Goal: Task Accomplishment & Management: Complete application form

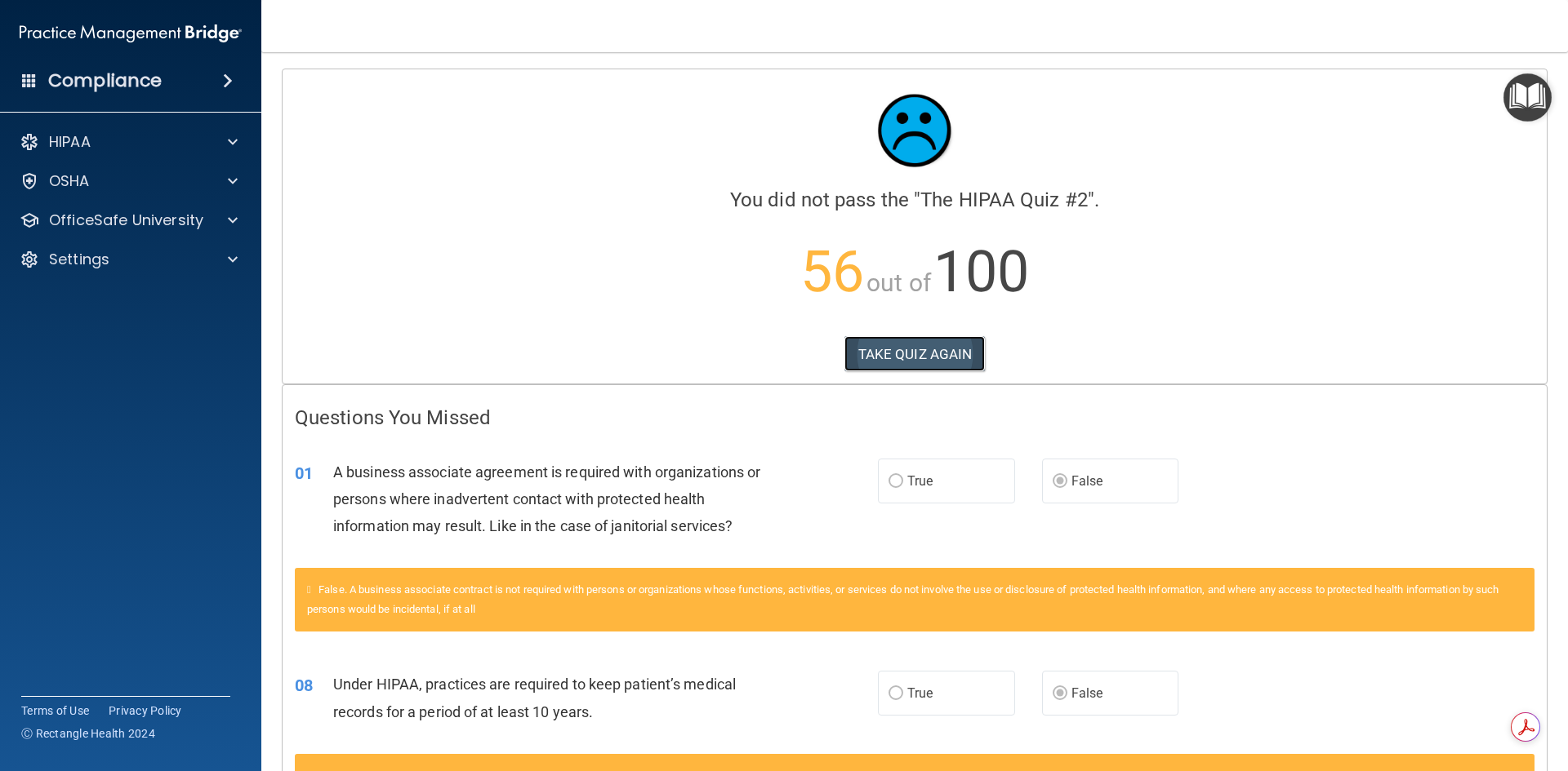
click at [900, 363] on button "TAKE QUIZ AGAIN" at bounding box center [916, 354] width 141 height 36
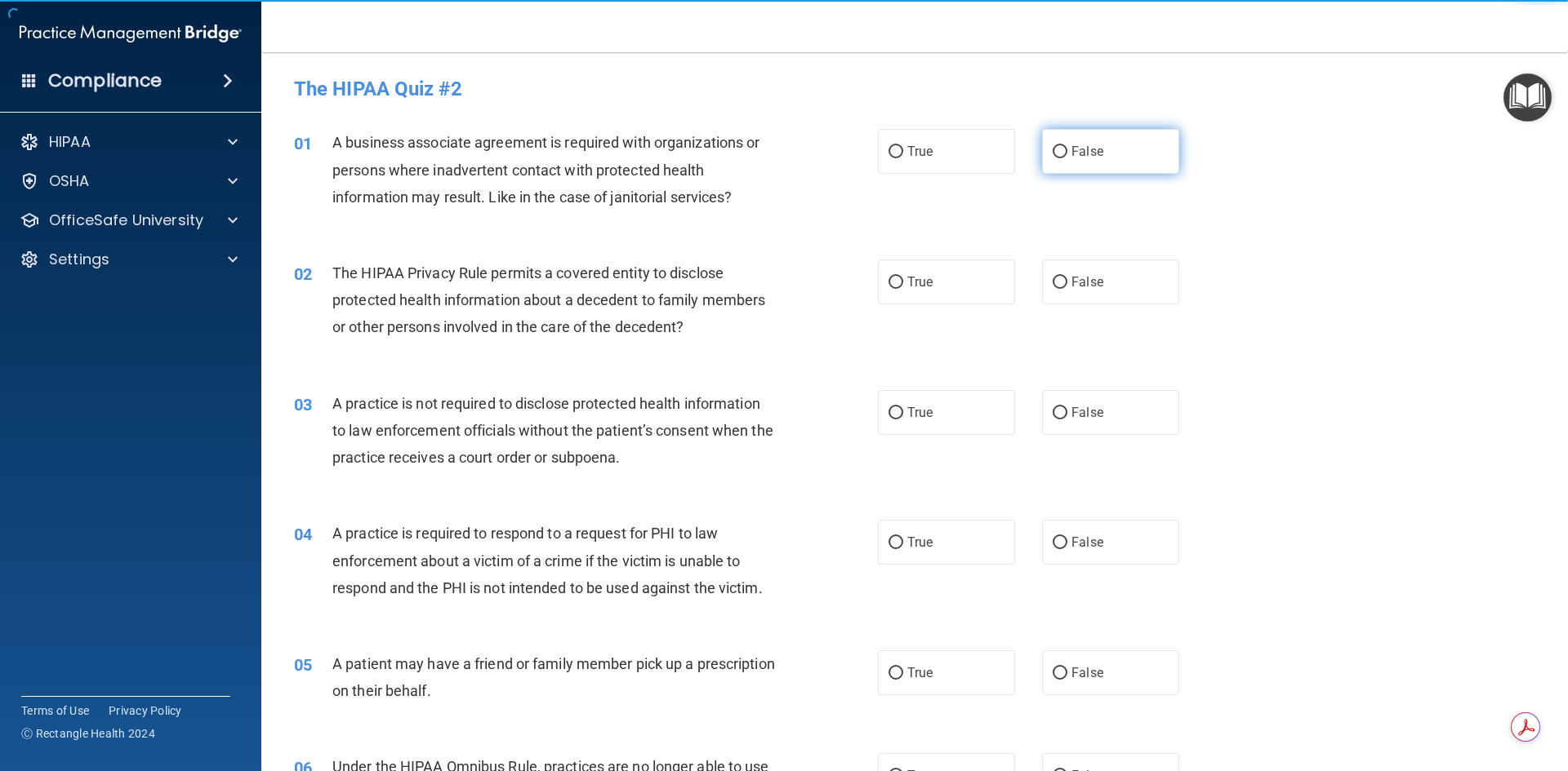
click at [1069, 165] on label "False" at bounding box center [1111, 151] width 137 height 45
click at [1068, 158] on input "False" at bounding box center [1060, 152] width 14 height 13
radio input "true"
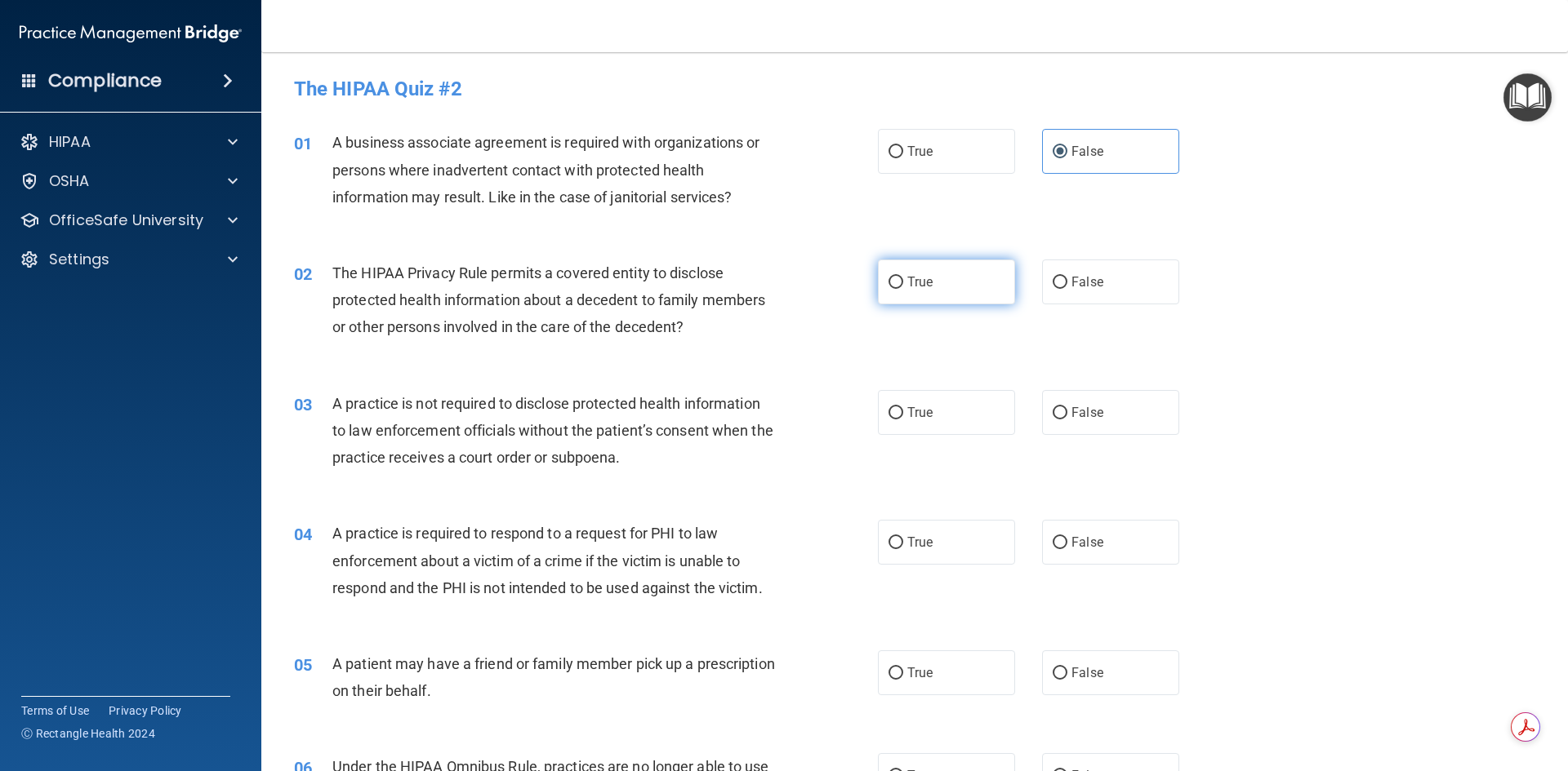
click at [936, 301] on label "True" at bounding box center [946, 282] width 137 height 45
click at [903, 289] on input "True" at bounding box center [896, 283] width 14 height 13
radio input "true"
click at [1043, 416] on label "False" at bounding box center [1111, 412] width 137 height 45
click at [1052, 416] on input "False" at bounding box center [1060, 413] width 14 height 13
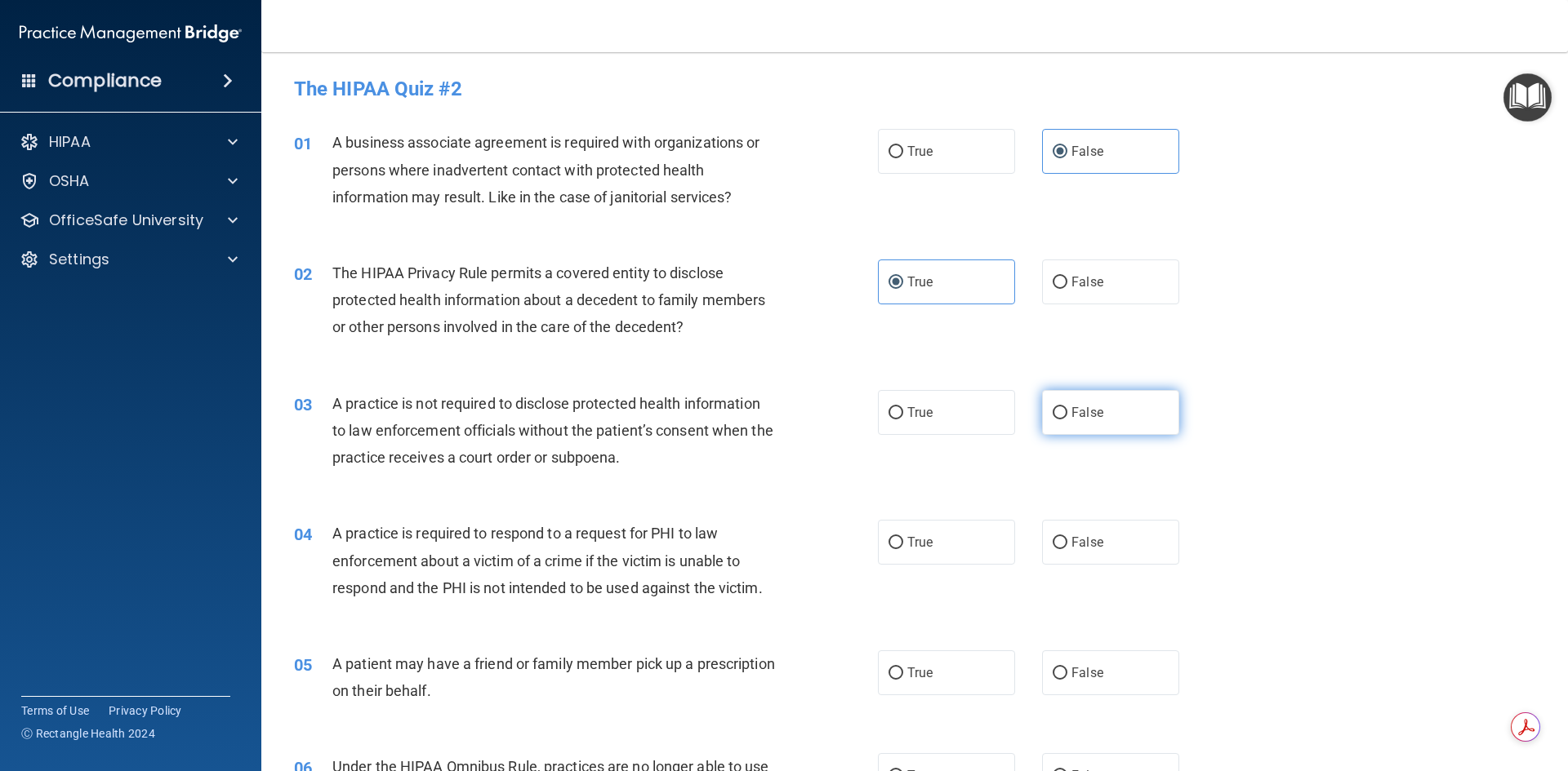
radio input "true"
click at [908, 536] on span "True" at bounding box center [920, 542] width 25 height 15
click at [903, 538] on input "True" at bounding box center [896, 544] width 14 height 13
radio input "true"
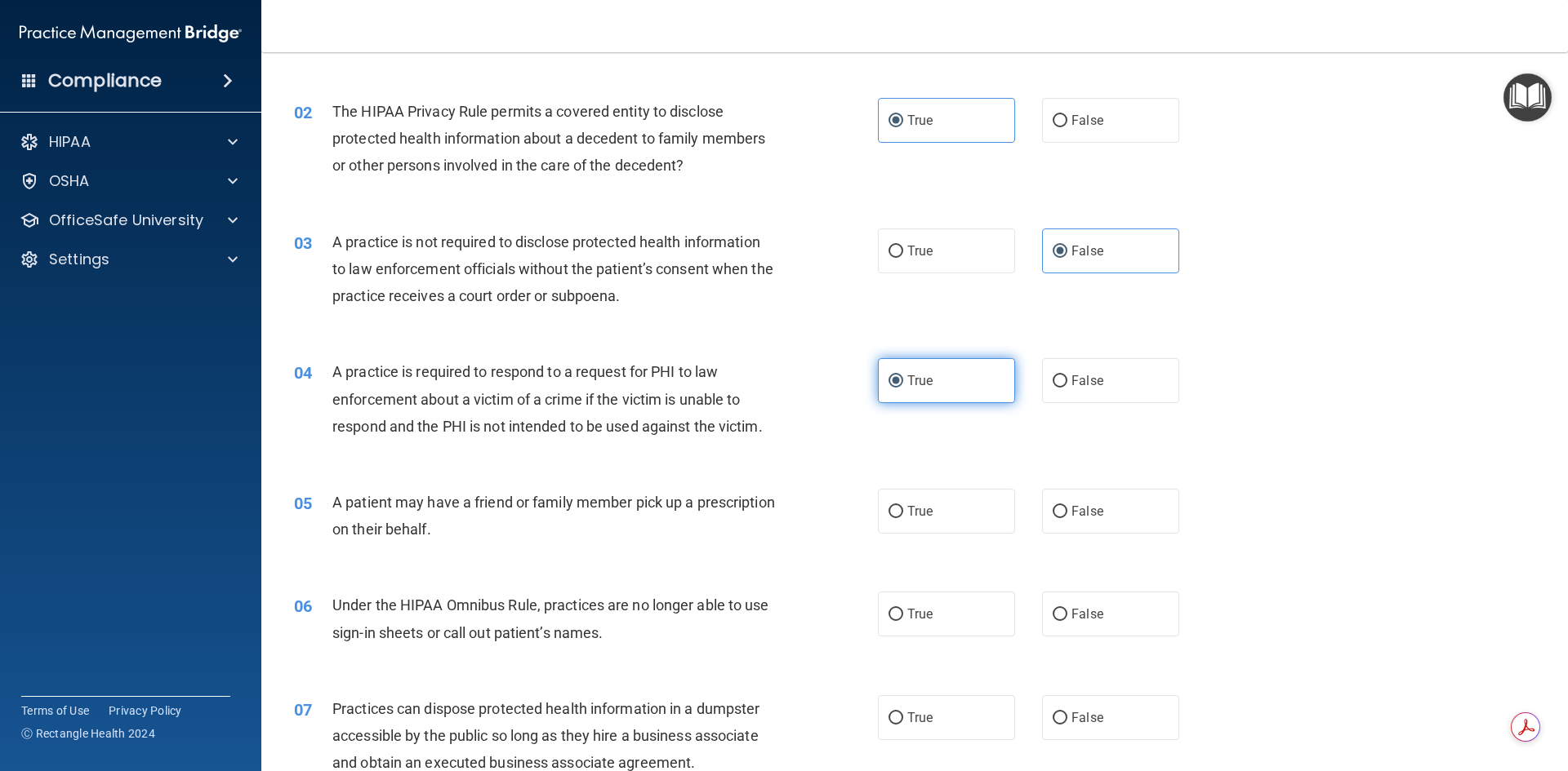
scroll to position [164, 0]
click at [903, 498] on label "True" at bounding box center [946, 510] width 137 height 45
click at [903, 504] on input "True" at bounding box center [896, 511] width 14 height 13
radio input "true"
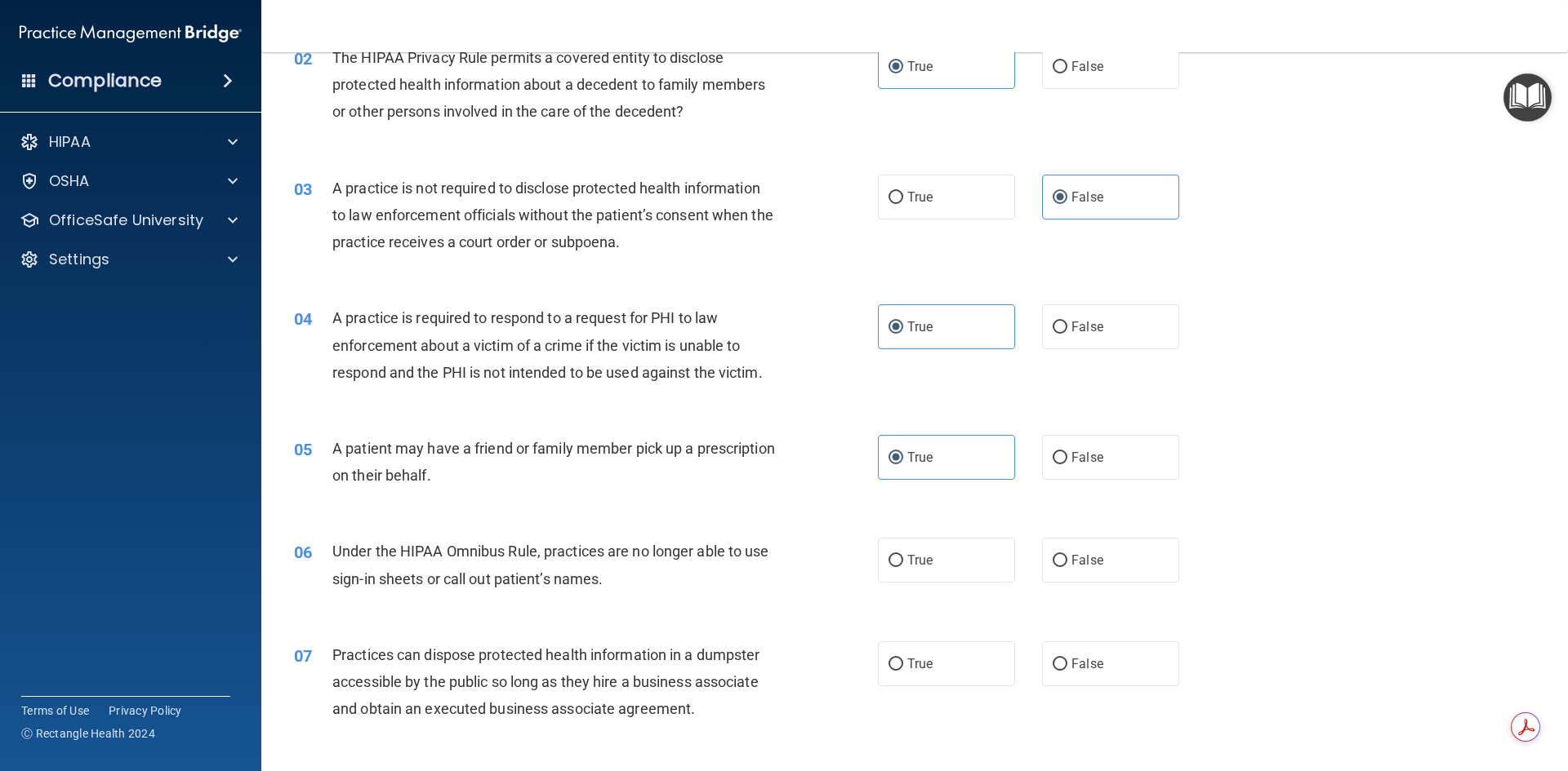
scroll to position [245, 0]
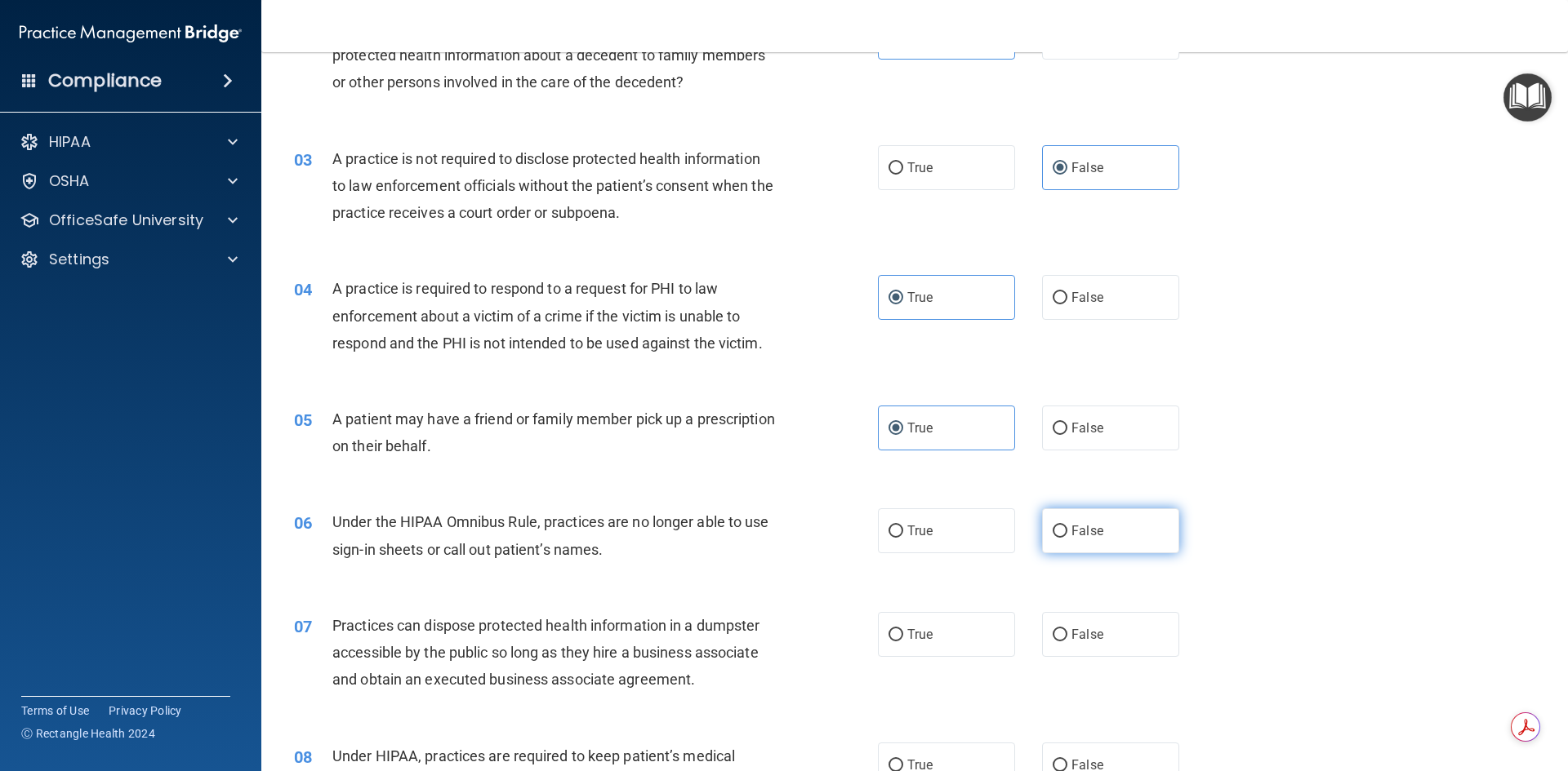
click at [1071, 532] on span "False" at bounding box center [1087, 530] width 32 height 15
click at [1065, 532] on input "False" at bounding box center [1060, 532] width 14 height 13
radio input "true"
click at [1071, 631] on span "False" at bounding box center [1087, 634] width 32 height 15
click at [1068, 631] on input "False" at bounding box center [1060, 636] width 14 height 13
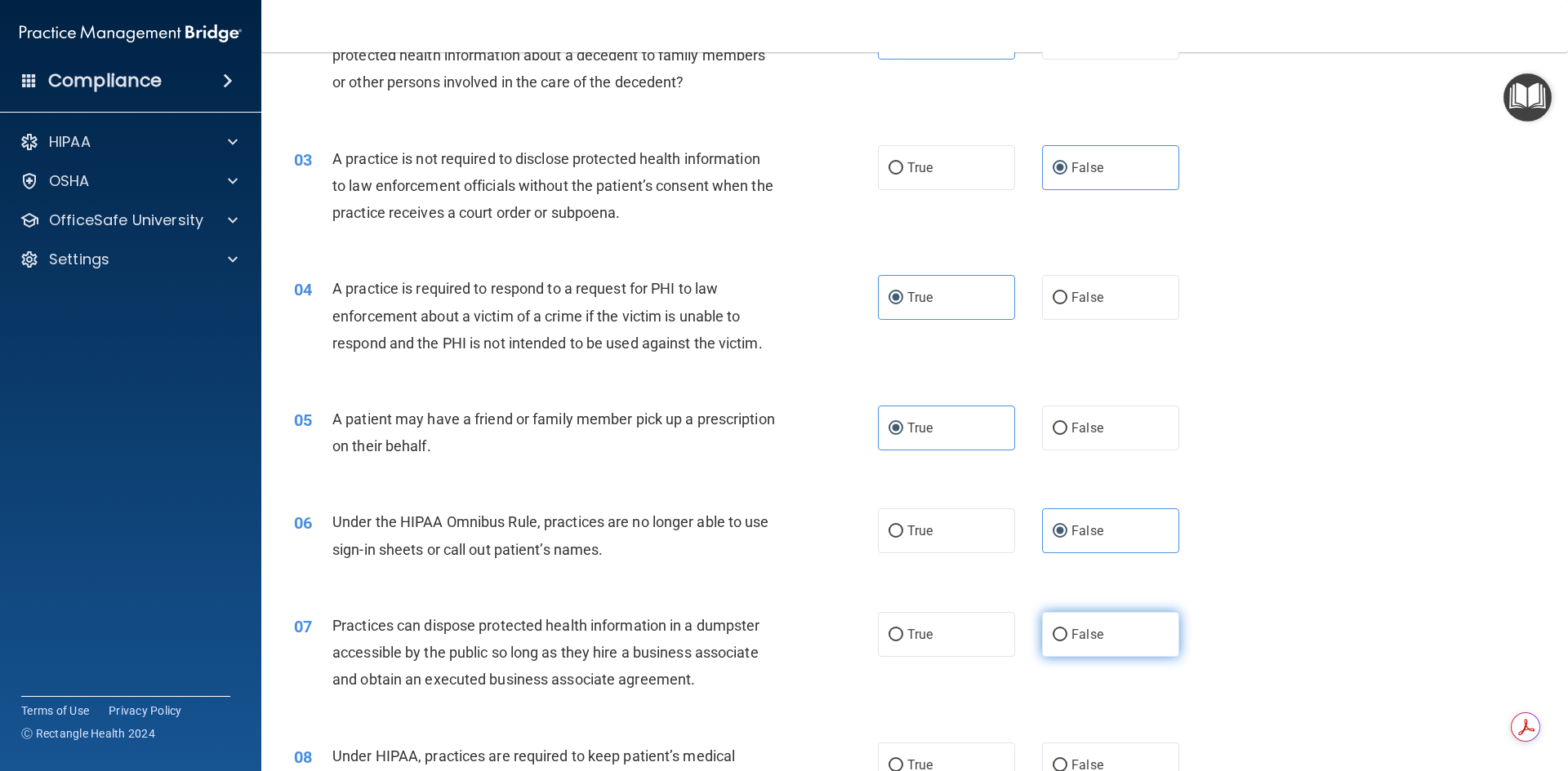
radio input "true"
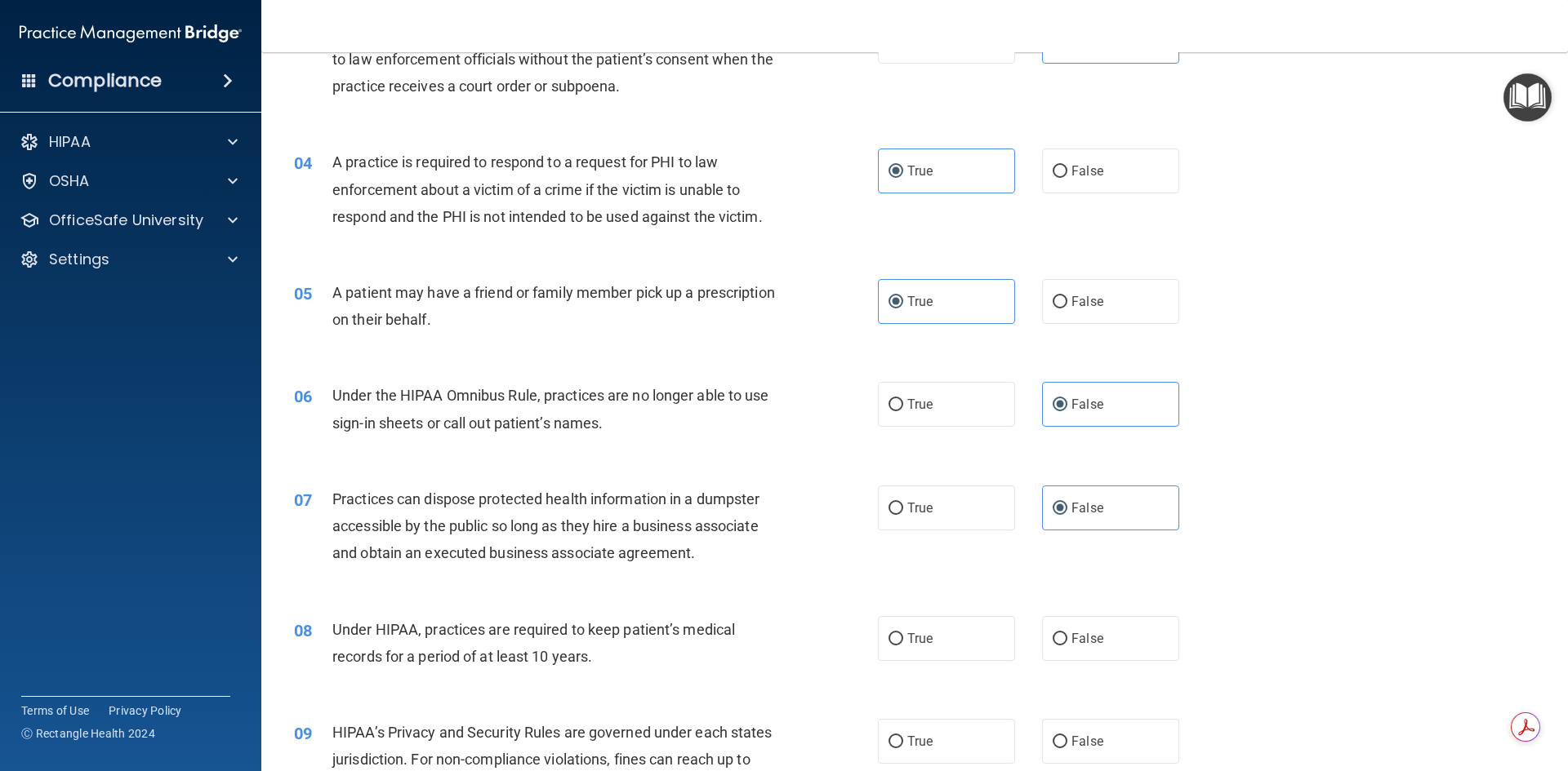
scroll to position [408, 0]
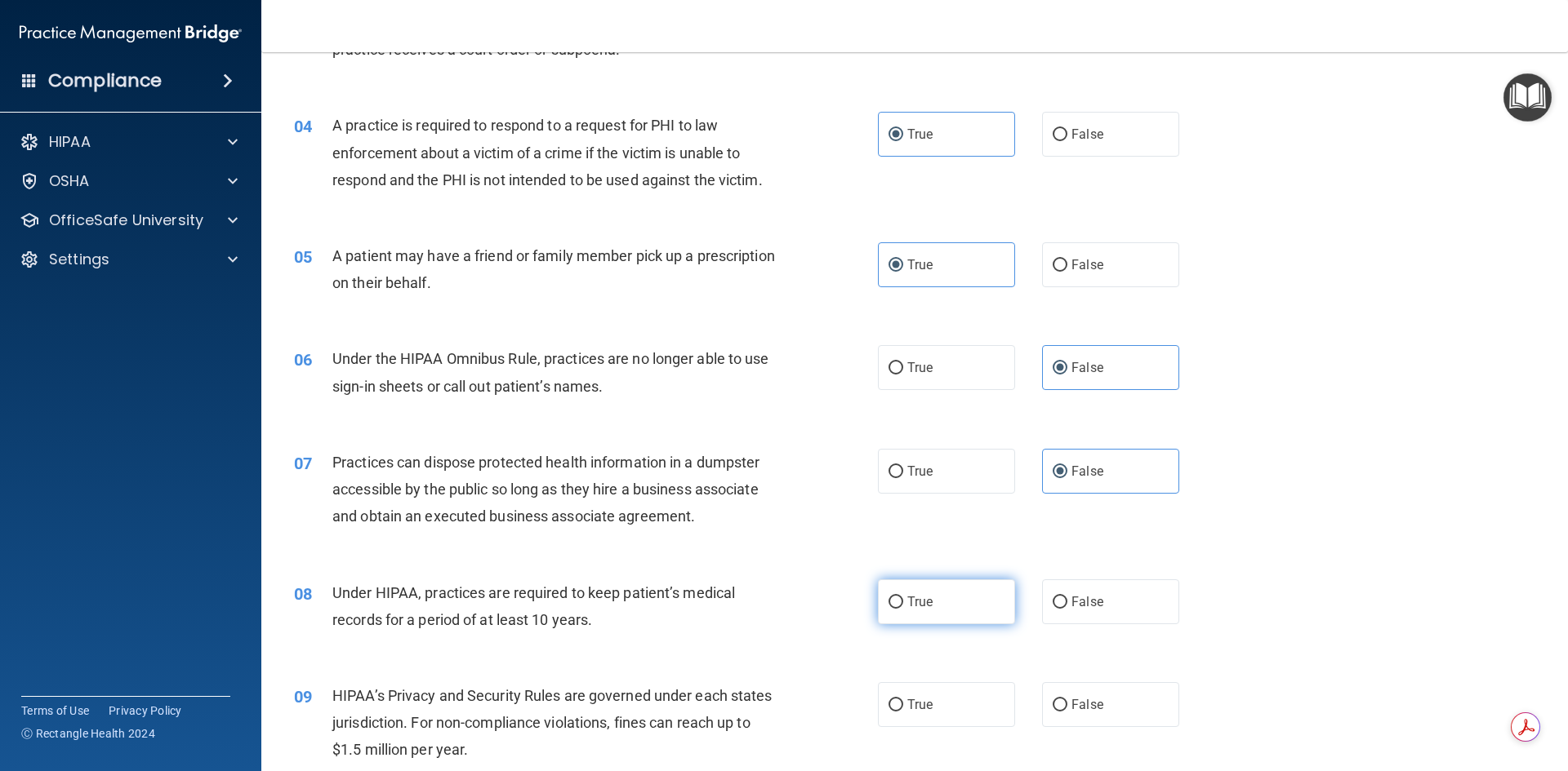
click at [902, 597] on label "True" at bounding box center [946, 602] width 137 height 45
click at [902, 597] on input "True" at bounding box center [896, 603] width 14 height 13
radio input "true"
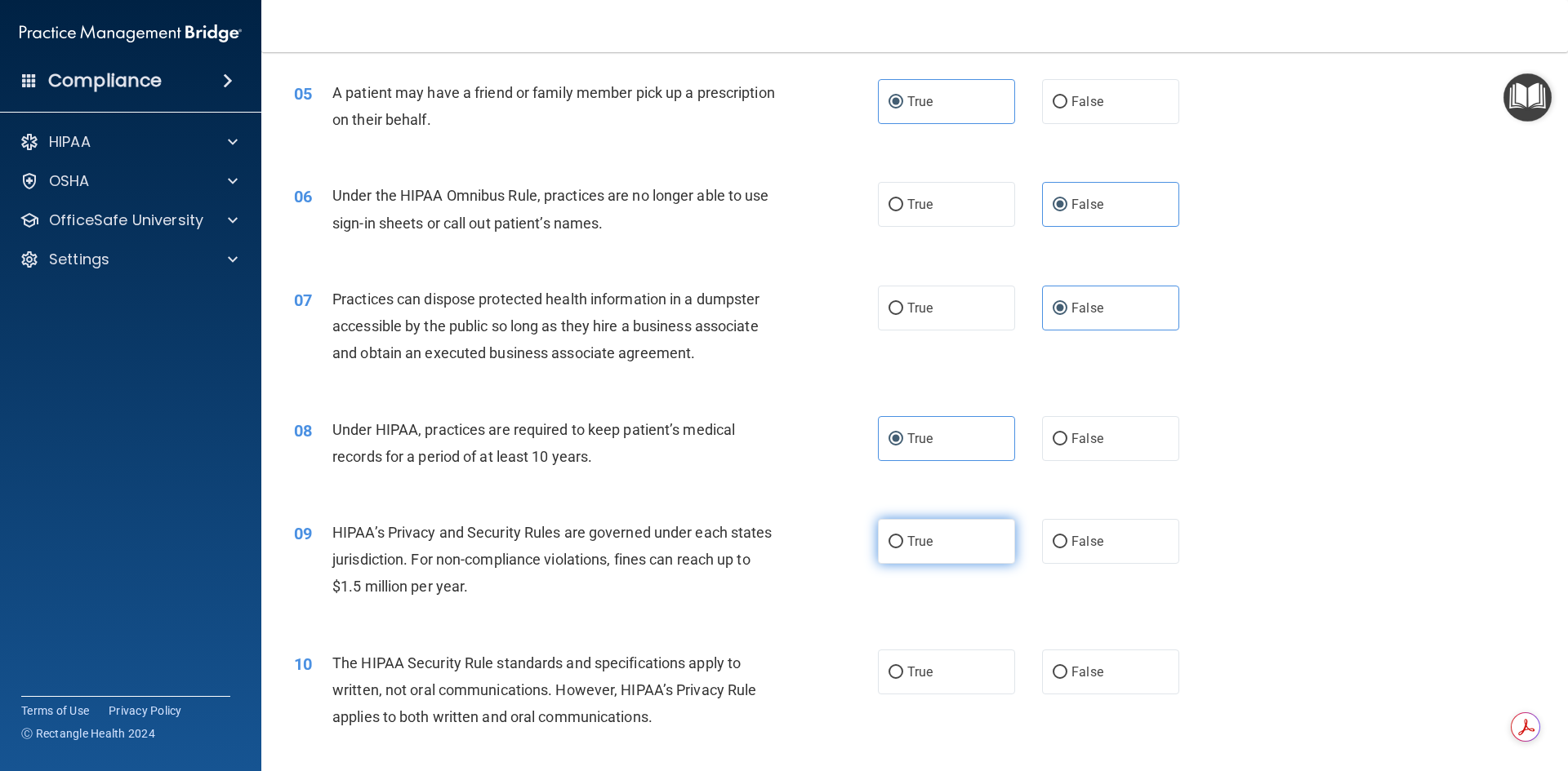
click at [991, 545] on label "True" at bounding box center [946, 541] width 137 height 45
click at [903, 545] on input "True" at bounding box center [896, 543] width 14 height 13
radio input "true"
click at [950, 682] on label "True" at bounding box center [946, 673] width 137 height 45
click at [903, 679] on input "True" at bounding box center [896, 674] width 14 height 13
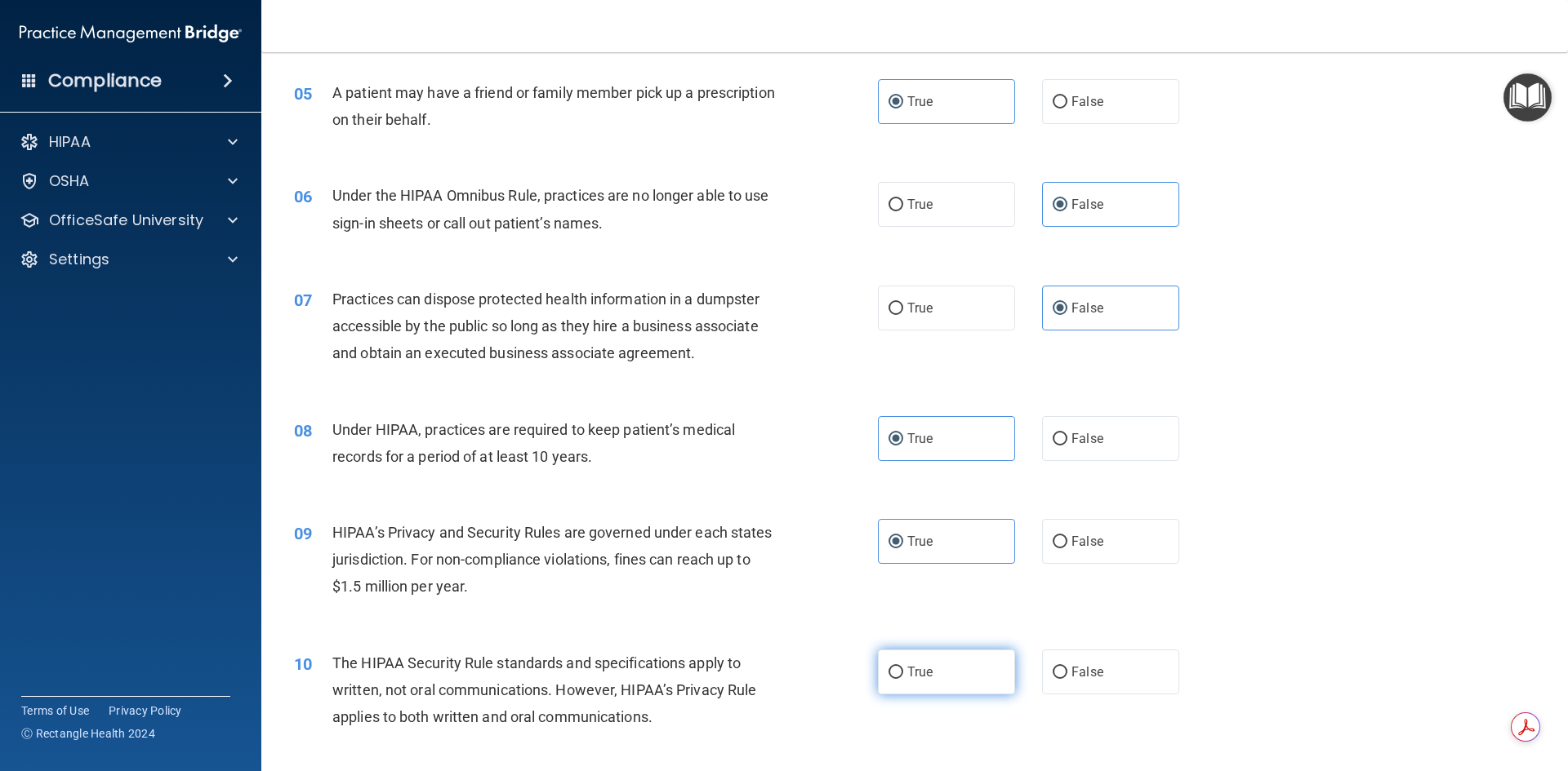
radio input "true"
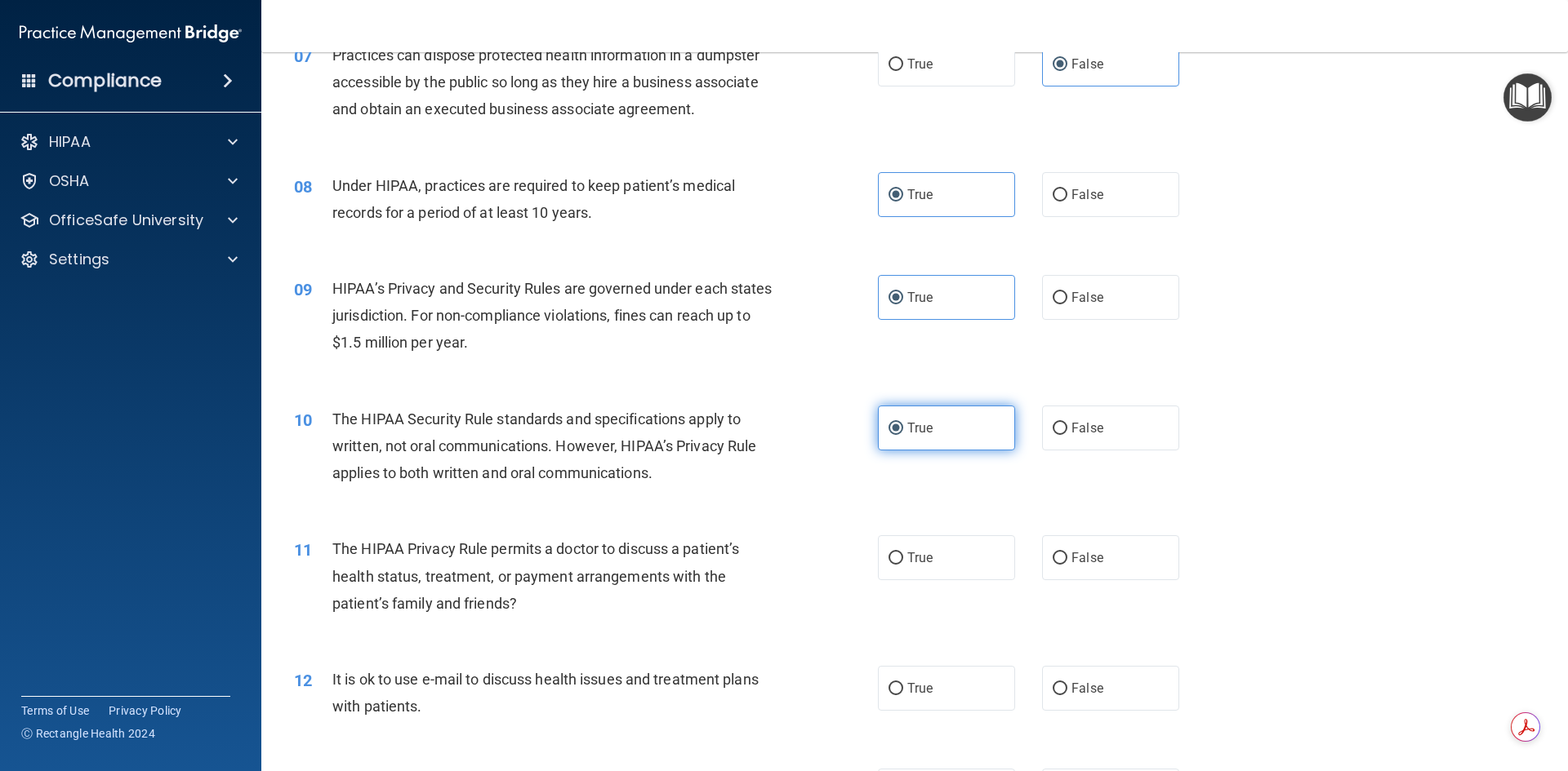
scroll to position [817, 0]
click at [965, 578] on label "True" at bounding box center [946, 557] width 137 height 45
click at [903, 564] on input "True" at bounding box center [896, 558] width 14 height 13
radio input "true"
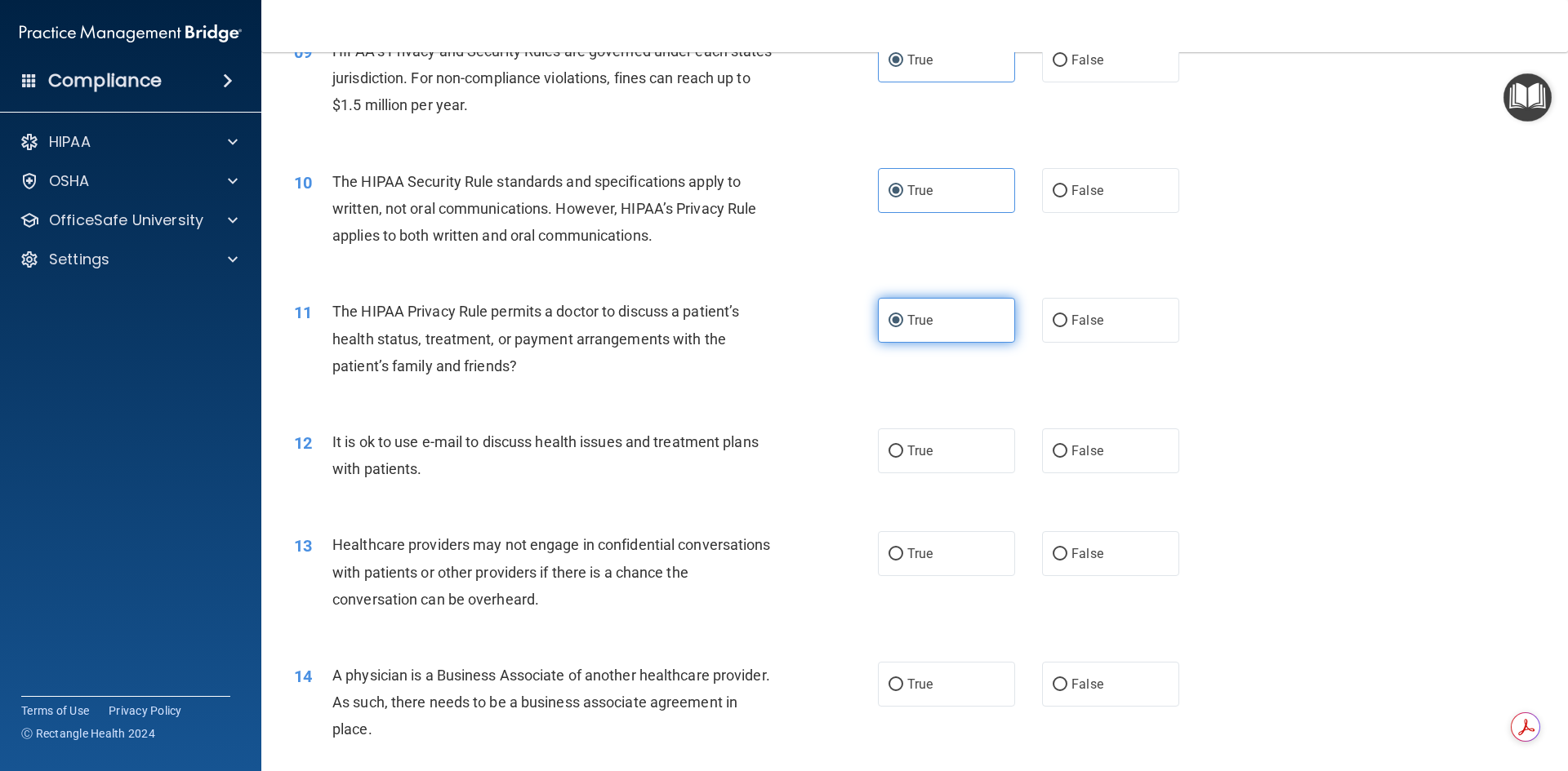
scroll to position [1062, 0]
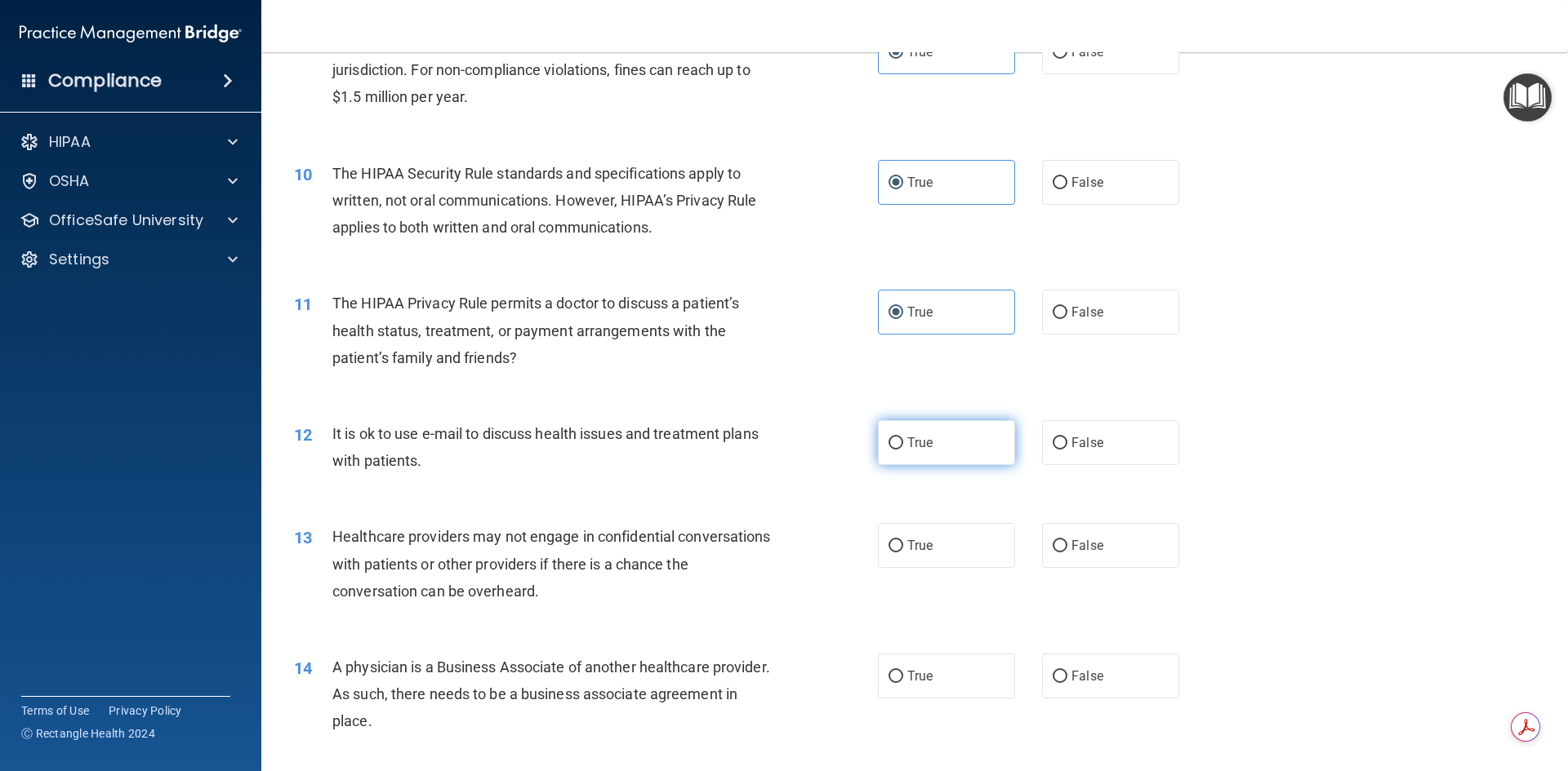
click at [950, 464] on label "True" at bounding box center [946, 443] width 137 height 45
click at [903, 450] on input "True" at bounding box center [896, 444] width 14 height 13
radio input "true"
click at [1071, 551] on span "False" at bounding box center [1087, 545] width 32 height 15
click at [1067, 551] on input "False" at bounding box center [1060, 546] width 14 height 13
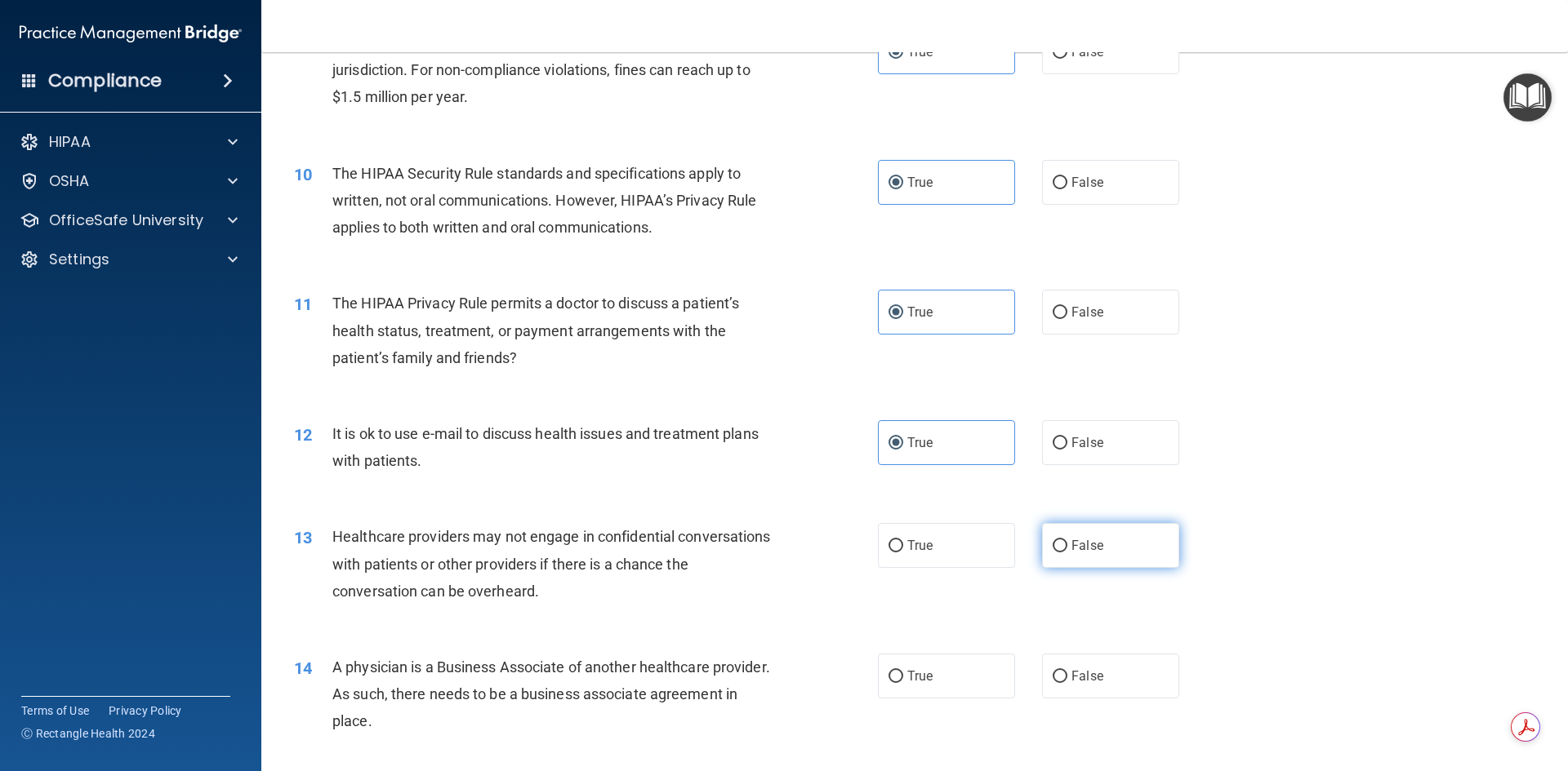
radio input "true"
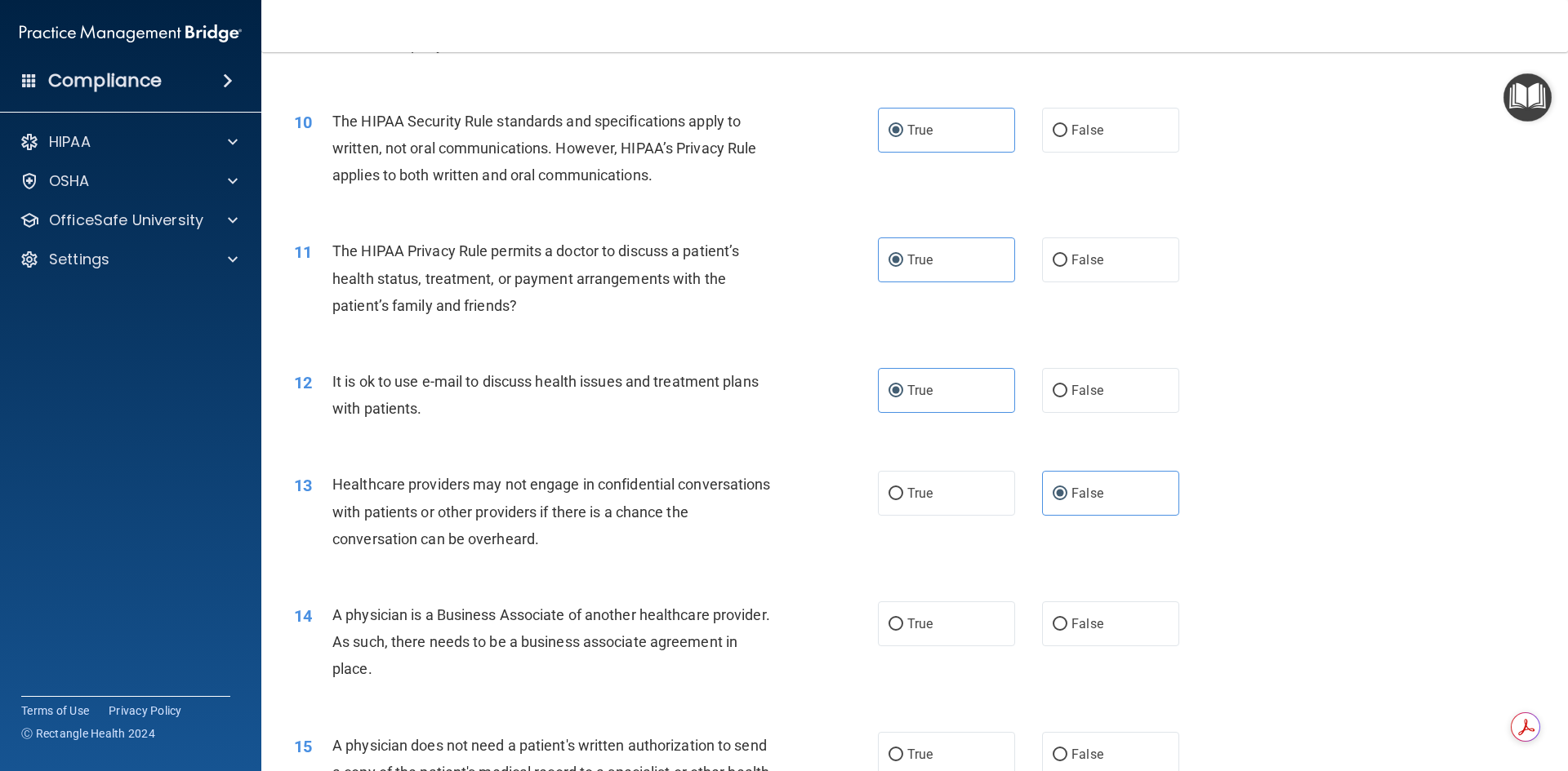
scroll to position [1143, 0]
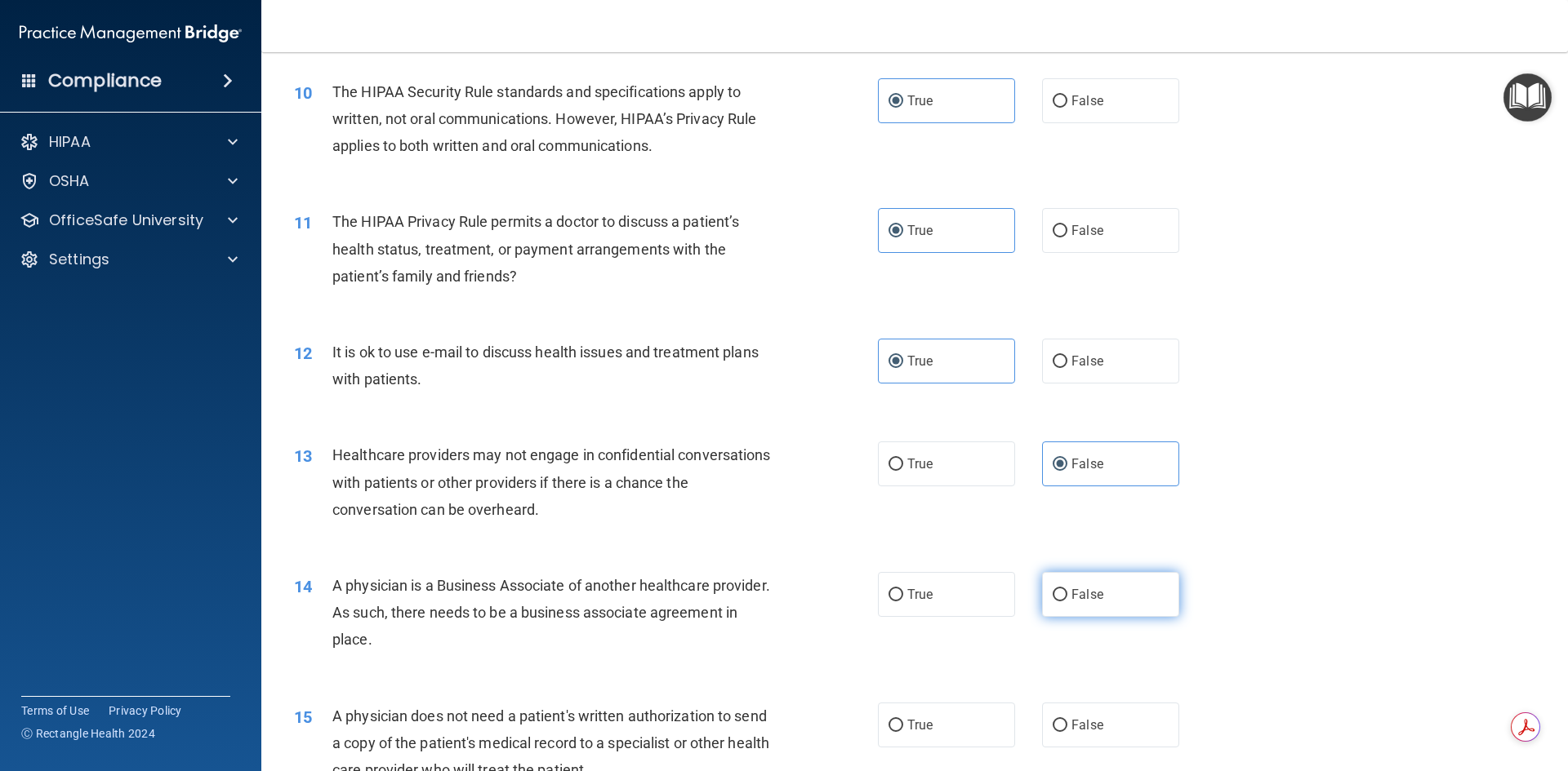
click at [1043, 596] on label "False" at bounding box center [1111, 595] width 137 height 45
click at [1052, 596] on input "False" at bounding box center [1060, 596] width 14 height 13
radio input "true"
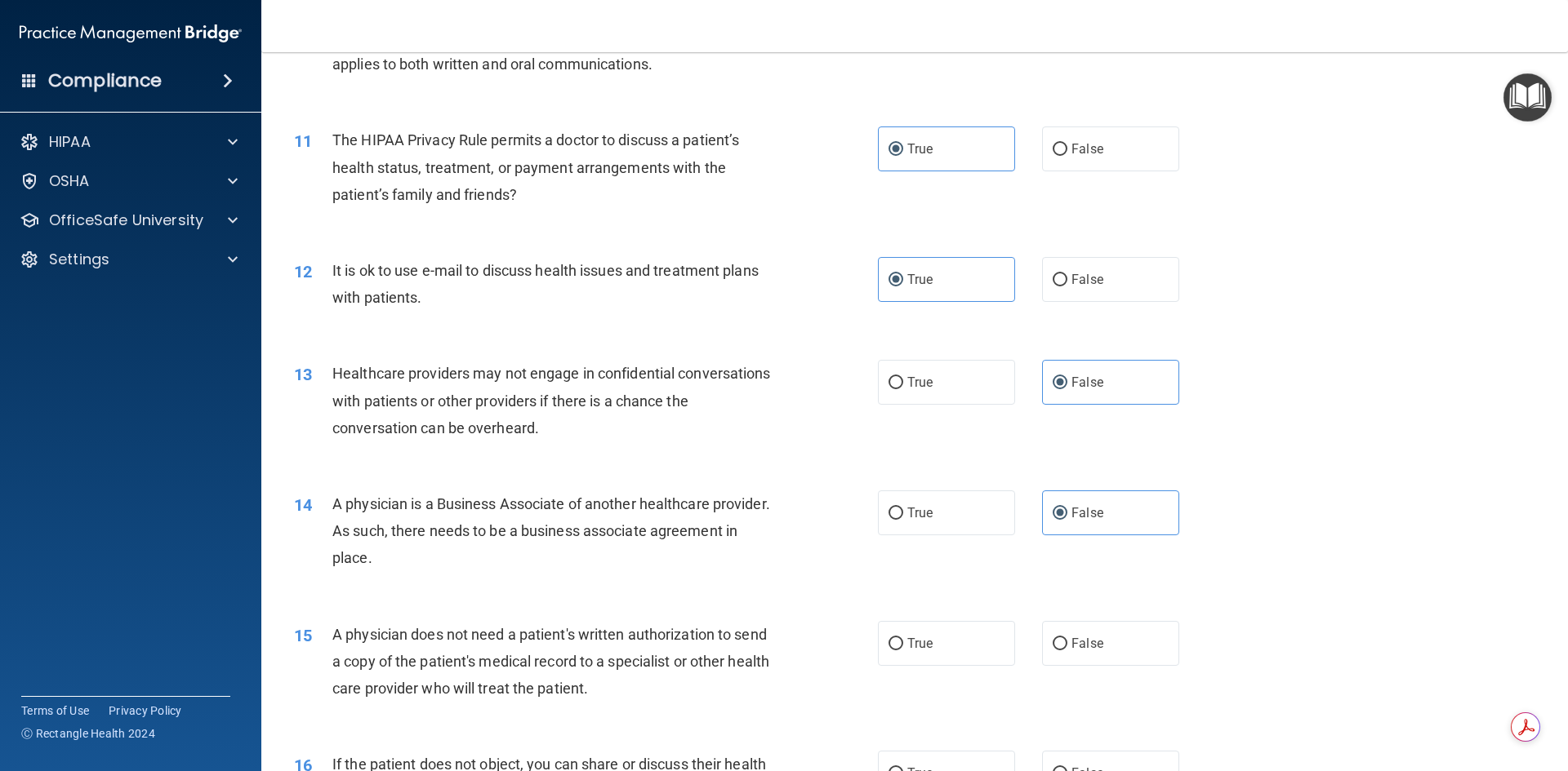
scroll to position [1306, 0]
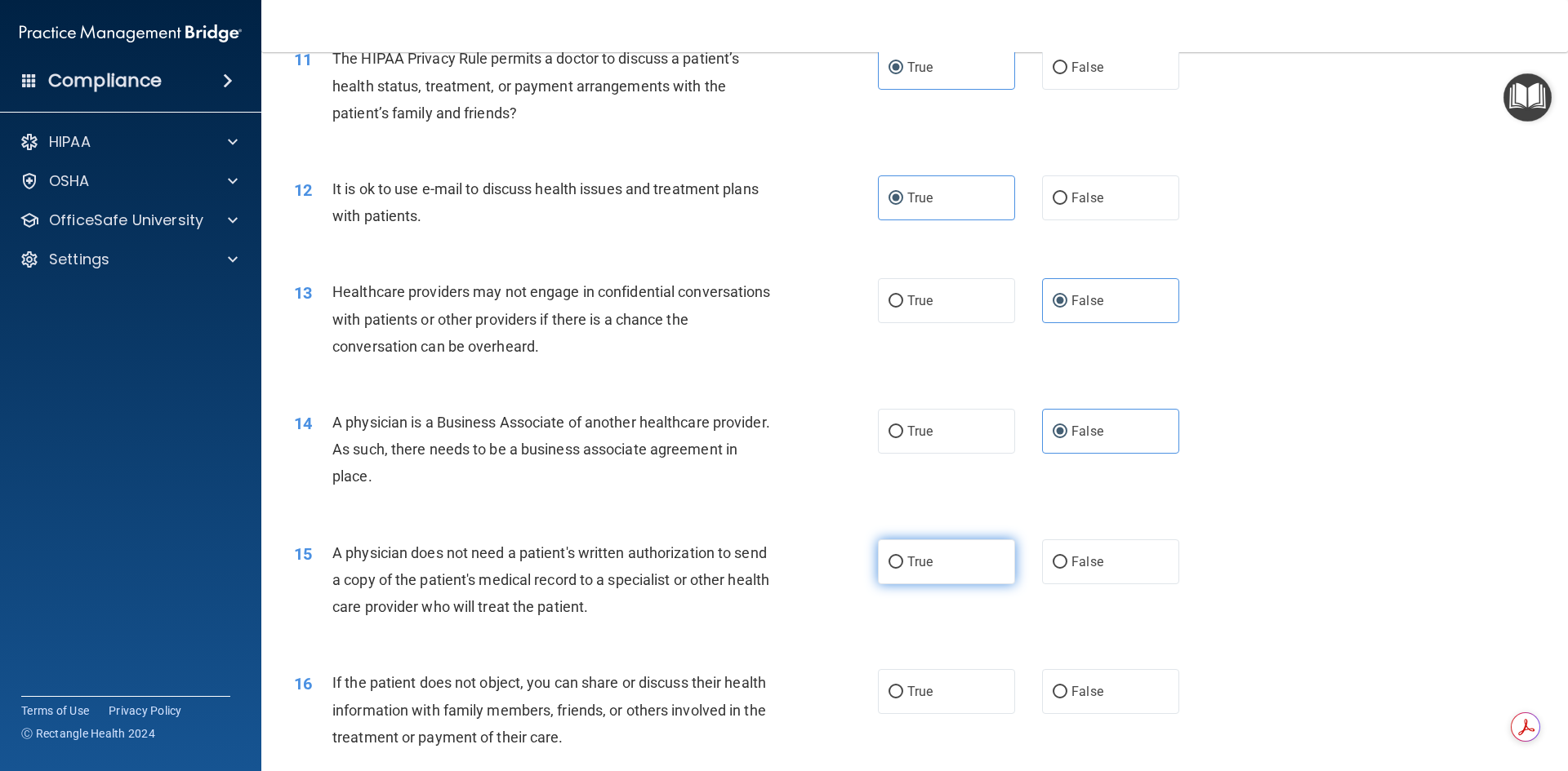
click at [925, 568] on span "True" at bounding box center [920, 562] width 25 height 15
click at [903, 568] on input "True" at bounding box center [896, 563] width 14 height 13
radio input "true"
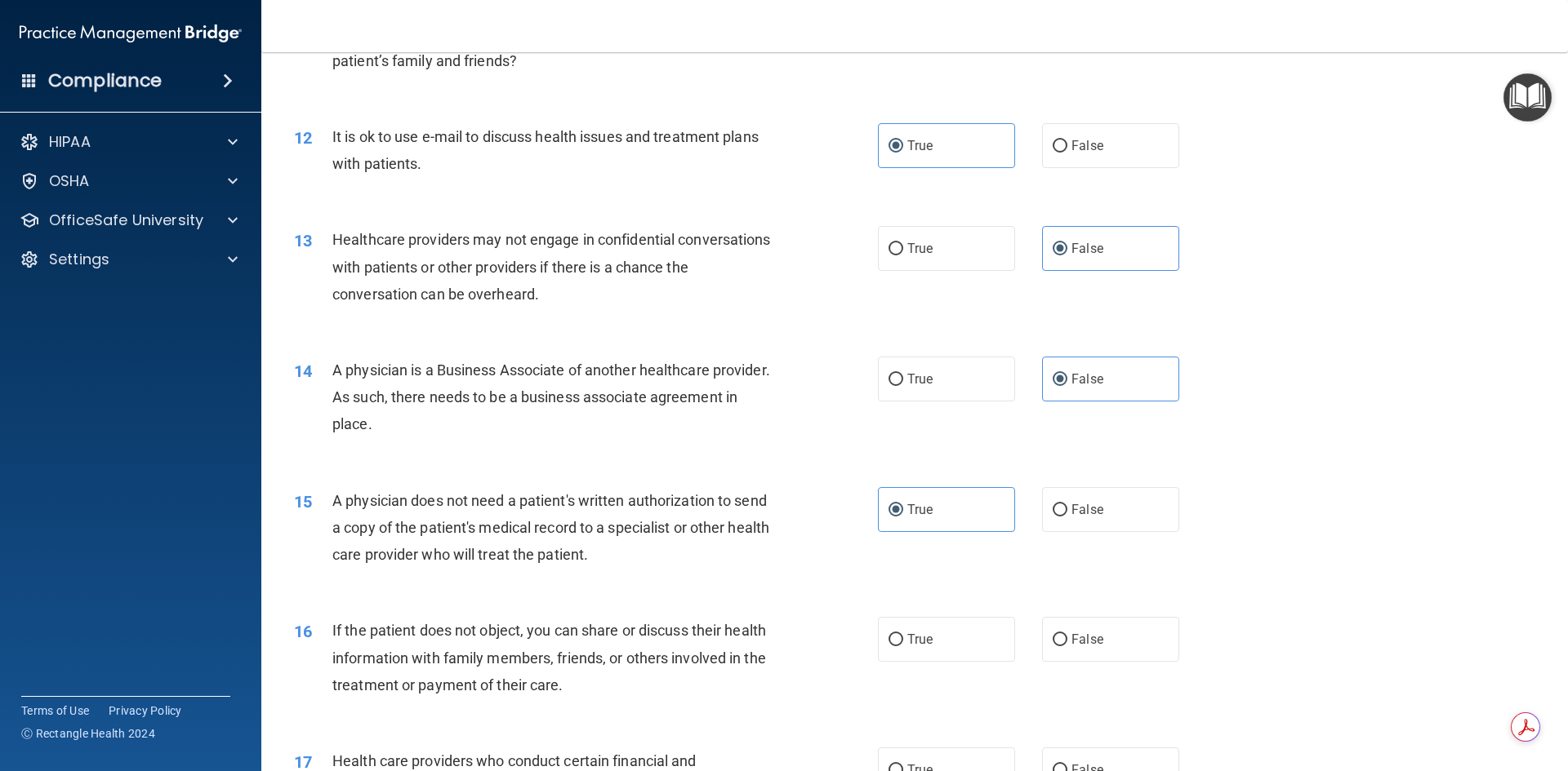
scroll to position [1388, 0]
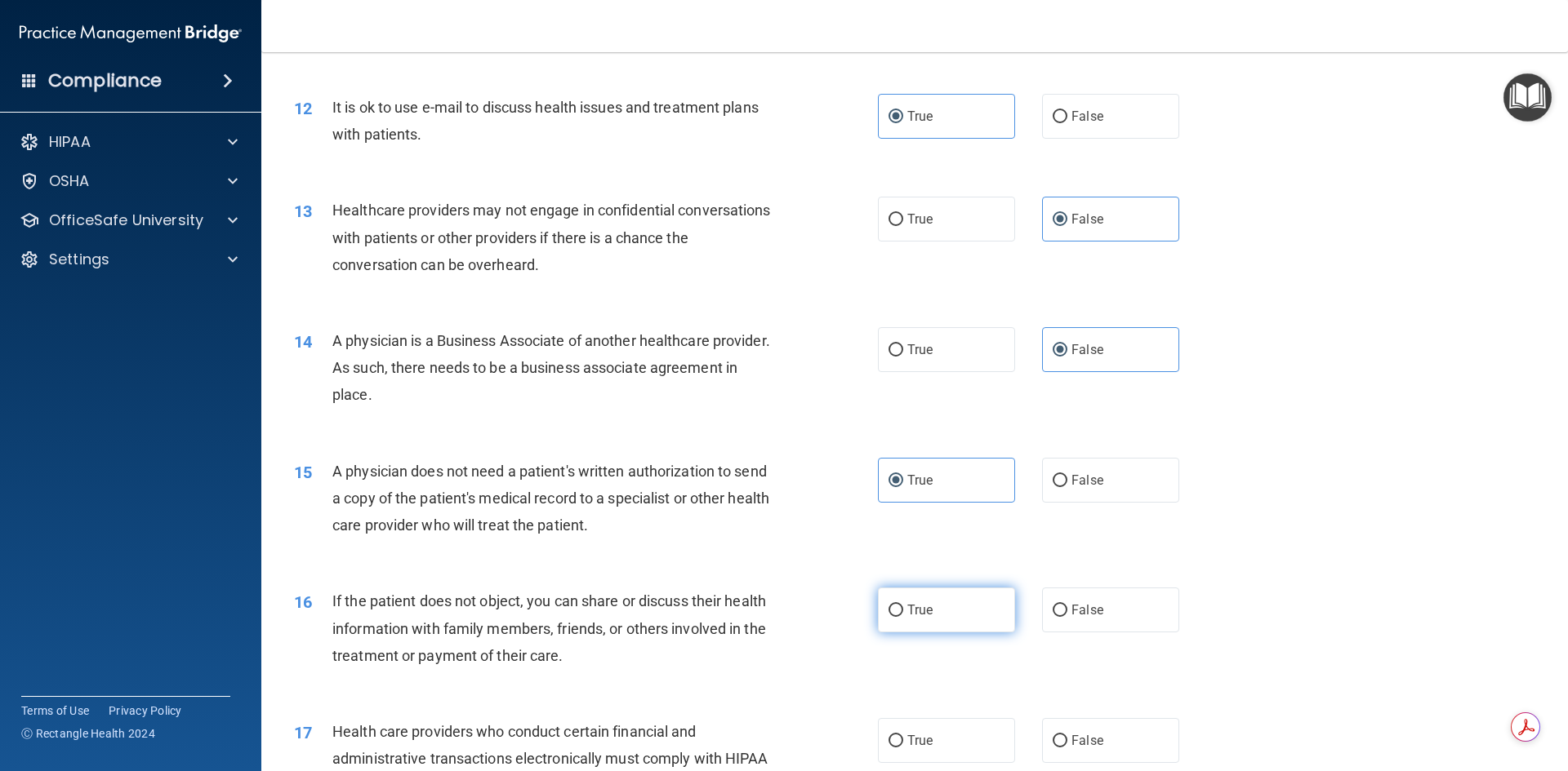
click at [889, 613] on input "True" at bounding box center [896, 611] width 14 height 13
radio input "true"
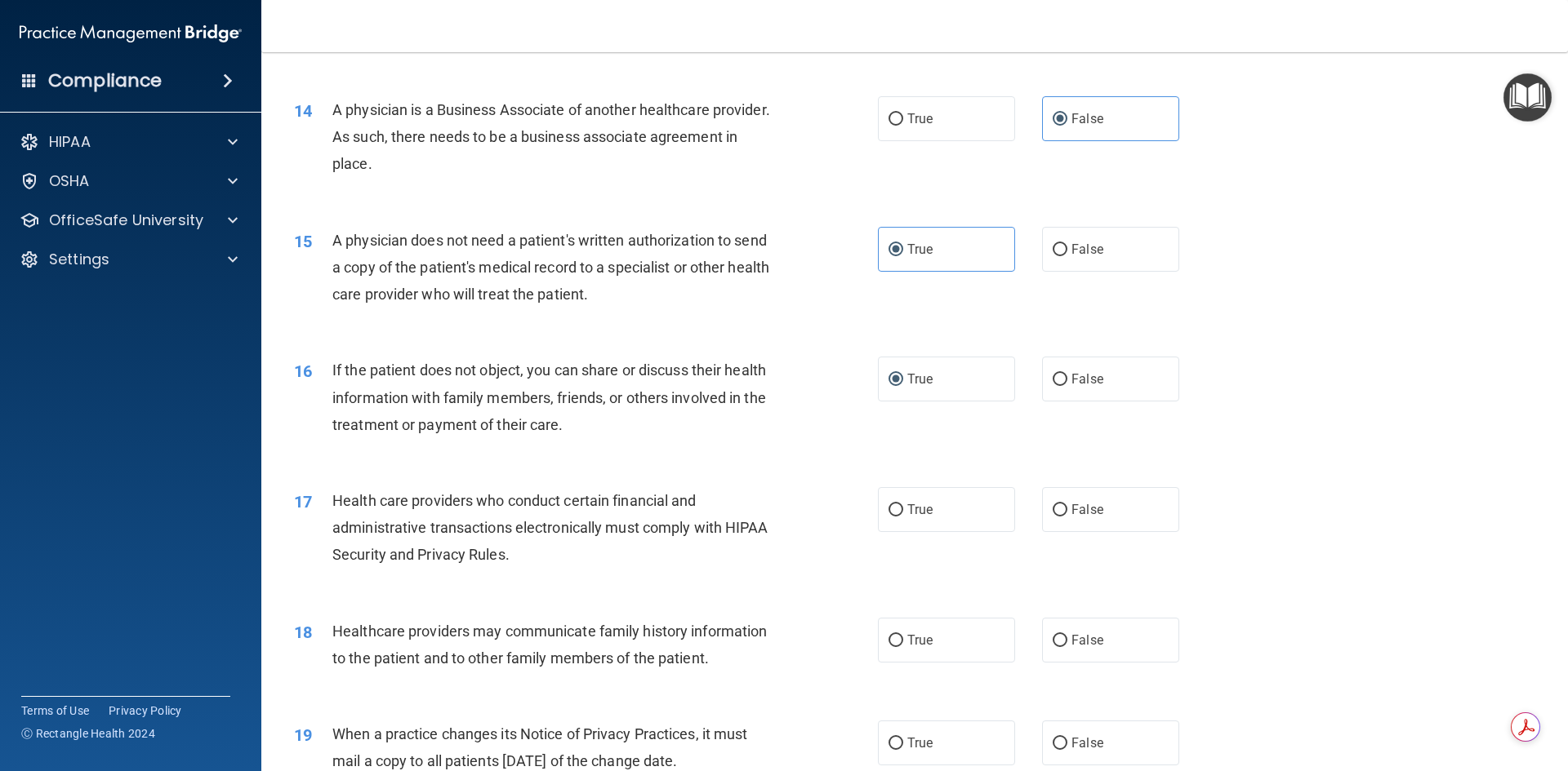
scroll to position [1632, 0]
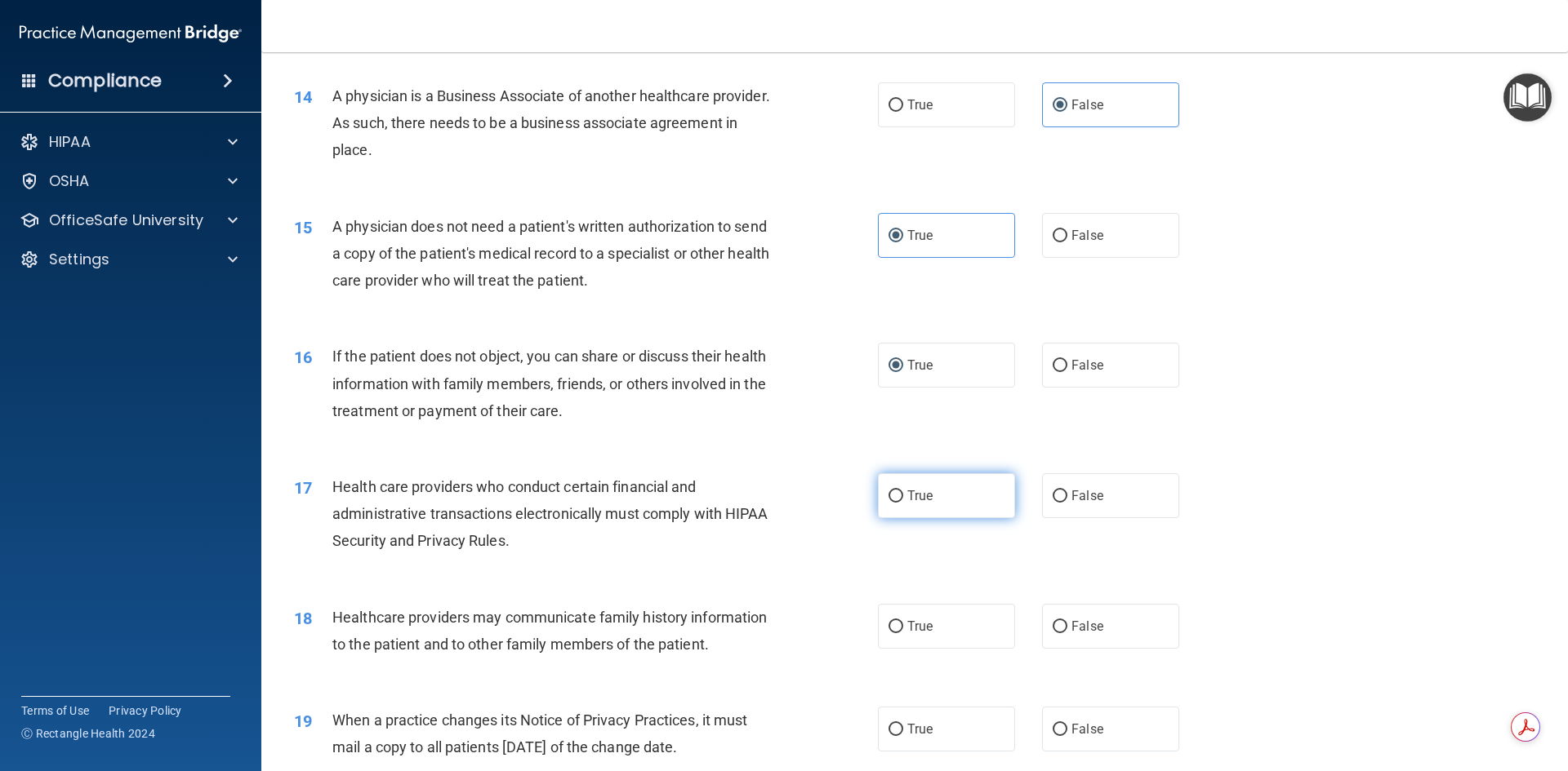
click at [878, 510] on label "True" at bounding box center [946, 496] width 137 height 45
click at [889, 503] on input "True" at bounding box center [896, 497] width 14 height 13
radio input "true"
click at [922, 635] on label "True" at bounding box center [946, 626] width 137 height 45
click at [903, 633] on input "True" at bounding box center [896, 628] width 14 height 13
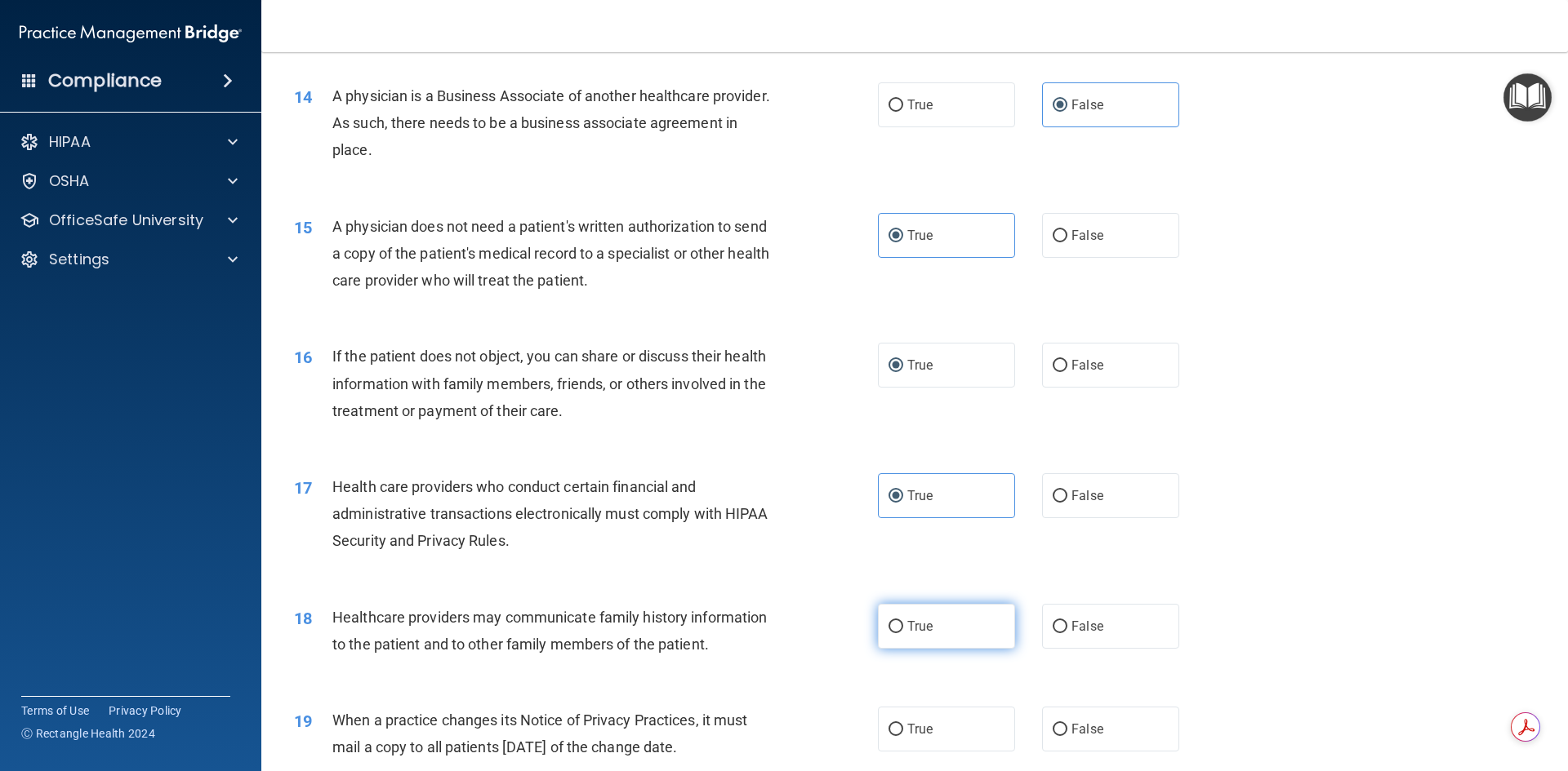
radio input "true"
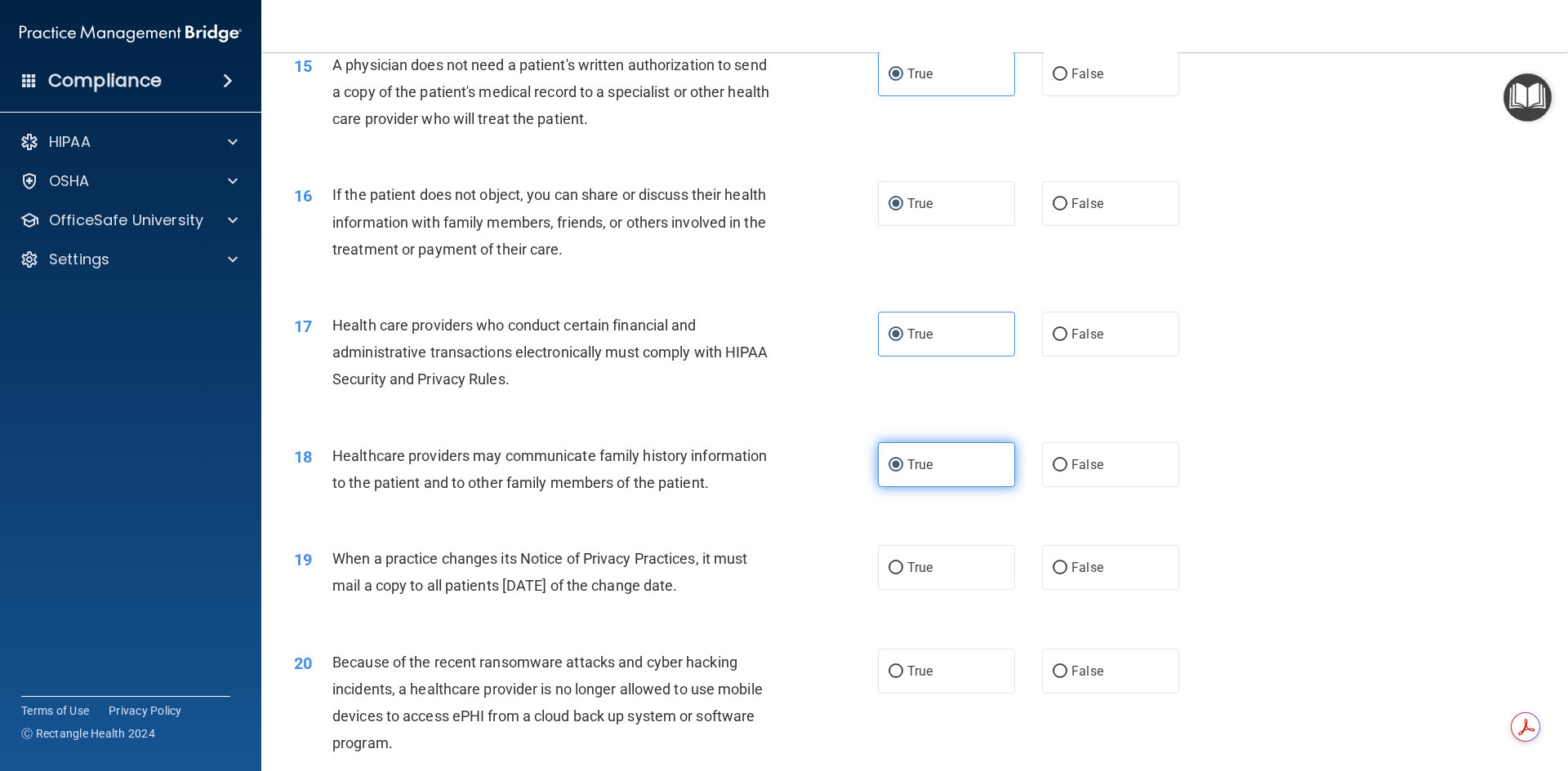
scroll to position [1796, 0]
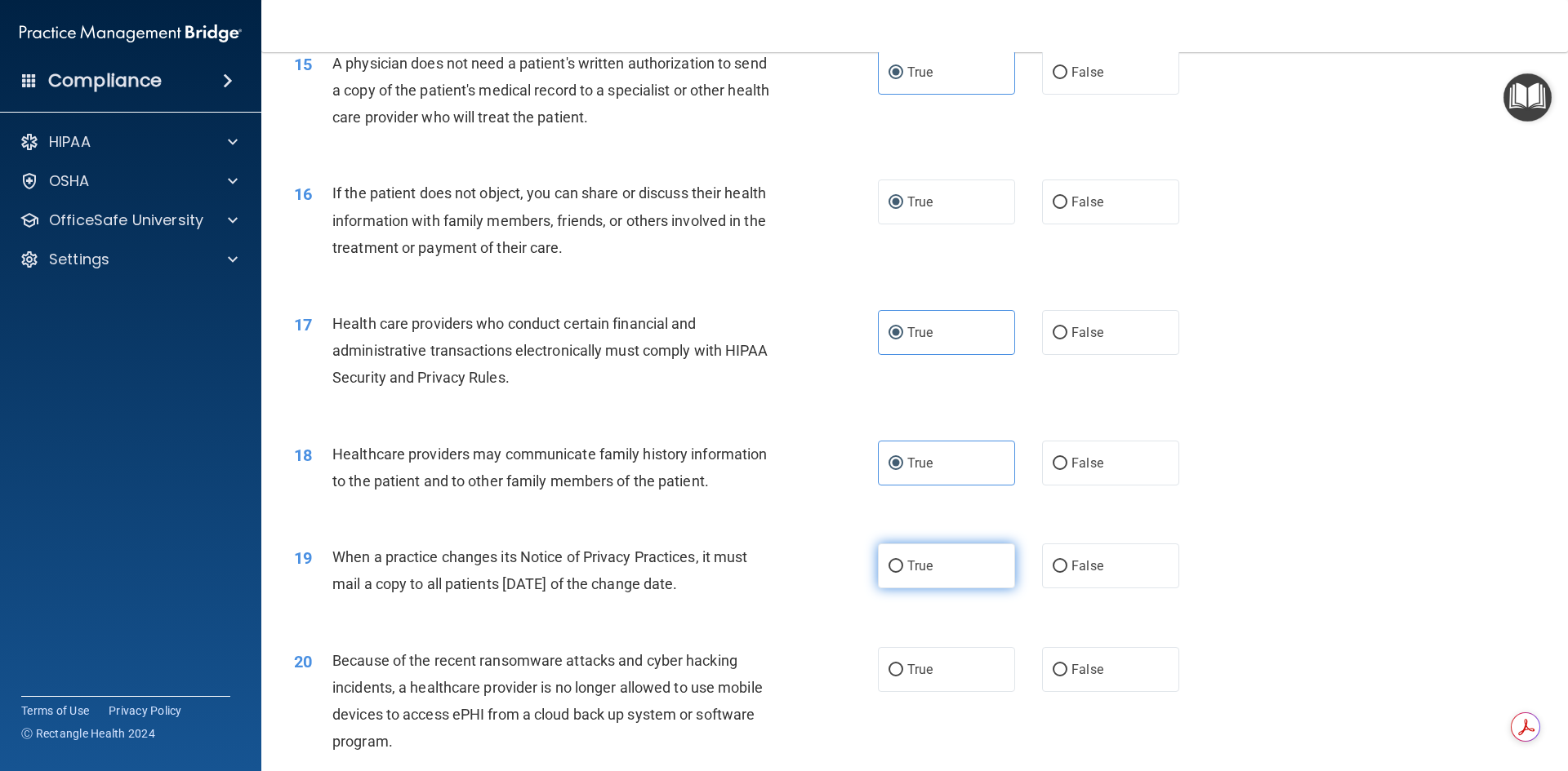
click at [925, 556] on label "True" at bounding box center [946, 566] width 137 height 45
click at [903, 561] on input "True" at bounding box center [896, 567] width 14 height 13
radio input "true"
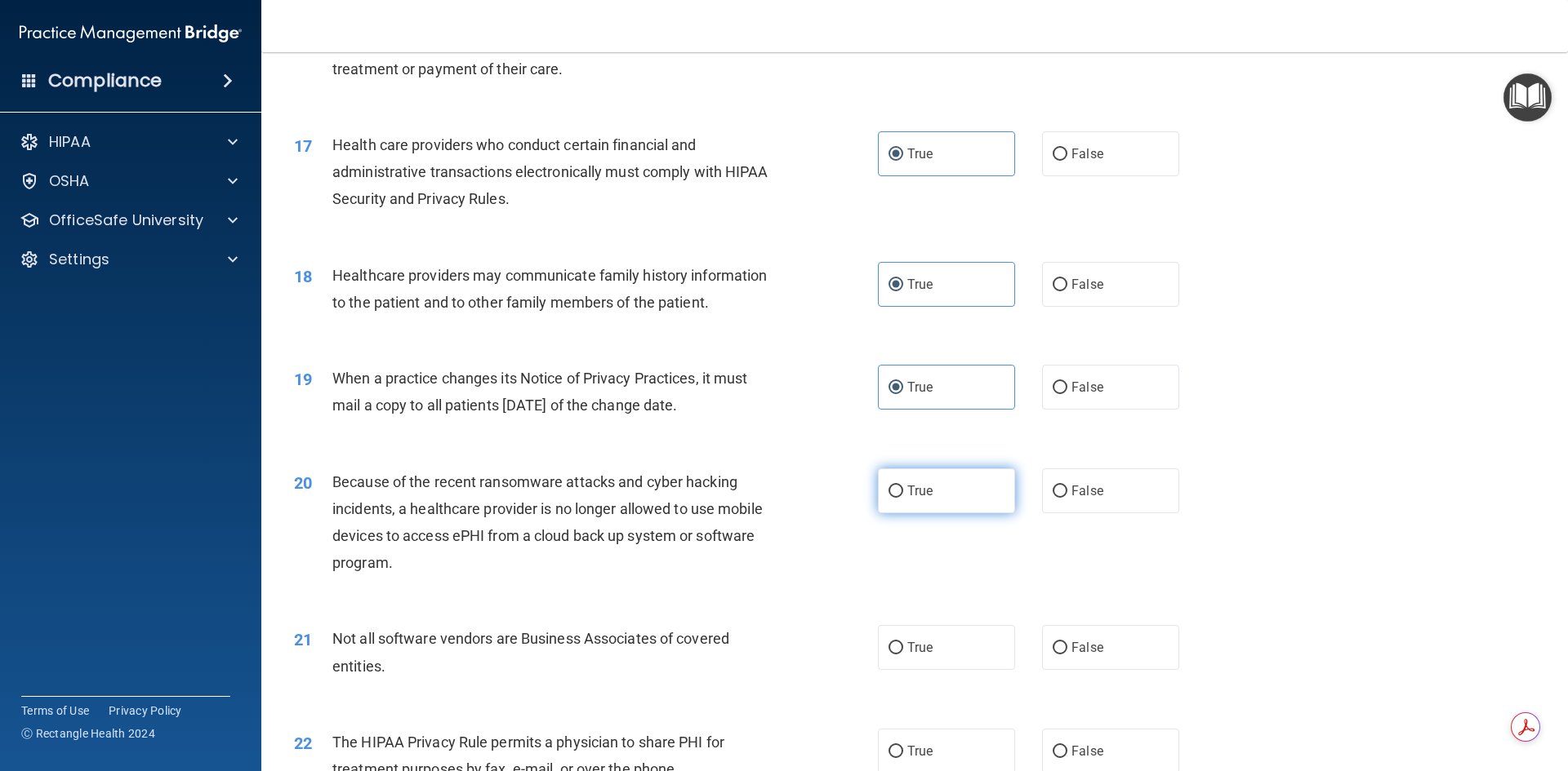
scroll to position [2041, 0]
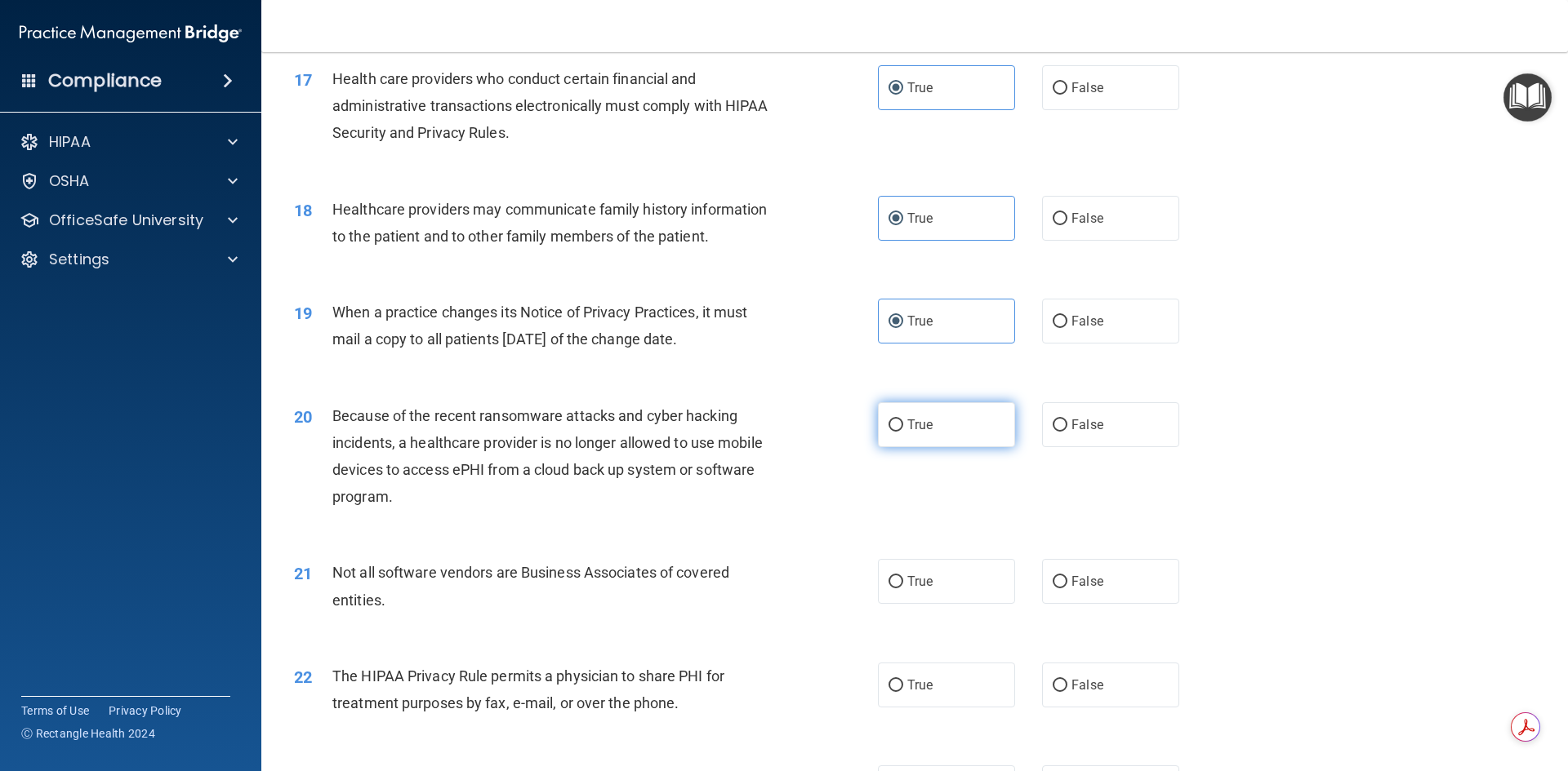
click at [931, 437] on label "True" at bounding box center [946, 425] width 137 height 45
click at [903, 432] on input "True" at bounding box center [896, 426] width 14 height 13
radio input "true"
click at [1073, 608] on div "21 Not all software vendors are Business Associates of covered entities. True F…" at bounding box center [915, 589] width 1266 height 103
click at [1078, 598] on label "False" at bounding box center [1111, 581] width 137 height 45
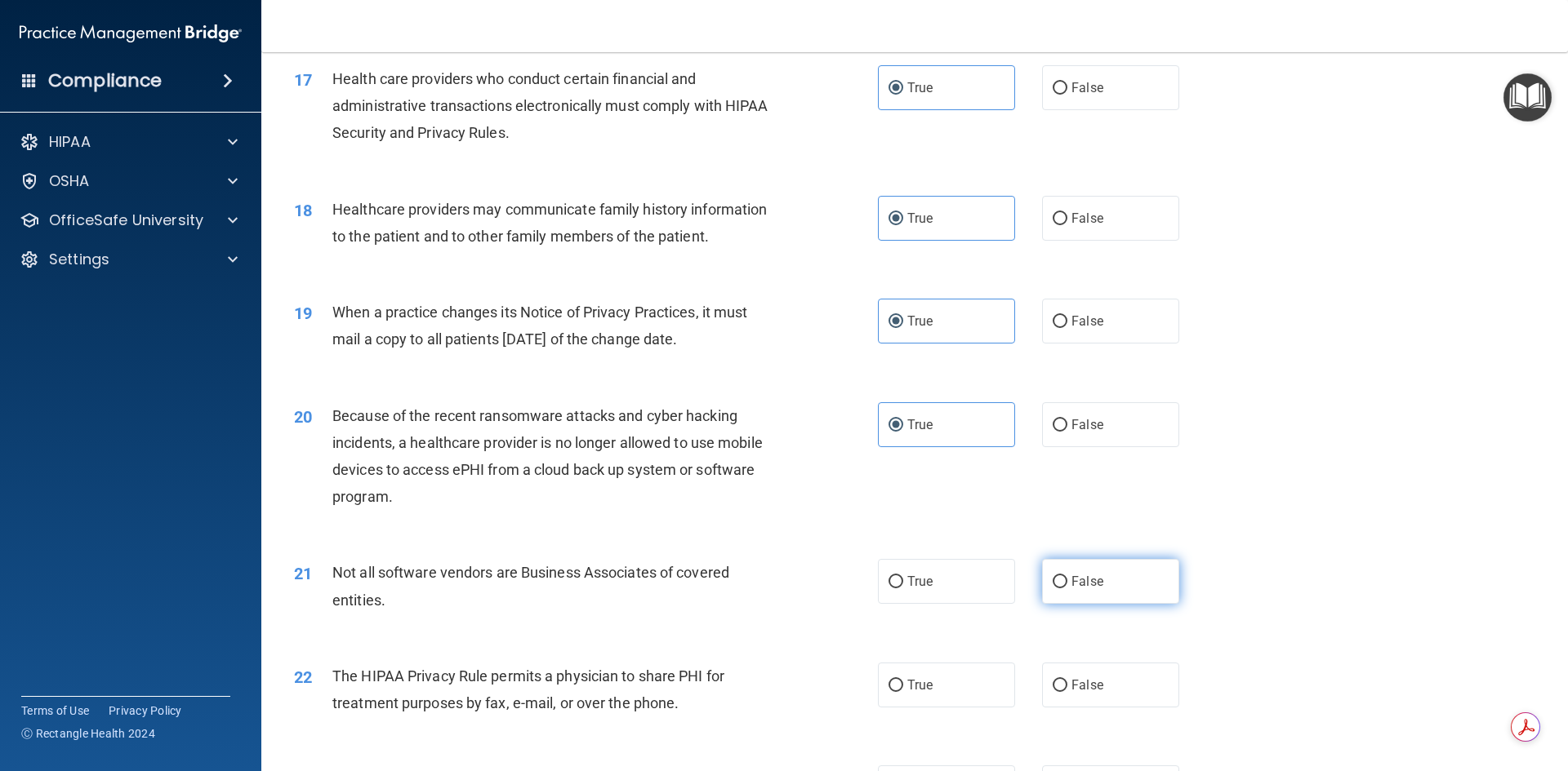
click at [1068, 589] on input "False" at bounding box center [1060, 582] width 14 height 13
radio input "true"
click at [990, 680] on label "True" at bounding box center [946, 685] width 137 height 45
click at [903, 680] on input "True" at bounding box center [896, 686] width 14 height 13
radio input "true"
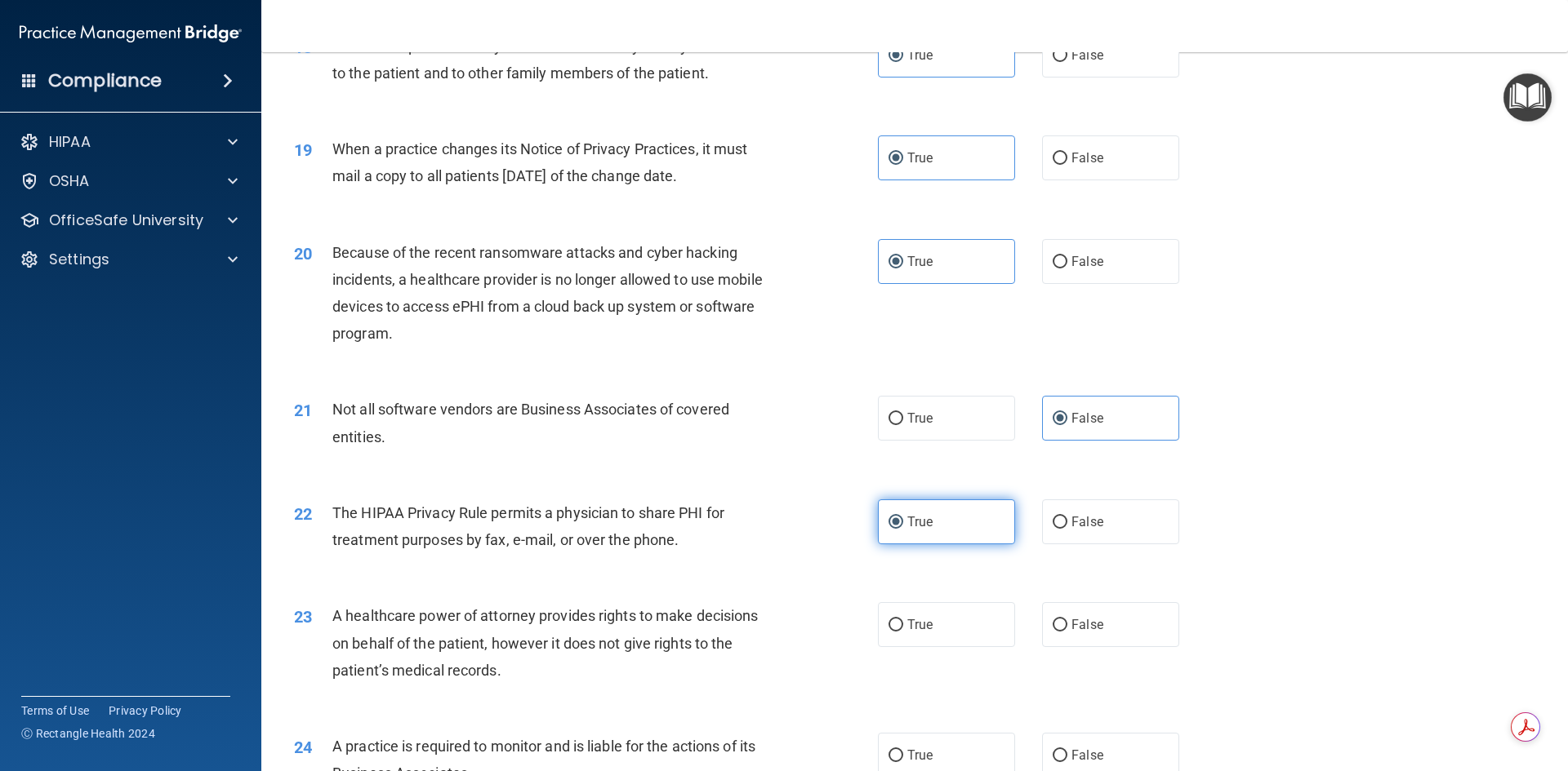
scroll to position [2286, 0]
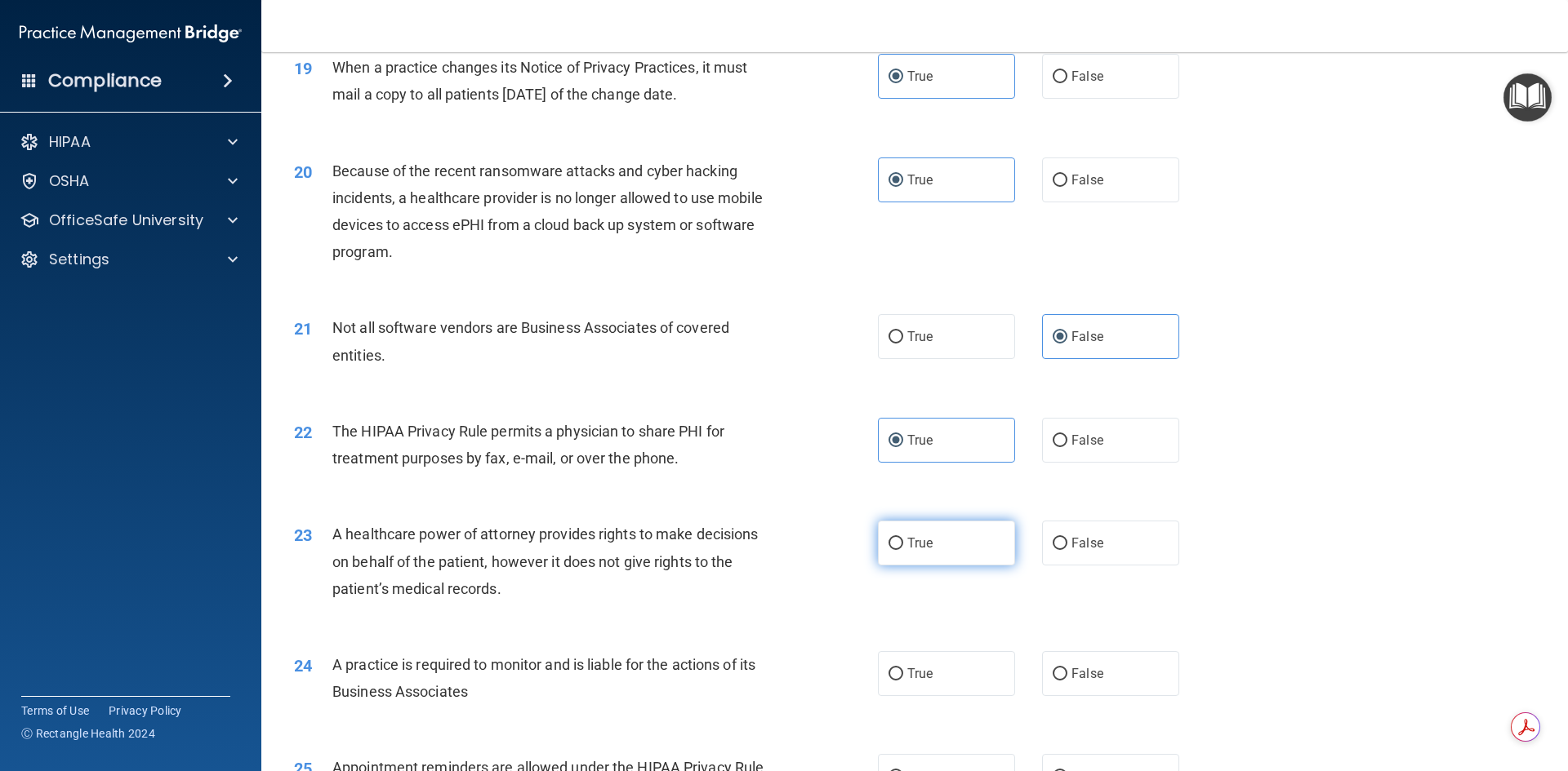
click at [925, 548] on span "True" at bounding box center [920, 543] width 25 height 15
click at [903, 548] on input "True" at bounding box center [896, 544] width 14 height 13
radio input "true"
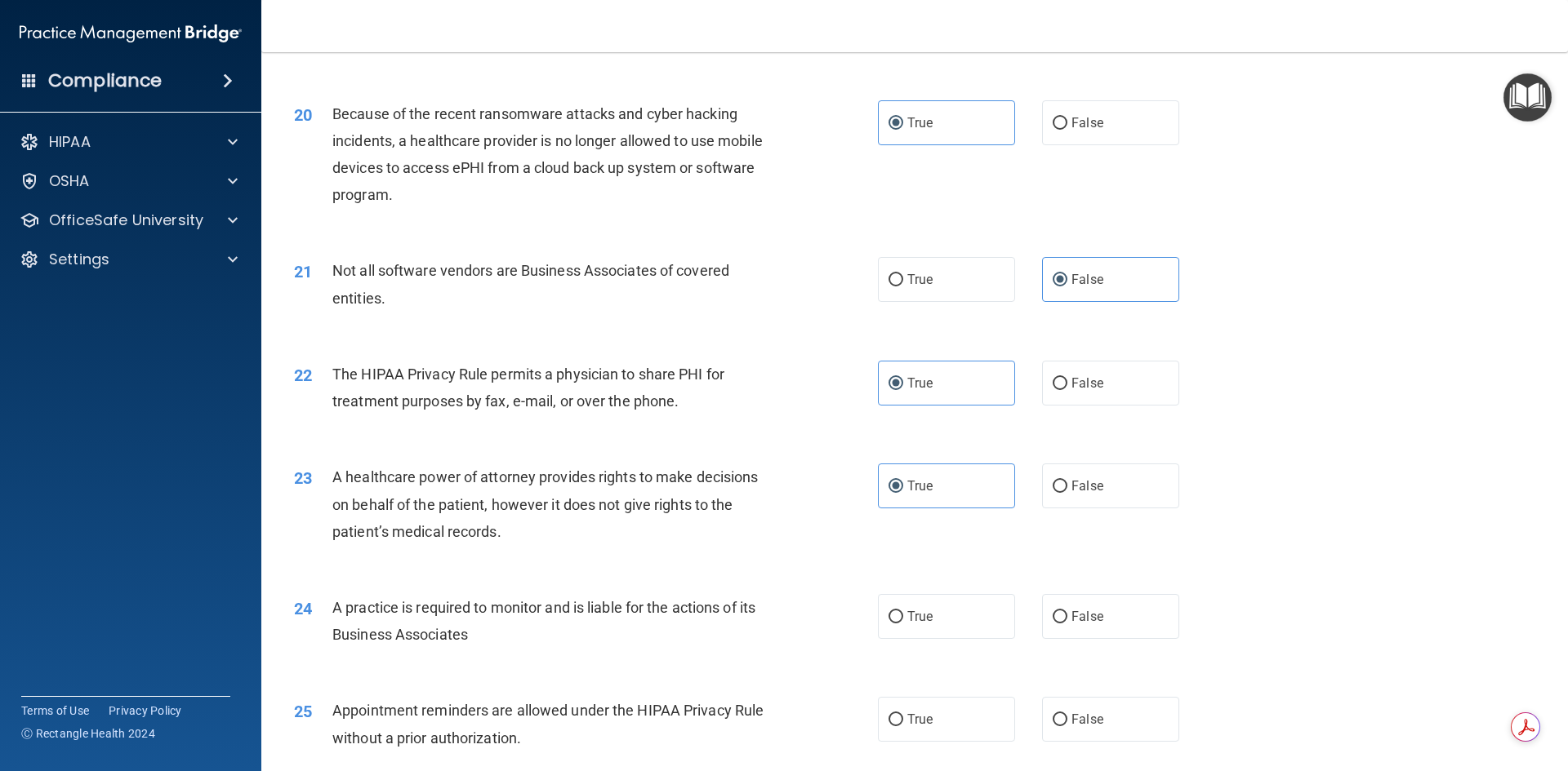
scroll to position [2368, 0]
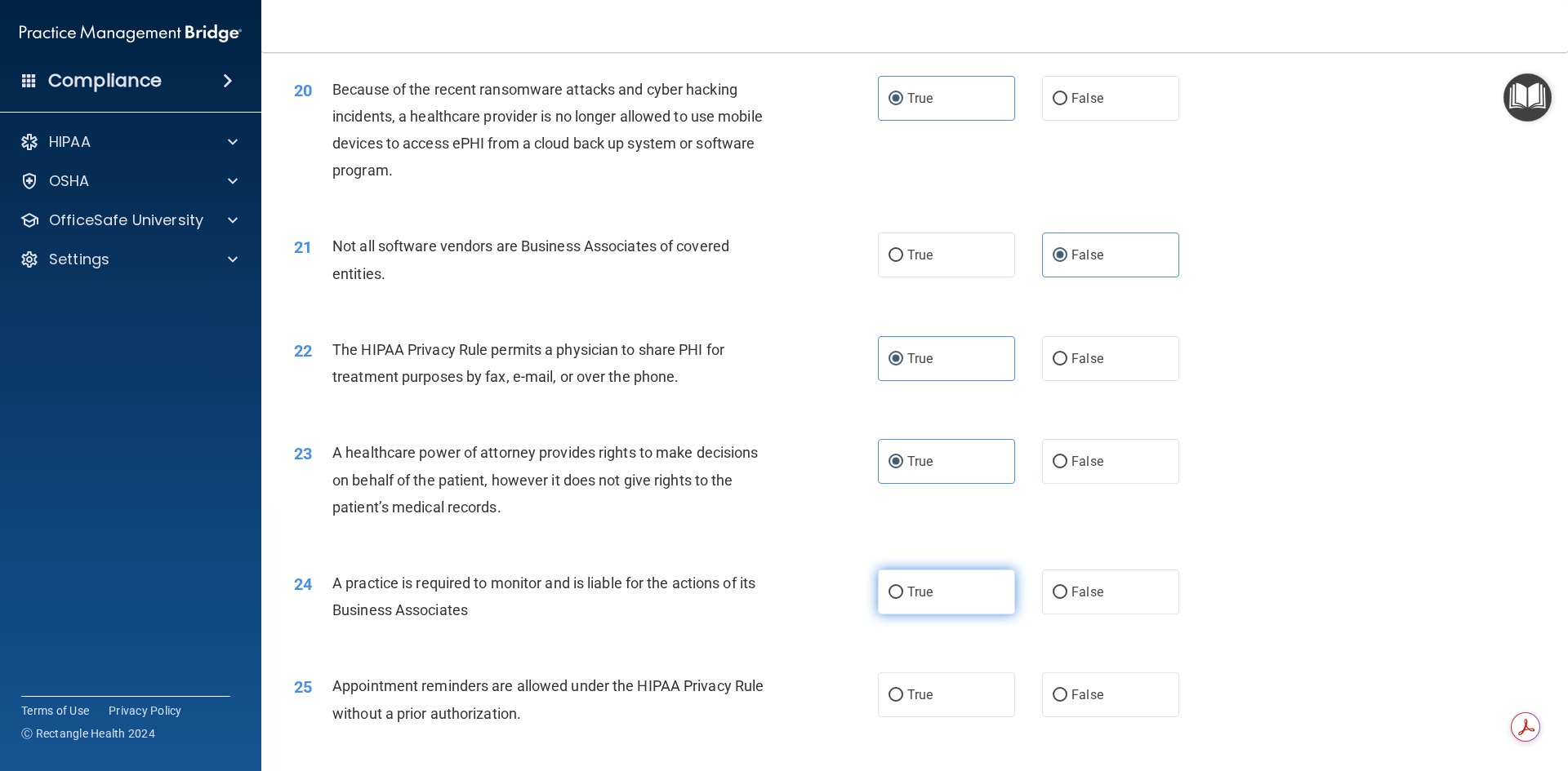
click at [899, 595] on label "True" at bounding box center [946, 592] width 137 height 45
click at [899, 595] on input "True" at bounding box center [896, 593] width 14 height 13
radio input "true"
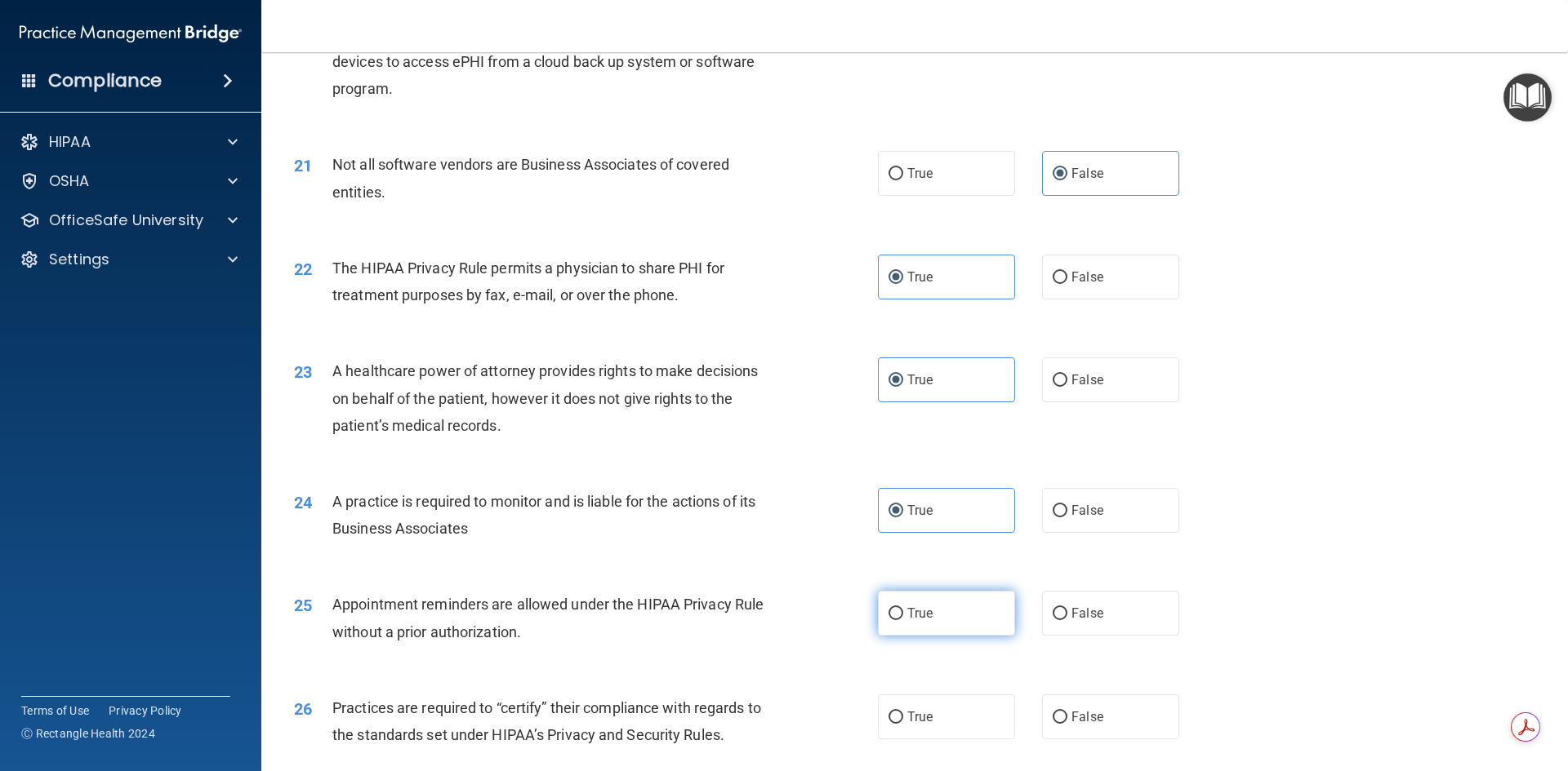
click at [933, 623] on label "True" at bounding box center [946, 614] width 137 height 45
click at [903, 621] on input "True" at bounding box center [896, 614] width 14 height 13
radio input "true"
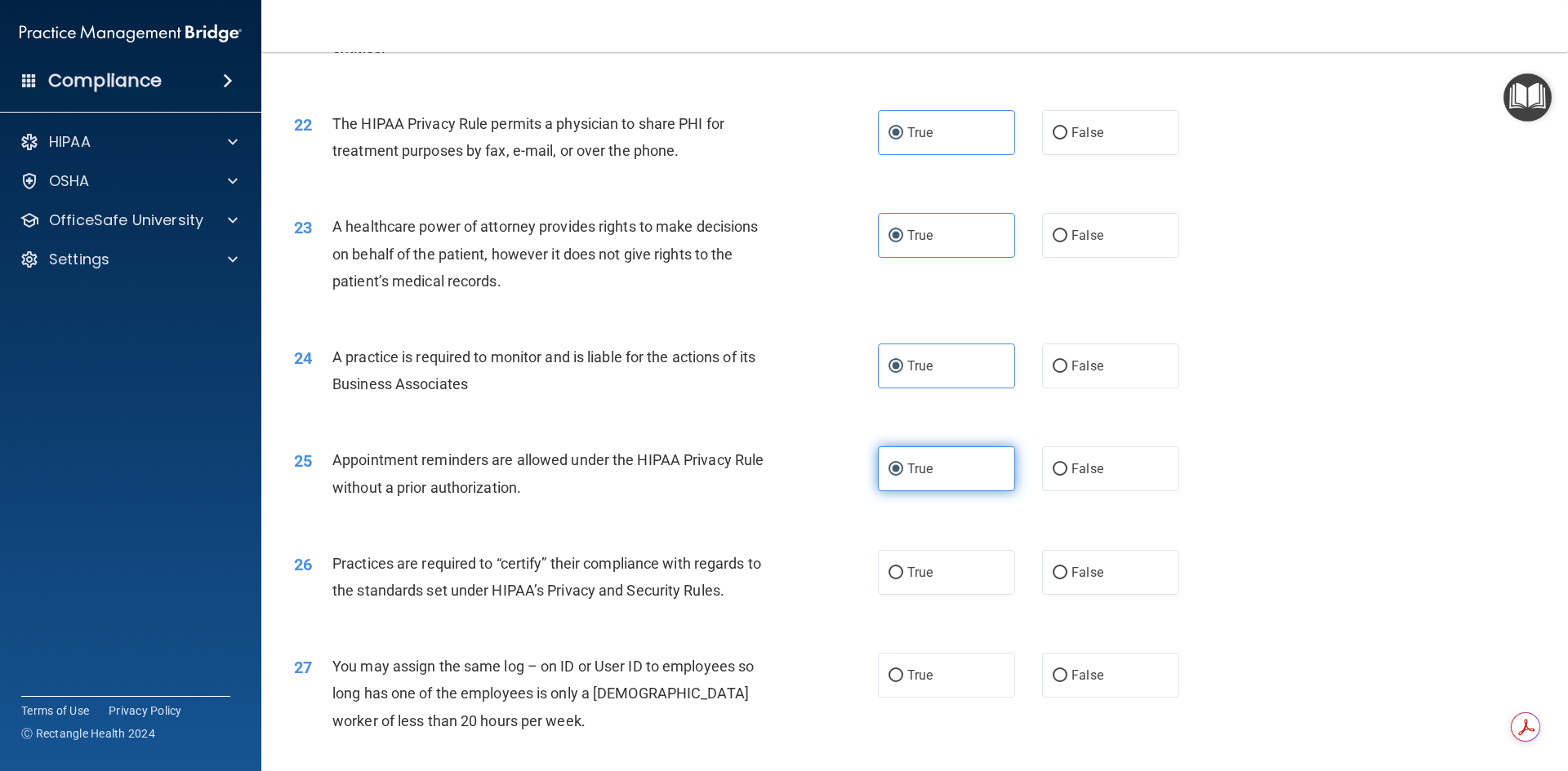
scroll to position [2613, 0]
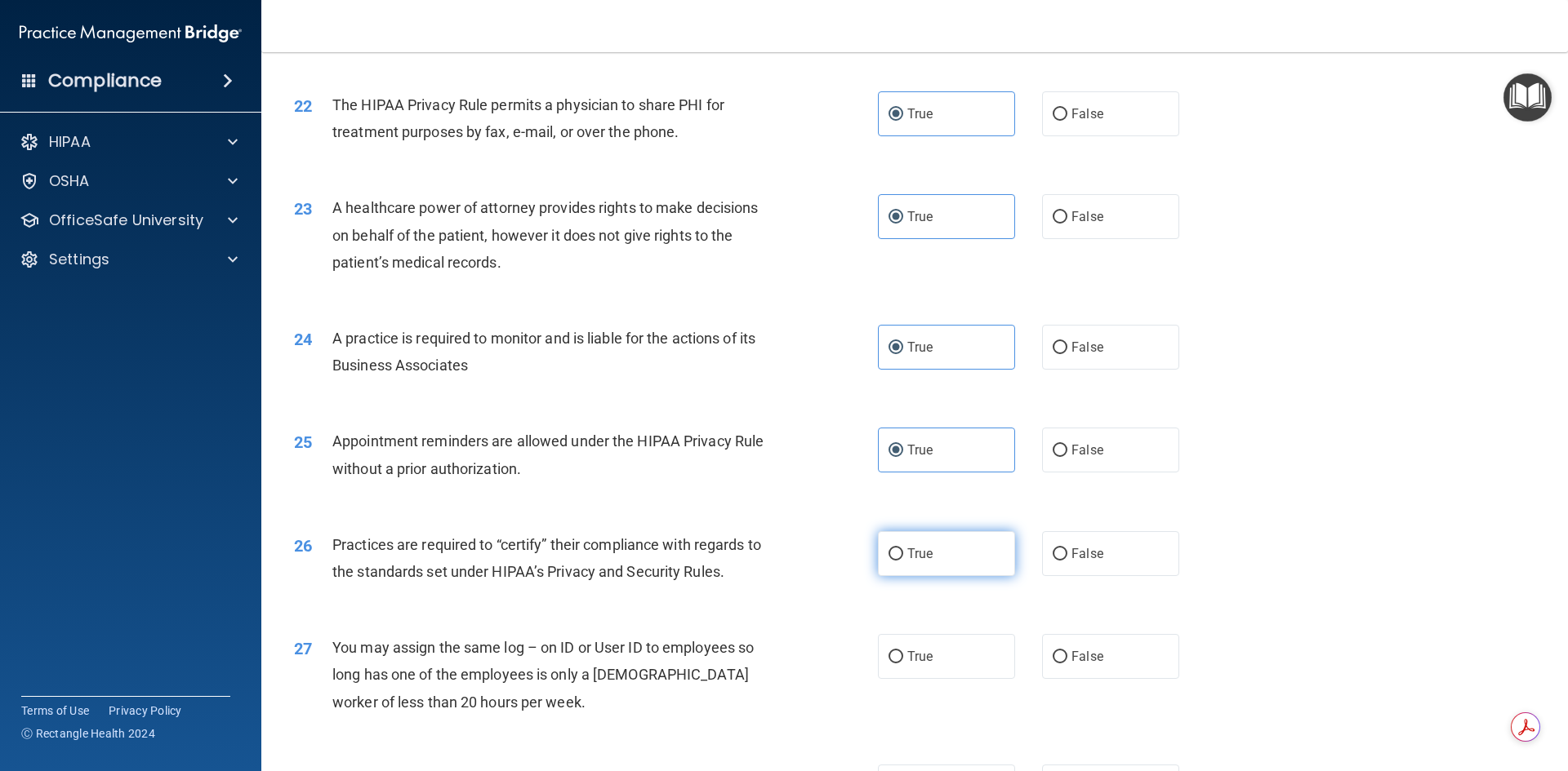
click at [923, 561] on label "True" at bounding box center [946, 554] width 137 height 45
click at [903, 561] on input "True" at bounding box center [896, 555] width 14 height 13
radio input "true"
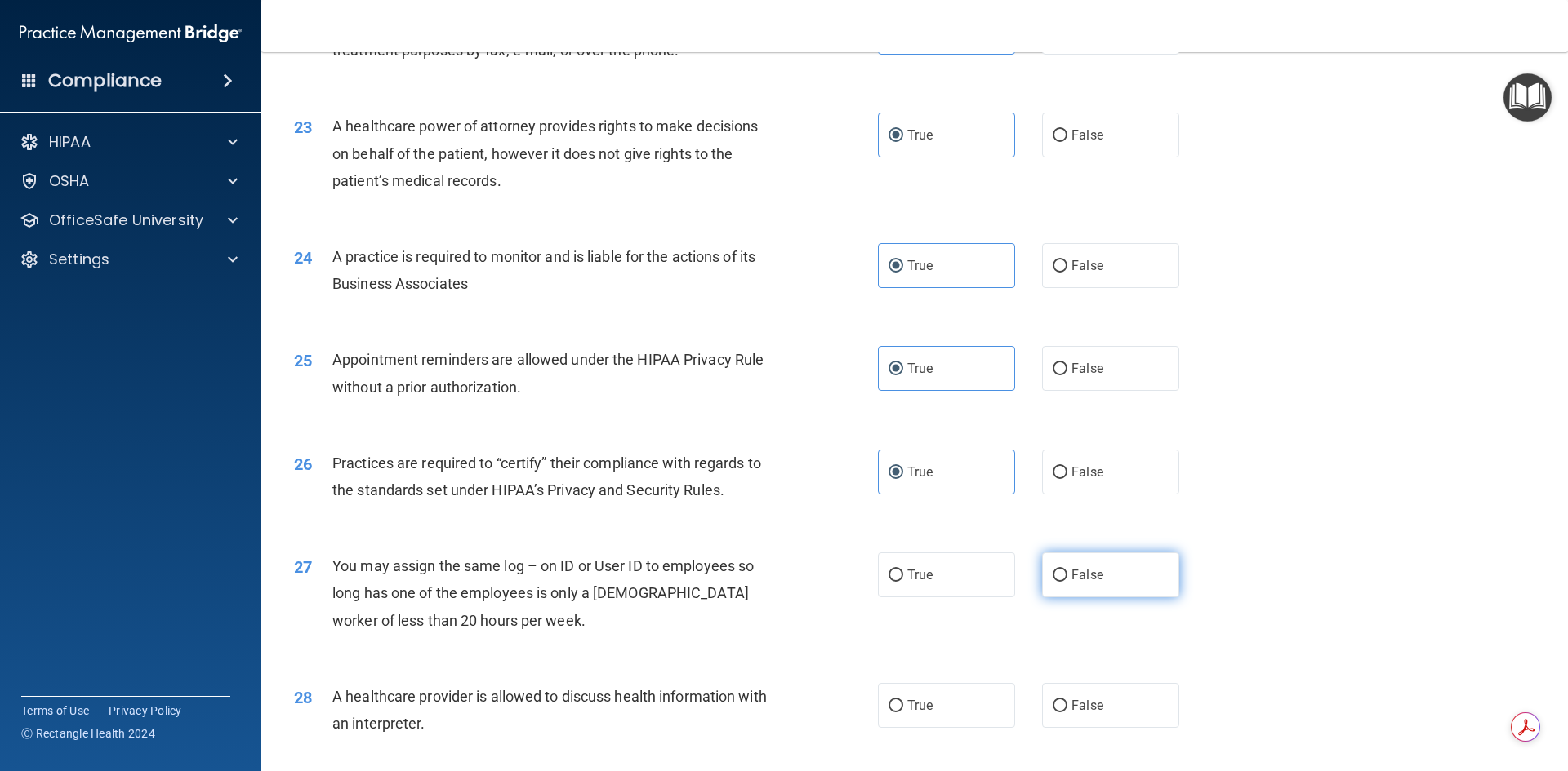
click at [1086, 580] on span "False" at bounding box center [1087, 574] width 32 height 15
click at [1068, 580] on input "False" at bounding box center [1060, 576] width 14 height 13
radio input "true"
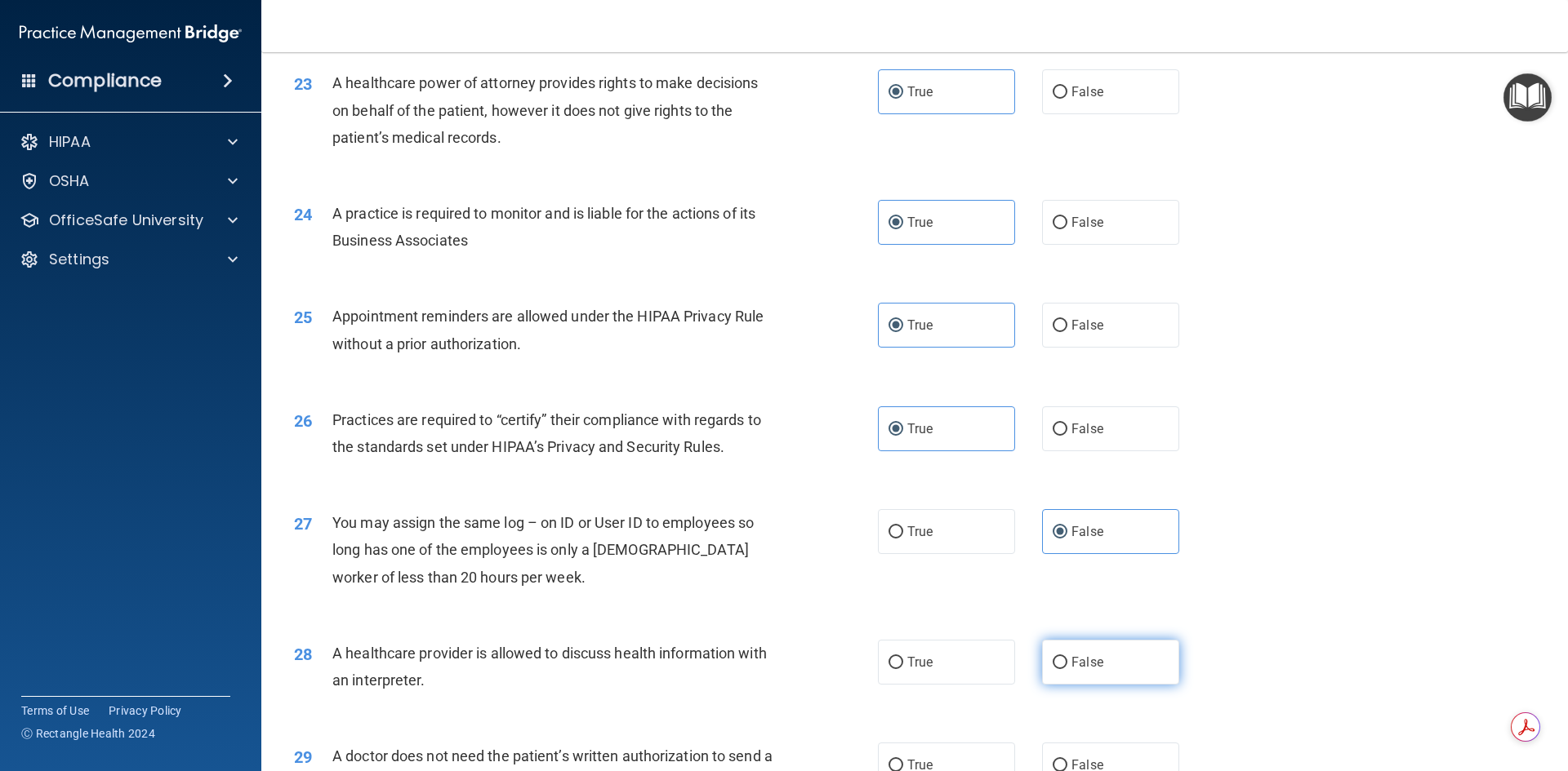
scroll to position [2775, 0]
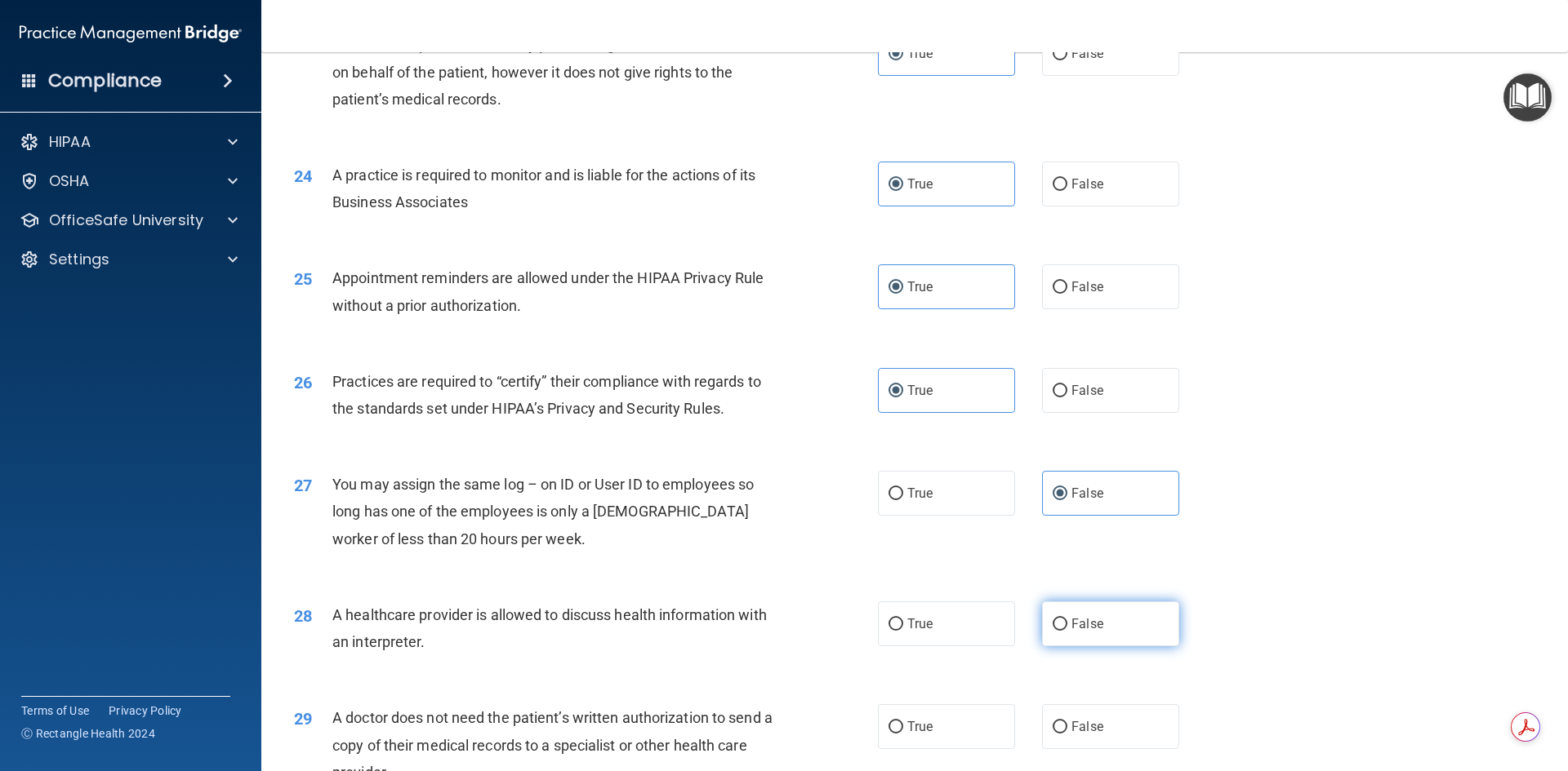
click at [1058, 626] on input "False" at bounding box center [1060, 625] width 14 height 13
radio input "true"
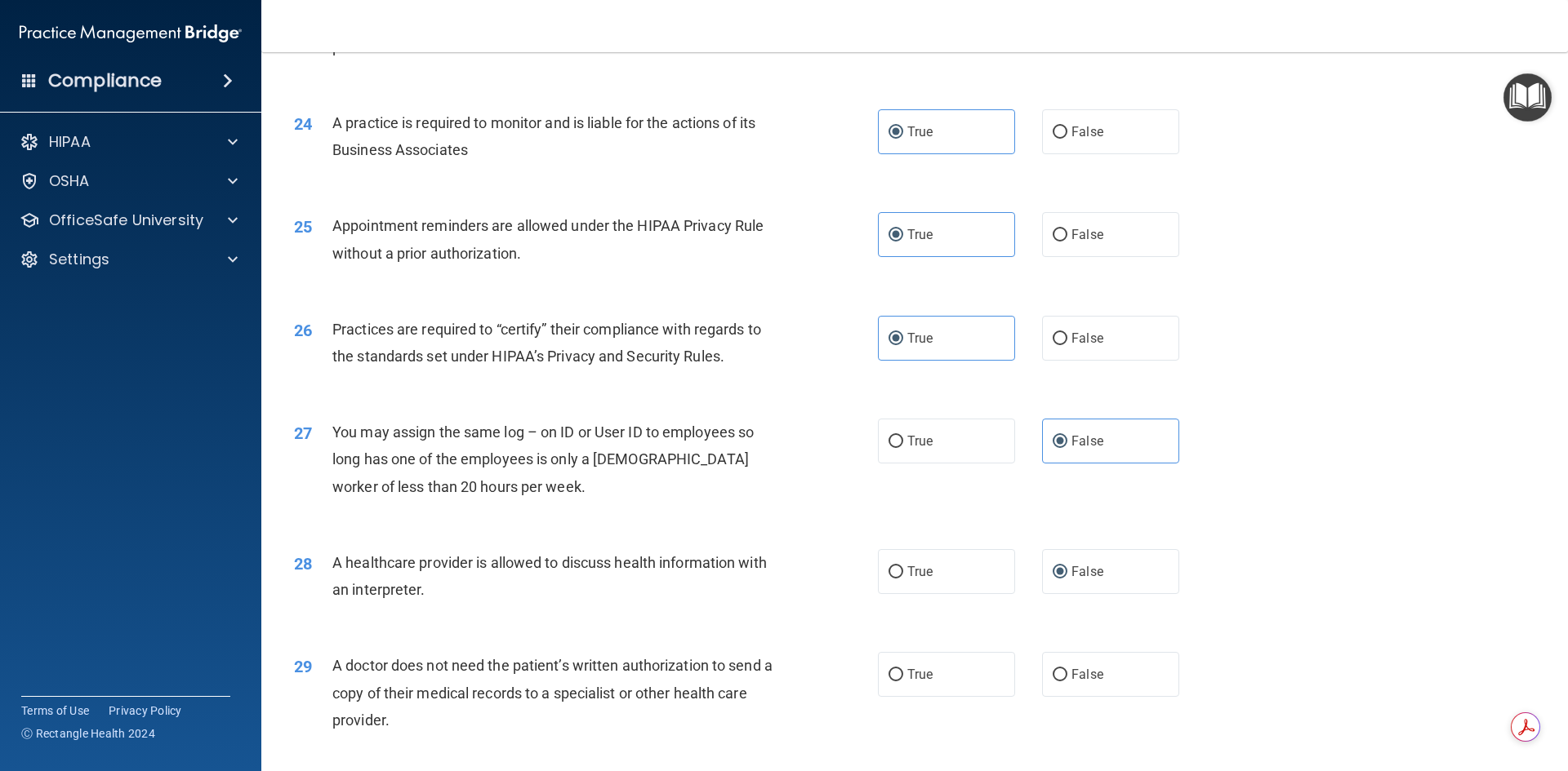
scroll to position [2857, 0]
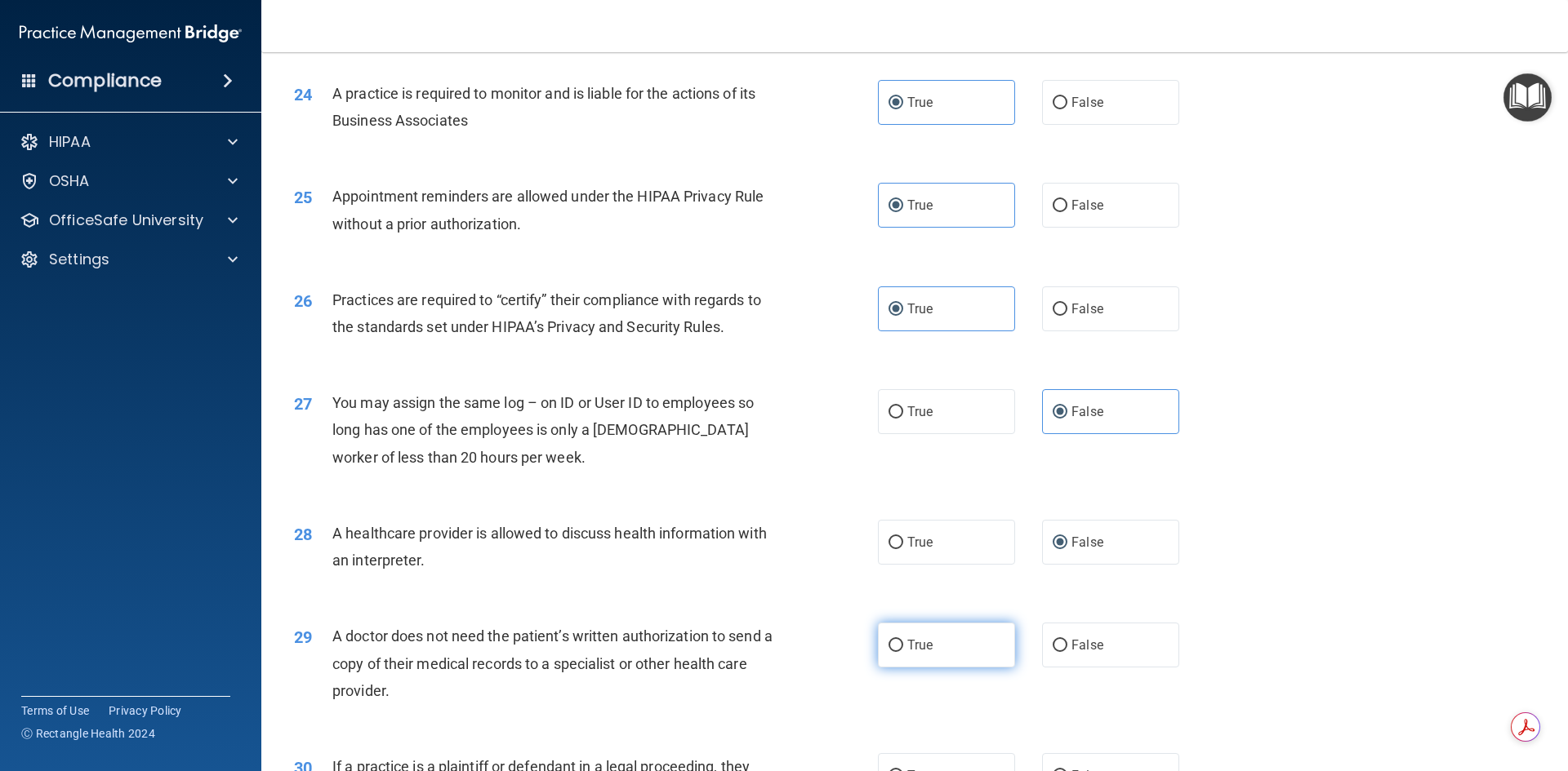
click at [965, 641] on label "True" at bounding box center [946, 645] width 137 height 45
click at [903, 641] on input "True" at bounding box center [896, 647] width 14 height 13
radio input "true"
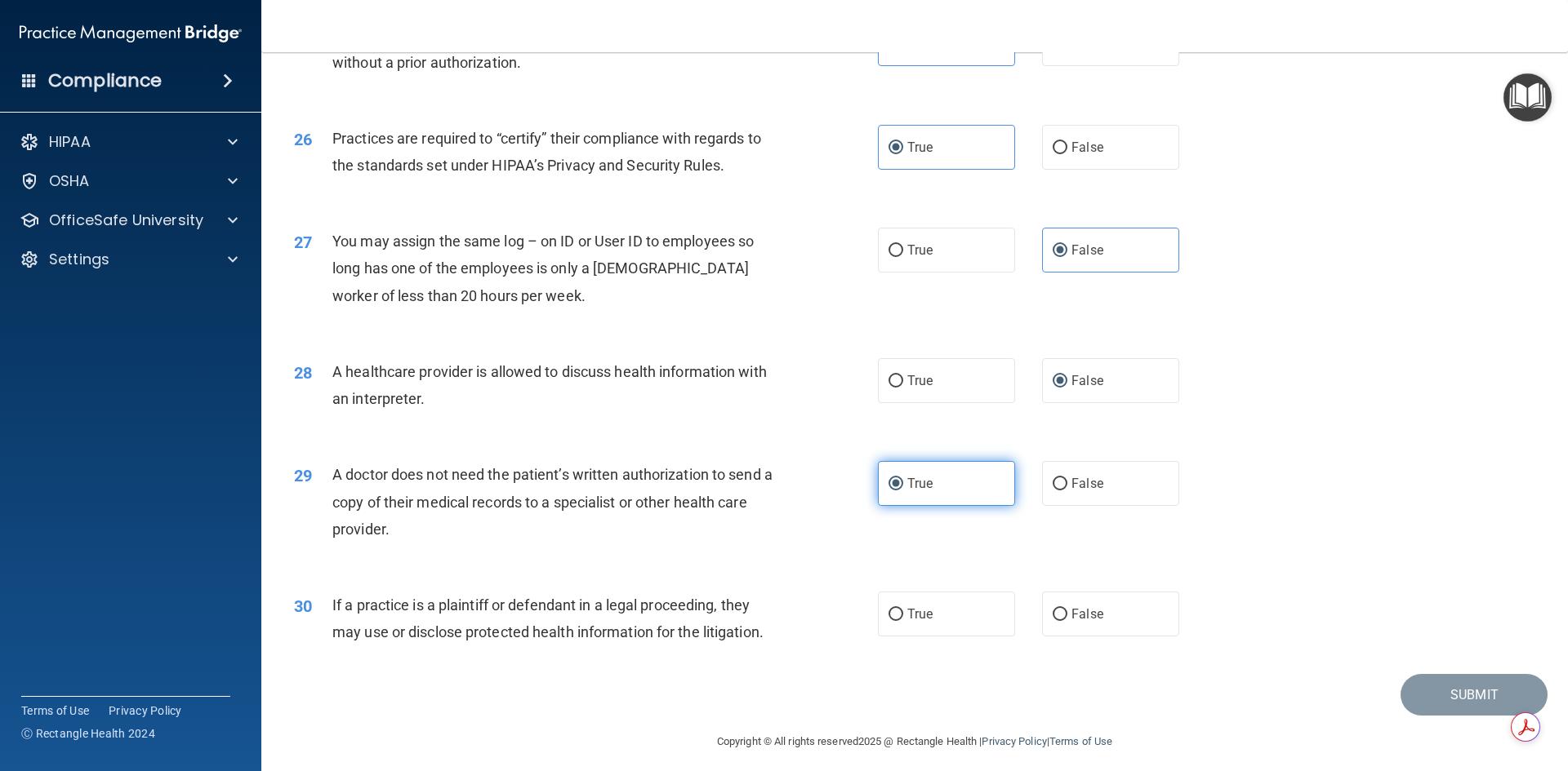
scroll to position [3020, 0]
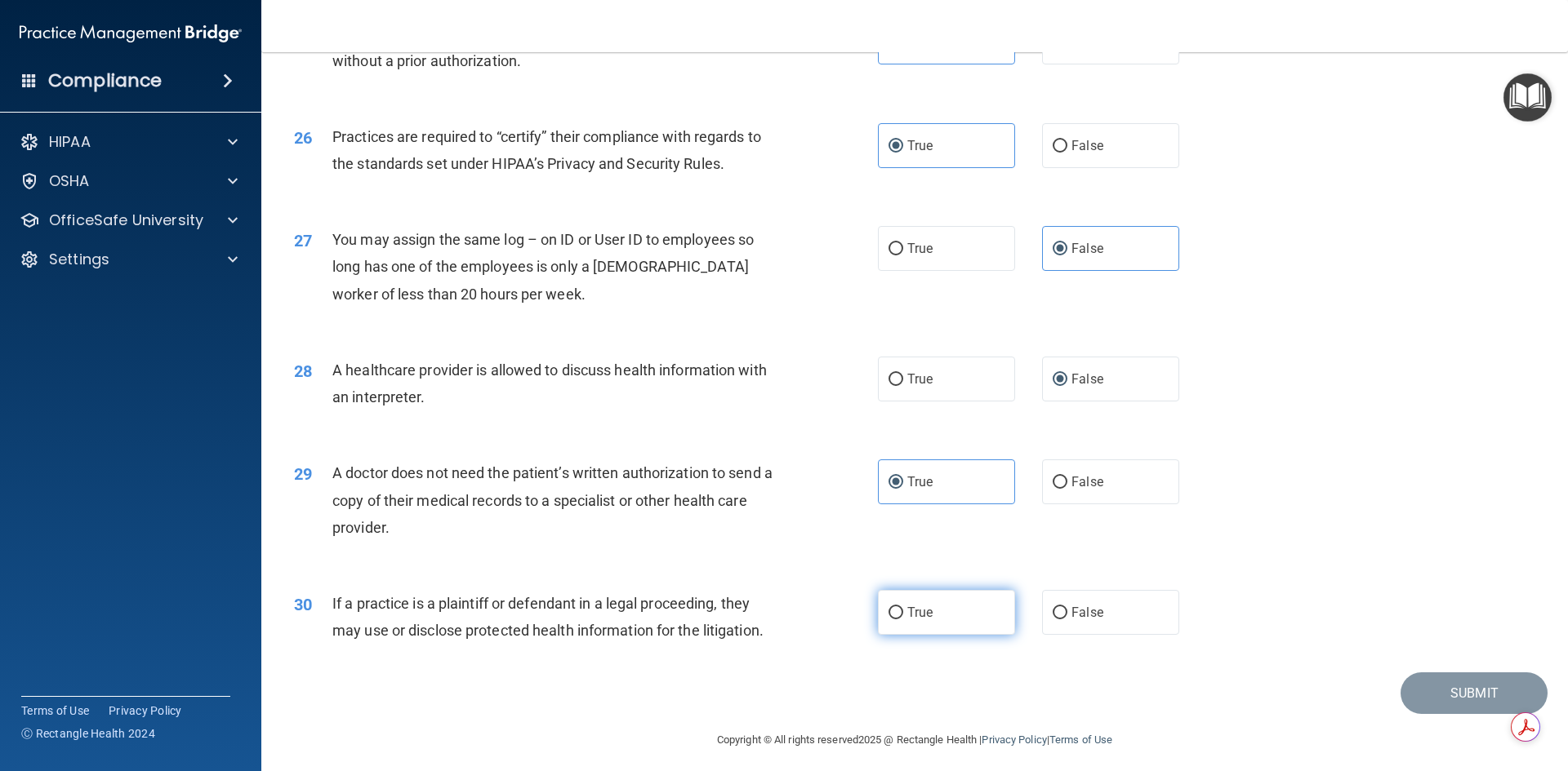
click at [950, 612] on label "True" at bounding box center [946, 613] width 137 height 45
click at [903, 612] on input "True" at bounding box center [896, 614] width 14 height 13
radio input "true"
click at [1401, 691] on button "Submit" at bounding box center [1474, 693] width 147 height 42
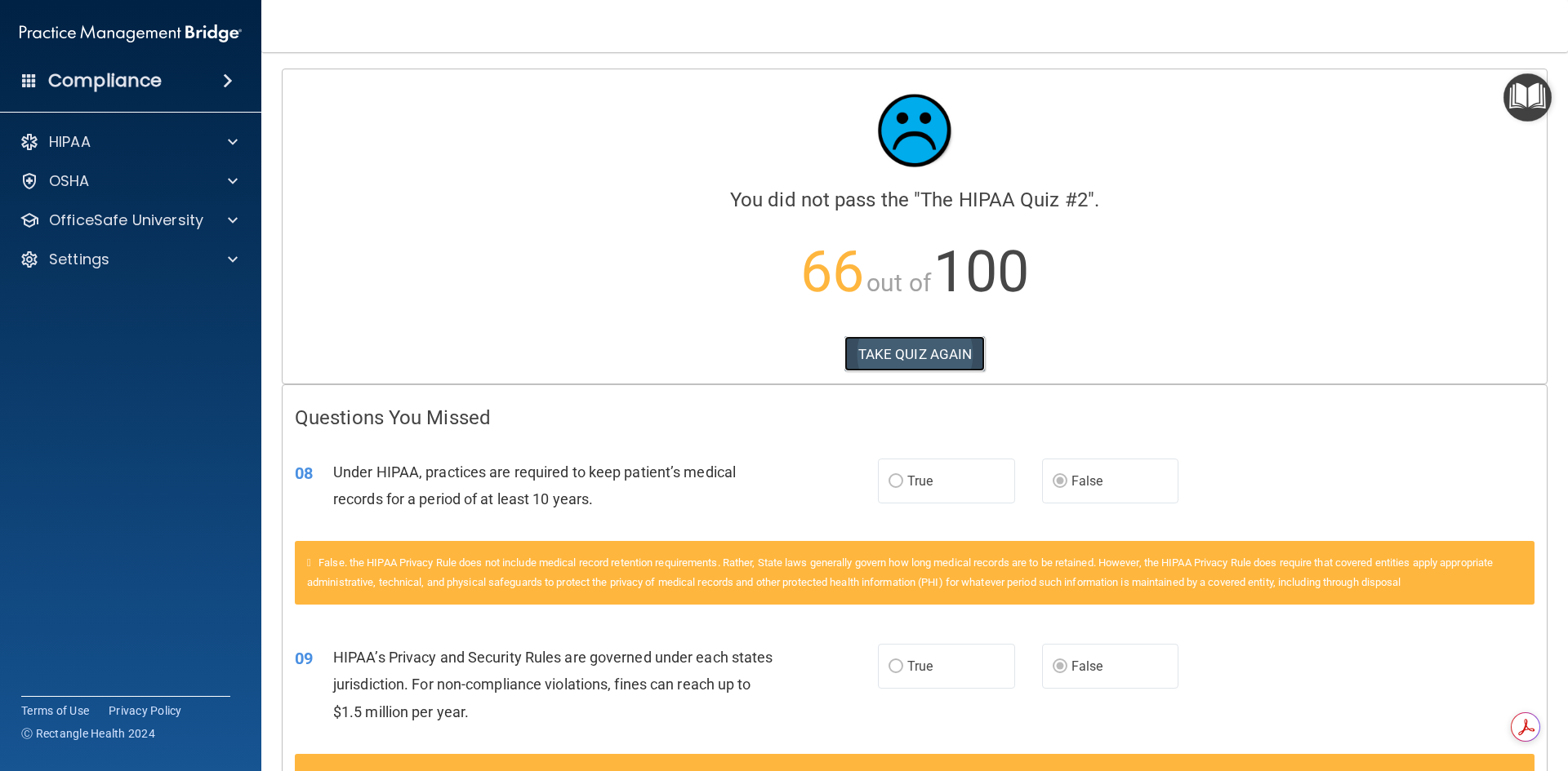
click at [913, 371] on button "TAKE QUIZ AGAIN" at bounding box center [916, 354] width 141 height 36
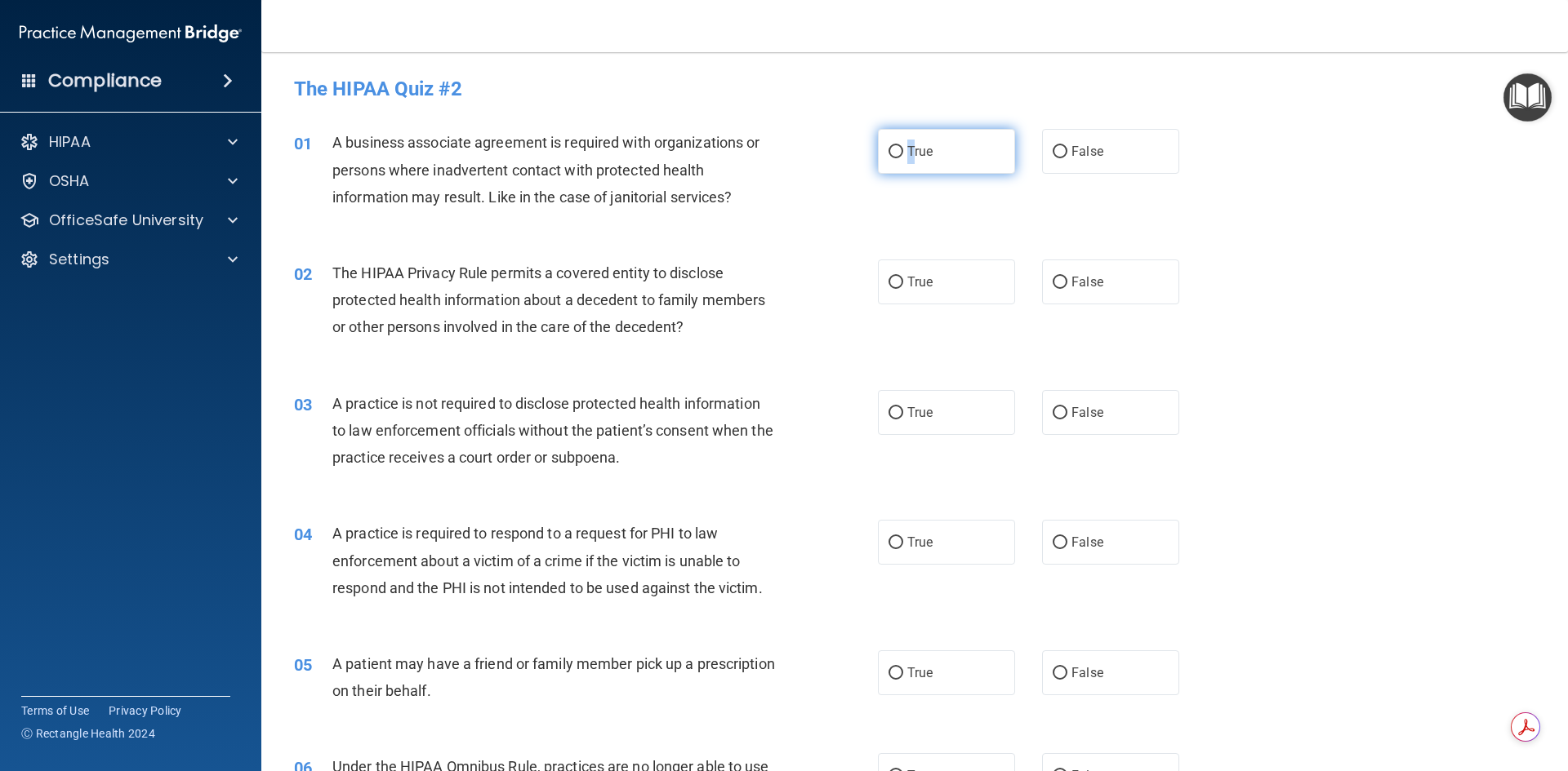
click at [910, 170] on label "True" at bounding box center [946, 151] width 137 height 45
click at [878, 156] on label "True" at bounding box center [946, 151] width 137 height 45
click at [889, 156] on input "True" at bounding box center [896, 152] width 14 height 13
radio input "true"
click at [899, 277] on label "True" at bounding box center [946, 282] width 137 height 45
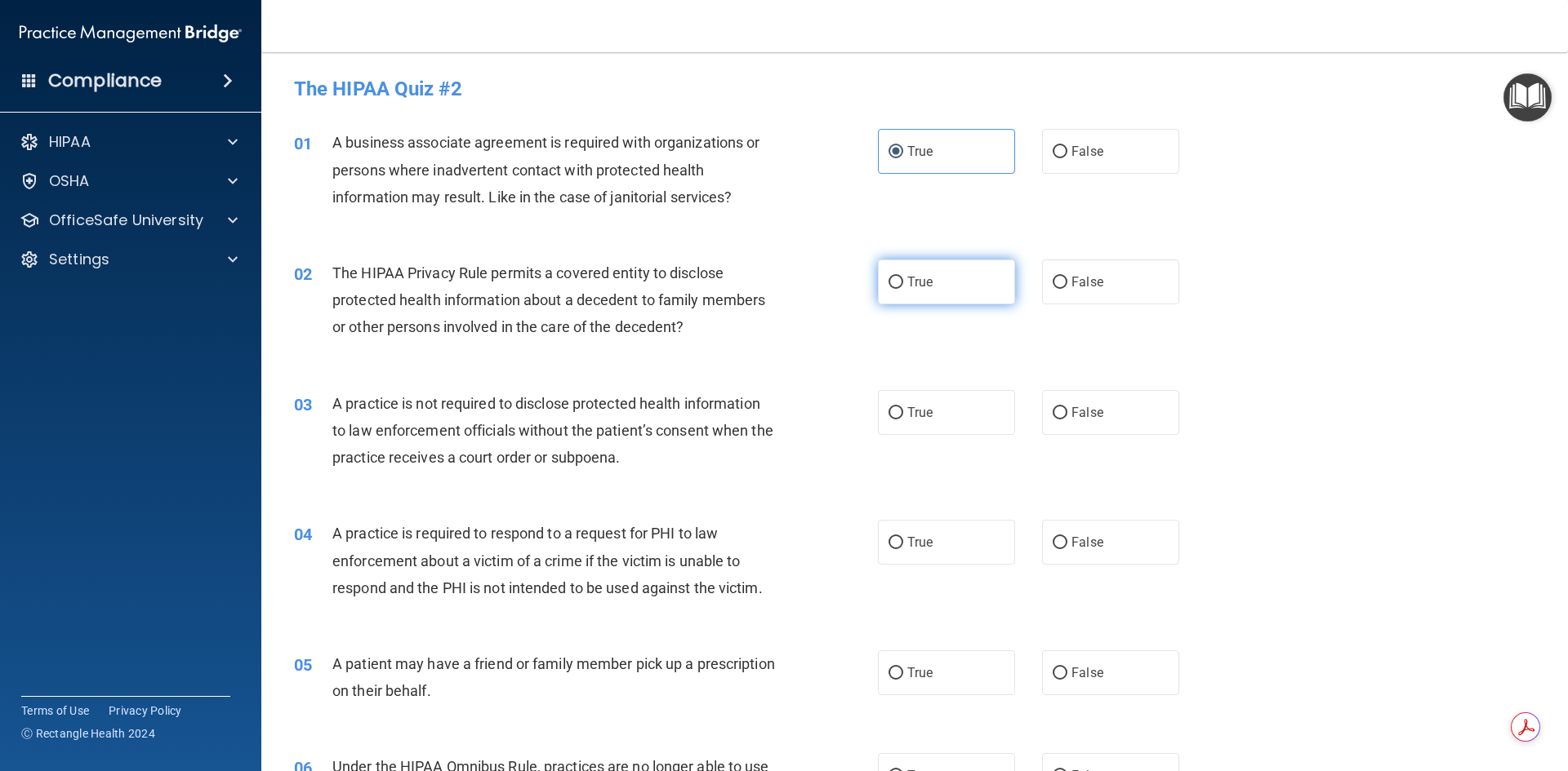
click at [899, 277] on input "True" at bounding box center [896, 283] width 14 height 13
radio input "true"
click at [1116, 427] on label "False" at bounding box center [1111, 412] width 137 height 45
click at [1068, 419] on input "False" at bounding box center [1060, 413] width 14 height 13
radio input "true"
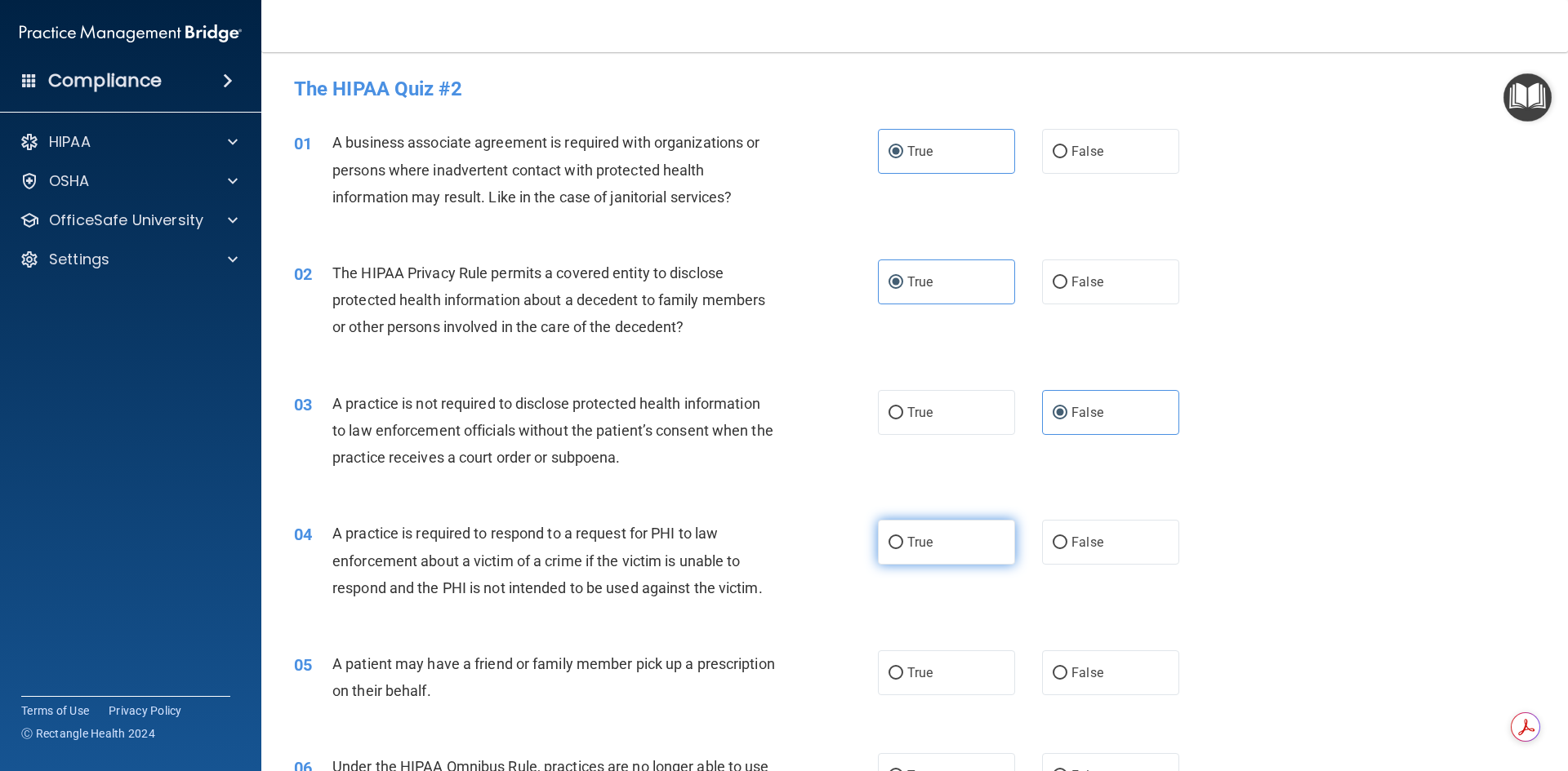
click at [899, 552] on label "True" at bounding box center [946, 542] width 137 height 45
click at [899, 549] on input "True" at bounding box center [896, 544] width 14 height 13
radio input "true"
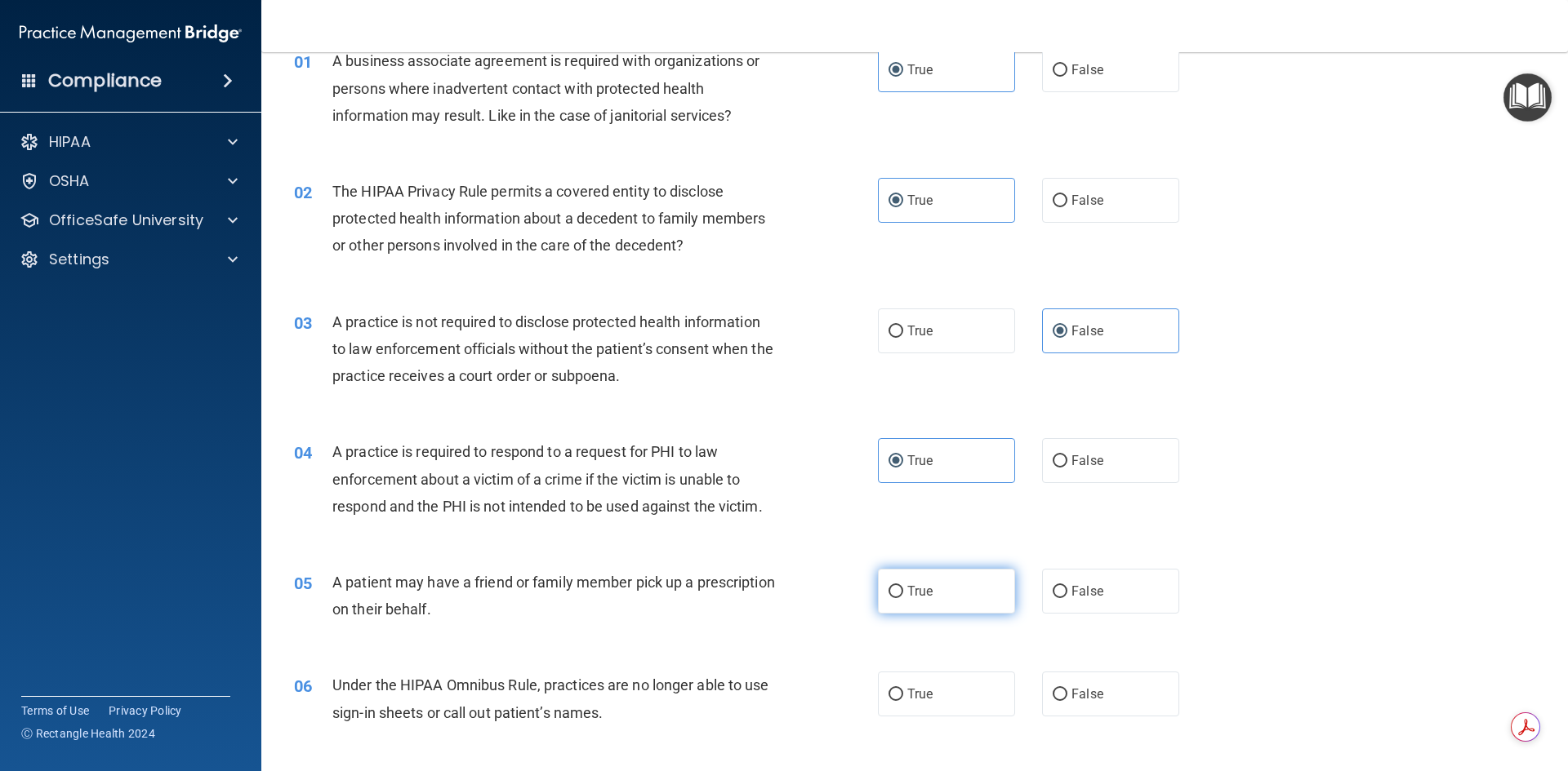
click at [918, 593] on span "True" at bounding box center [920, 591] width 25 height 15
click at [903, 593] on input "True" at bounding box center [896, 592] width 14 height 13
radio input "true"
click at [1052, 701] on input "False" at bounding box center [1060, 695] width 14 height 13
radio input "true"
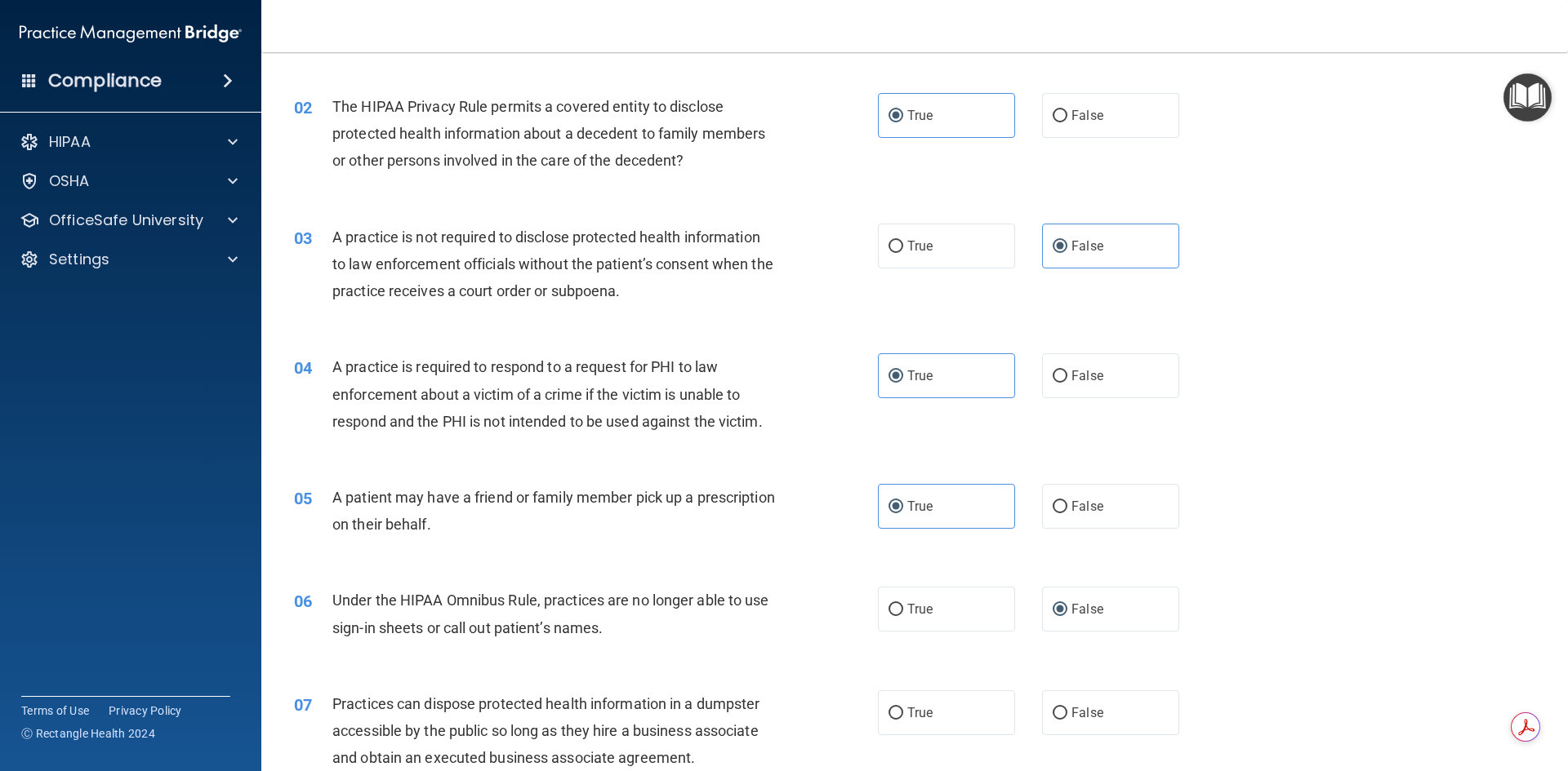
scroll to position [245, 0]
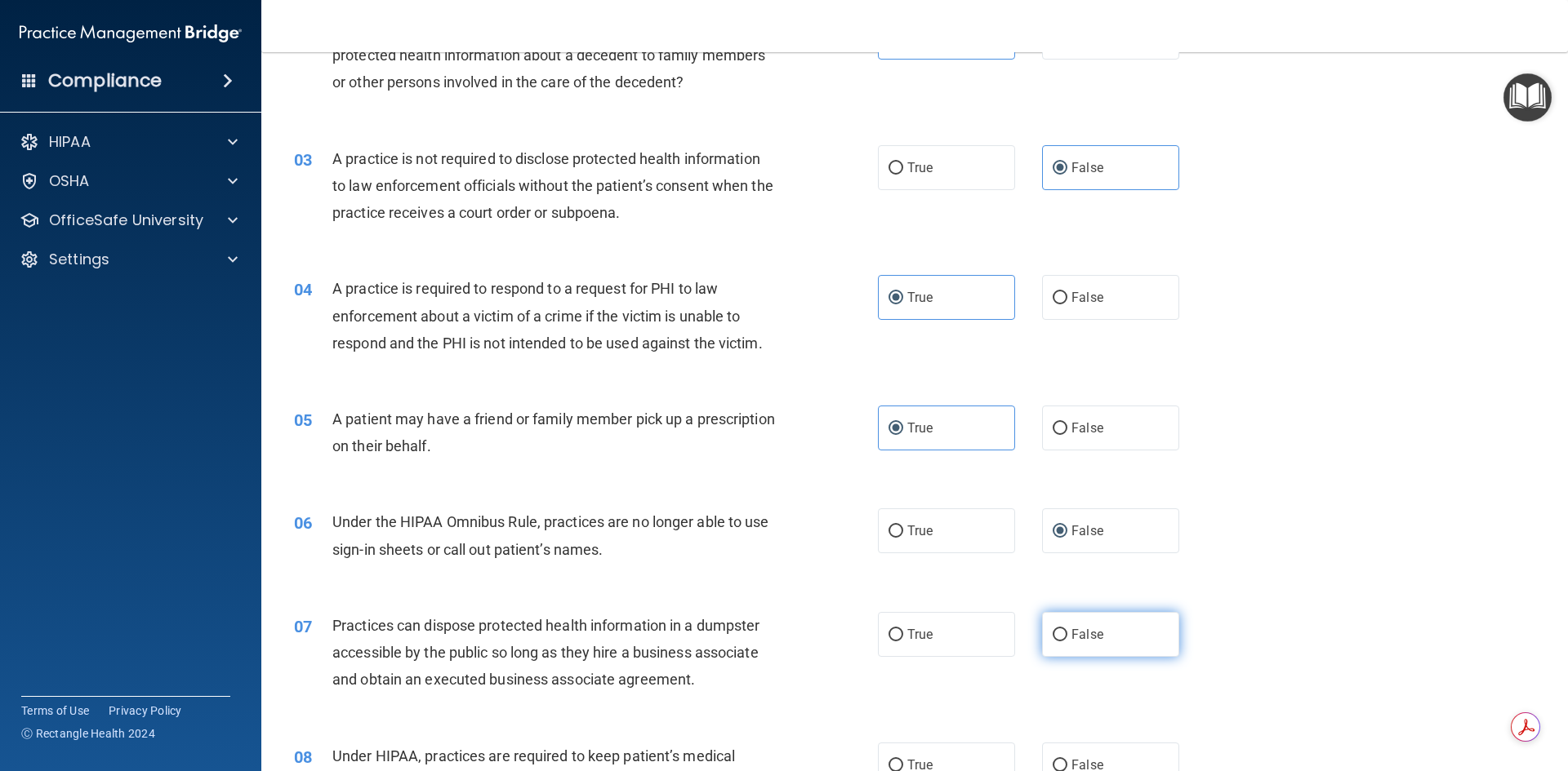
click at [1052, 639] on input "False" at bounding box center [1060, 636] width 14 height 13
radio input "true"
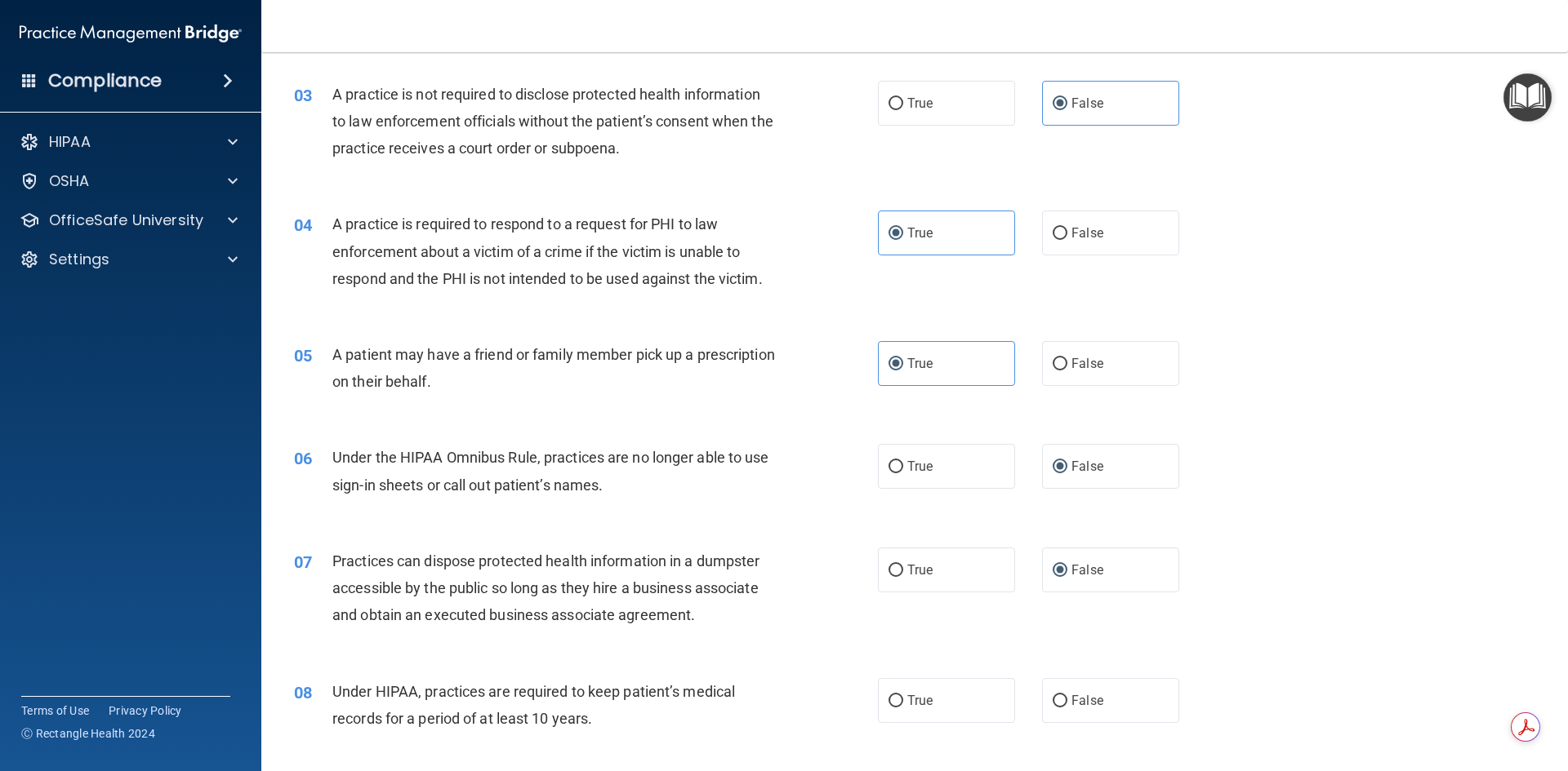
scroll to position [408, 0]
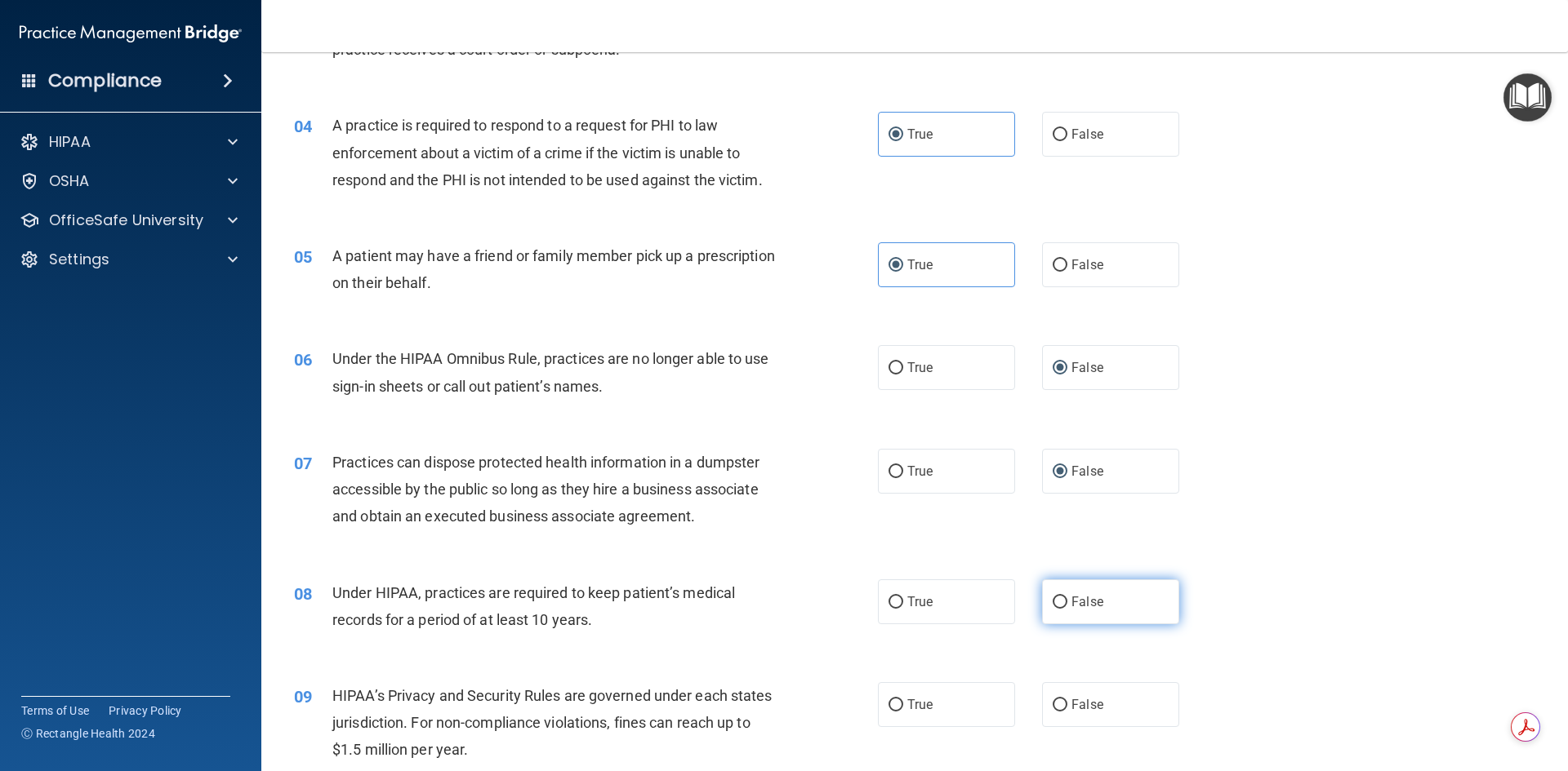
click at [1052, 608] on input "False" at bounding box center [1060, 603] width 14 height 13
radio input "true"
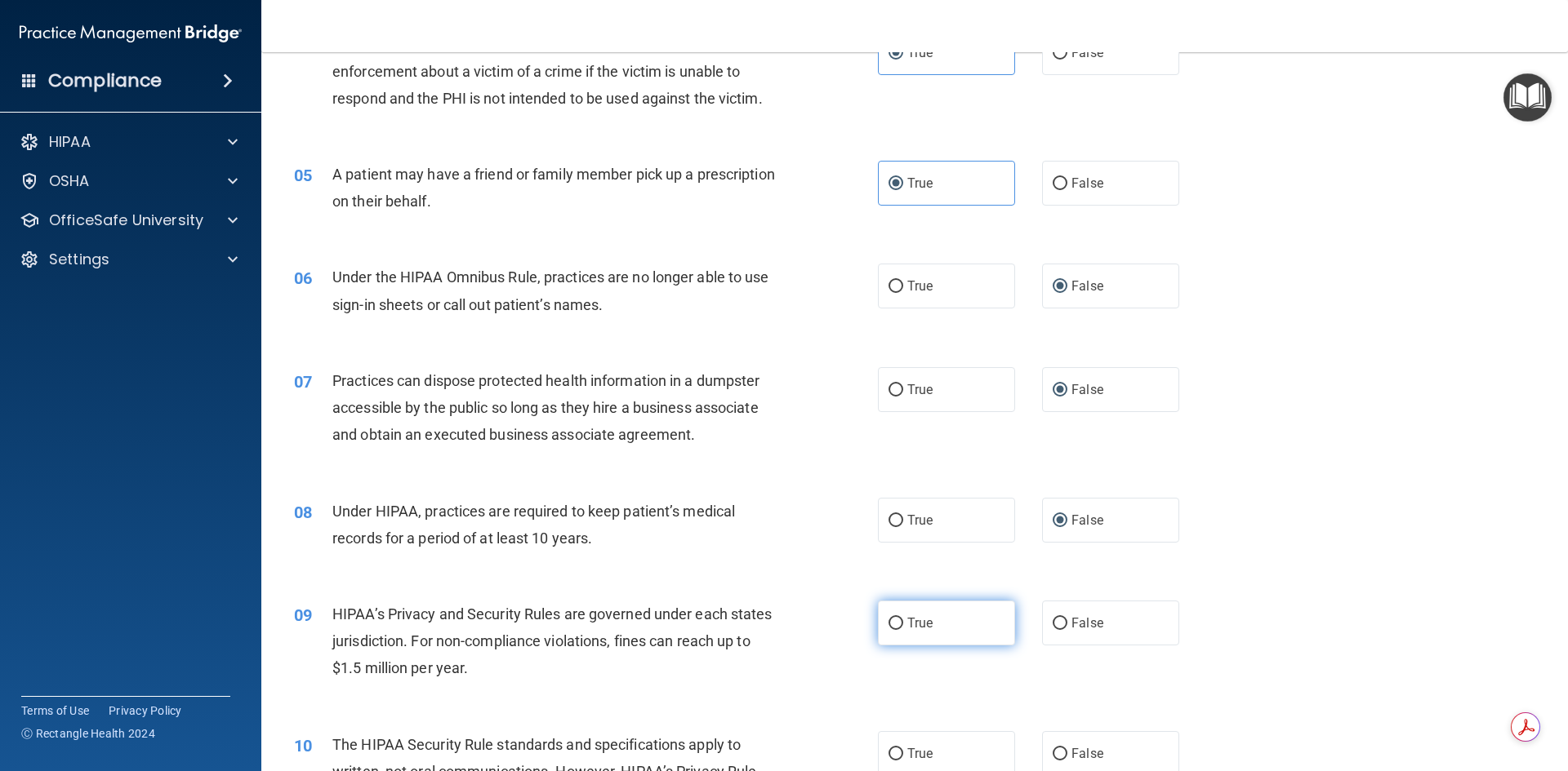
click at [916, 618] on span "True" at bounding box center [920, 623] width 25 height 15
click at [903, 618] on input "True" at bounding box center [896, 624] width 14 height 13
radio input "true"
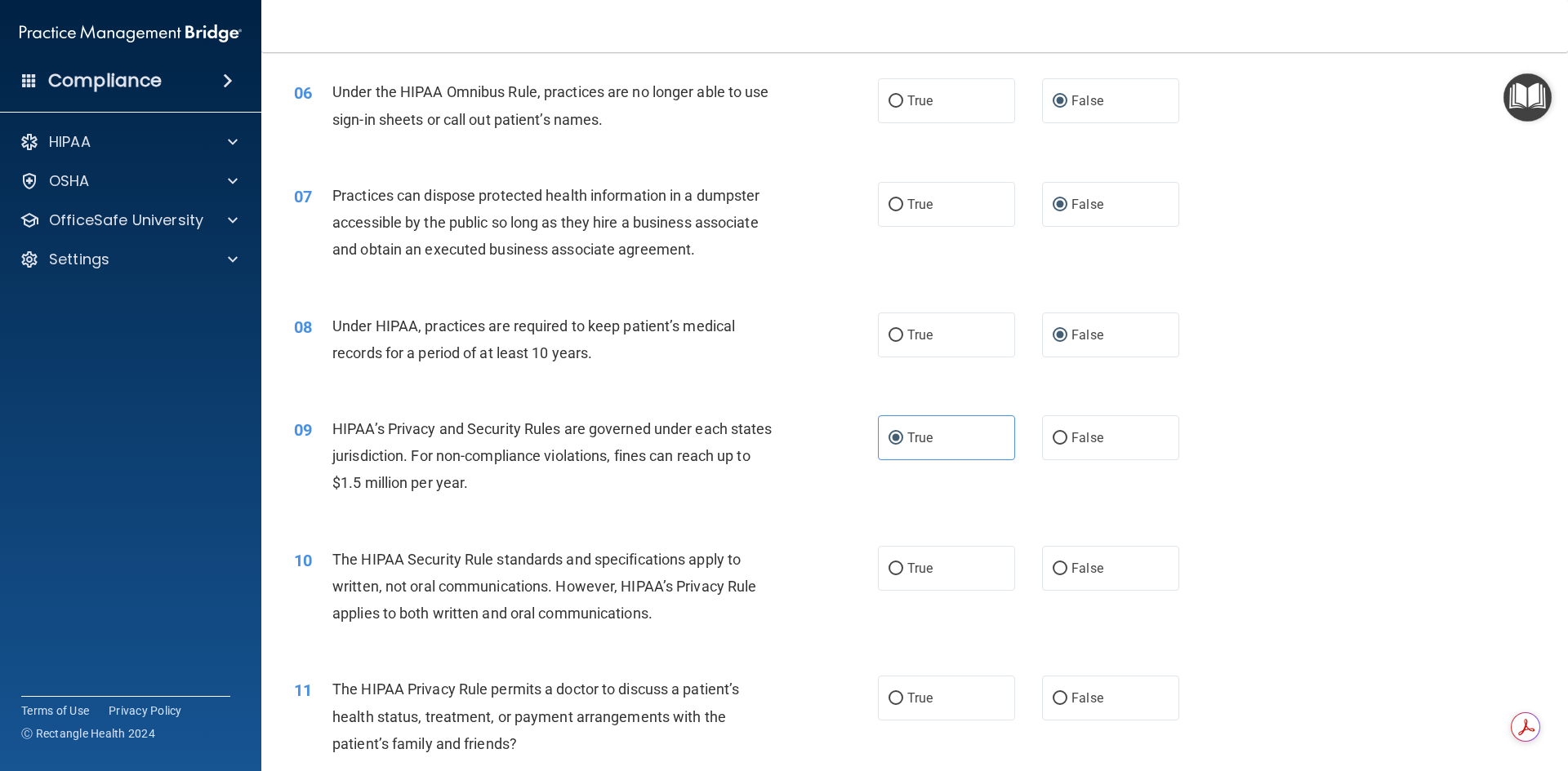
scroll to position [734, 0]
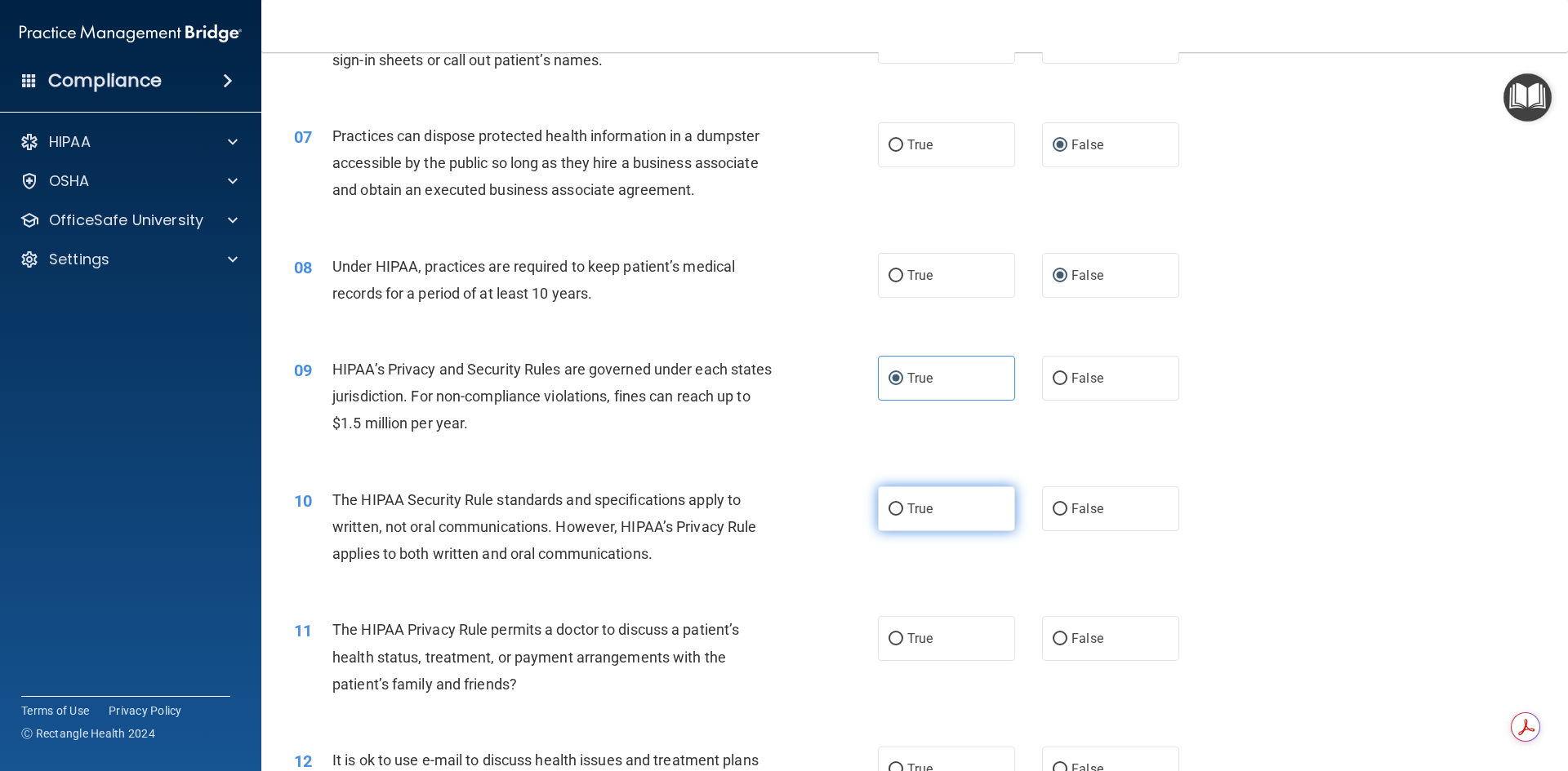
click at [911, 523] on label "True" at bounding box center [946, 509] width 137 height 45
click at [903, 516] on input "True" at bounding box center [896, 510] width 14 height 13
radio input "true"
click at [882, 648] on label "True" at bounding box center [946, 639] width 137 height 45
click at [889, 646] on input "True" at bounding box center [896, 640] width 14 height 13
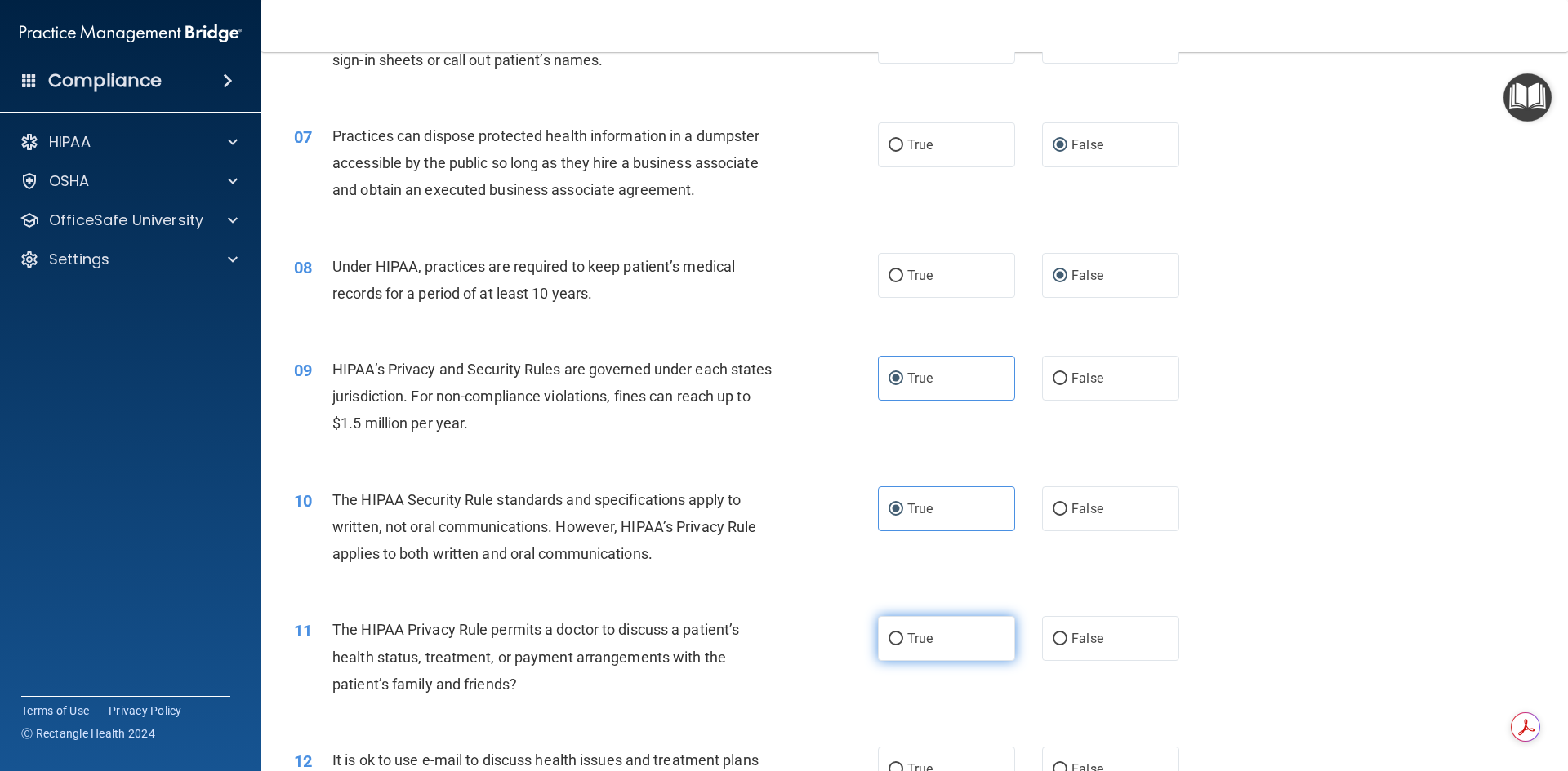
radio input "true"
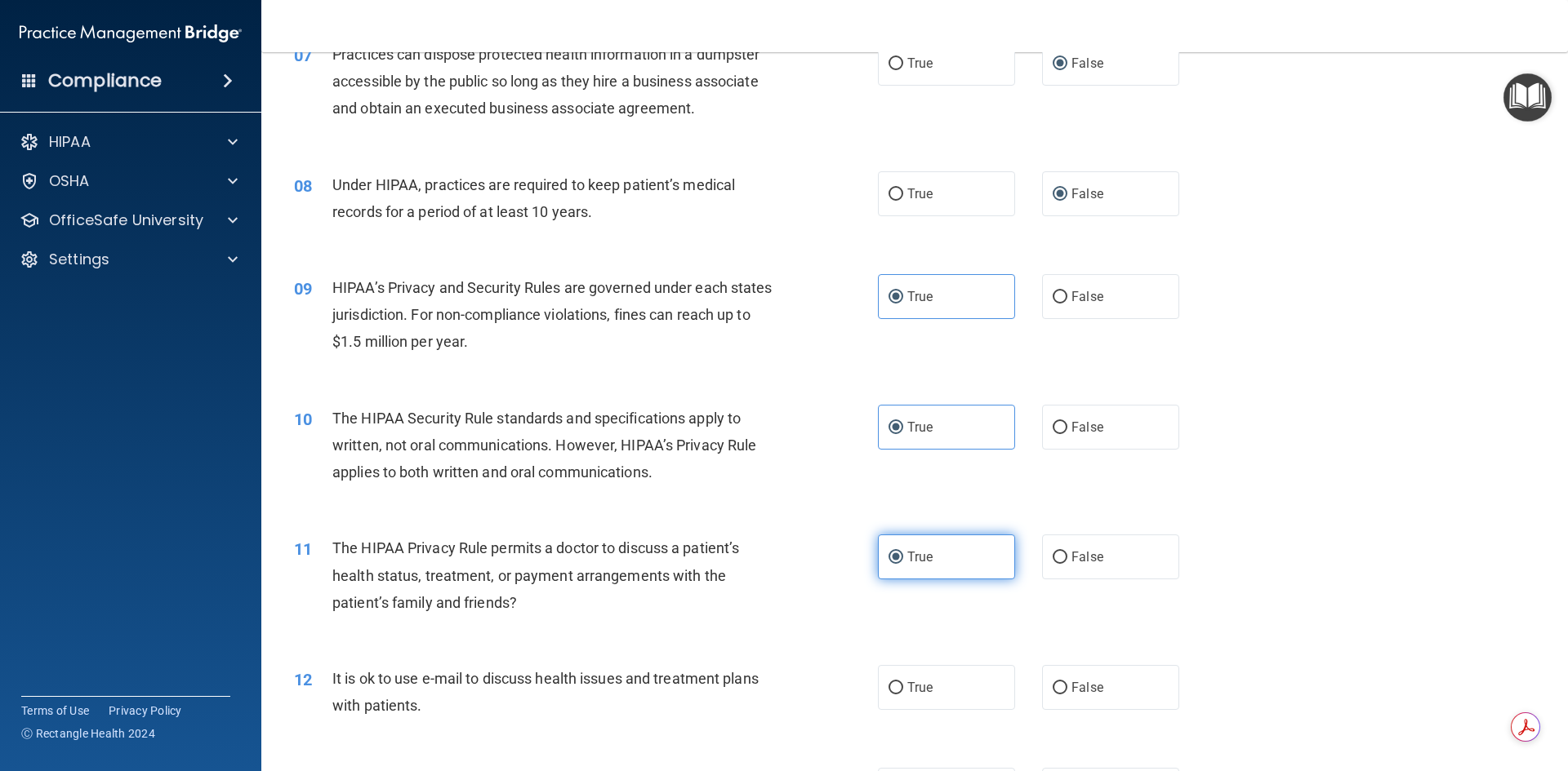
scroll to position [898, 0]
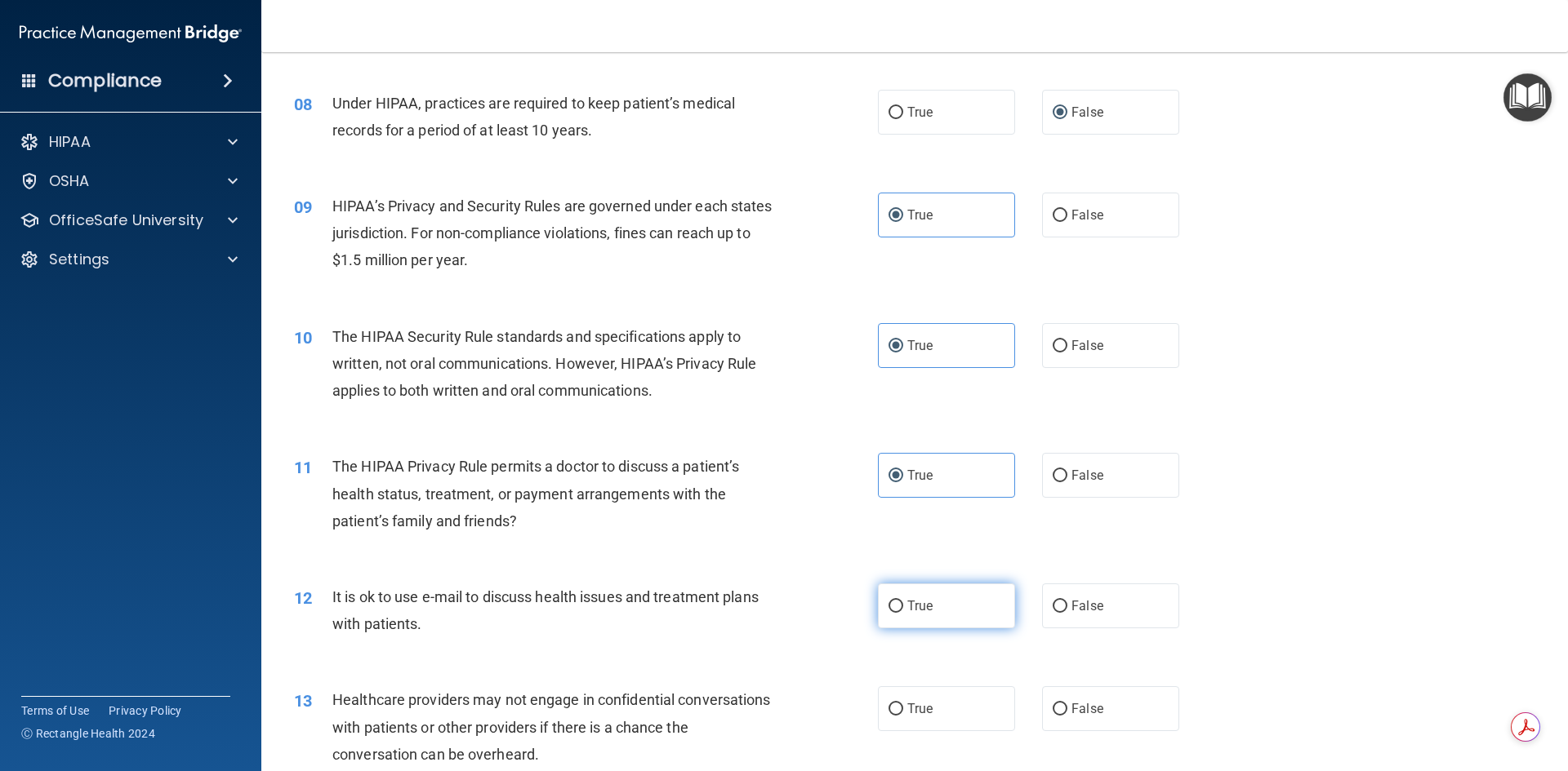
click at [898, 612] on label "True" at bounding box center [946, 606] width 137 height 45
click at [898, 612] on input "True" at bounding box center [896, 607] width 14 height 13
radio input "true"
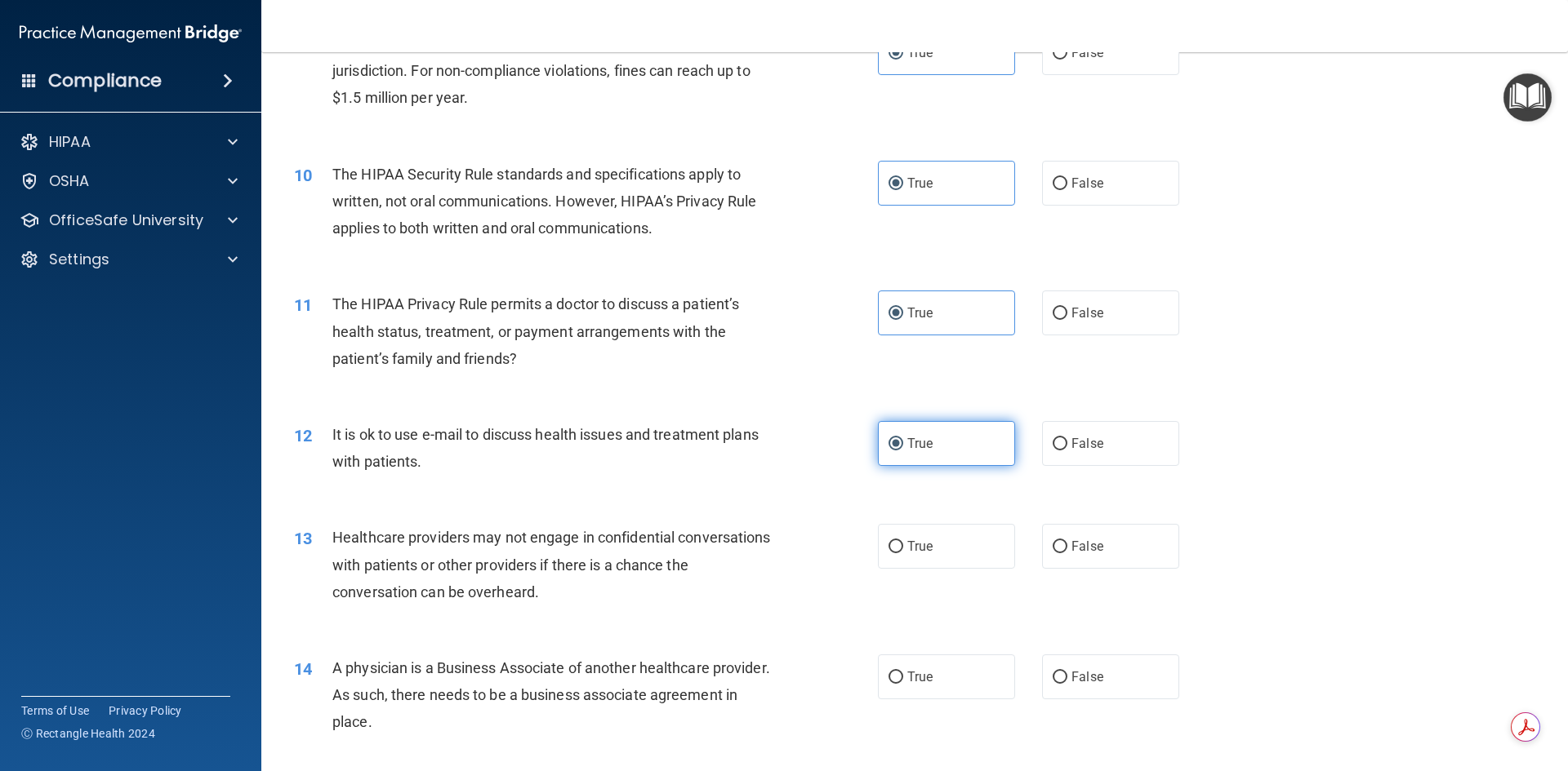
scroll to position [1062, 0]
click at [1071, 541] on span "False" at bounding box center [1087, 545] width 32 height 15
click at [1067, 541] on input "False" at bounding box center [1060, 546] width 14 height 13
radio input "true"
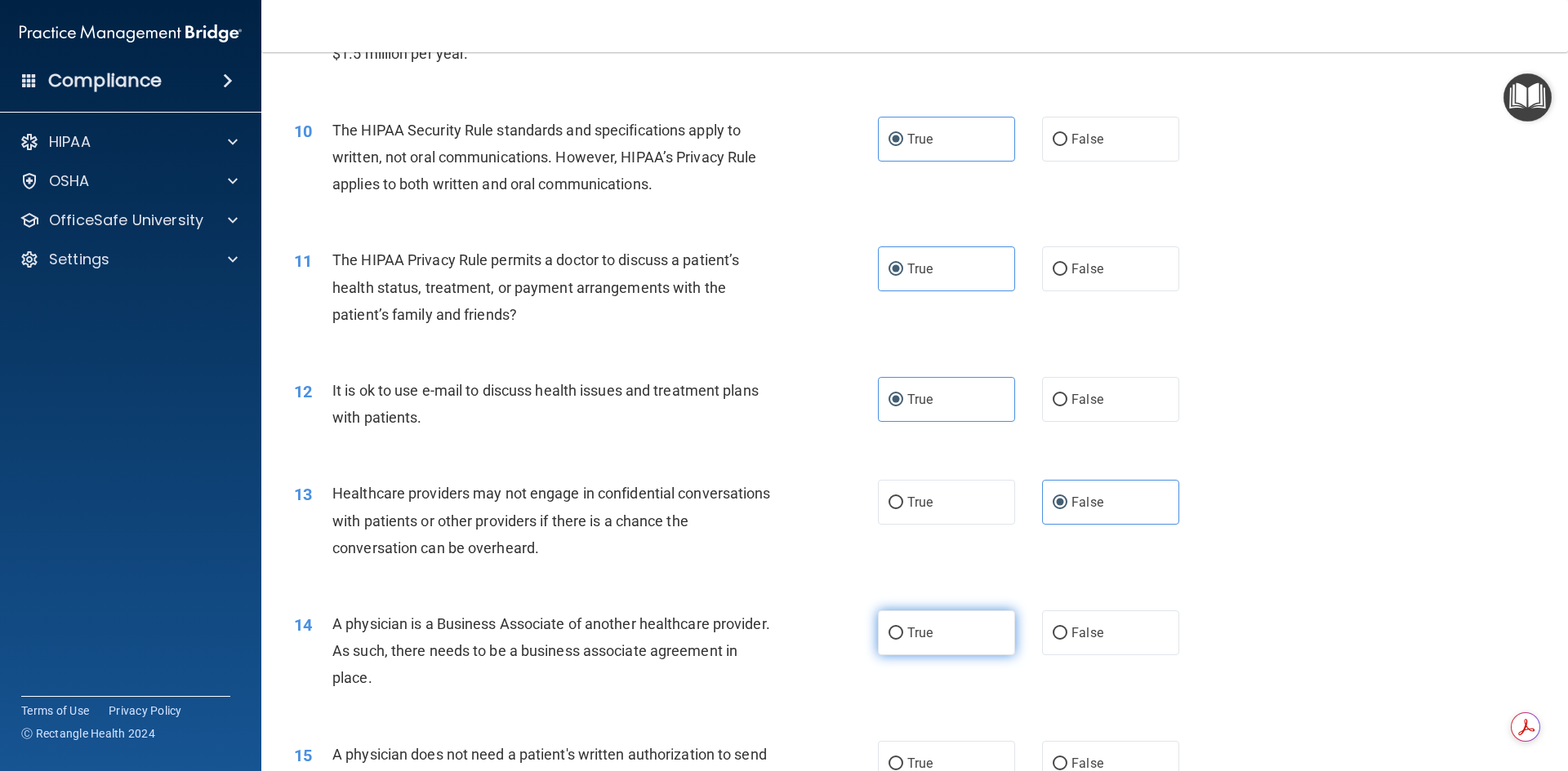
scroll to position [1143, 0]
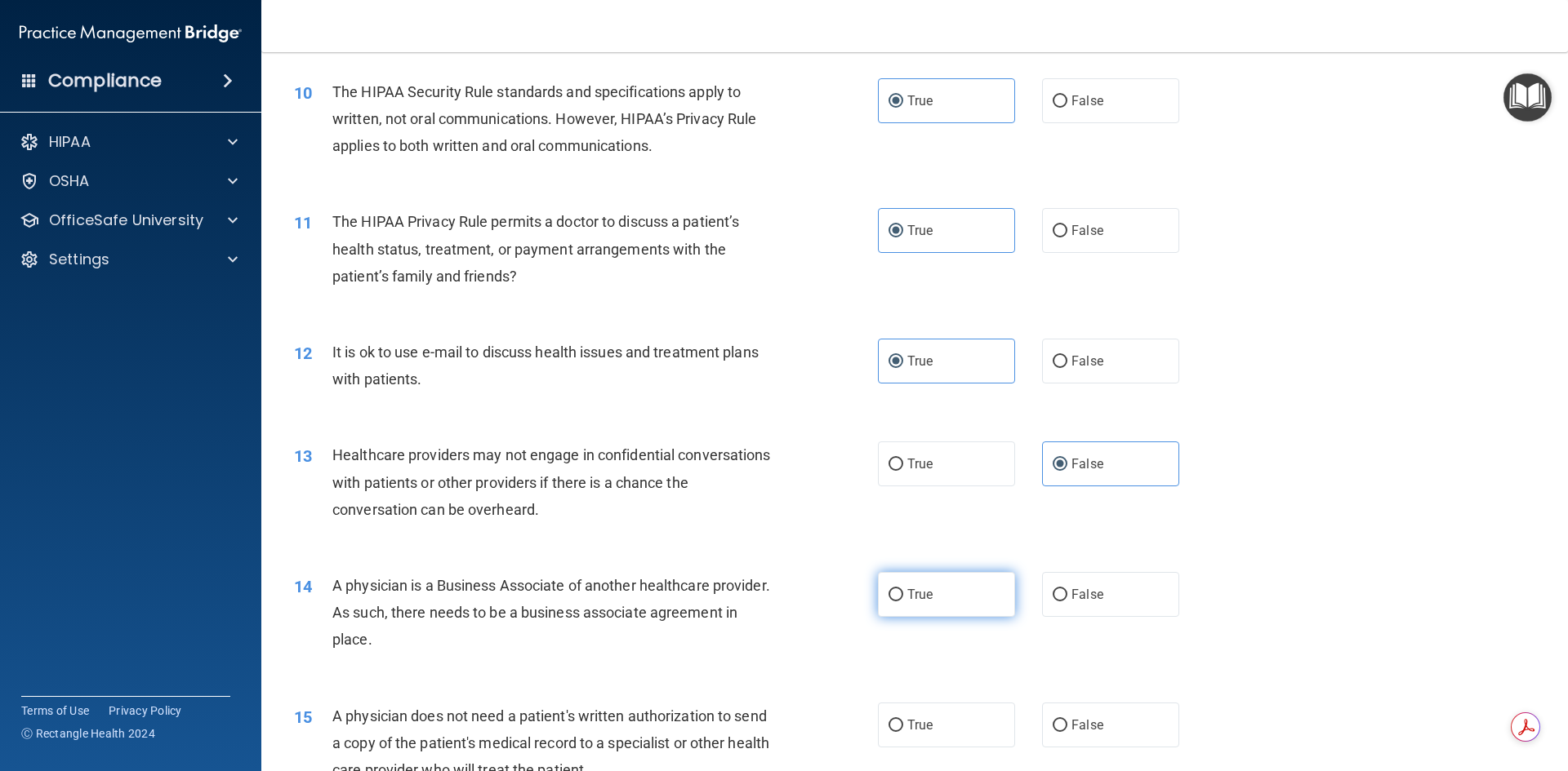
click at [907, 615] on label "True" at bounding box center [946, 595] width 137 height 45
click at [903, 602] on input "True" at bounding box center [896, 596] width 14 height 13
radio input "true"
click at [1064, 604] on label "False" at bounding box center [1111, 595] width 137 height 45
click at [1064, 602] on input "False" at bounding box center [1060, 596] width 14 height 13
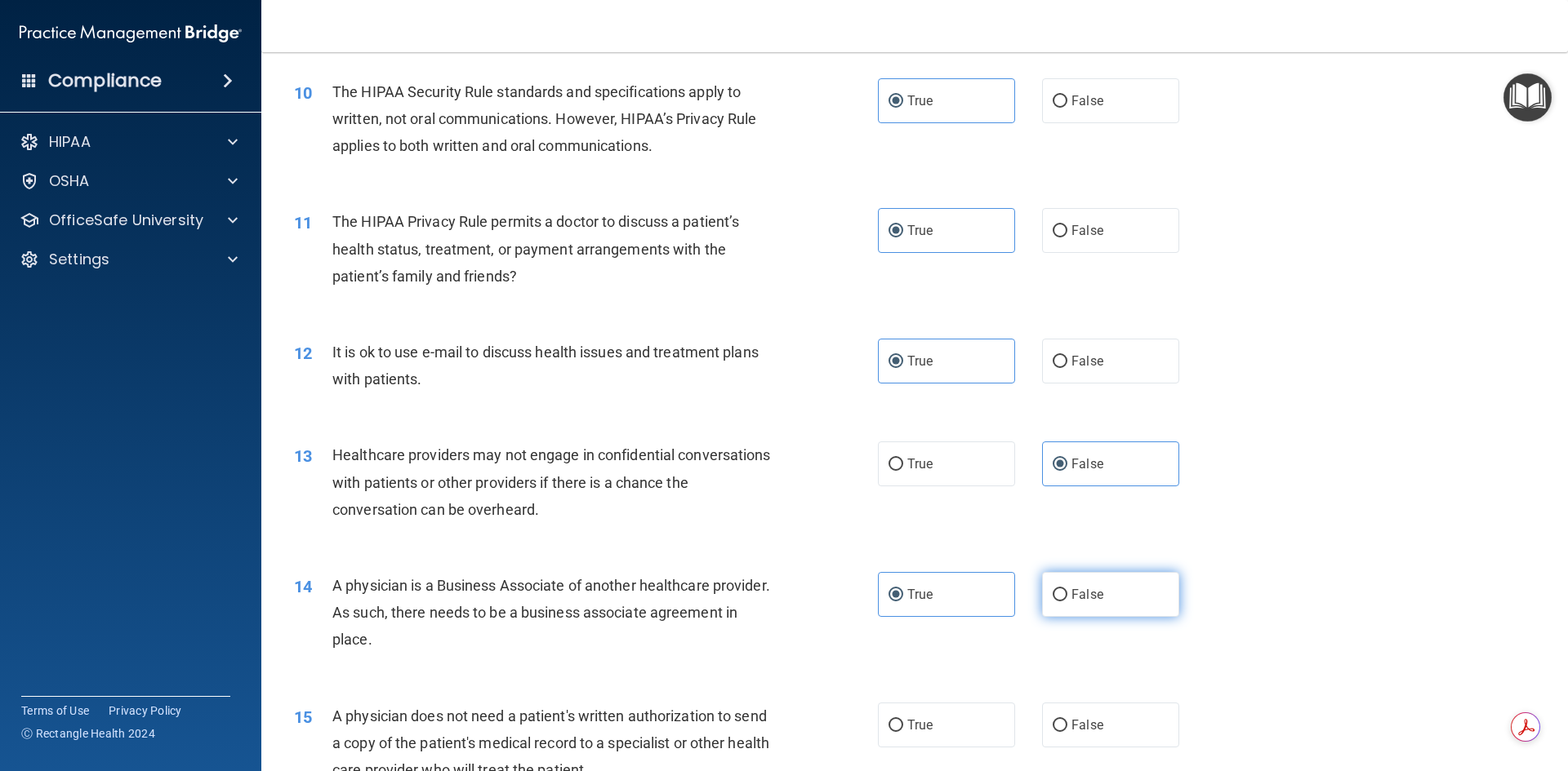
radio input "true"
radio input "false"
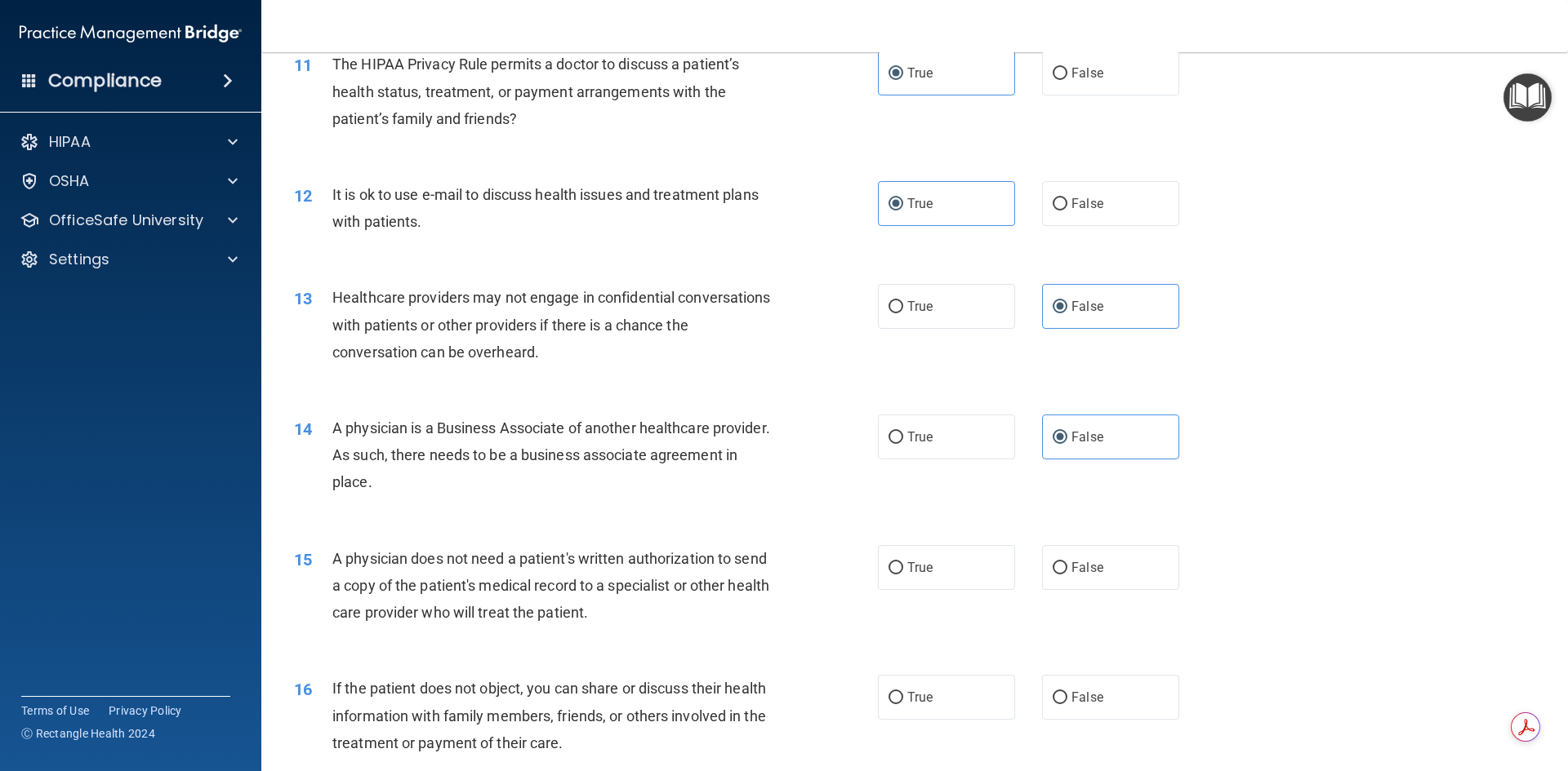
scroll to position [1306, 0]
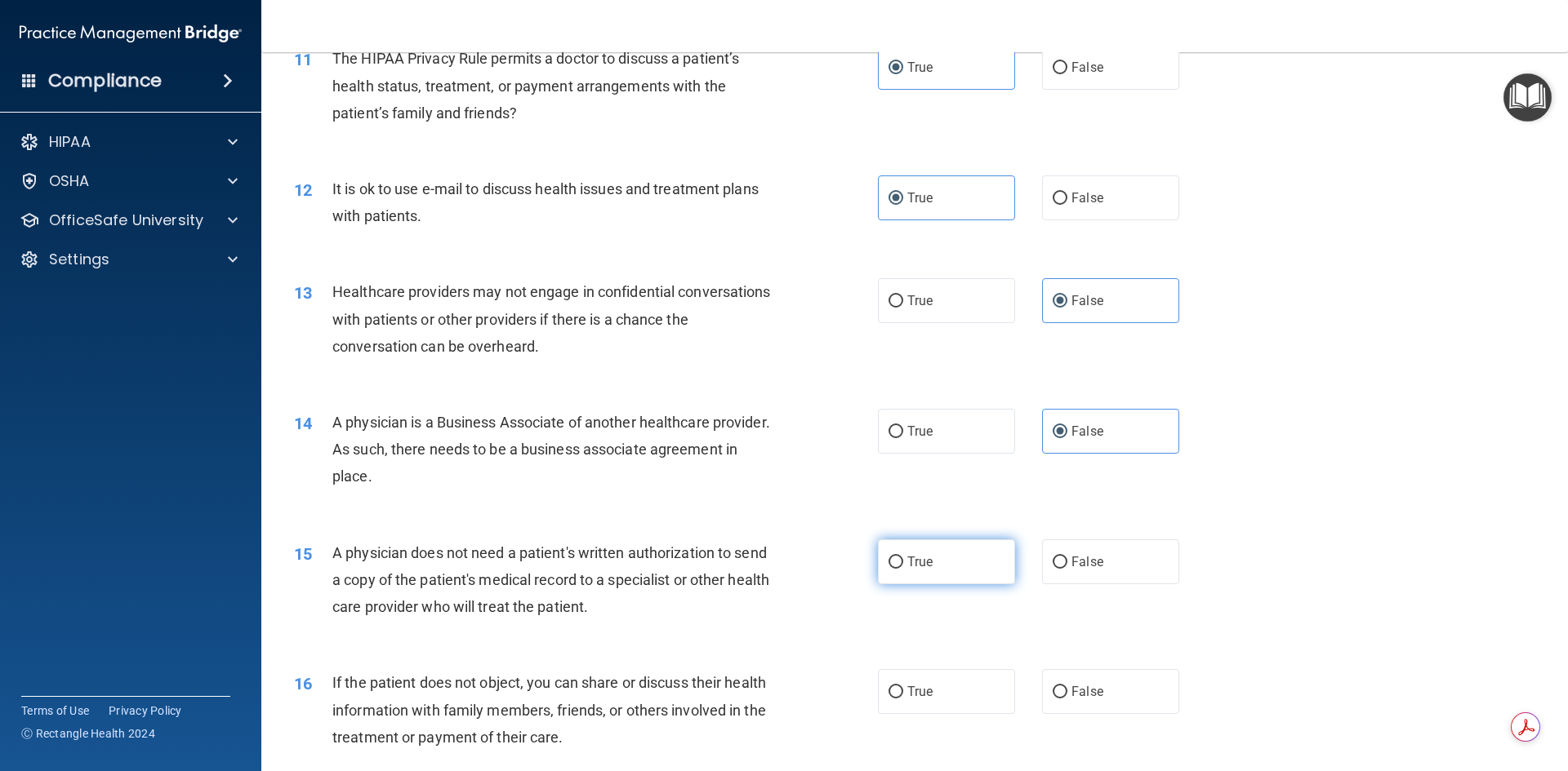
click at [908, 568] on span "True" at bounding box center [920, 562] width 25 height 15
click at [903, 568] on input "True" at bounding box center [896, 563] width 14 height 13
radio input "true"
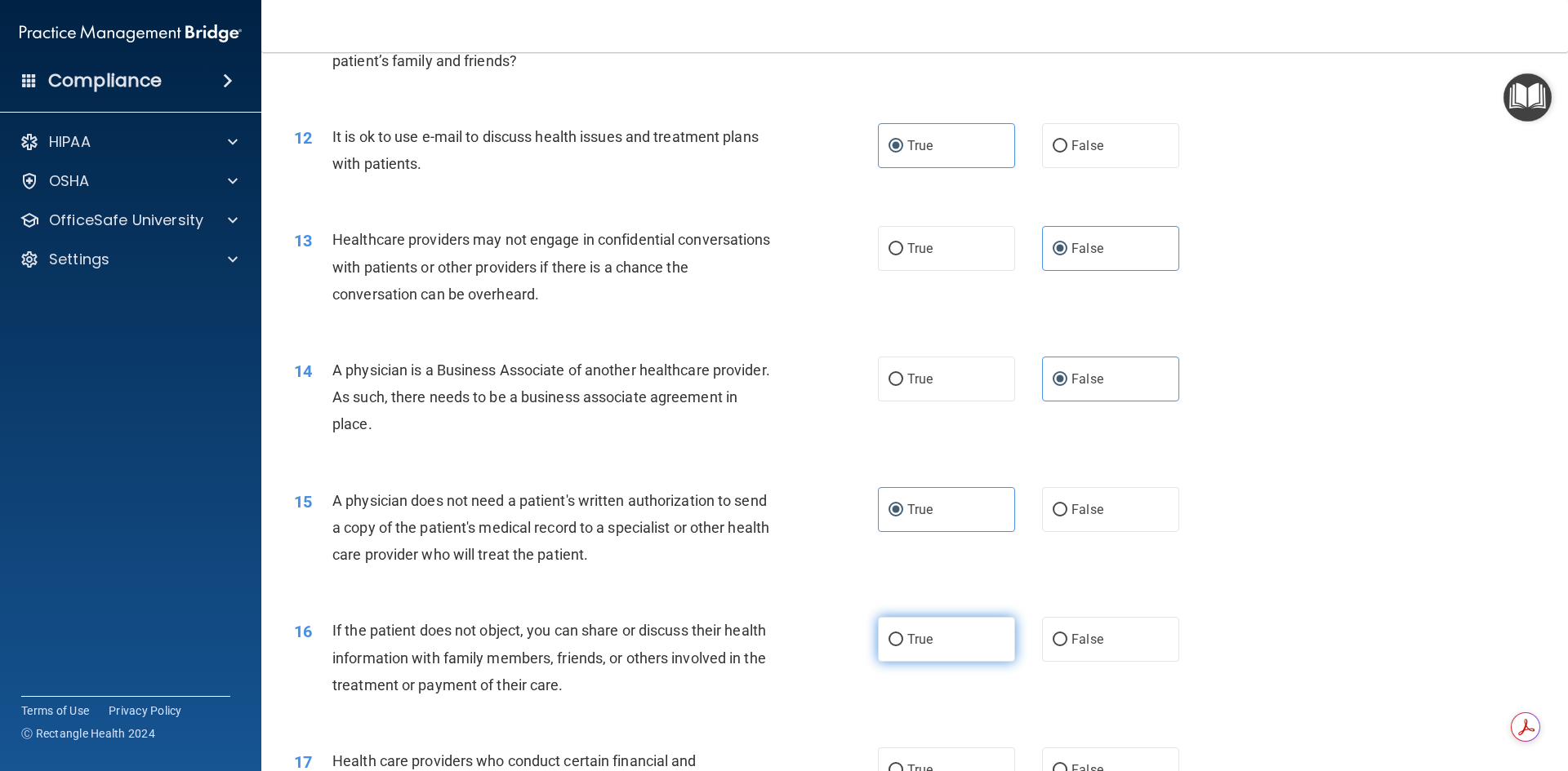
scroll to position [1388, 0]
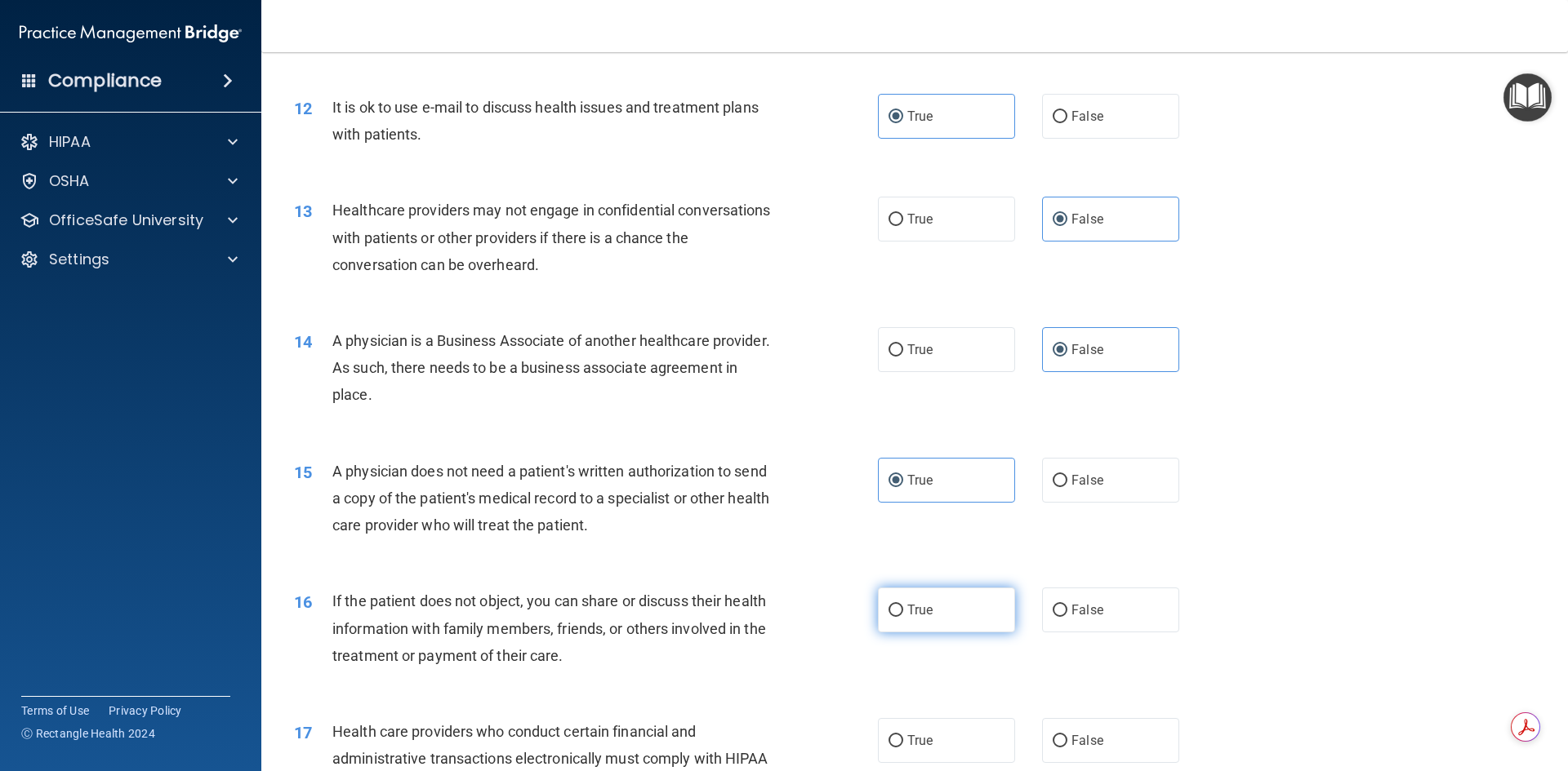
click at [957, 616] on label "True" at bounding box center [946, 610] width 137 height 45
click at [903, 616] on input "True" at bounding box center [896, 611] width 14 height 13
radio input "true"
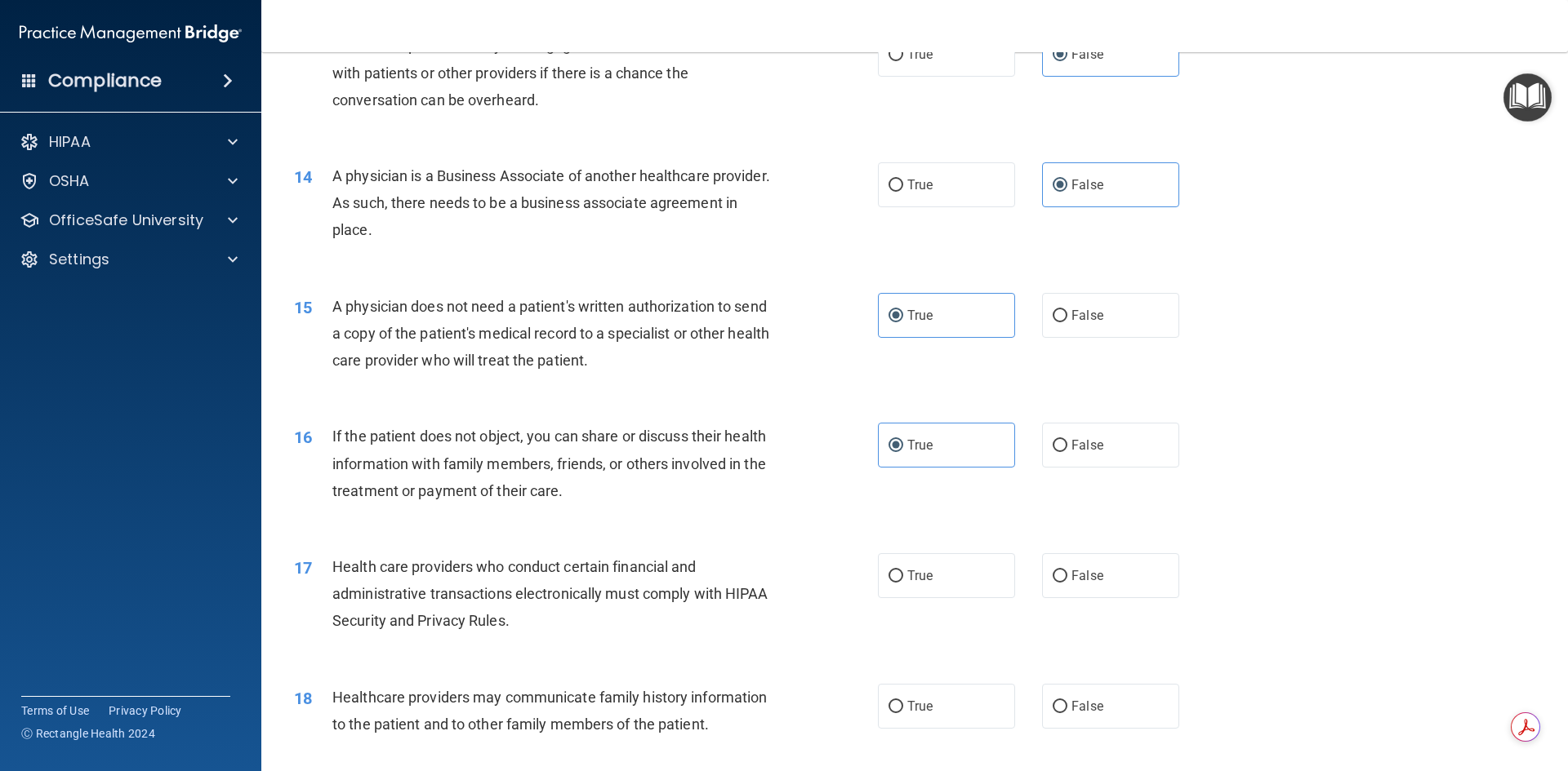
scroll to position [1632, 0]
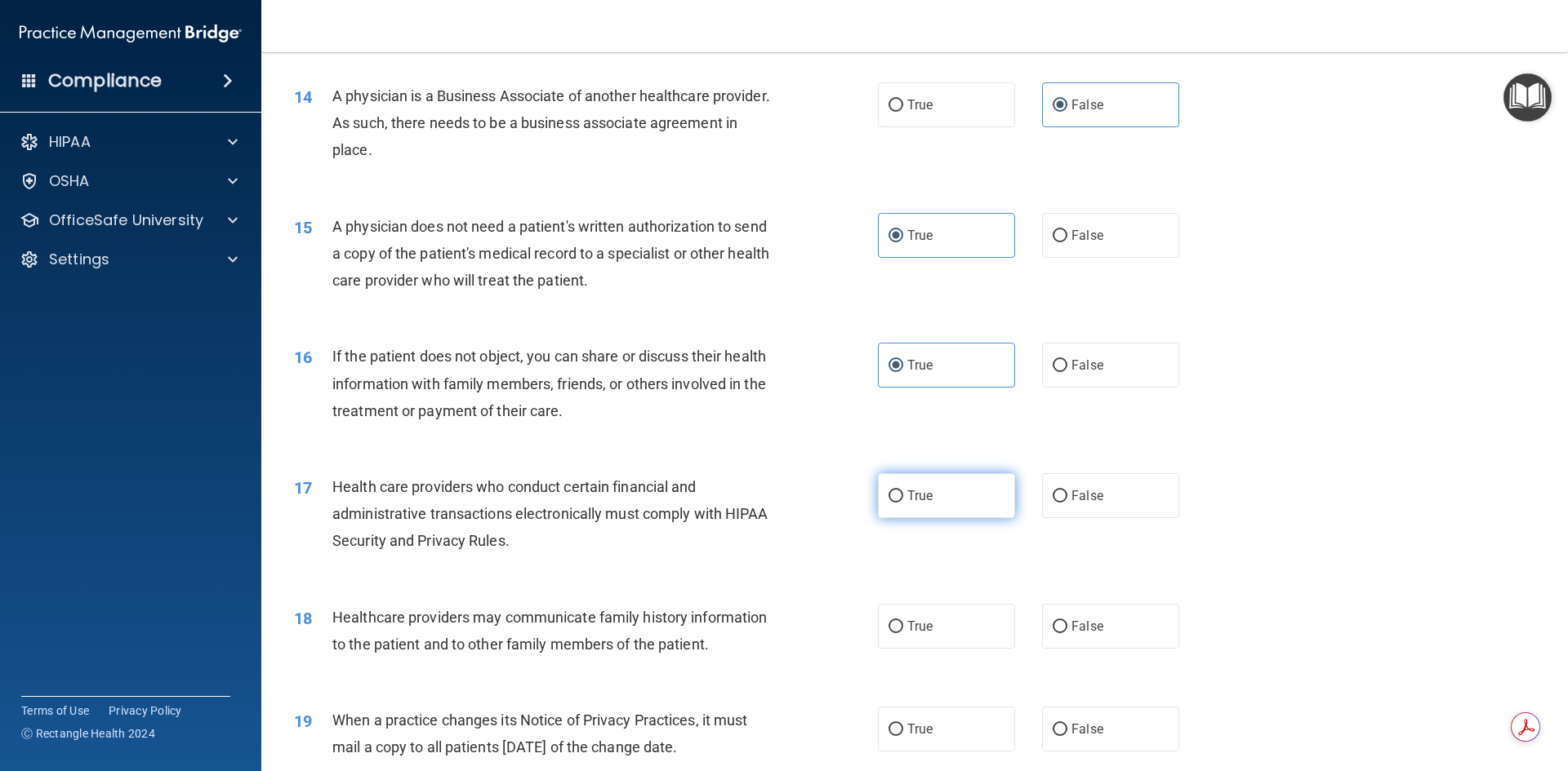
click at [889, 496] on input "True" at bounding box center [896, 497] width 14 height 13
radio input "true"
click at [911, 631] on span "True" at bounding box center [920, 626] width 25 height 15
click at [903, 631] on input "True" at bounding box center [896, 628] width 14 height 13
radio input "true"
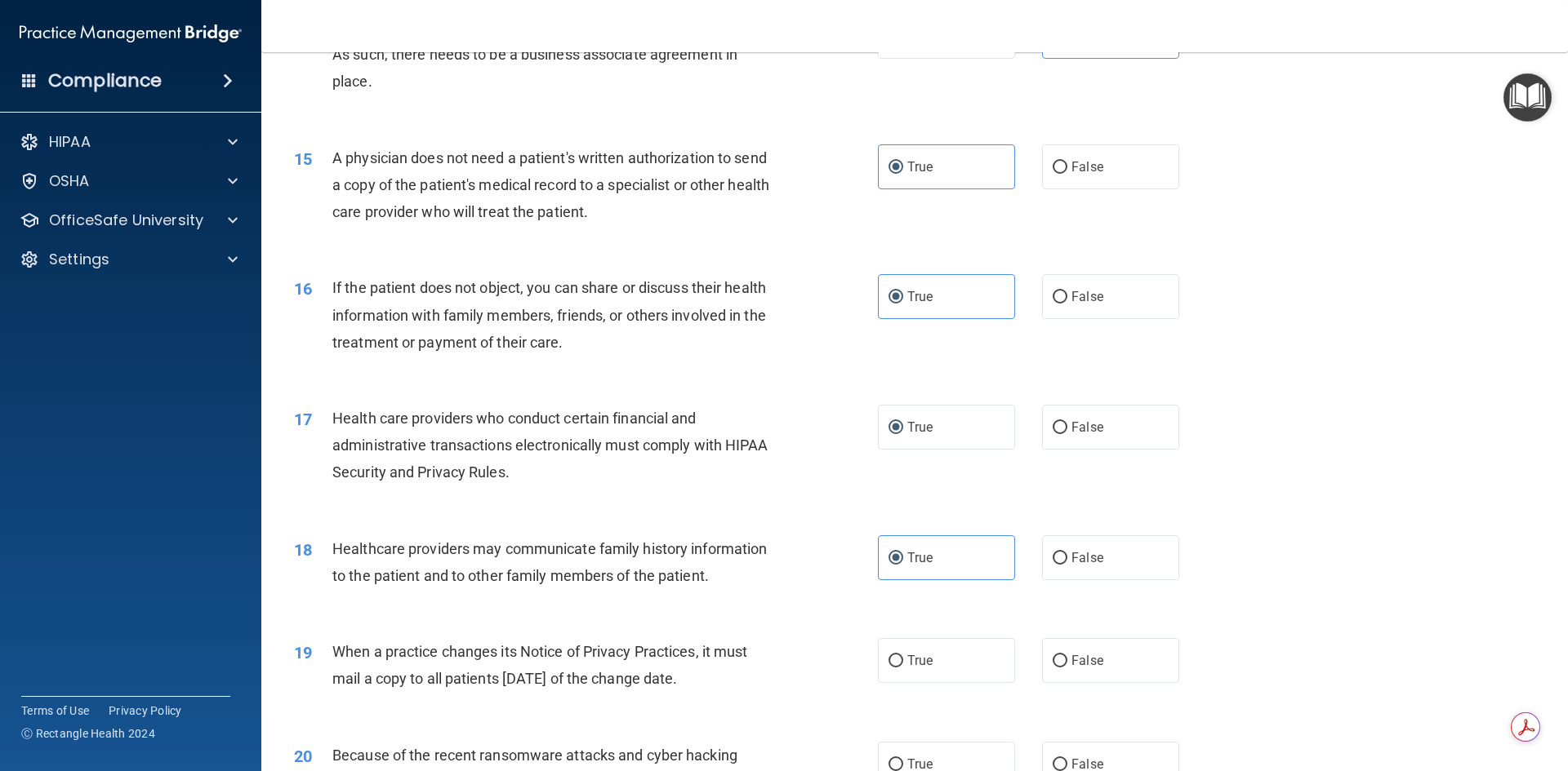
scroll to position [1796, 0]
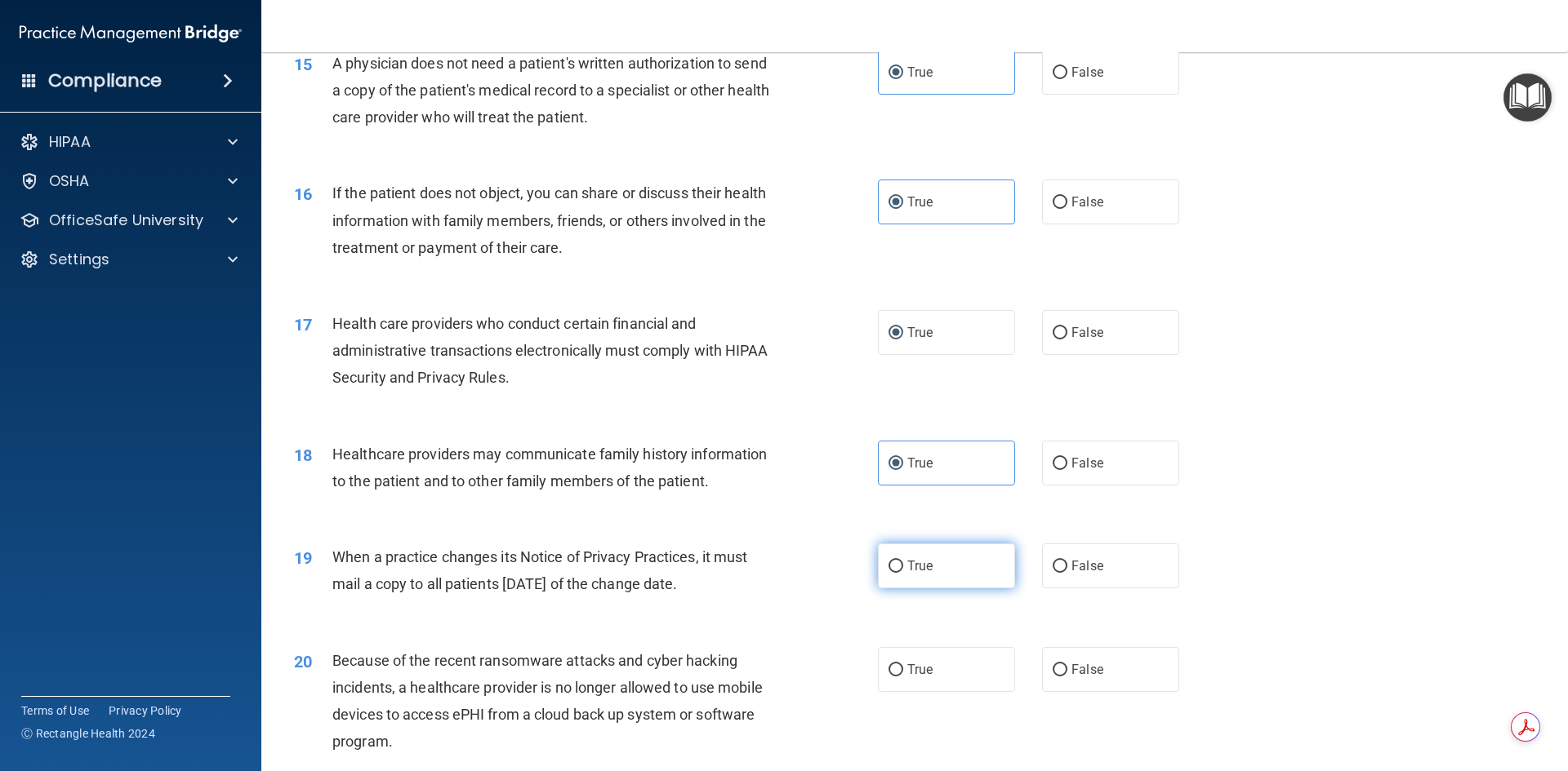
click at [889, 575] on label "True" at bounding box center [946, 566] width 137 height 45
click at [889, 573] on input "True" at bounding box center [896, 567] width 14 height 13
radio input "true"
click at [917, 657] on label "True" at bounding box center [946, 670] width 137 height 45
click at [903, 665] on input "True" at bounding box center [896, 671] width 14 height 13
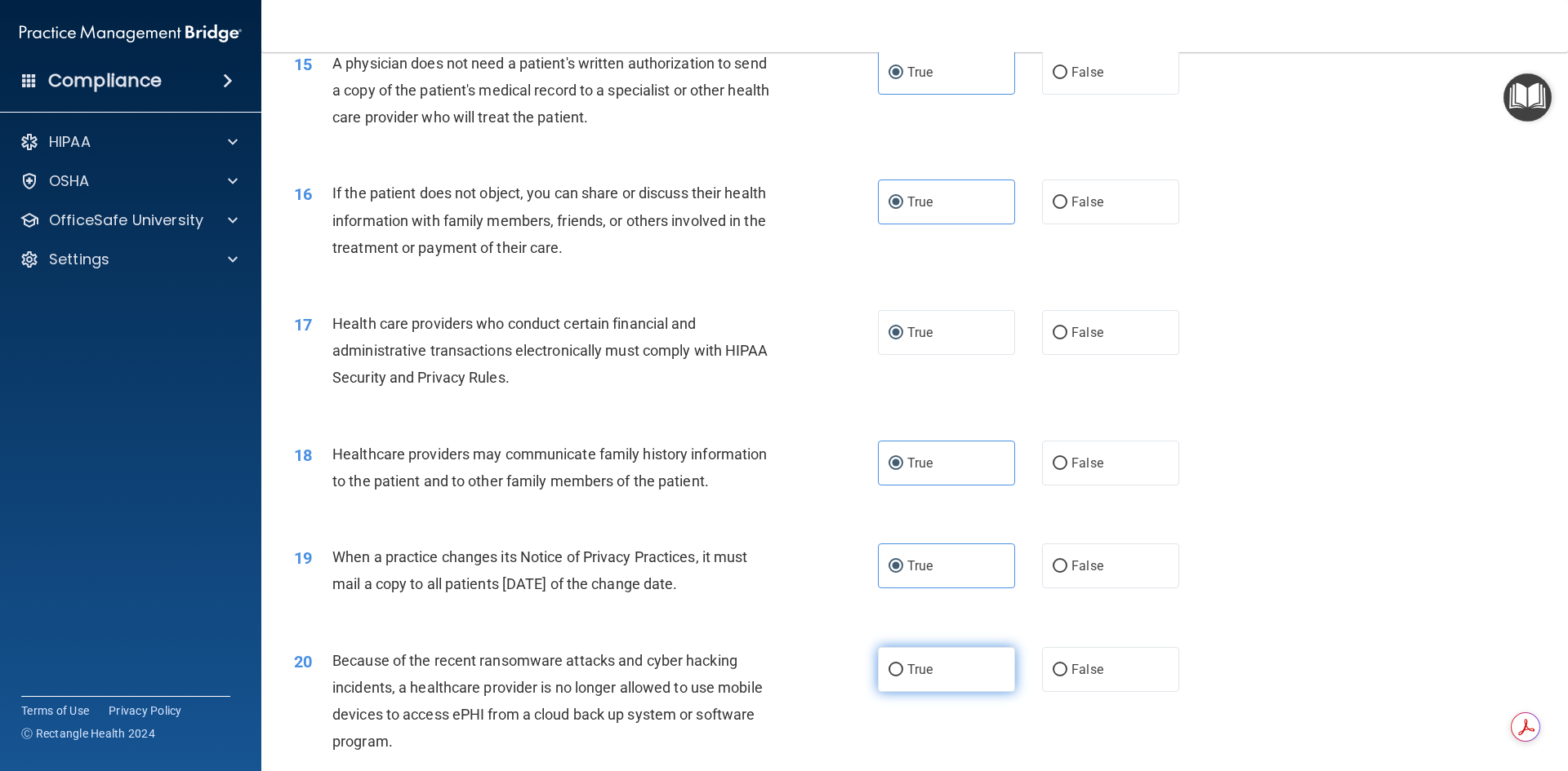
radio input "true"
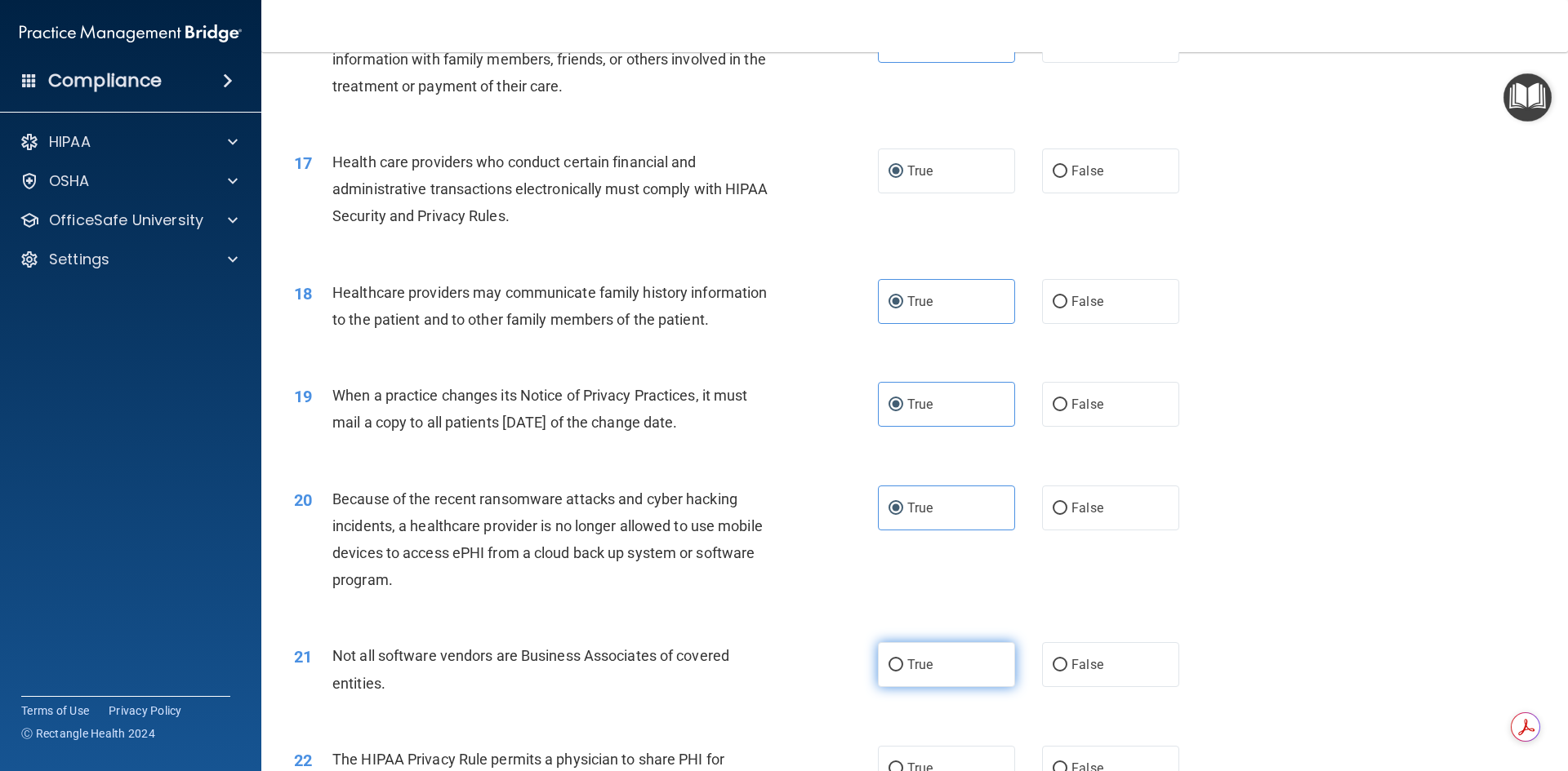
scroll to position [1959, 0]
click at [921, 681] on label "True" at bounding box center [946, 663] width 137 height 45
click at [903, 670] on input "True" at bounding box center [896, 665] width 14 height 13
radio input "true"
click at [1043, 661] on label "False" at bounding box center [1111, 663] width 137 height 45
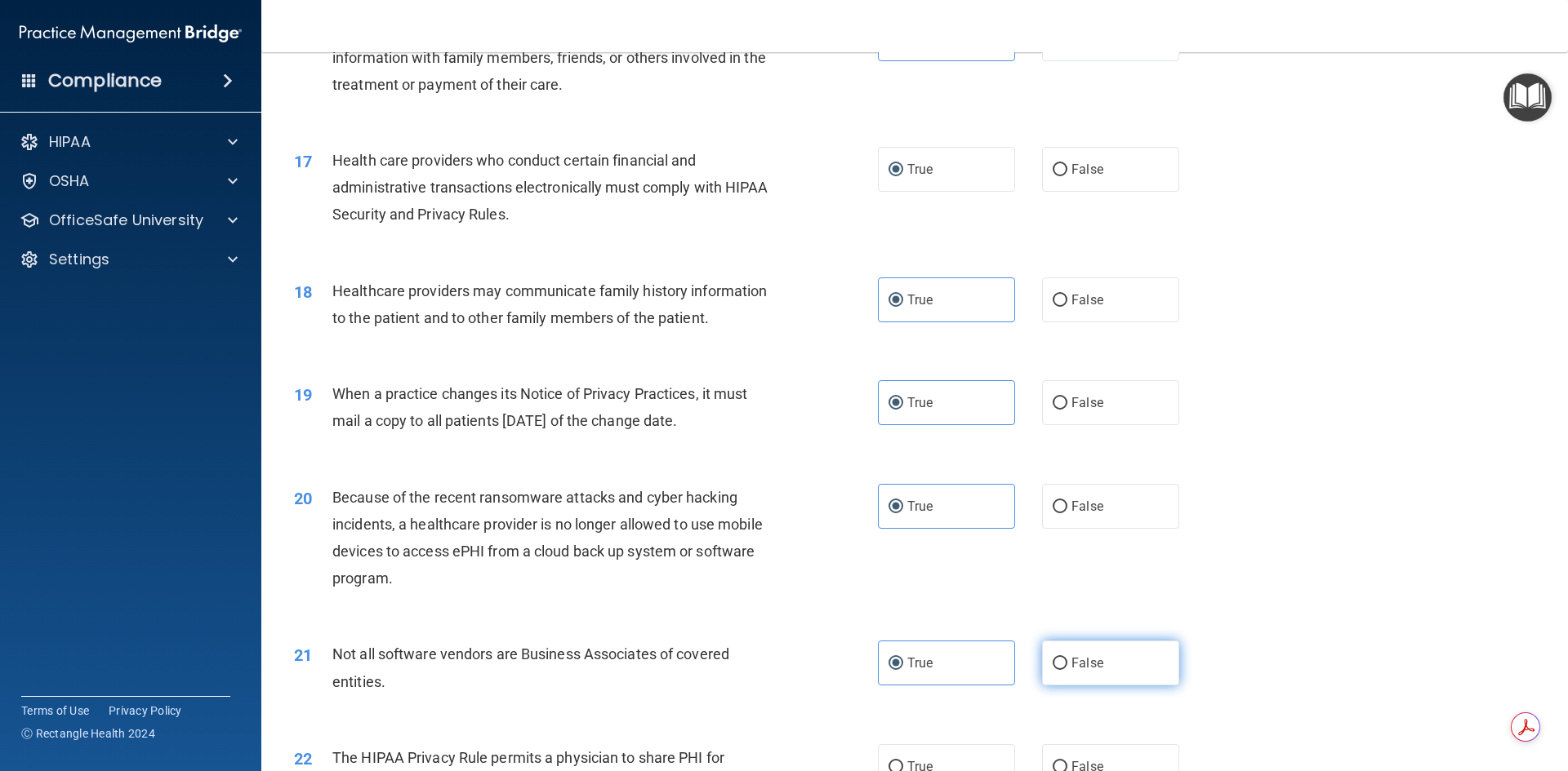
click at [1052, 661] on input "False" at bounding box center [1060, 665] width 14 height 13
radio input "true"
radio input "false"
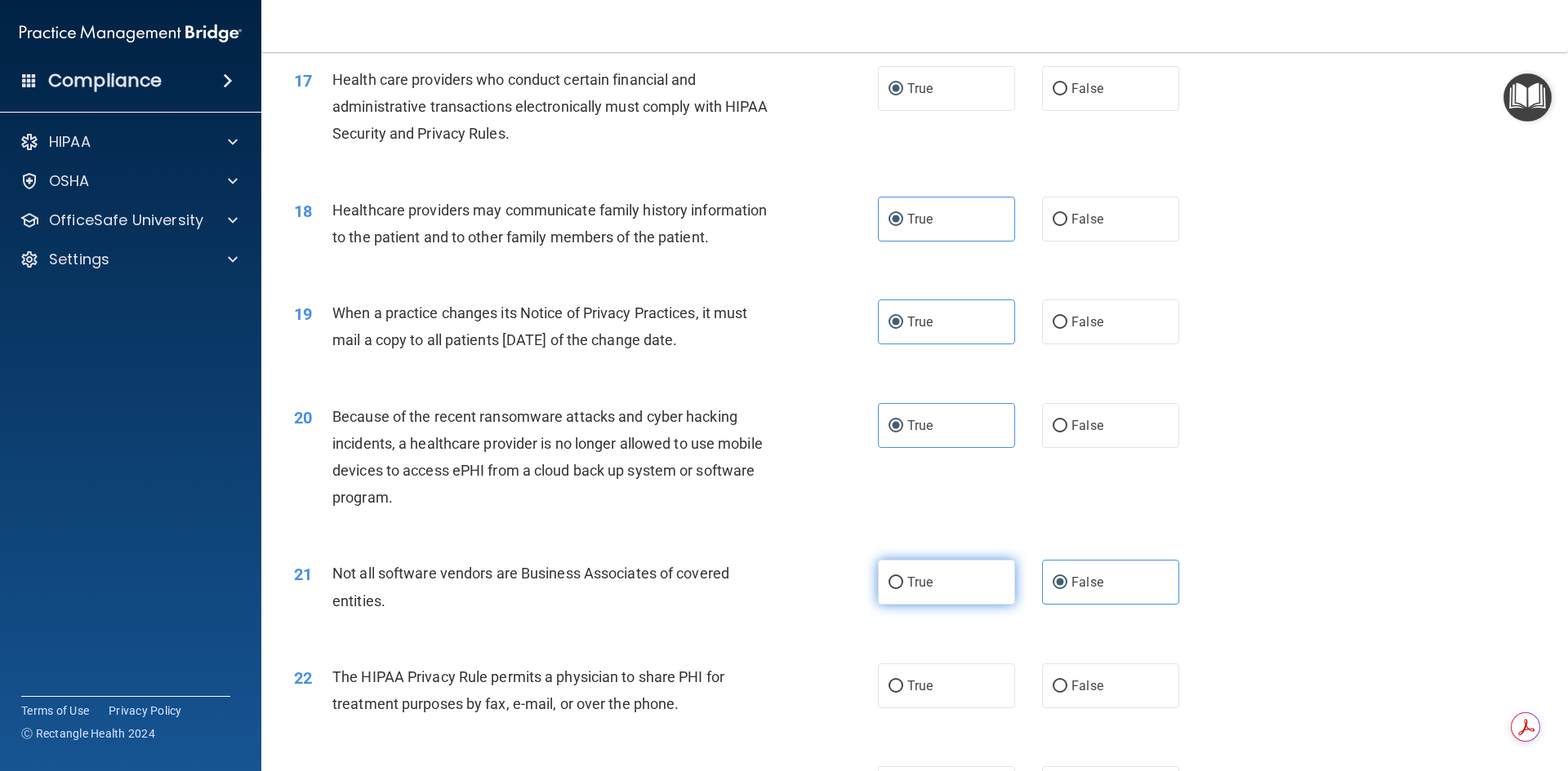
scroll to position [2041, 0]
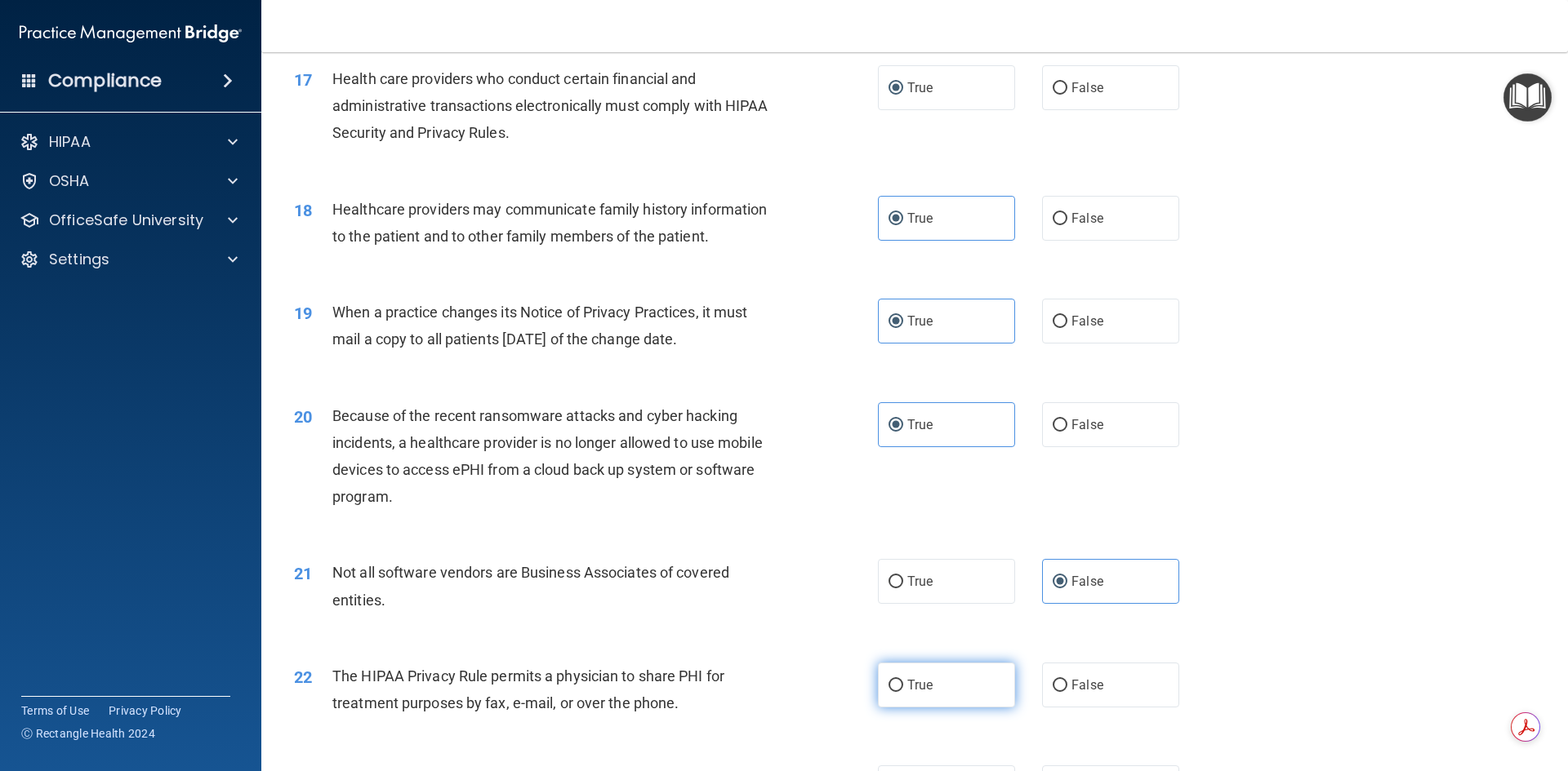
click at [957, 682] on label "True" at bounding box center [946, 685] width 137 height 45
click at [903, 682] on input "True" at bounding box center [896, 686] width 14 height 13
radio input "true"
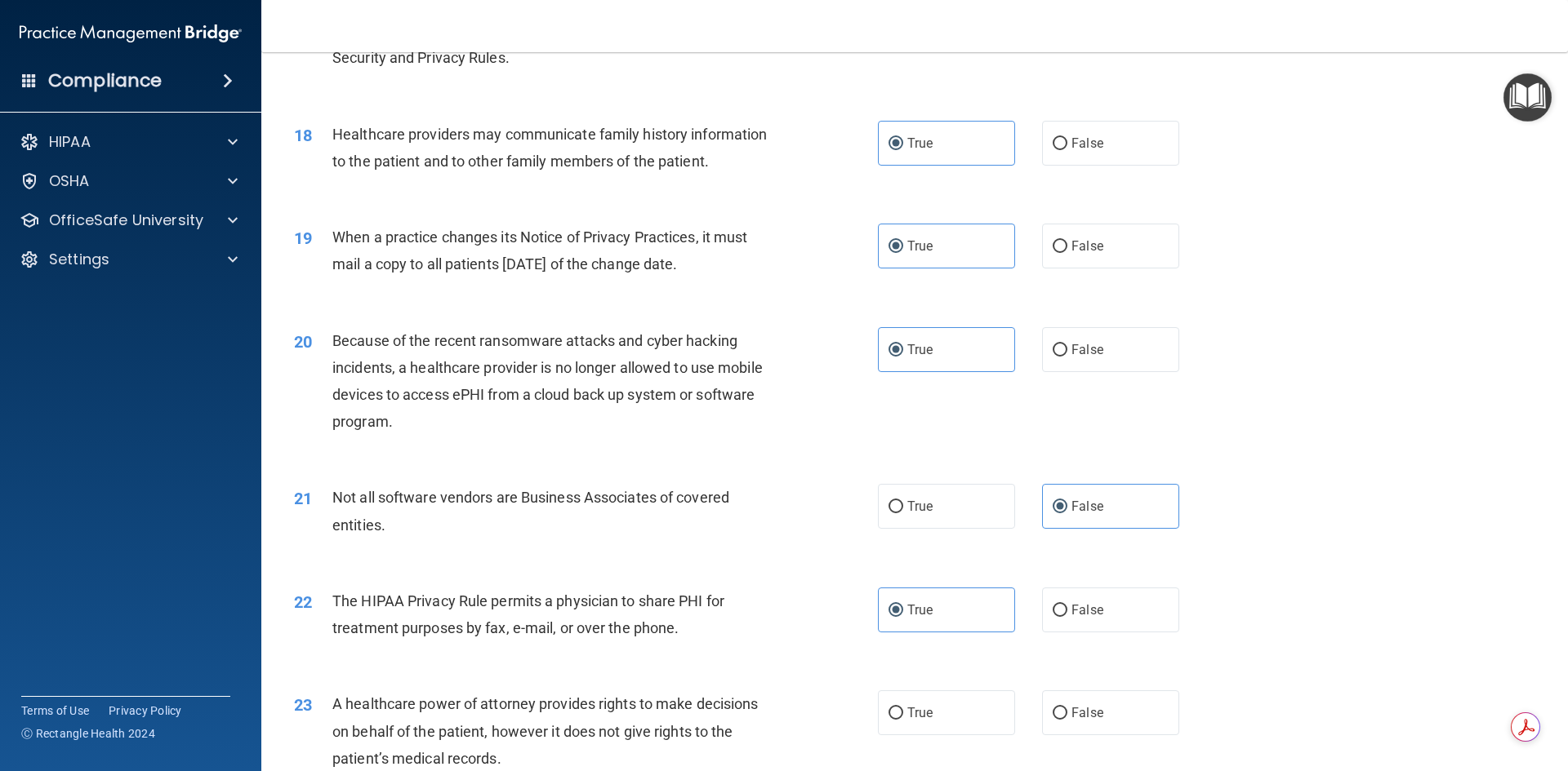
scroll to position [2204, 0]
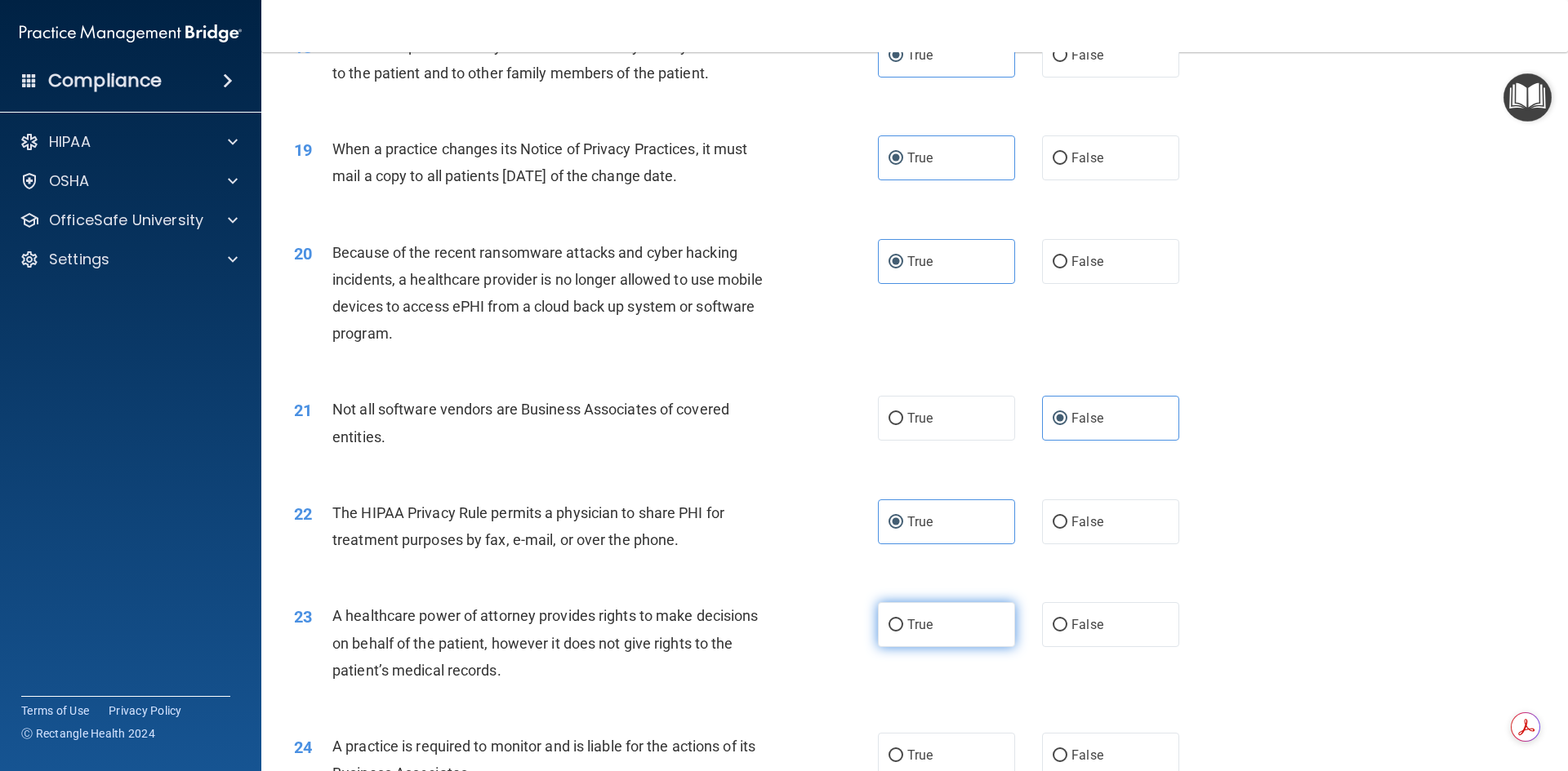
click at [947, 628] on label "True" at bounding box center [946, 625] width 137 height 45
click at [903, 628] on input "True" at bounding box center [896, 626] width 14 height 13
radio input "true"
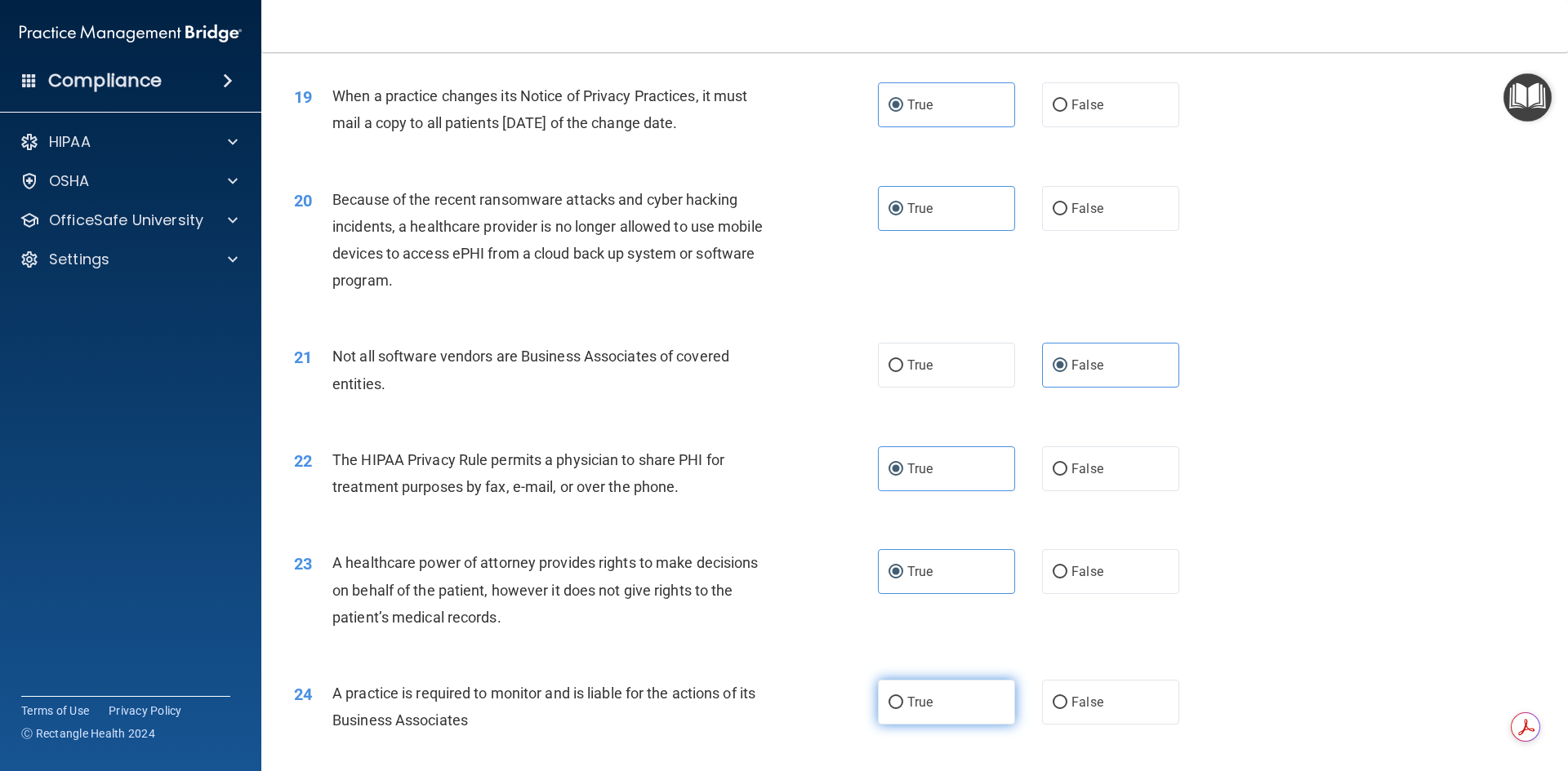
scroll to position [2286, 0]
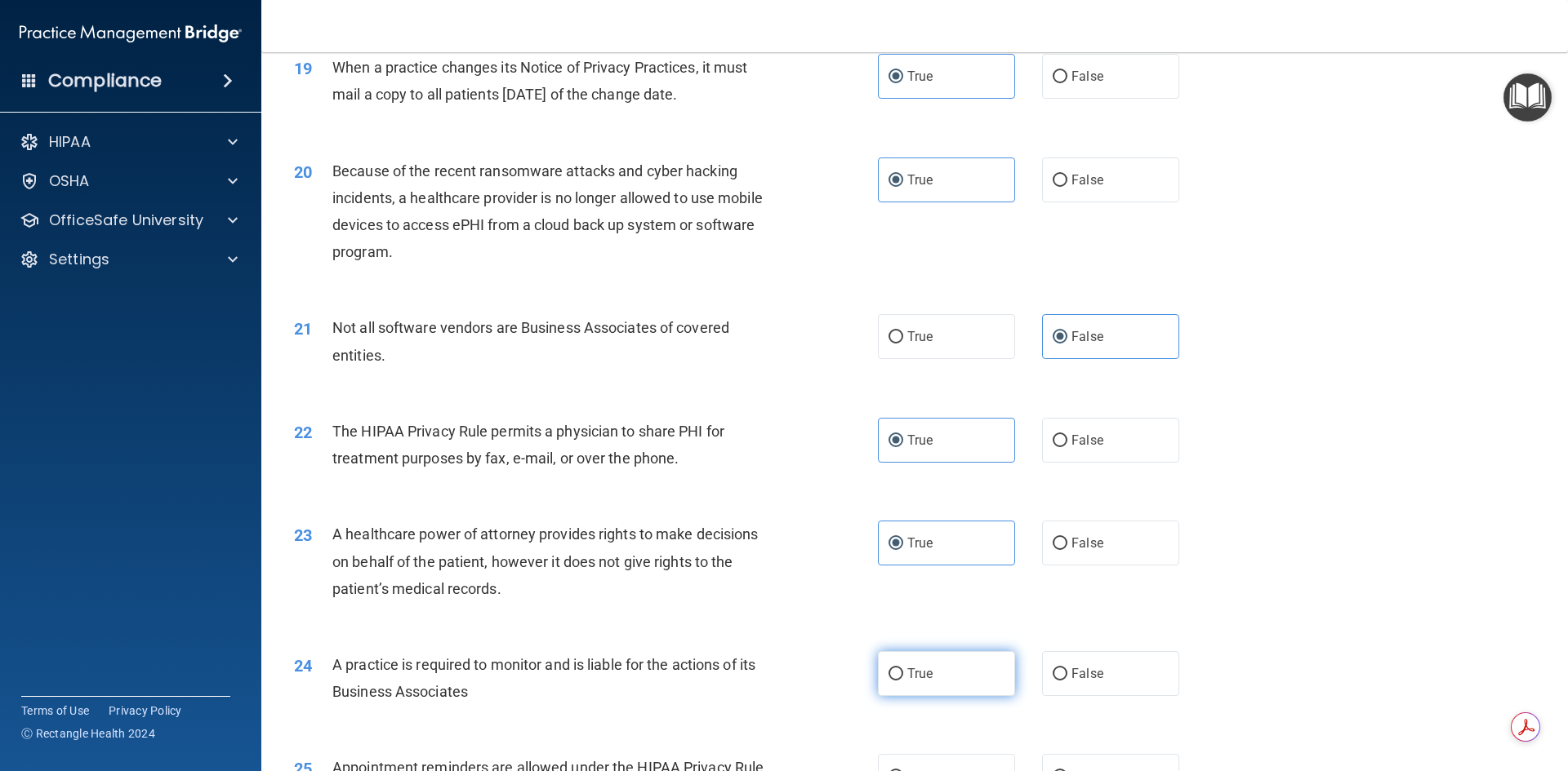
click at [891, 691] on label "True" at bounding box center [946, 674] width 137 height 45
click at [891, 681] on input "True" at bounding box center [896, 674] width 14 height 13
radio input "true"
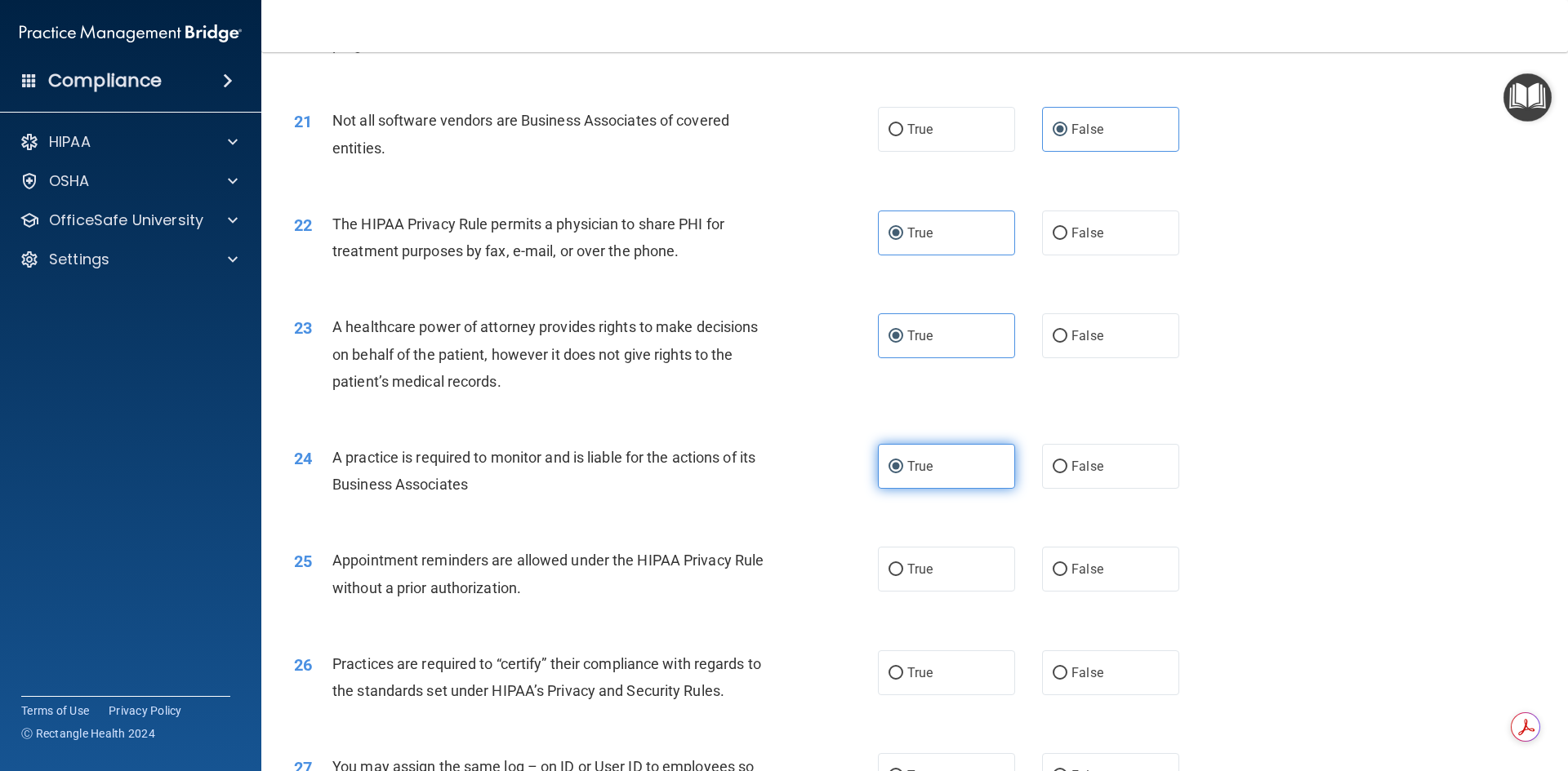
scroll to position [2530, 0]
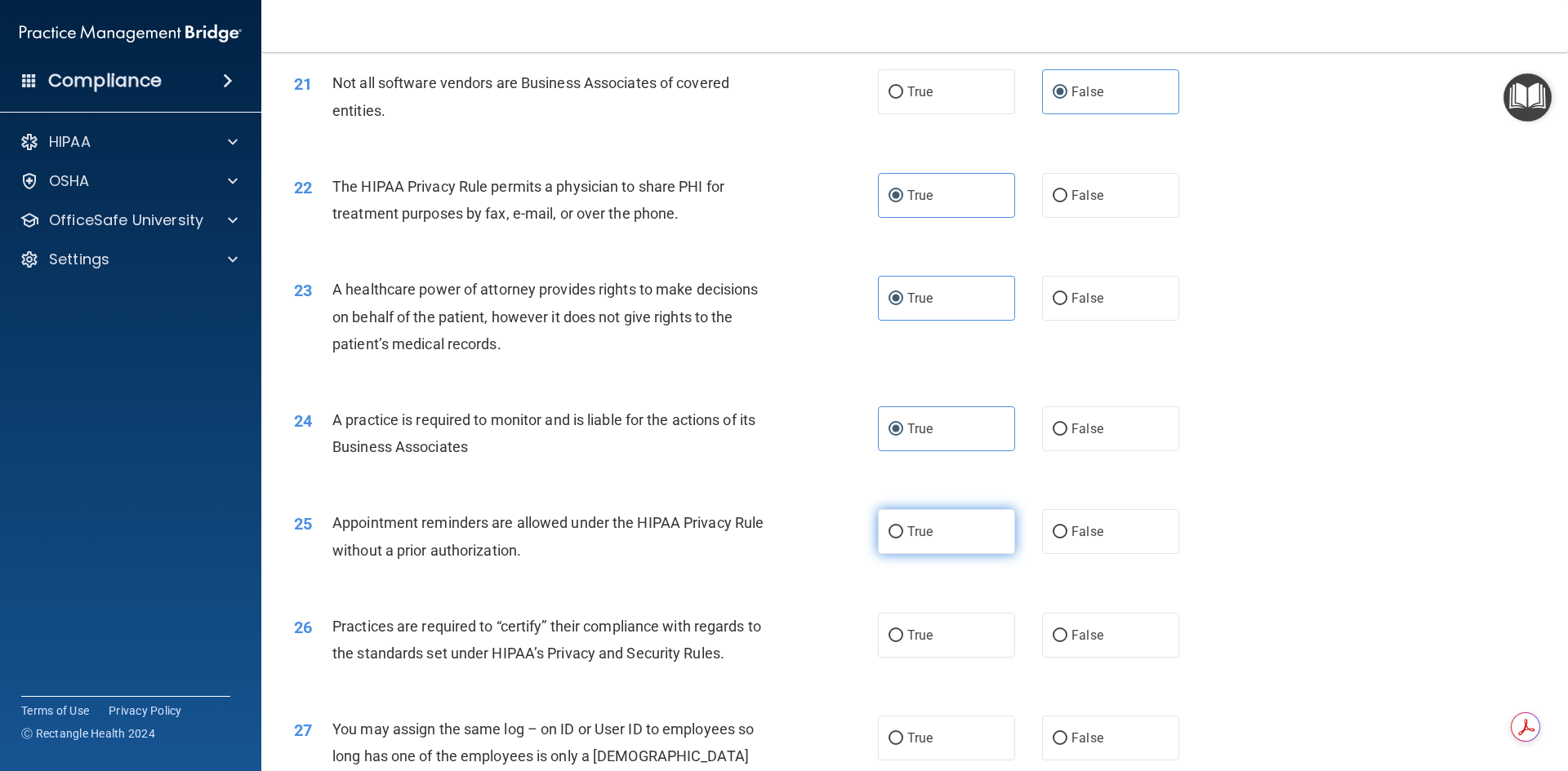
click at [924, 549] on label "True" at bounding box center [946, 532] width 137 height 45
click at [903, 538] on input "True" at bounding box center [896, 533] width 14 height 13
radio input "true"
click at [930, 648] on label "True" at bounding box center [946, 635] width 137 height 45
click at [903, 642] on input "True" at bounding box center [896, 637] width 14 height 13
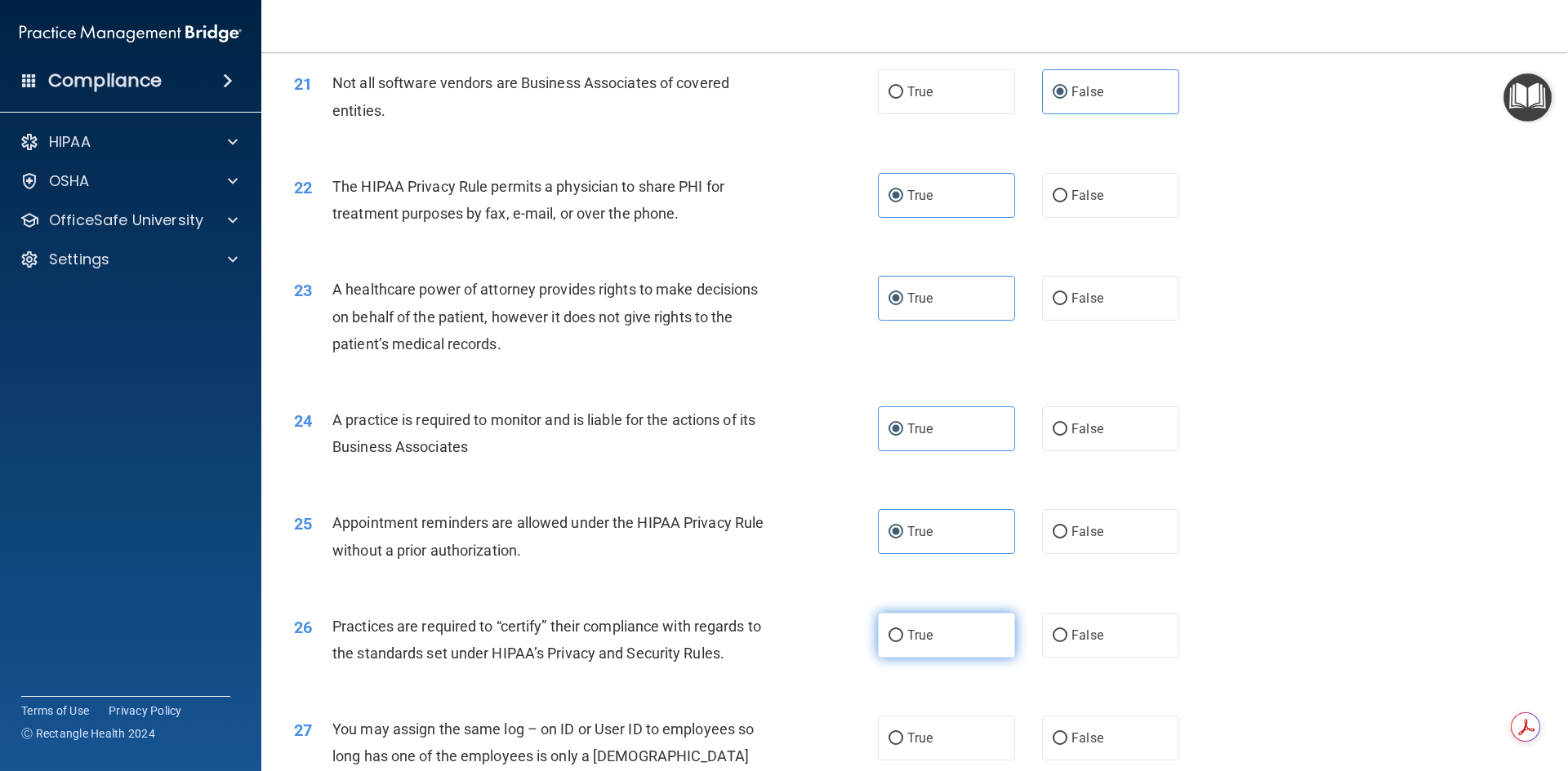
radio input "true"
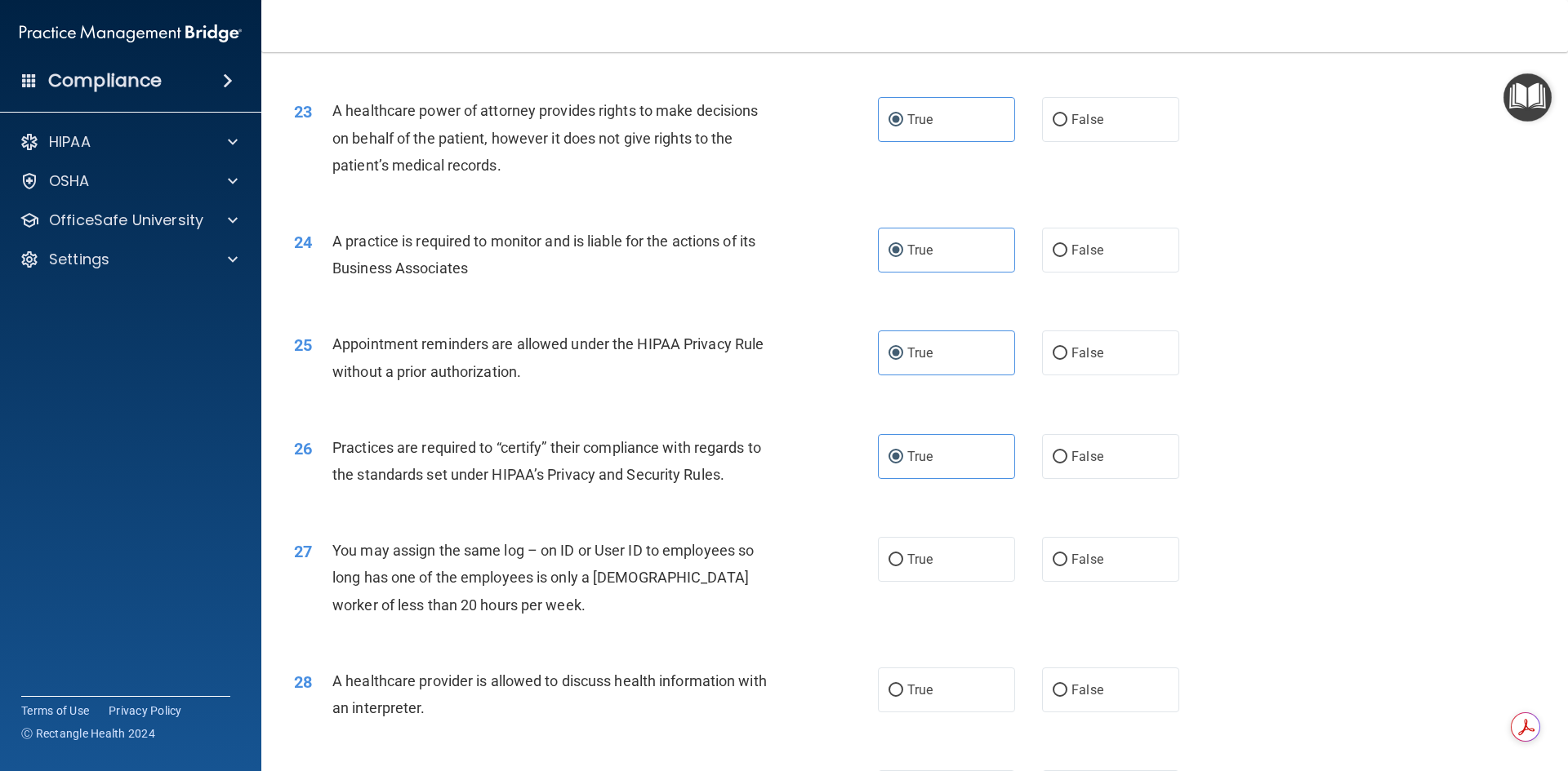
scroll to position [2775, 0]
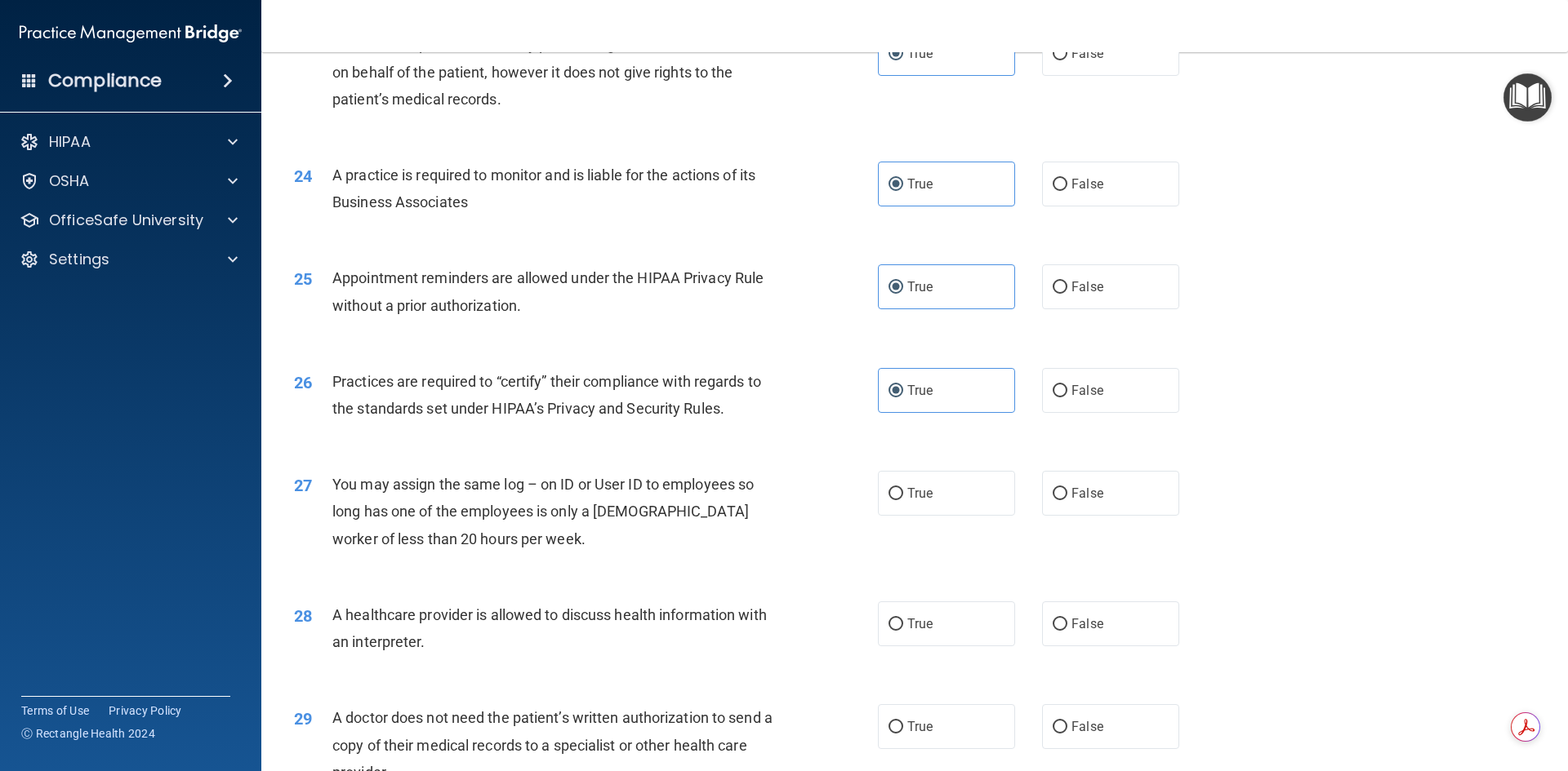
click at [1098, 518] on div "27 You may assign the same log – on ID or User ID to employees so long has one …" at bounding box center [915, 516] width 1266 height 131
click at [1090, 514] on label "False" at bounding box center [1111, 494] width 137 height 45
click at [1068, 500] on input "False" at bounding box center [1060, 495] width 14 height 13
radio input "true"
click at [1052, 606] on label "False" at bounding box center [1111, 624] width 137 height 45
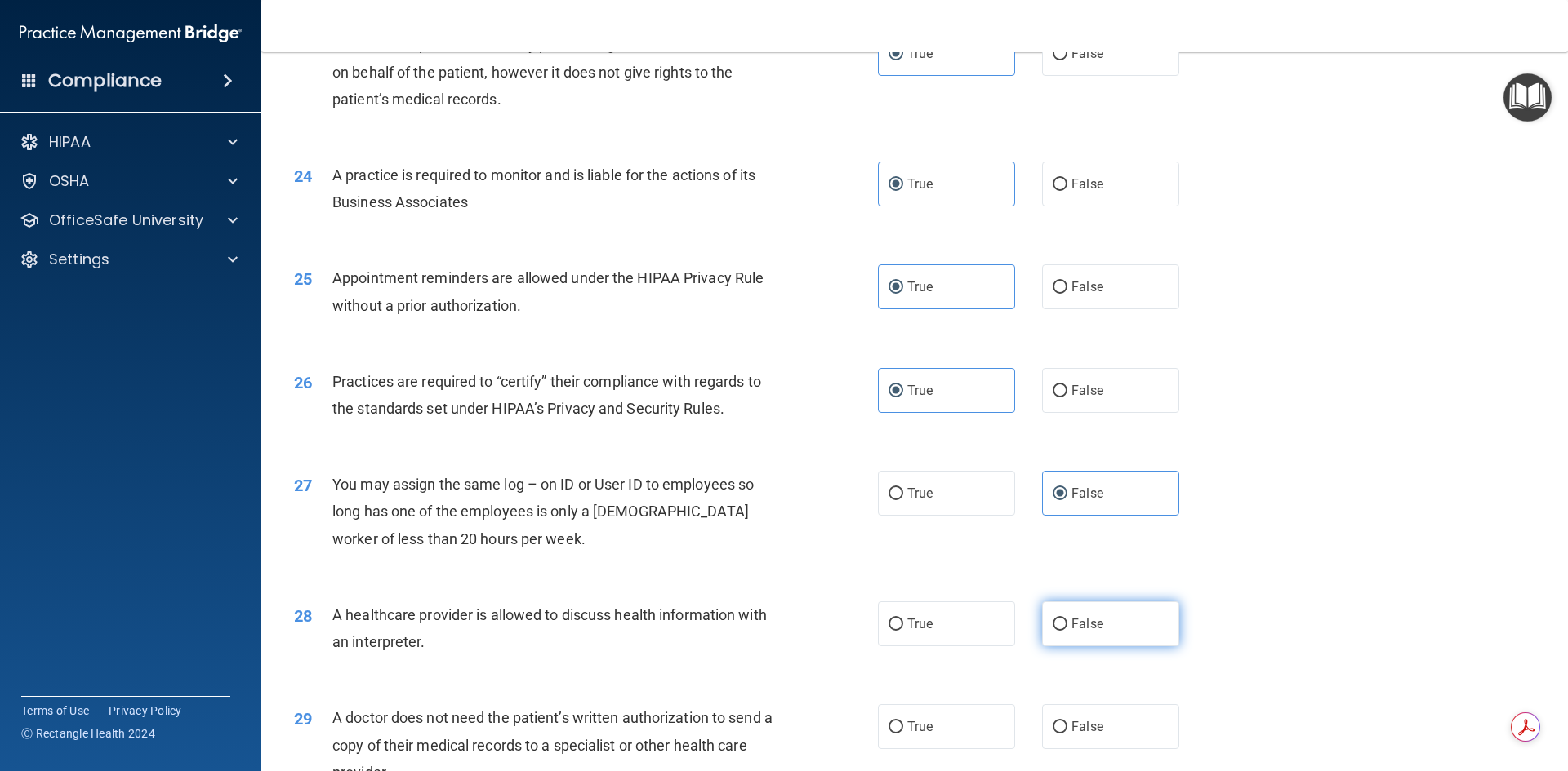
click at [1052, 619] on input "False" at bounding box center [1060, 625] width 14 height 13
radio input "true"
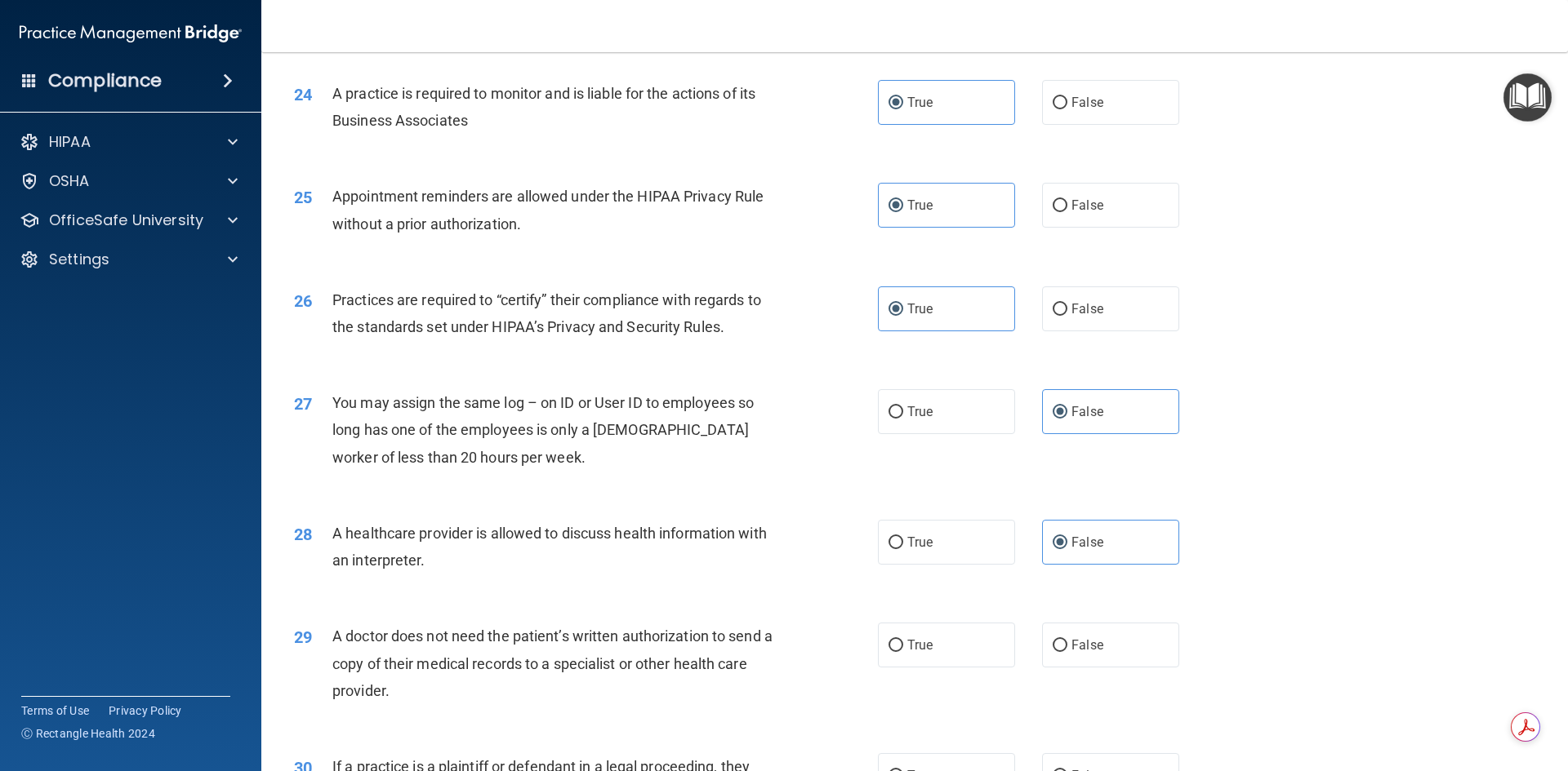
scroll to position [2939, 0]
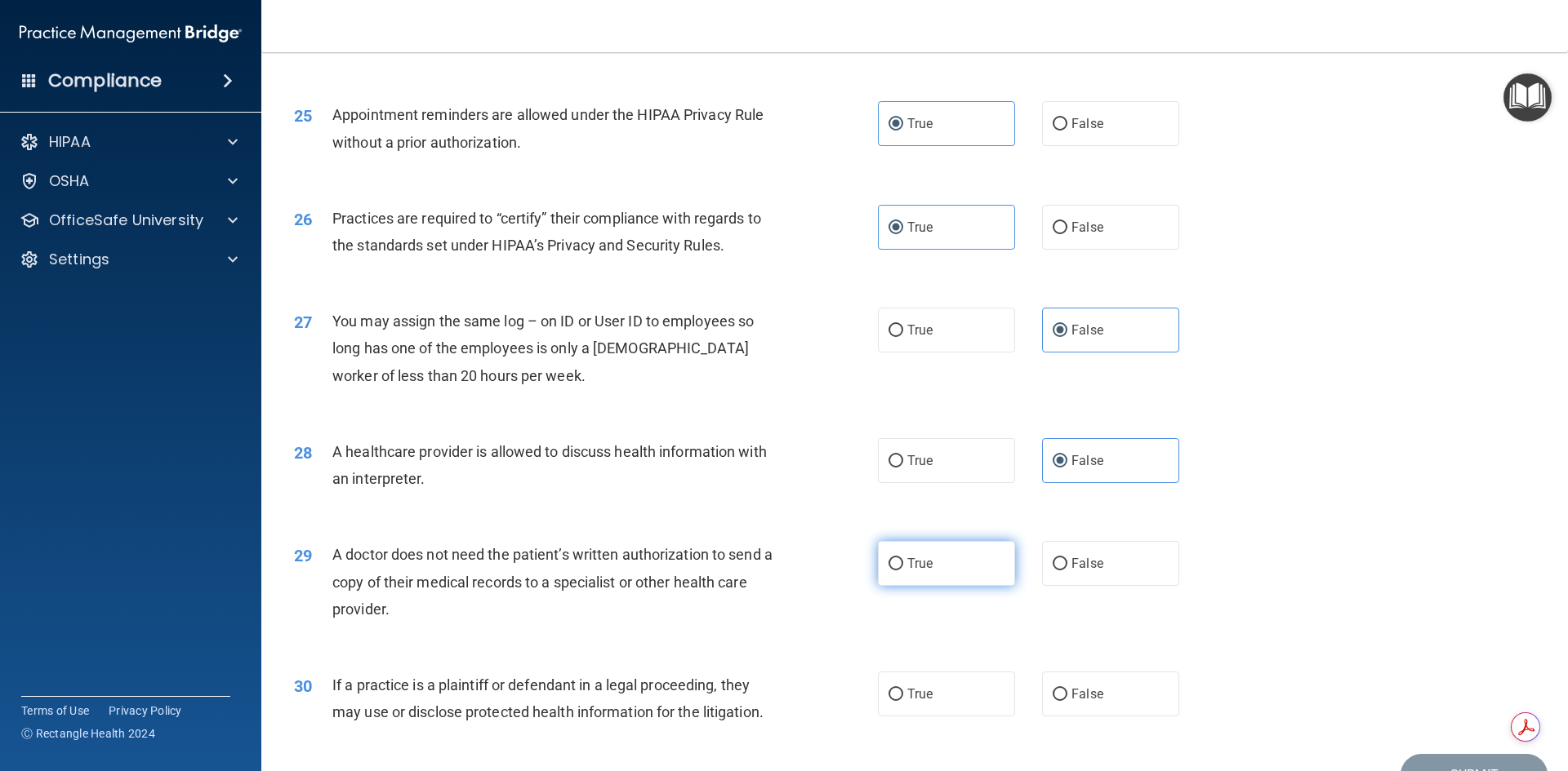
click at [949, 575] on label "True" at bounding box center [946, 563] width 137 height 45
click at [903, 571] on input "True" at bounding box center [896, 564] width 14 height 13
radio input "true"
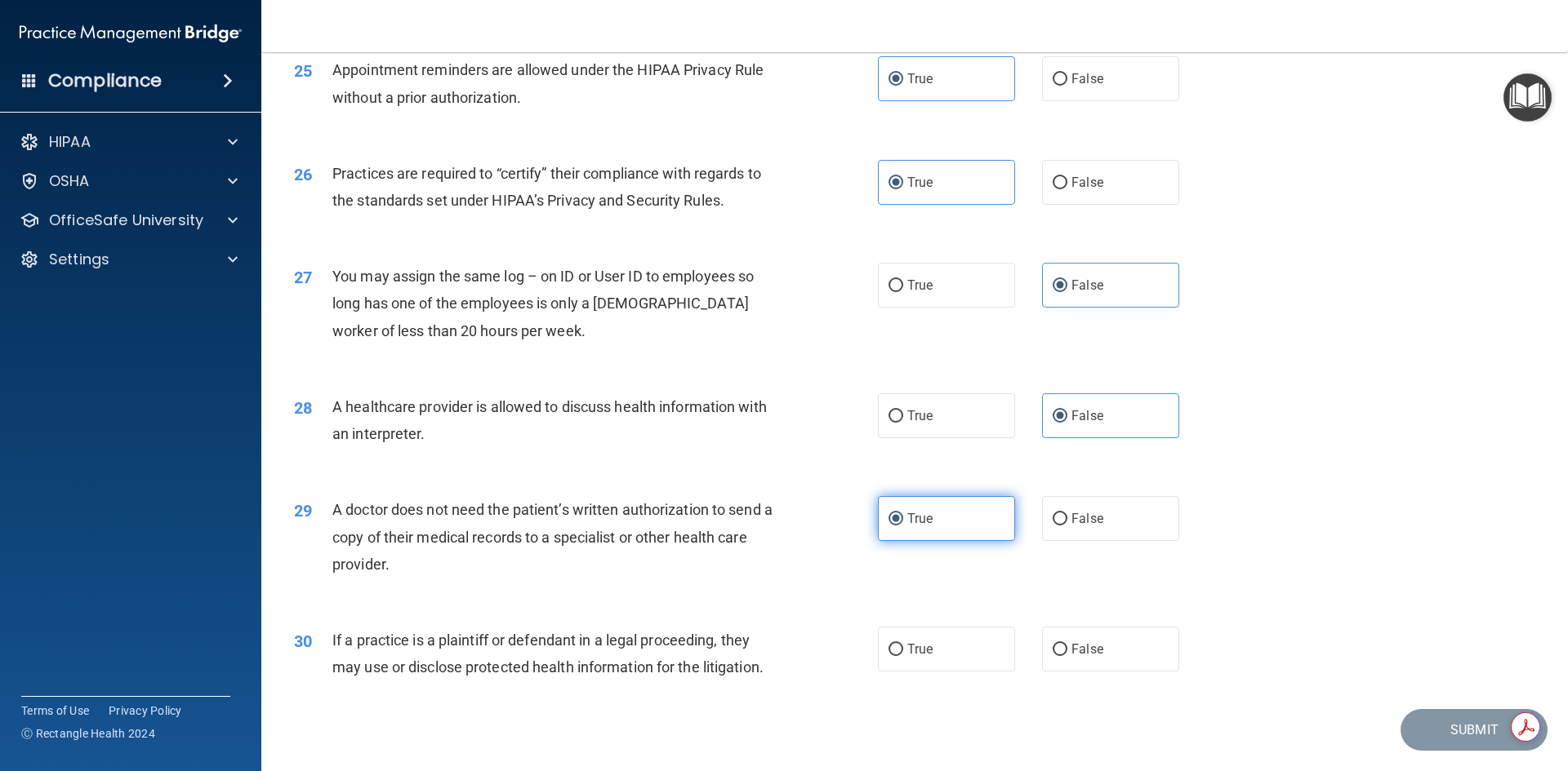
scroll to position [3020, 0]
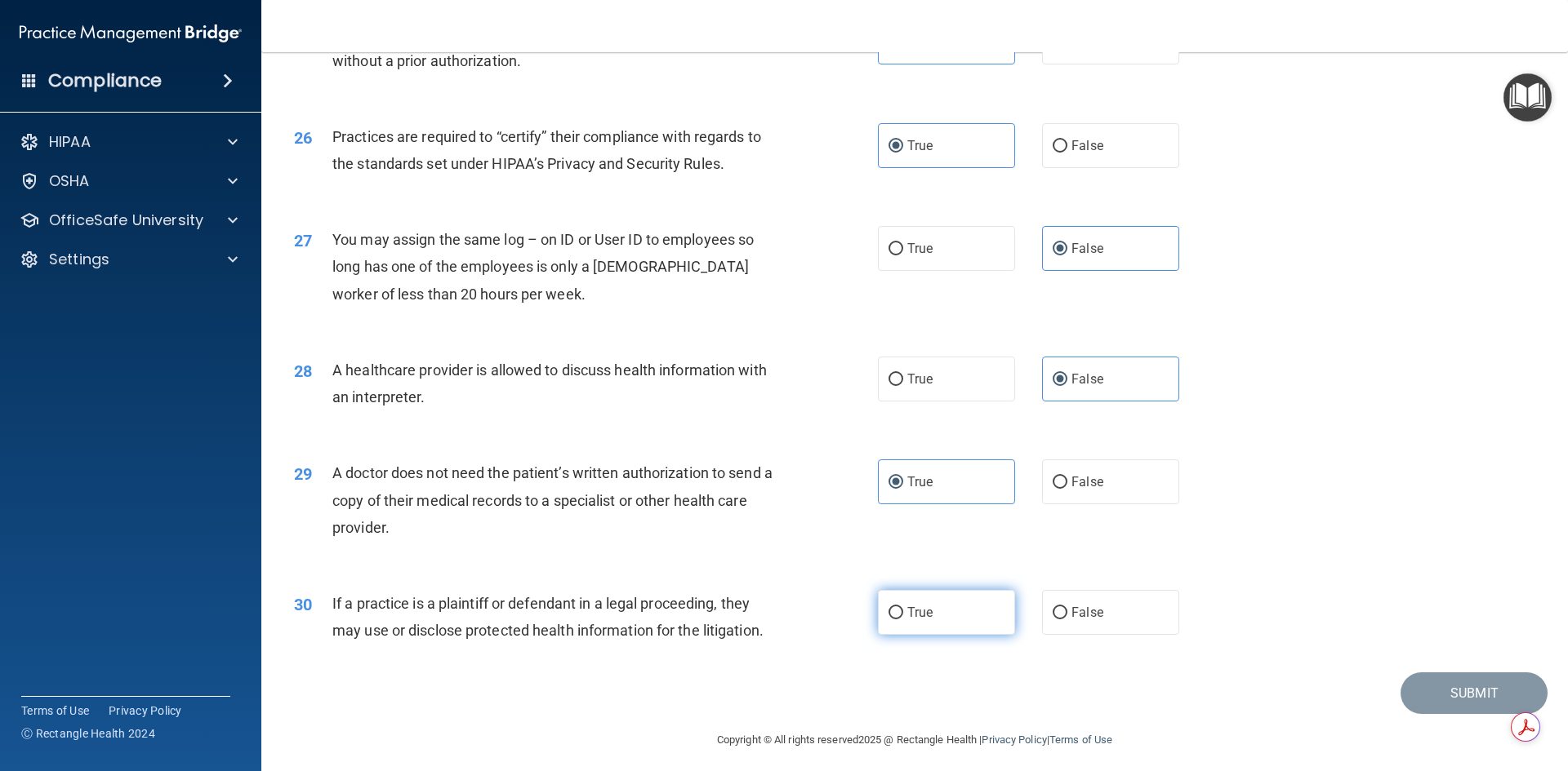
click at [939, 623] on label "True" at bounding box center [946, 613] width 137 height 45
click at [903, 620] on input "True" at bounding box center [896, 614] width 14 height 13
radio input "true"
click at [1447, 692] on button "Submit" at bounding box center [1474, 693] width 147 height 42
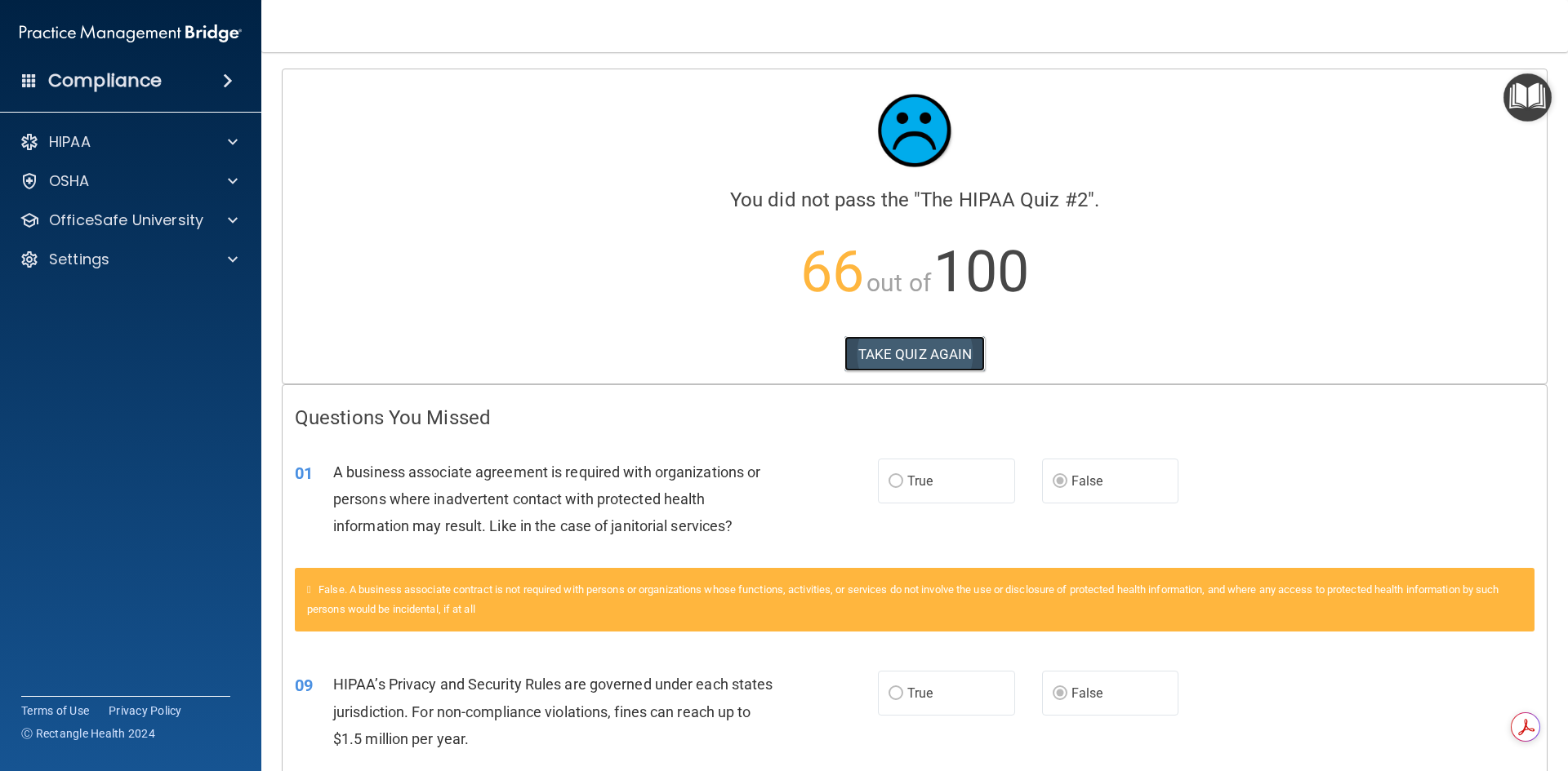
click at [864, 343] on button "TAKE QUIZ AGAIN" at bounding box center [916, 354] width 141 height 36
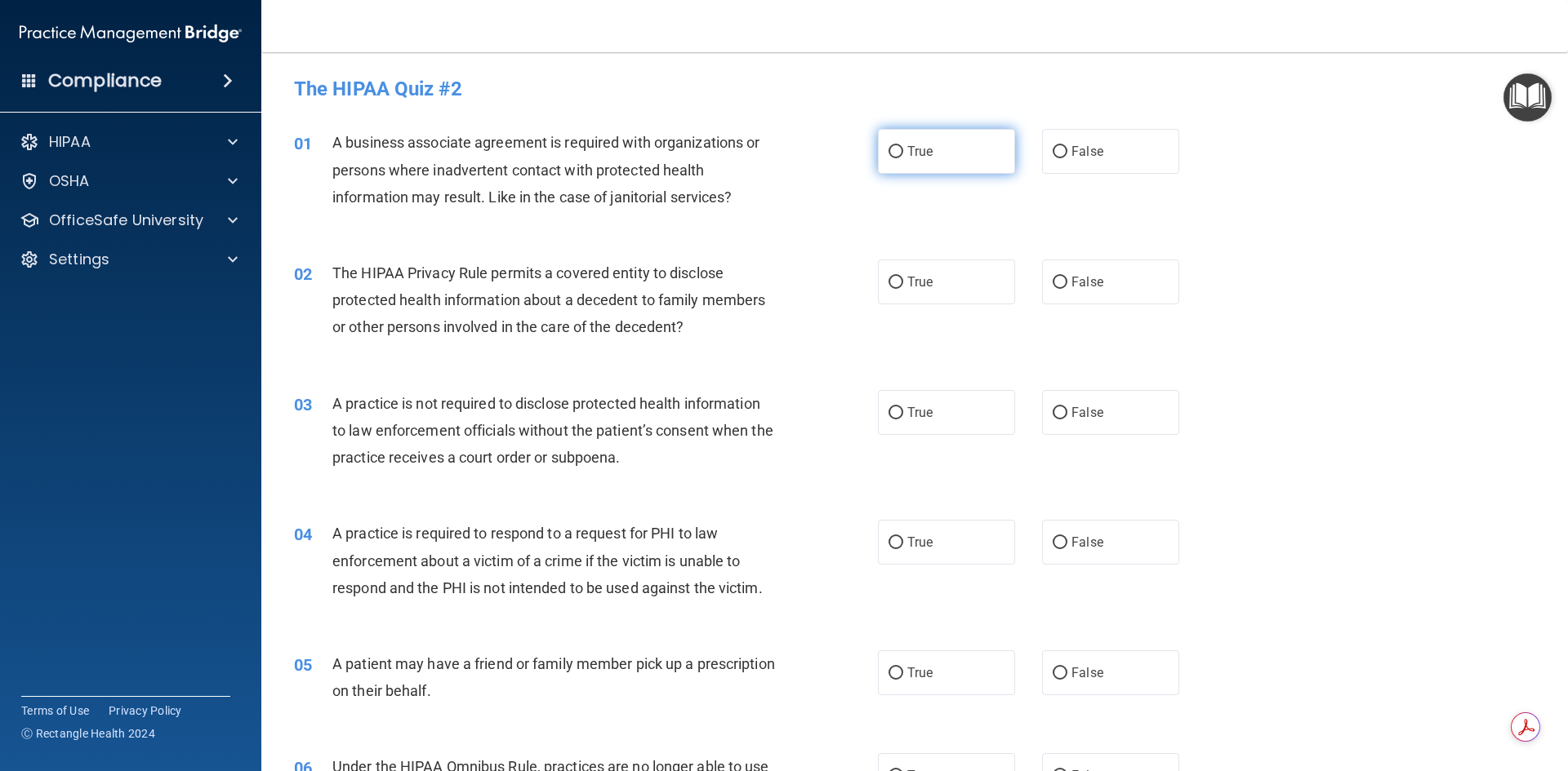
click at [937, 143] on label "True" at bounding box center [946, 151] width 137 height 45
click at [903, 146] on input "True" at bounding box center [896, 152] width 14 height 13
radio input "true"
click at [949, 281] on label "True" at bounding box center [946, 282] width 137 height 45
click at [903, 281] on input "True" at bounding box center [896, 283] width 14 height 13
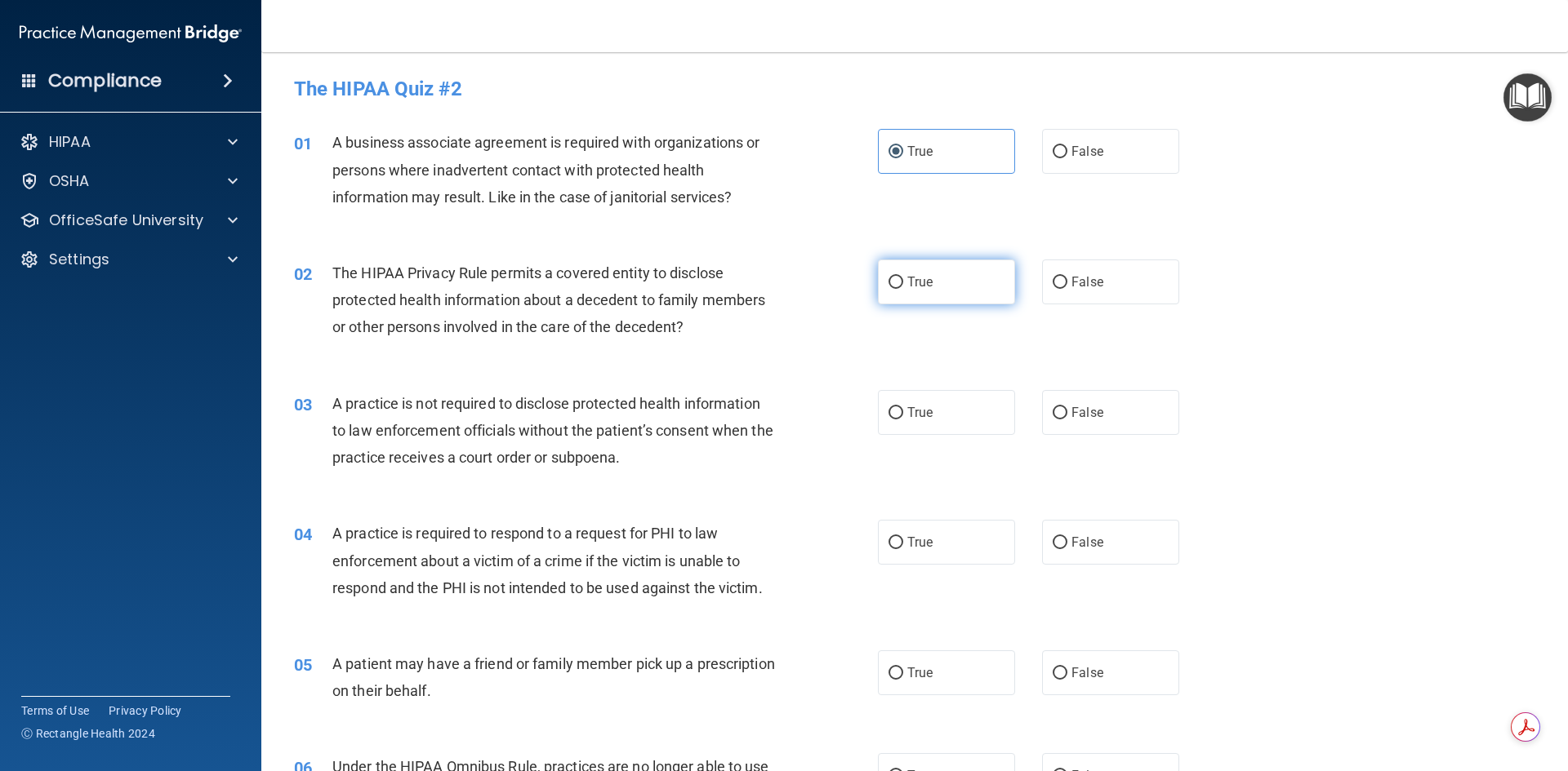
radio input "true"
click at [1071, 412] on span "False" at bounding box center [1087, 412] width 32 height 15
click at [1068, 412] on input "False" at bounding box center [1060, 413] width 14 height 13
radio input "true"
click at [959, 544] on label "True" at bounding box center [946, 542] width 137 height 45
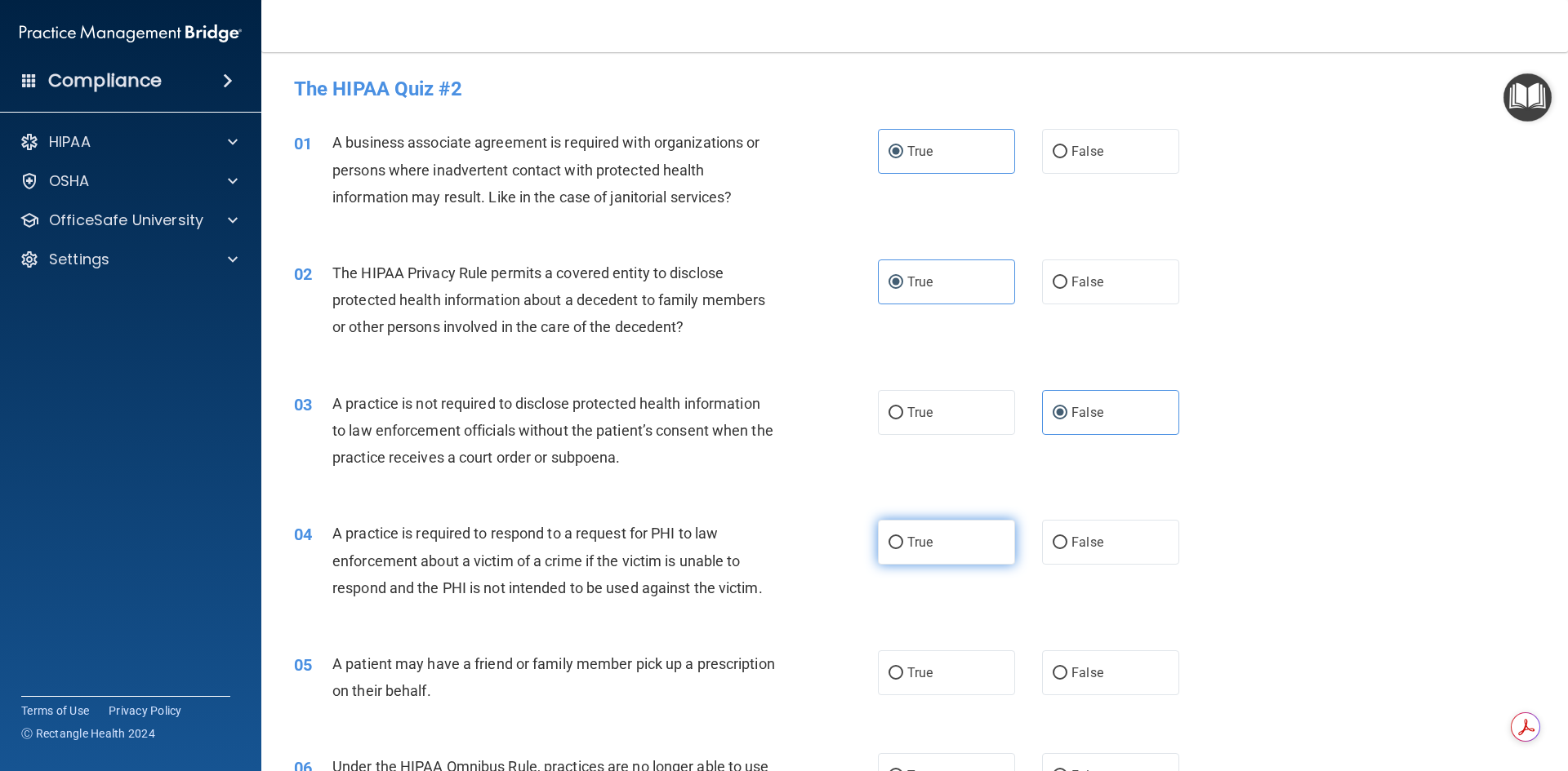
click at [903, 544] on input "True" at bounding box center [896, 544] width 14 height 13
radio input "true"
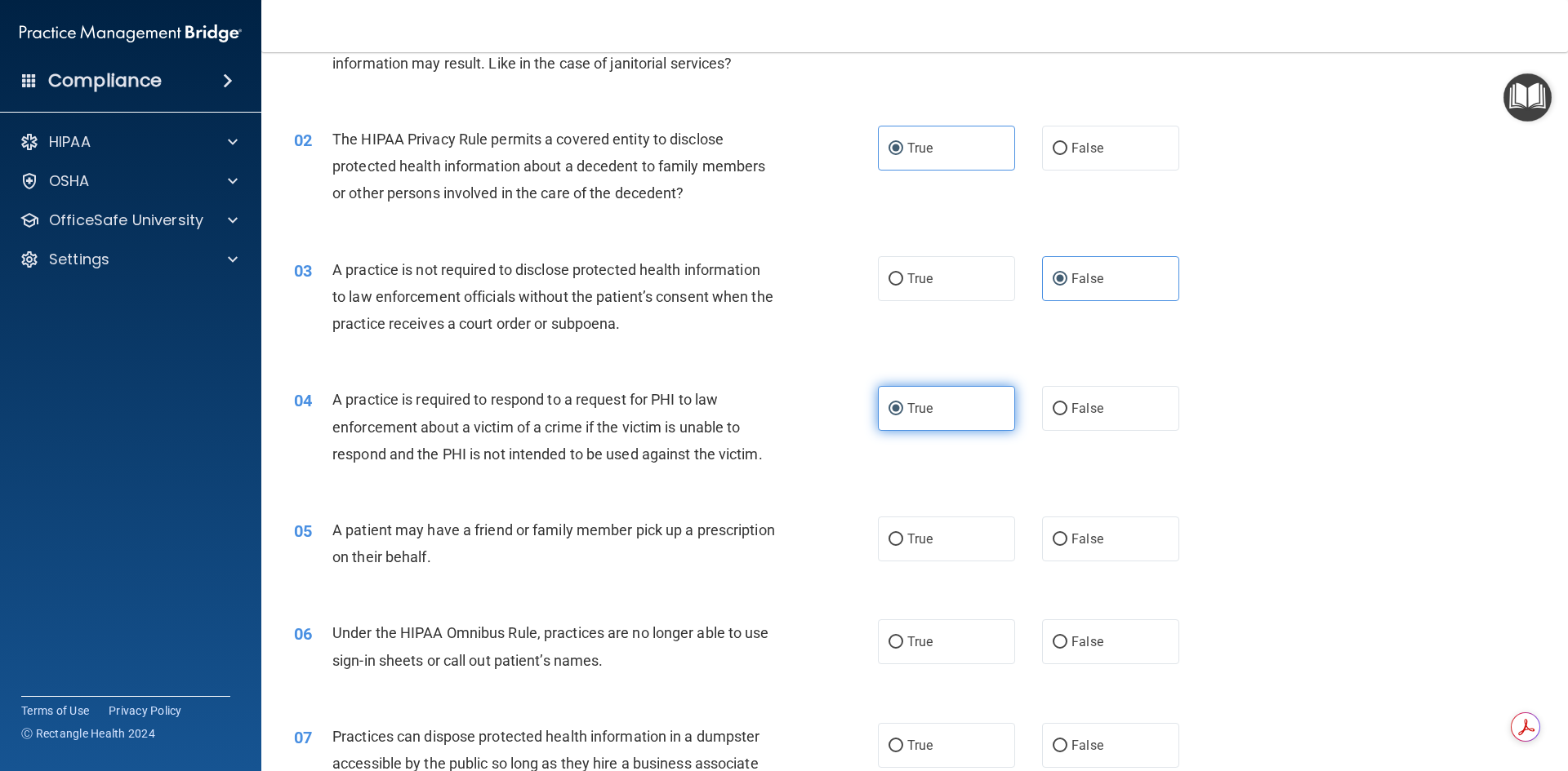
scroll to position [164, 0]
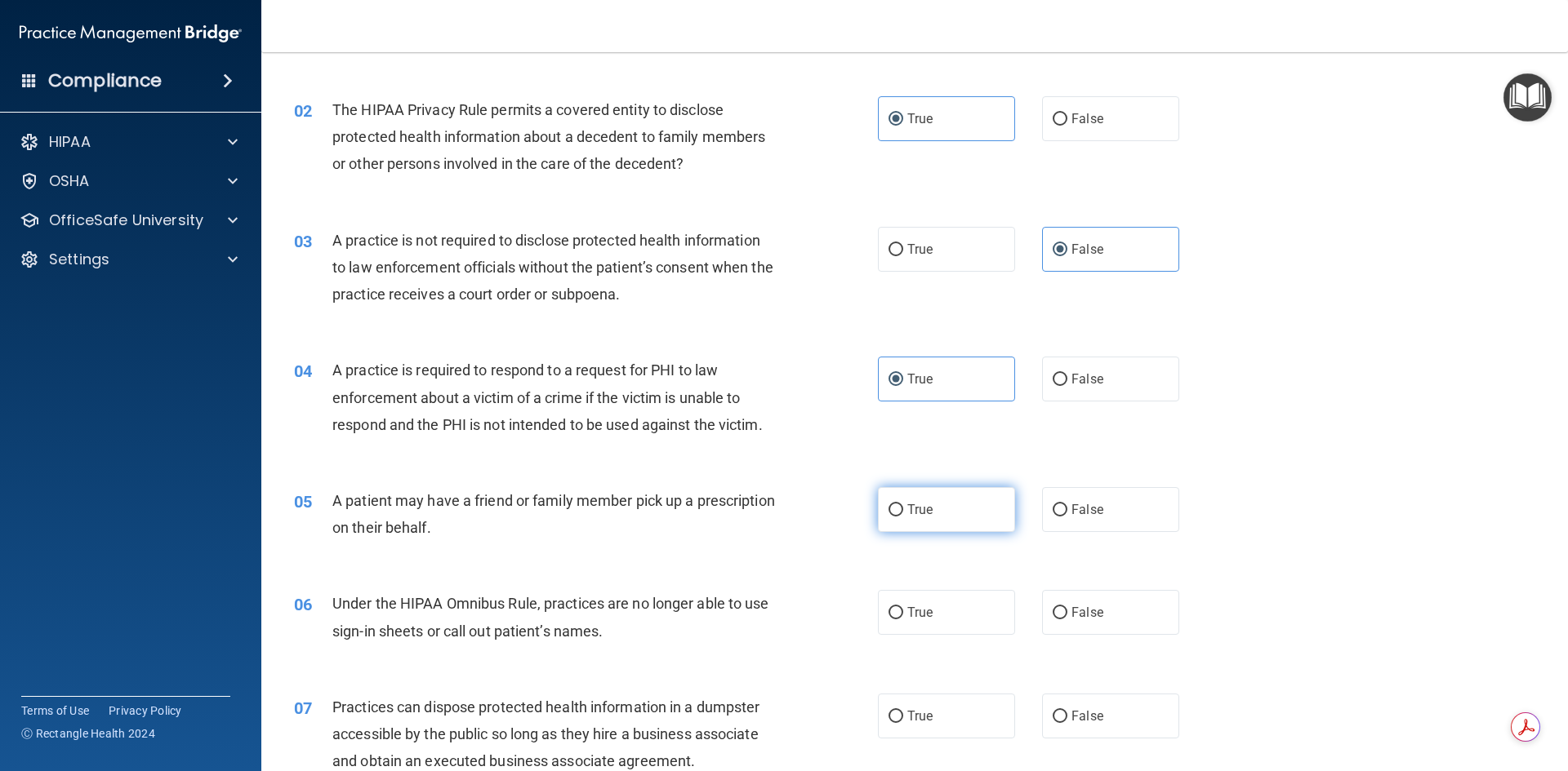
click at [941, 504] on label "True" at bounding box center [946, 510] width 137 height 45
click at [903, 504] on input "True" at bounding box center [896, 511] width 14 height 13
radio input "true"
click at [1071, 612] on span "False" at bounding box center [1087, 612] width 32 height 15
click at [1065, 612] on input "False" at bounding box center [1060, 614] width 14 height 13
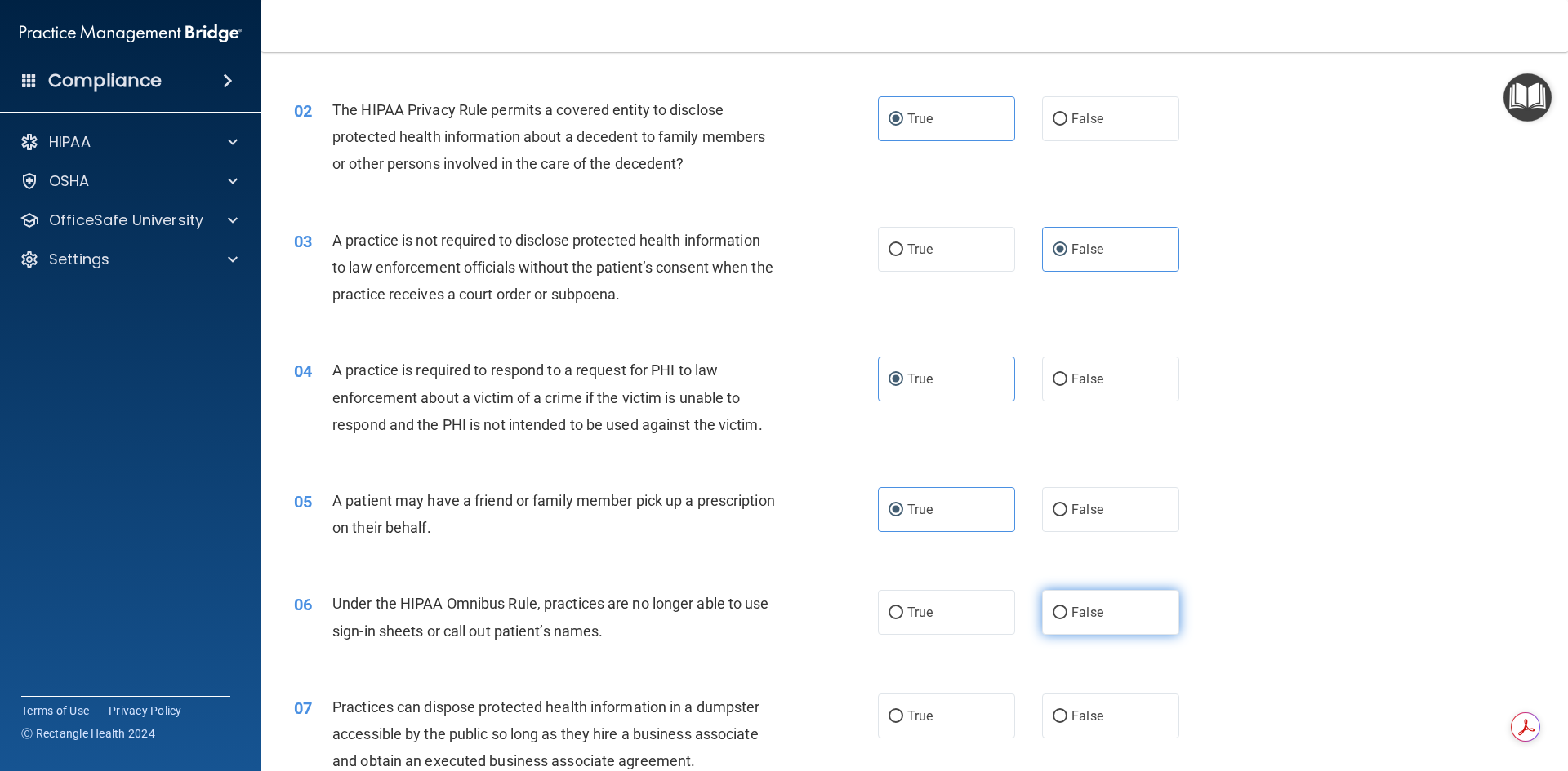
radio input "true"
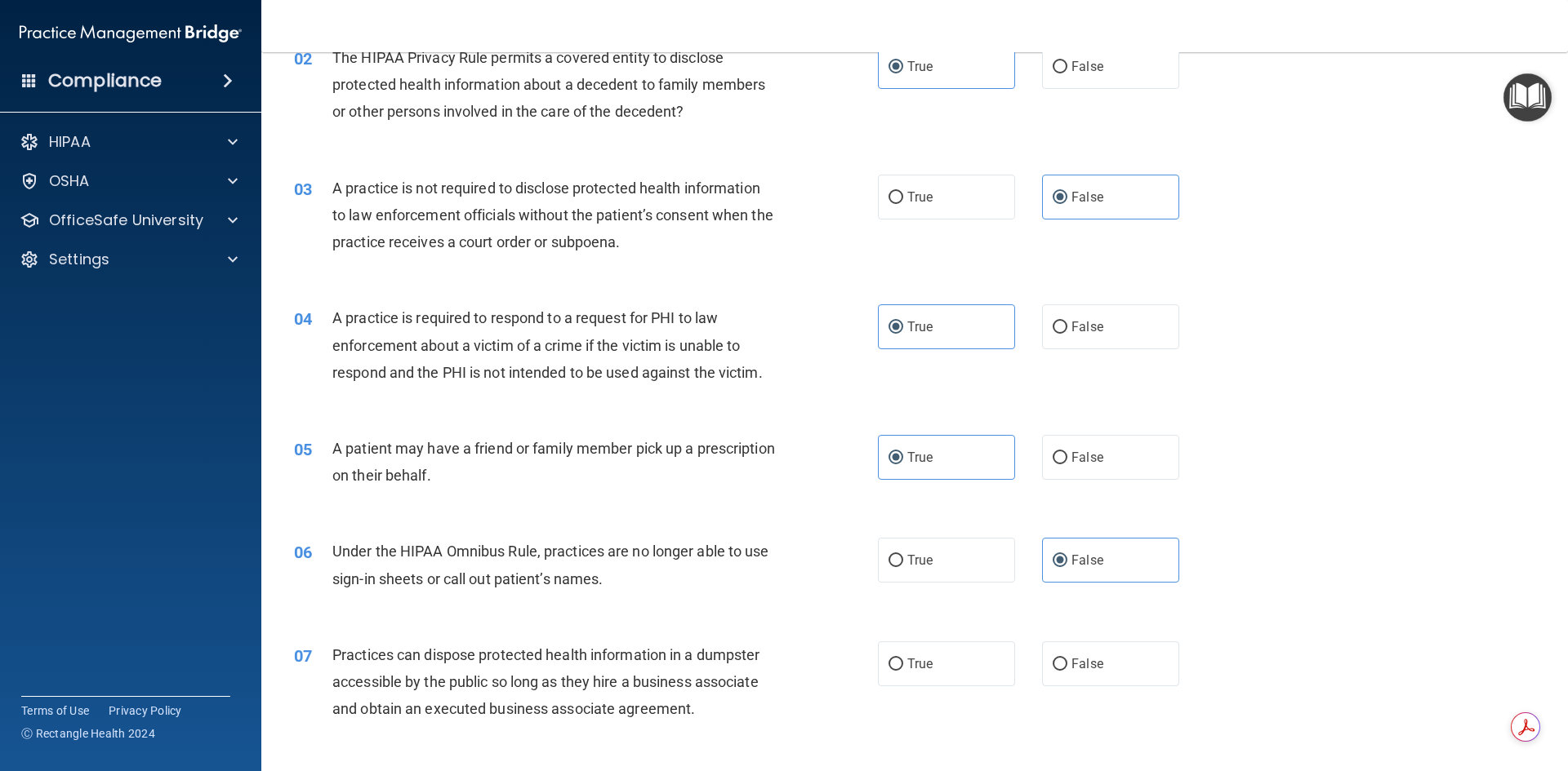
scroll to position [245, 0]
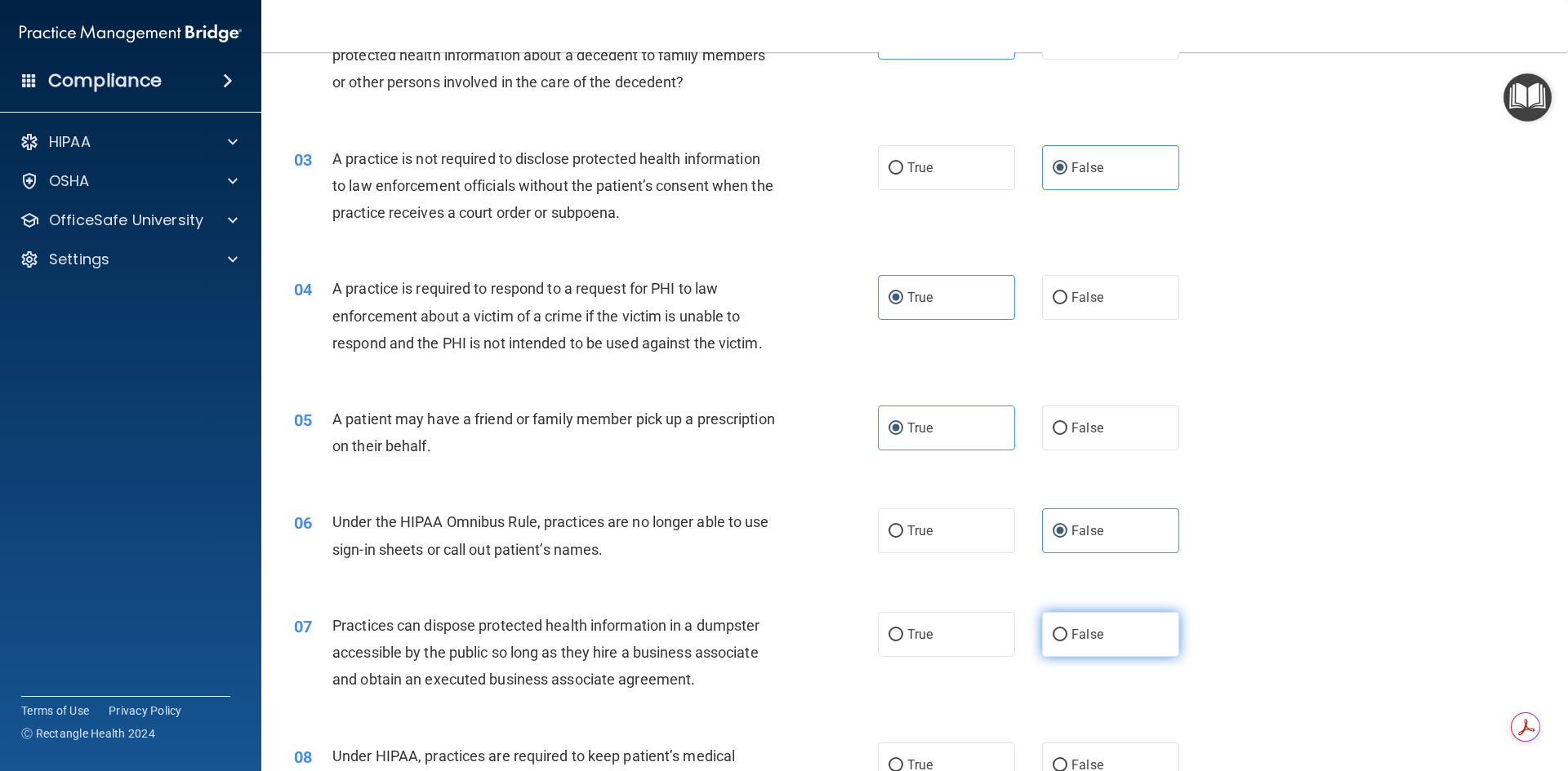
click at [1101, 649] on label "False" at bounding box center [1111, 635] width 137 height 45
click at [1068, 641] on input "False" at bounding box center [1060, 636] width 14 height 13
radio input "true"
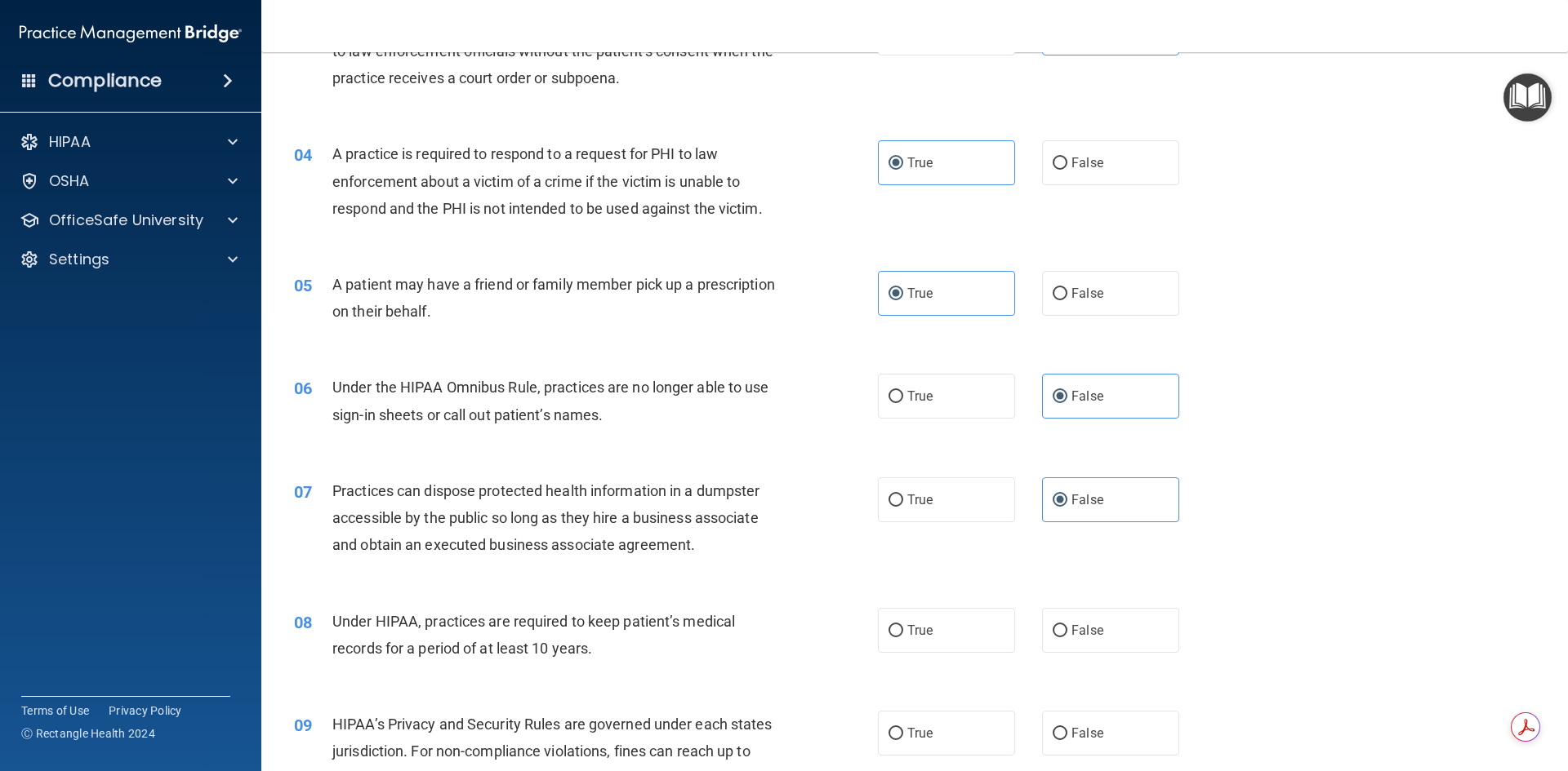
scroll to position [408, 0]
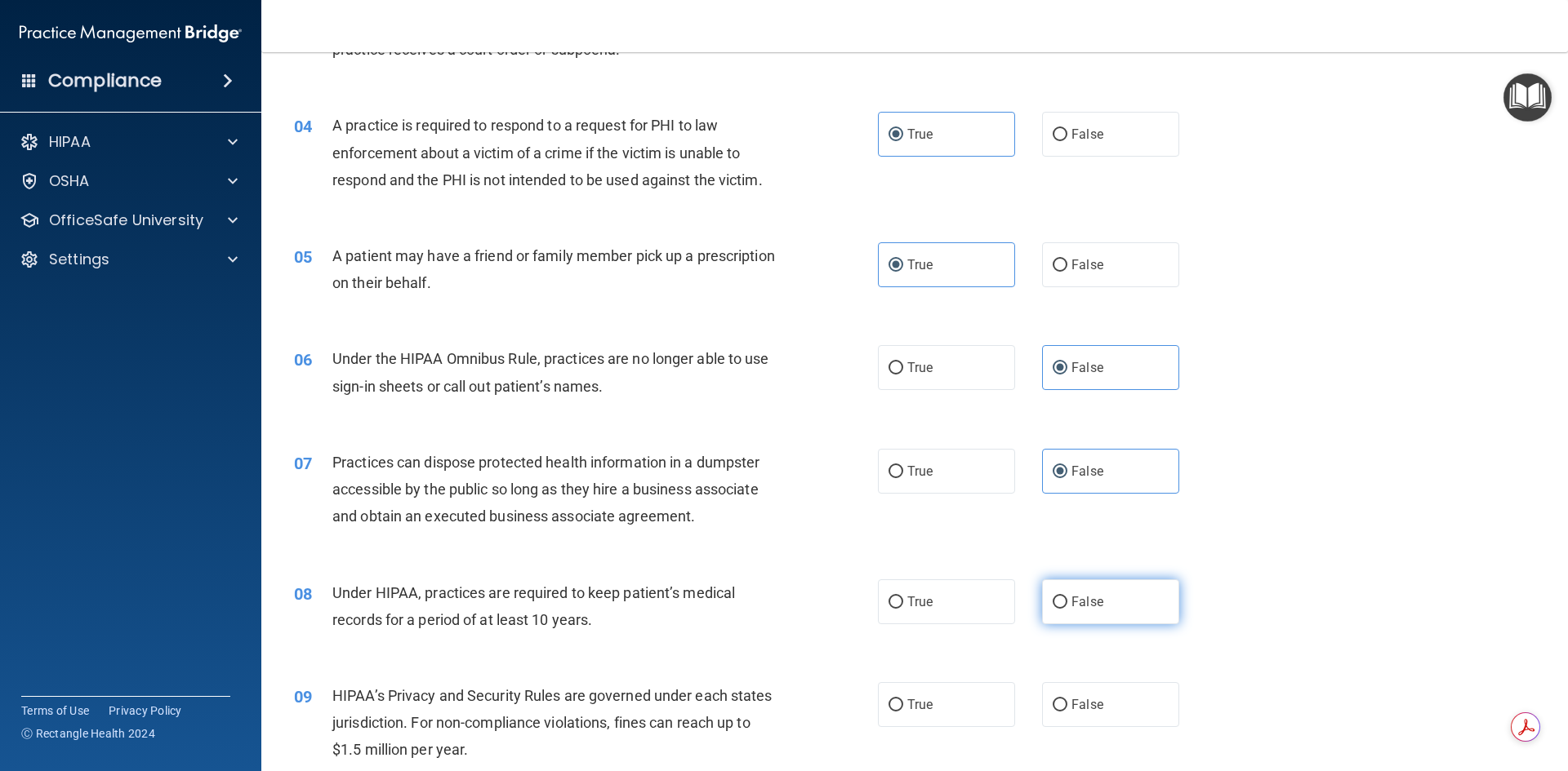
click at [1043, 606] on label "False" at bounding box center [1111, 602] width 137 height 45
click at [1052, 606] on input "False" at bounding box center [1060, 603] width 14 height 13
radio input "true"
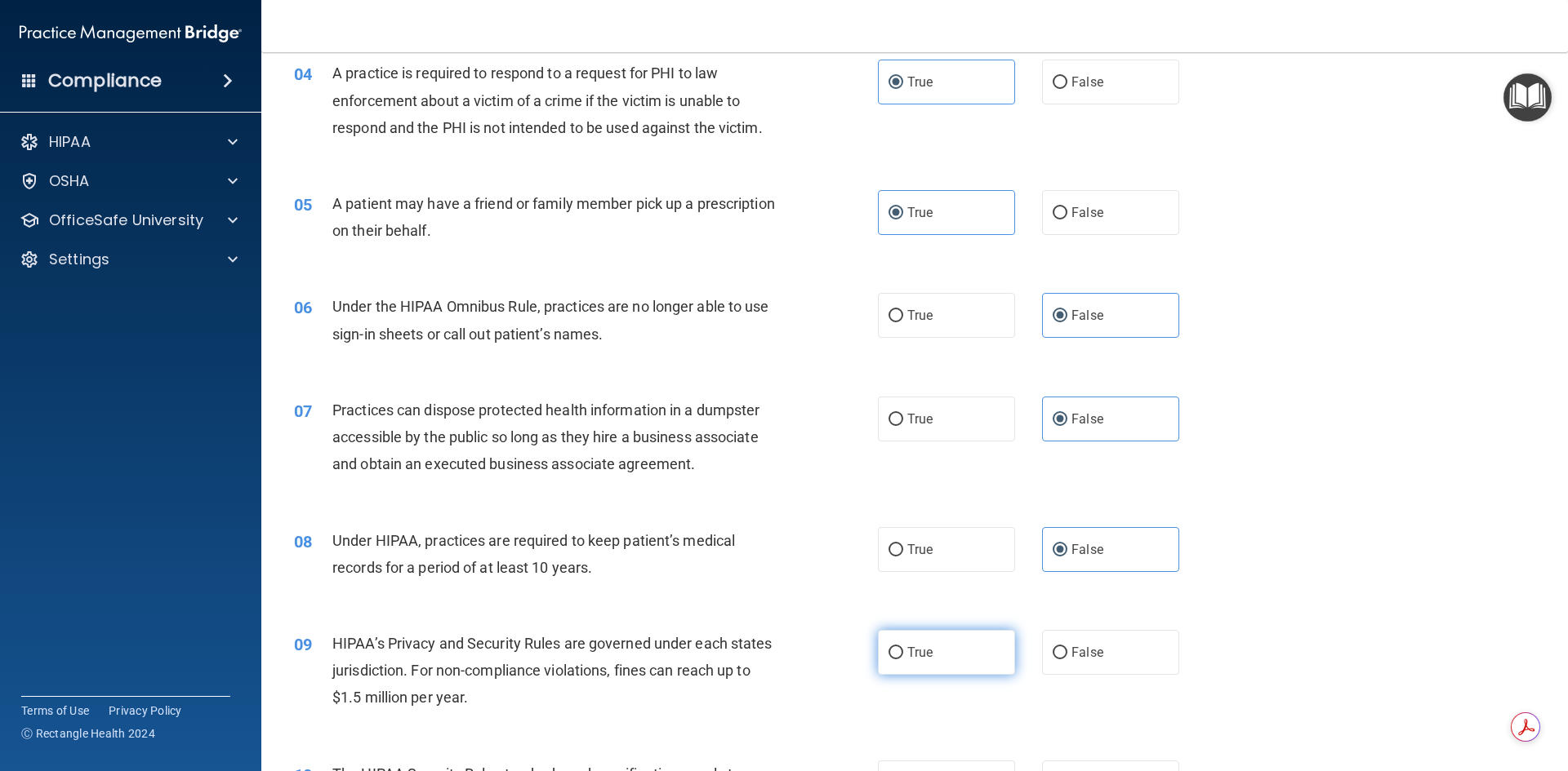
scroll to position [490, 0]
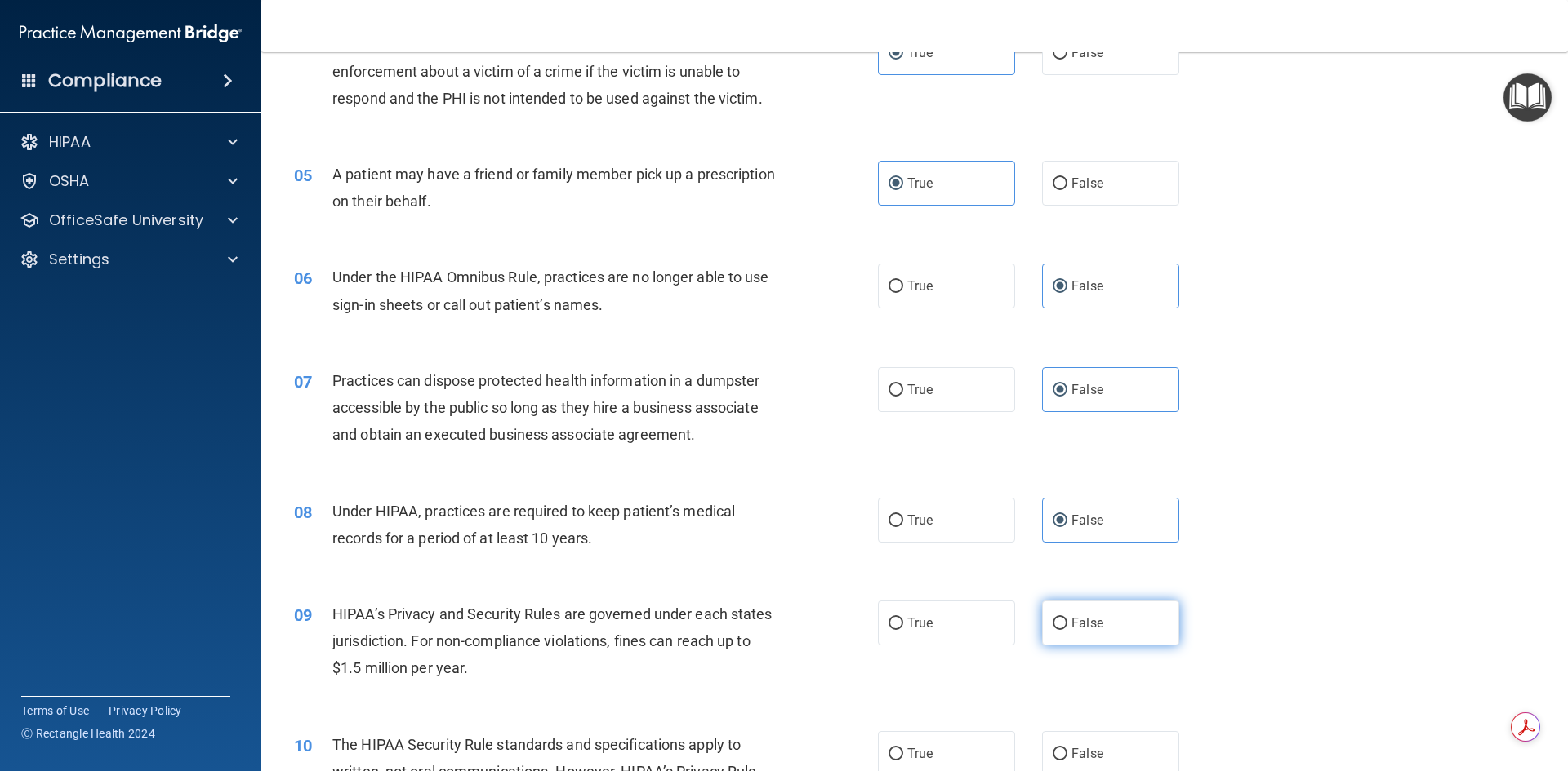
click at [1071, 628] on span "False" at bounding box center [1087, 623] width 32 height 15
click at [1067, 628] on input "False" at bounding box center [1060, 624] width 14 height 13
radio input "true"
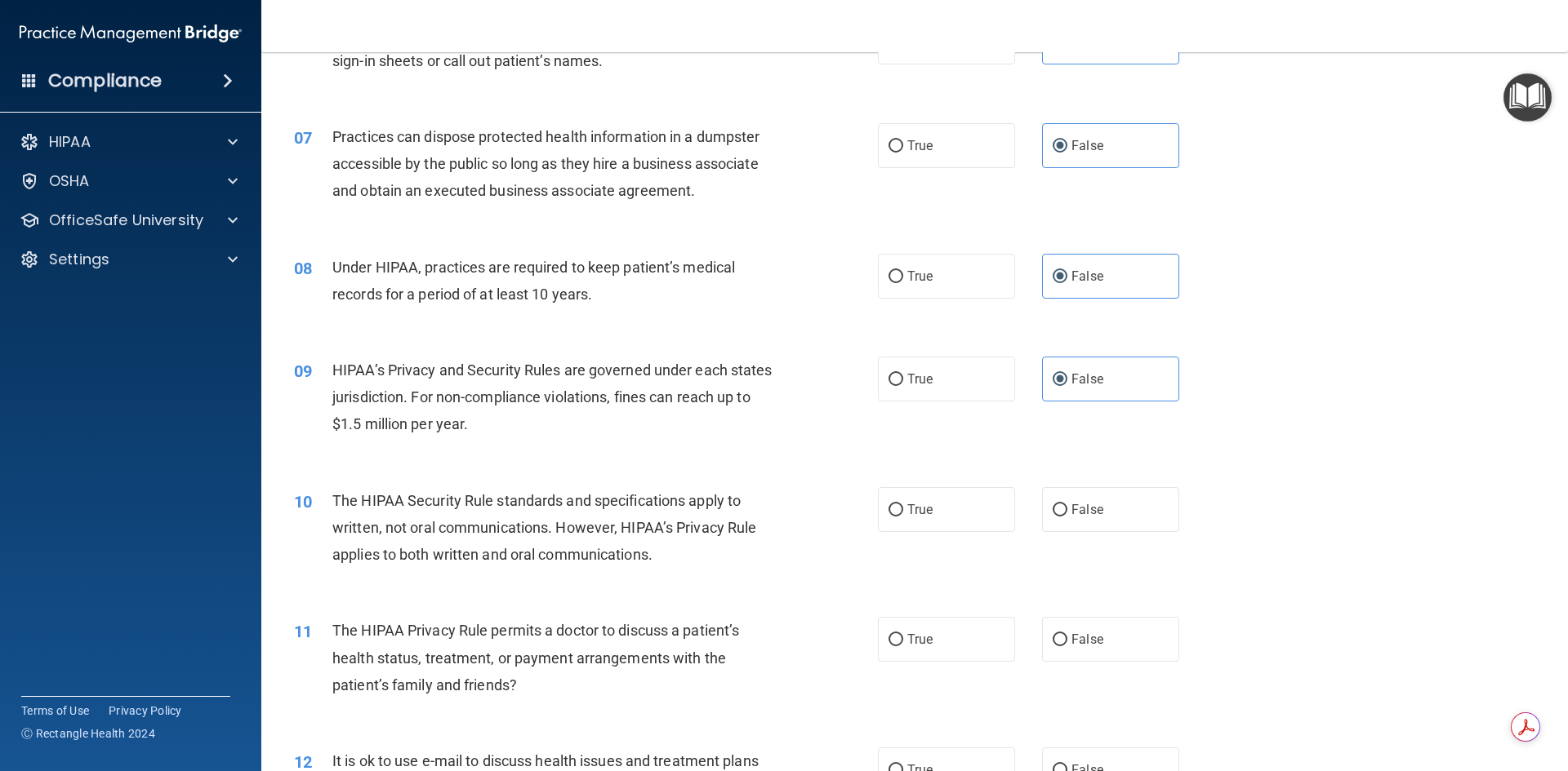
scroll to position [734, 0]
click at [911, 513] on span "True" at bounding box center [920, 508] width 25 height 15
click at [903, 513] on input "True" at bounding box center [896, 510] width 14 height 13
radio input "true"
click at [1063, 649] on label "False" at bounding box center [1111, 639] width 137 height 45
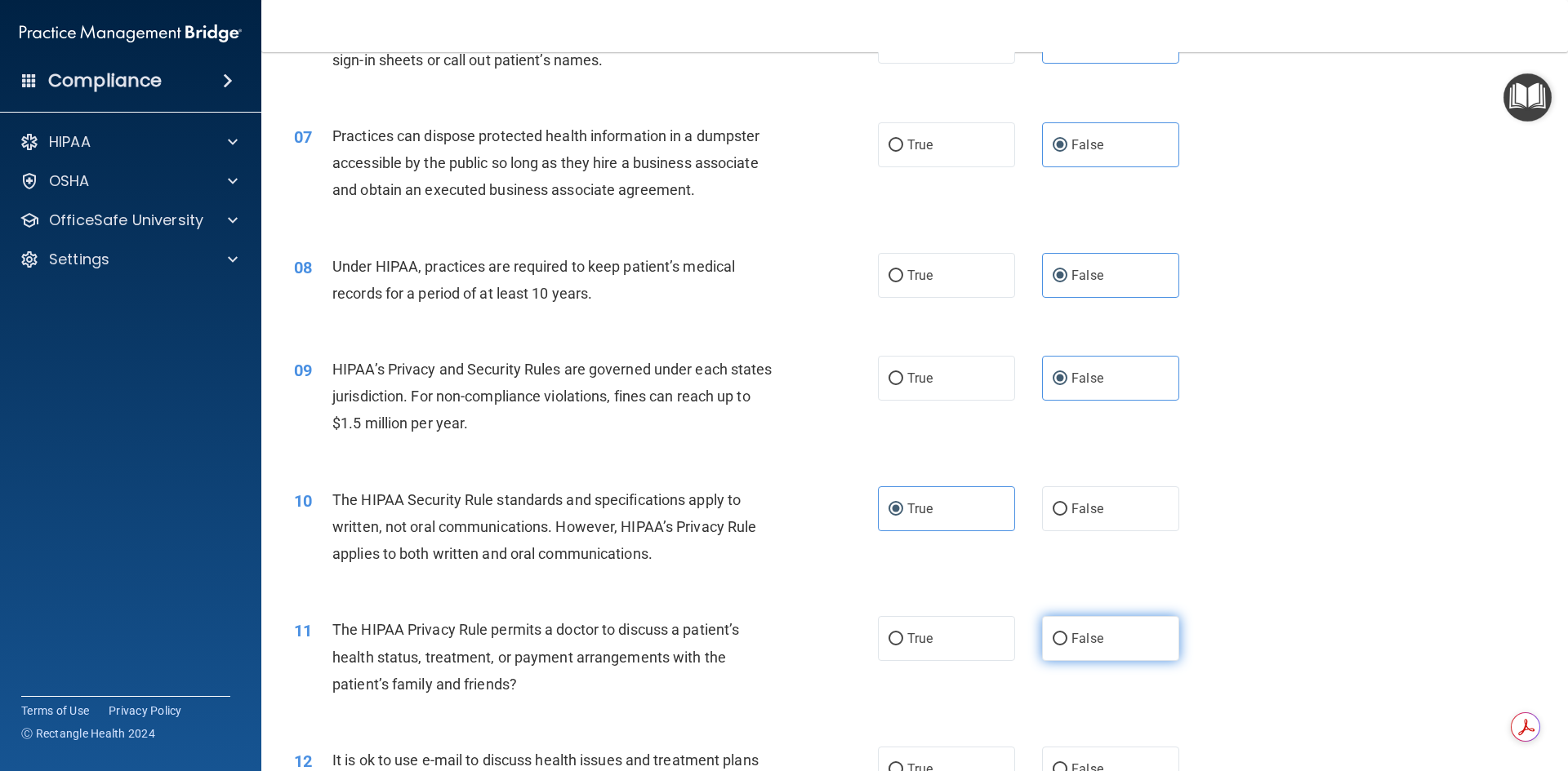
click at [1063, 646] on input "False" at bounding box center [1060, 640] width 14 height 13
radio input "true"
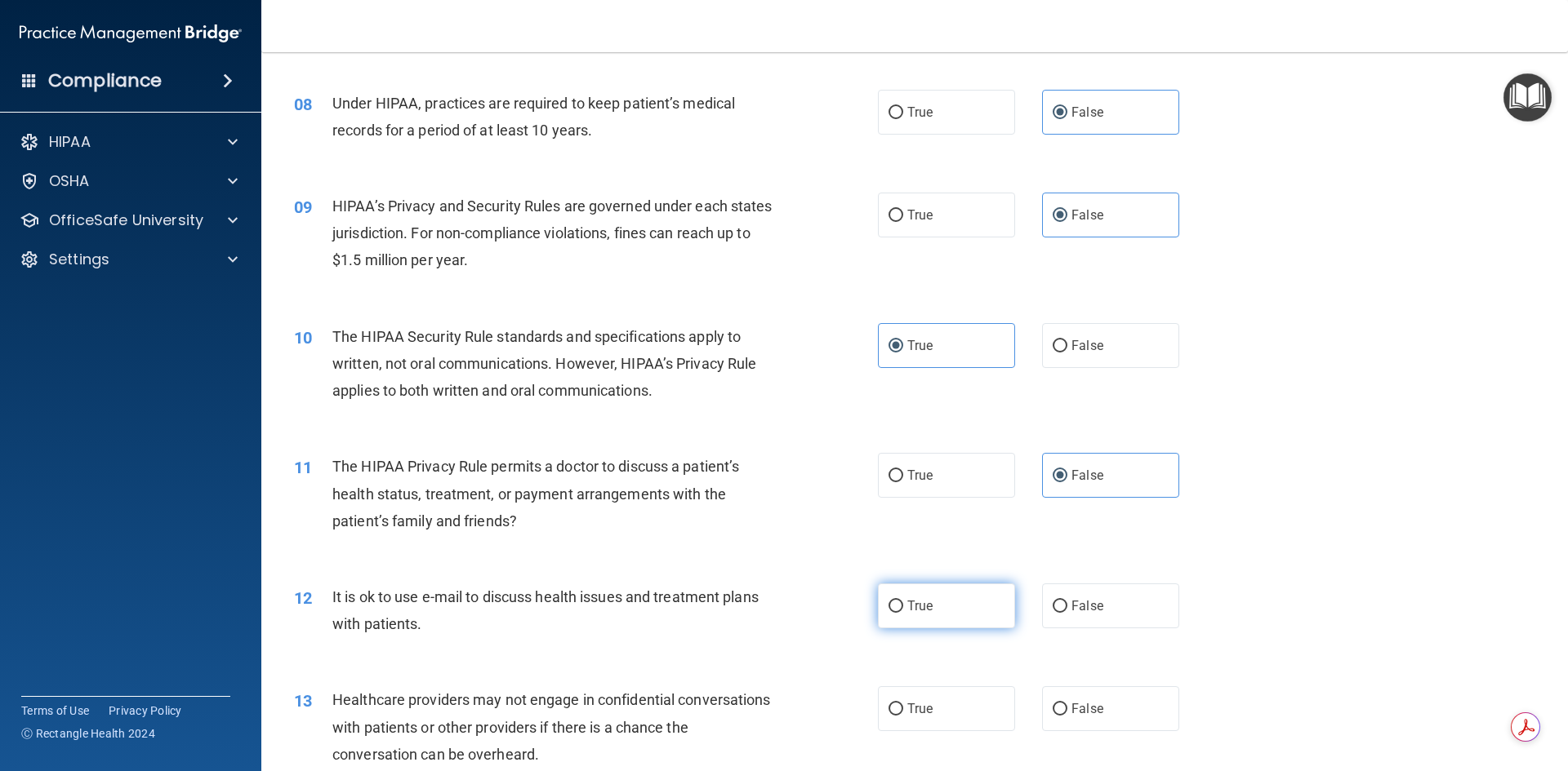
click at [922, 606] on span "True" at bounding box center [920, 606] width 25 height 15
click at [903, 606] on input "True" at bounding box center [896, 607] width 14 height 13
radio input "true"
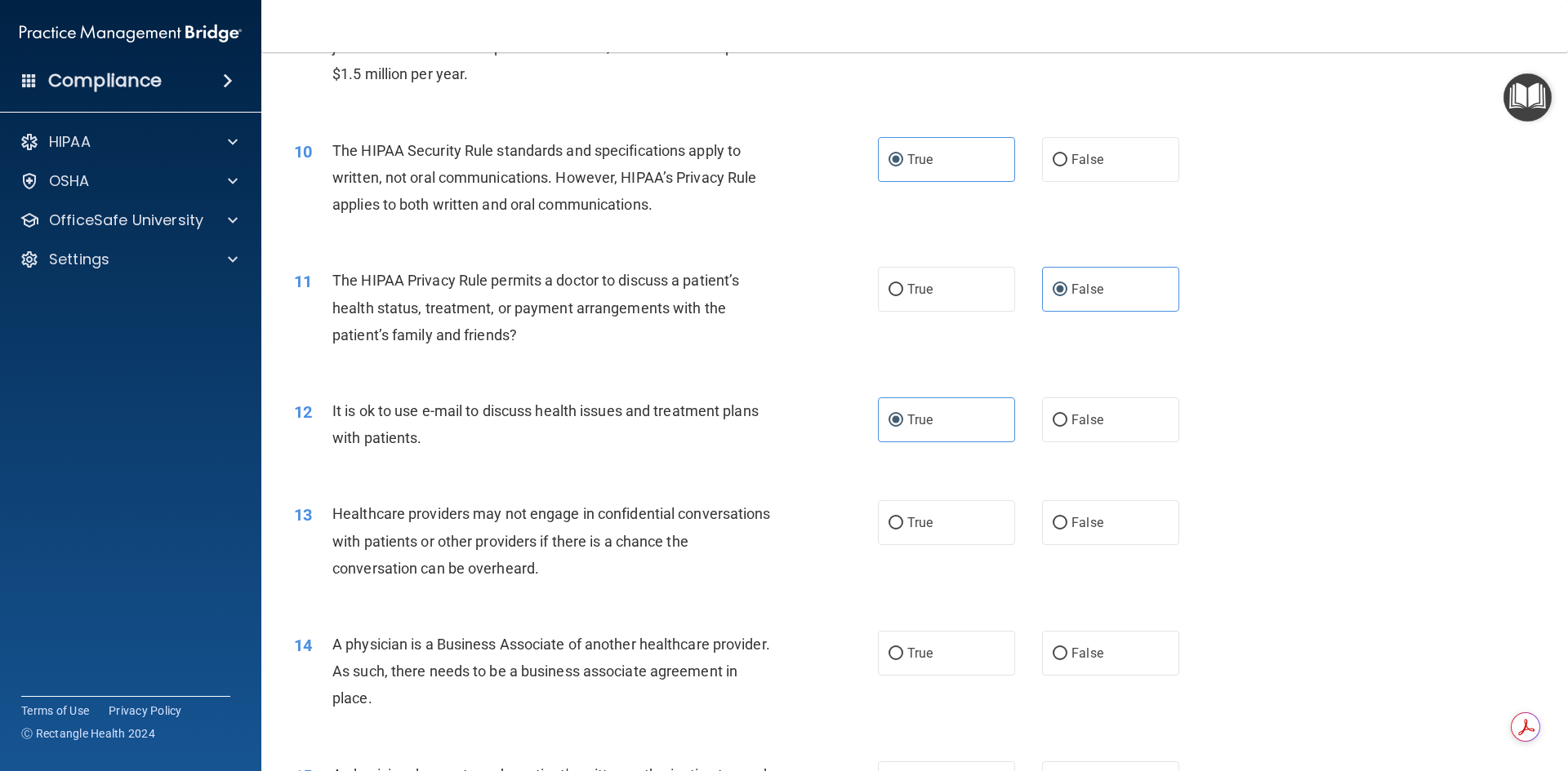
scroll to position [1224, 0]
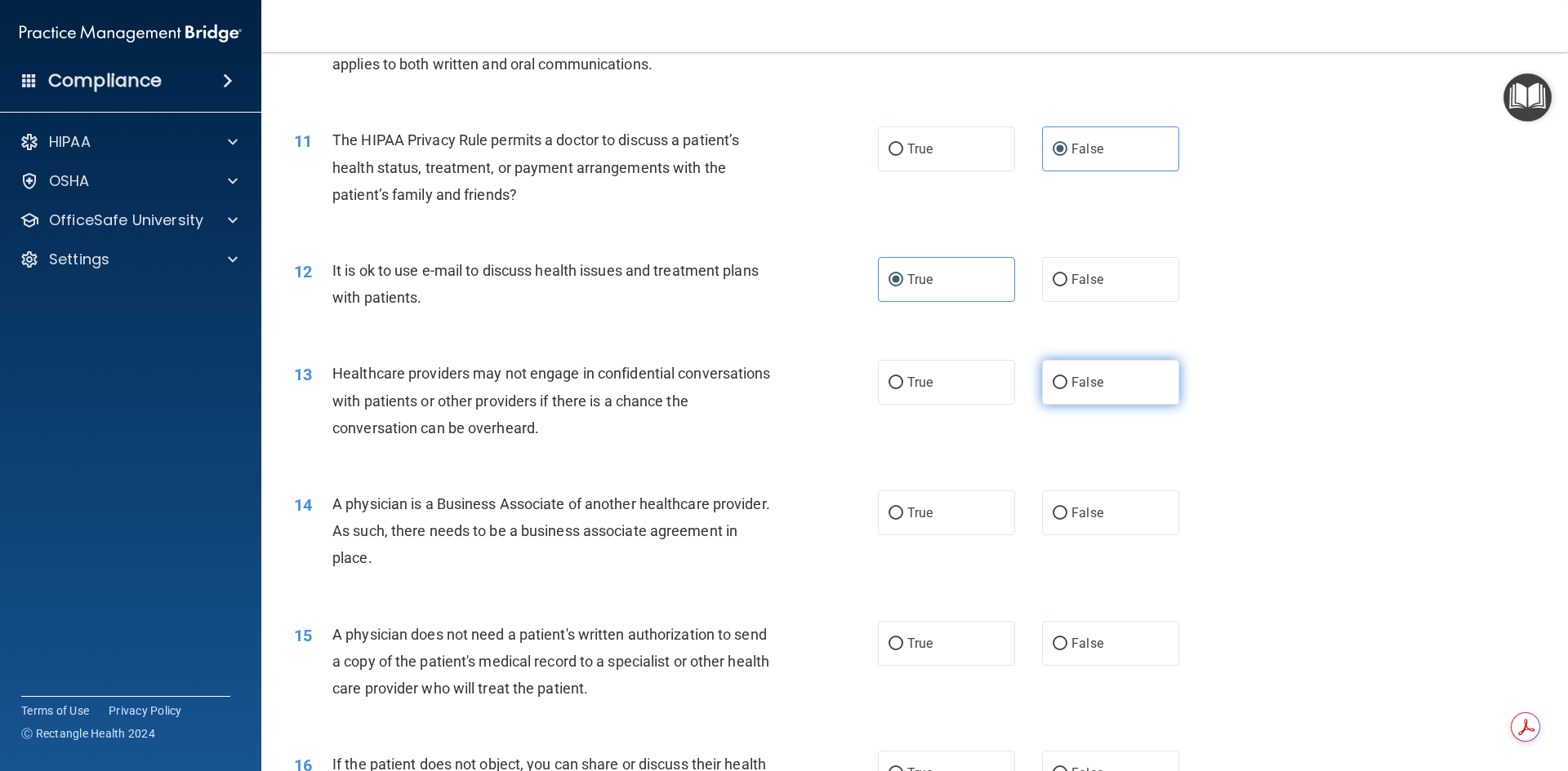
click at [1055, 390] on label "False" at bounding box center [1111, 382] width 137 height 45
click at [1055, 389] on input "False" at bounding box center [1060, 384] width 14 height 13
radio input "true"
click at [1099, 513] on label "False" at bounding box center [1111, 513] width 137 height 45
click at [1068, 513] on input "False" at bounding box center [1060, 514] width 14 height 13
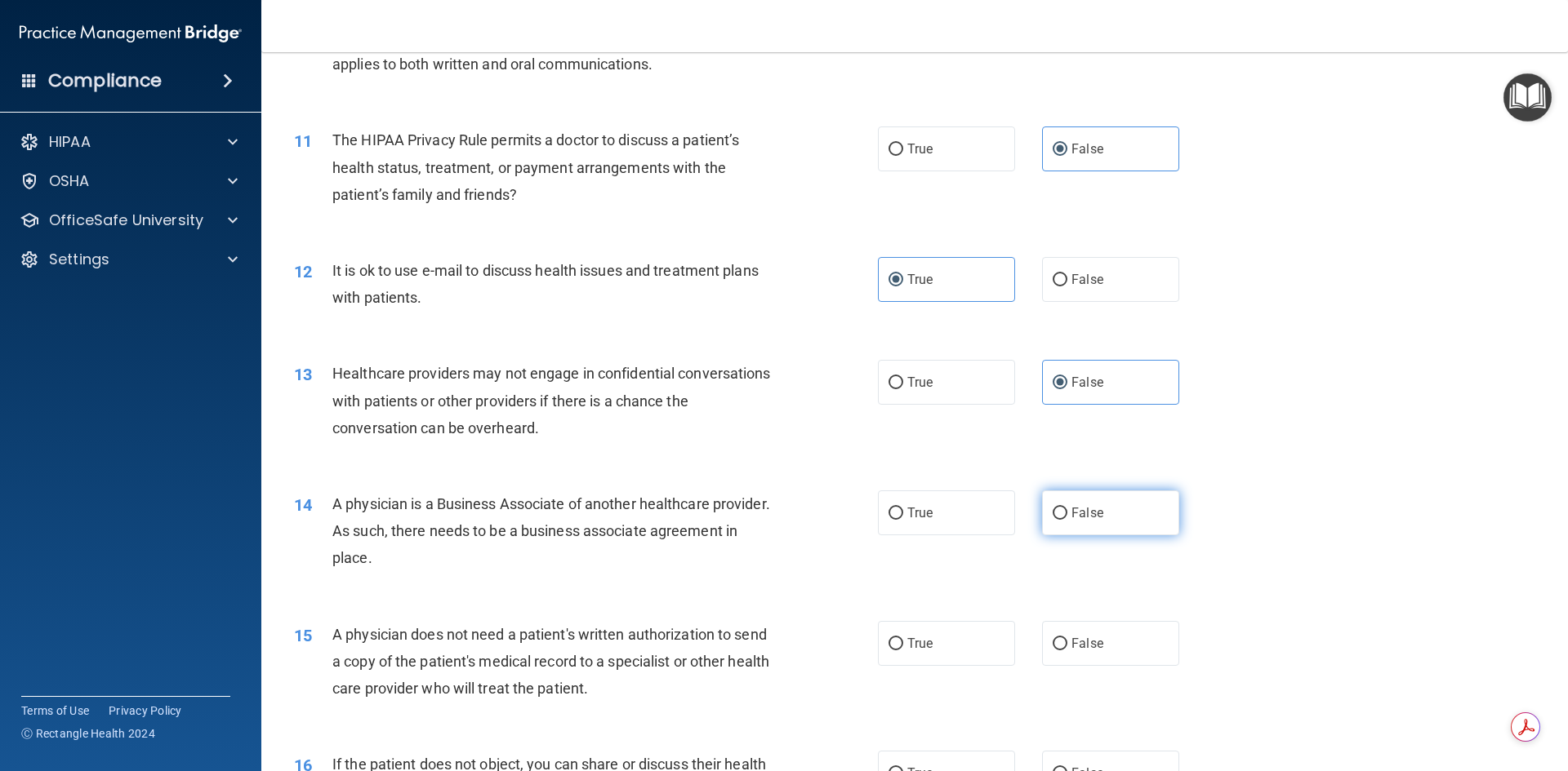
radio input "true"
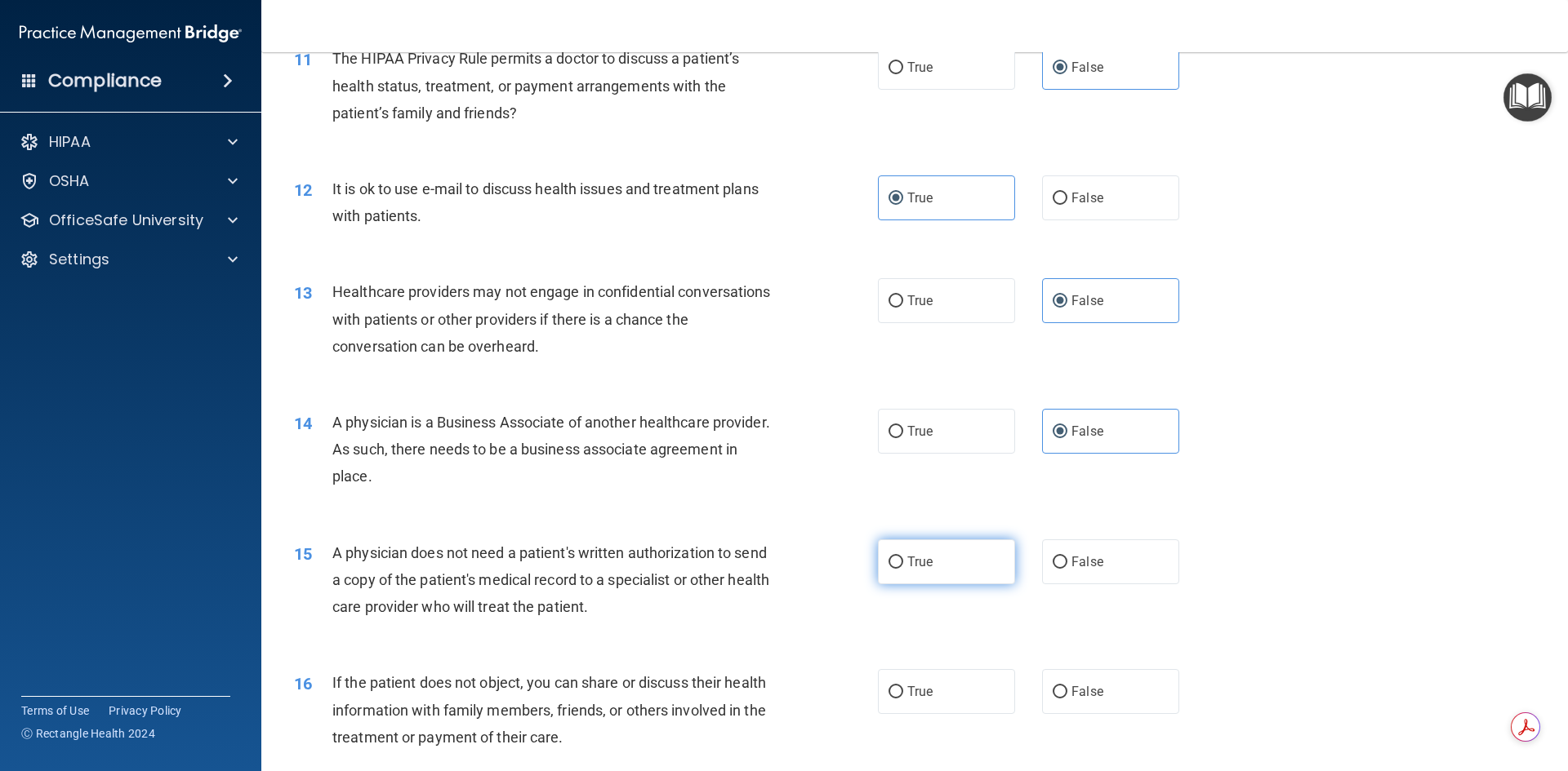
click at [950, 569] on label "True" at bounding box center [946, 562] width 137 height 45
click at [903, 569] on input "True" at bounding box center [896, 563] width 14 height 13
radio input "true"
click at [930, 686] on label "True" at bounding box center [946, 691] width 137 height 45
click at [903, 687] on input "True" at bounding box center [896, 693] width 14 height 13
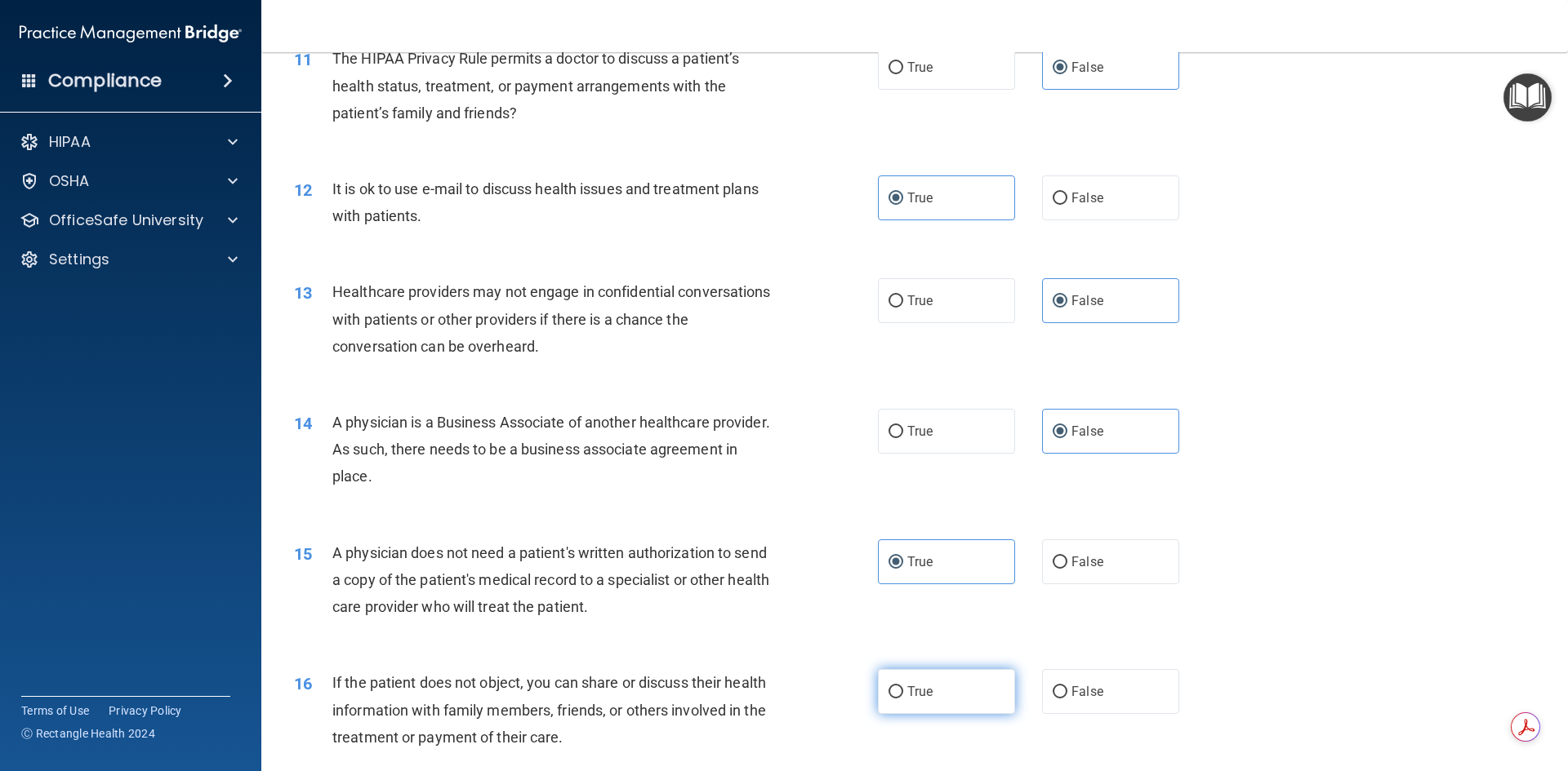
radio input "true"
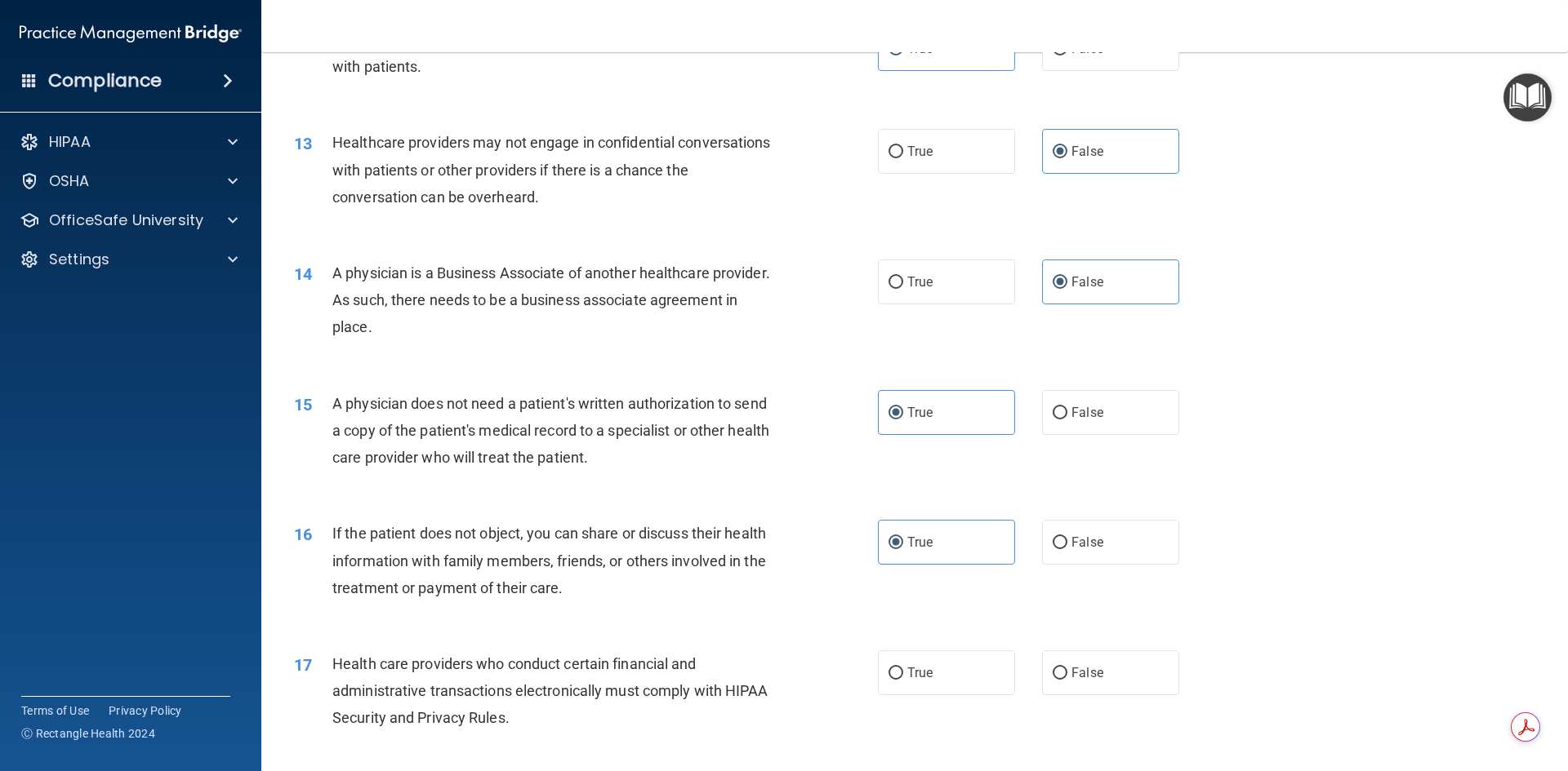
scroll to position [1470, 0]
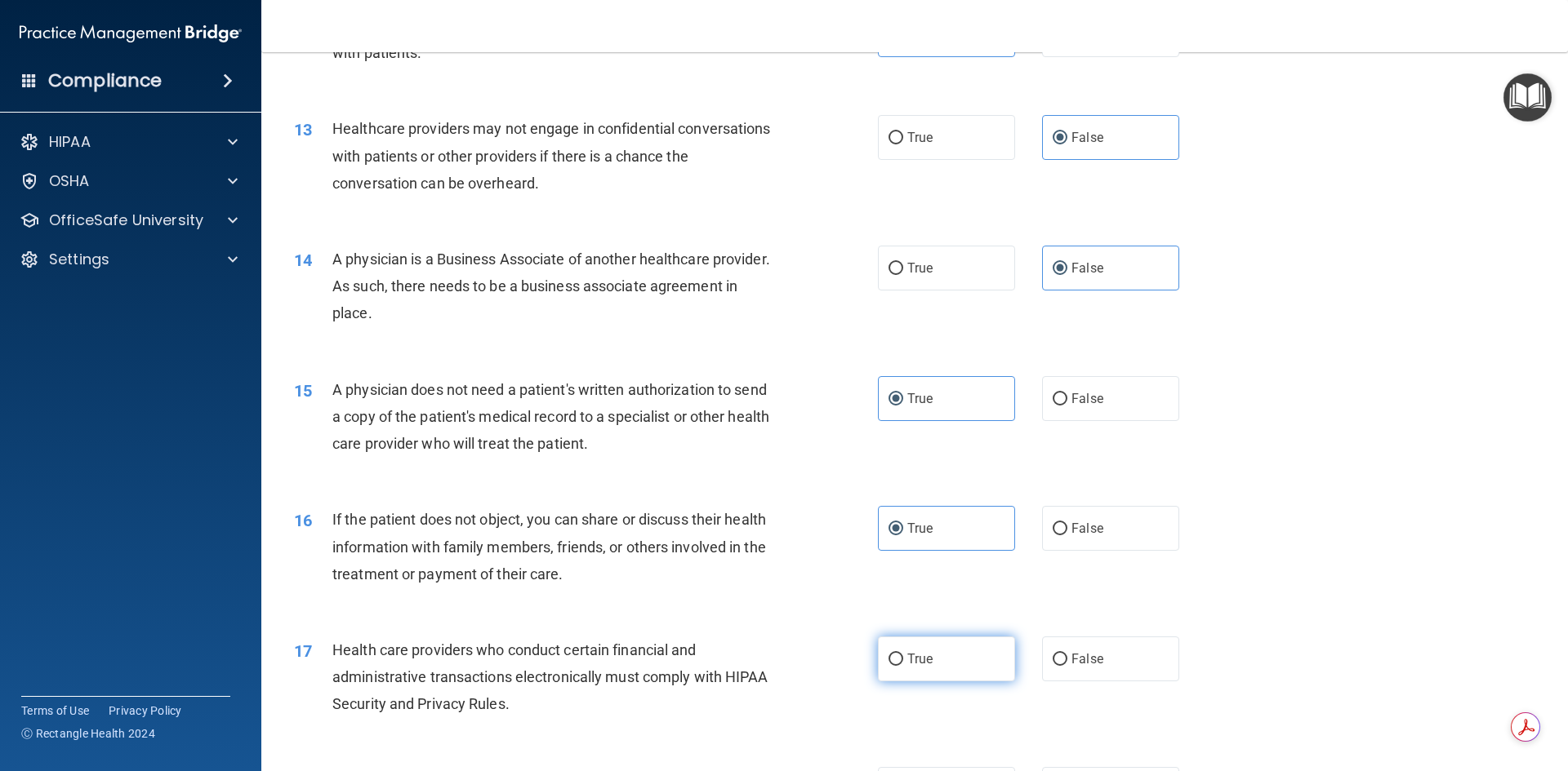
click at [935, 661] on label "True" at bounding box center [946, 659] width 137 height 45
click at [903, 661] on input "True" at bounding box center [896, 660] width 14 height 13
radio input "true"
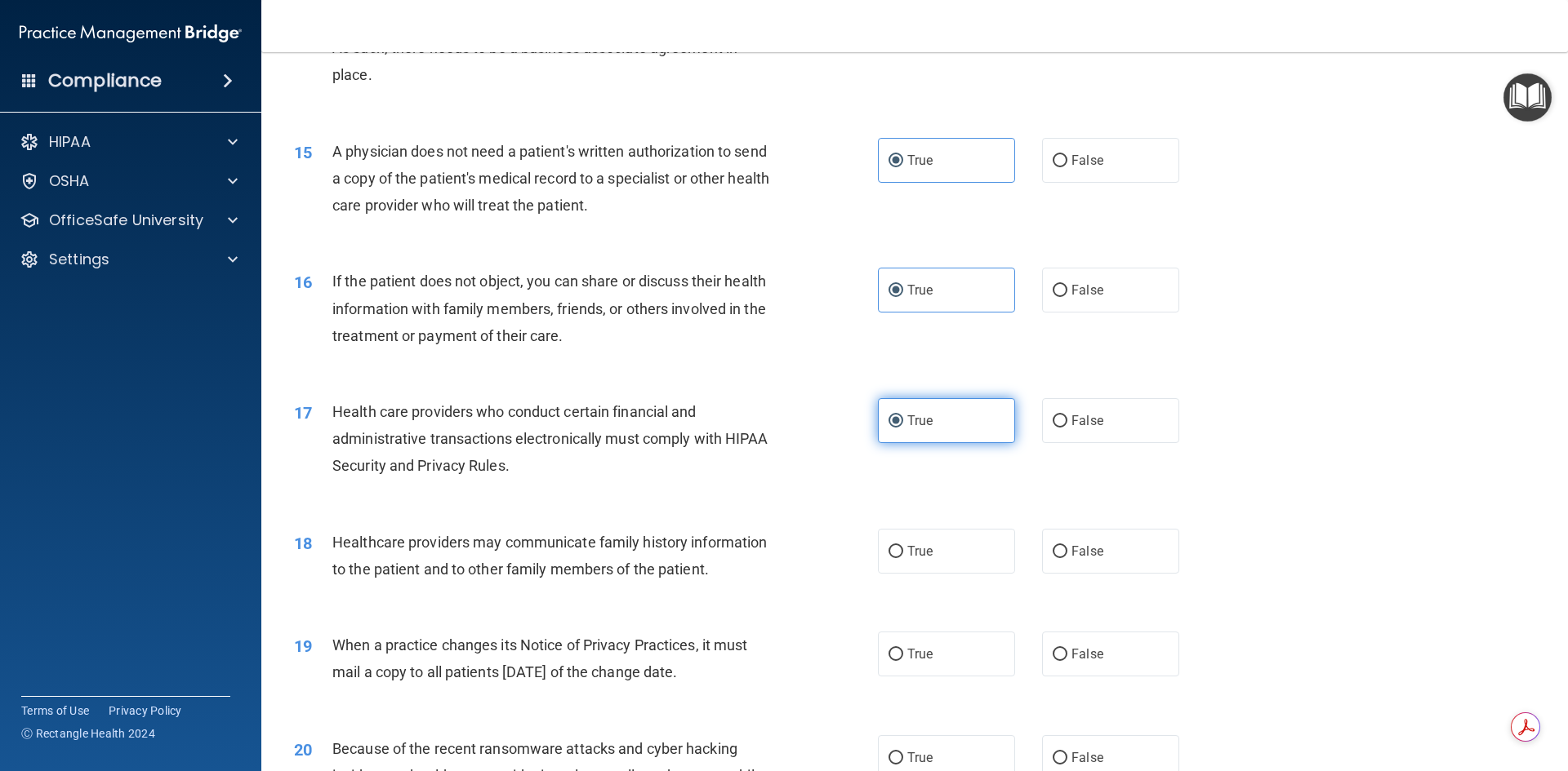
scroll to position [1715, 0]
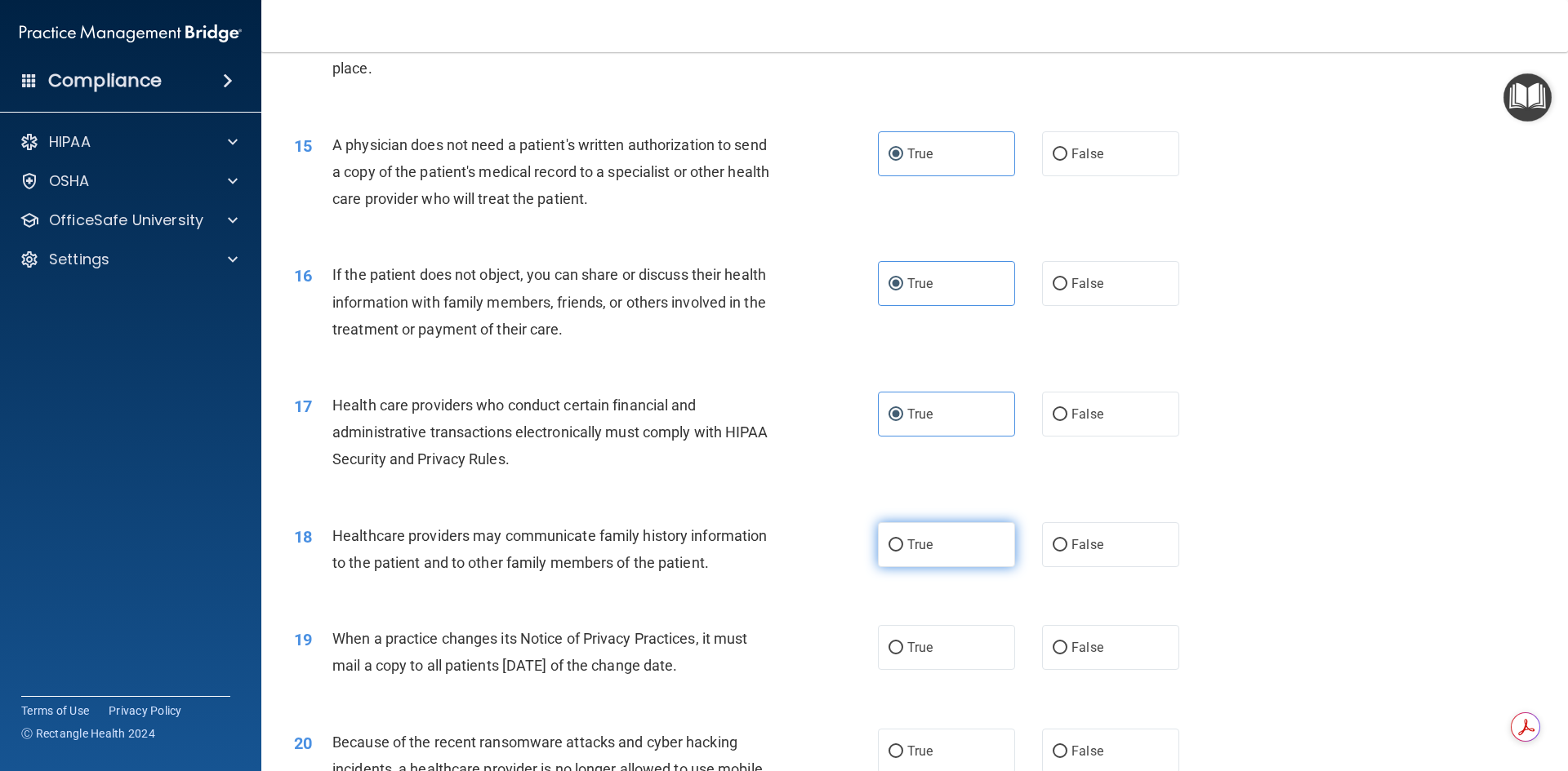
click at [920, 546] on span "True" at bounding box center [920, 545] width 25 height 15
click at [903, 546] on input "True" at bounding box center [896, 546] width 14 height 13
radio input "true"
click at [1043, 648] on label "False" at bounding box center [1111, 648] width 137 height 45
click at [1052, 648] on input "False" at bounding box center [1060, 648] width 14 height 13
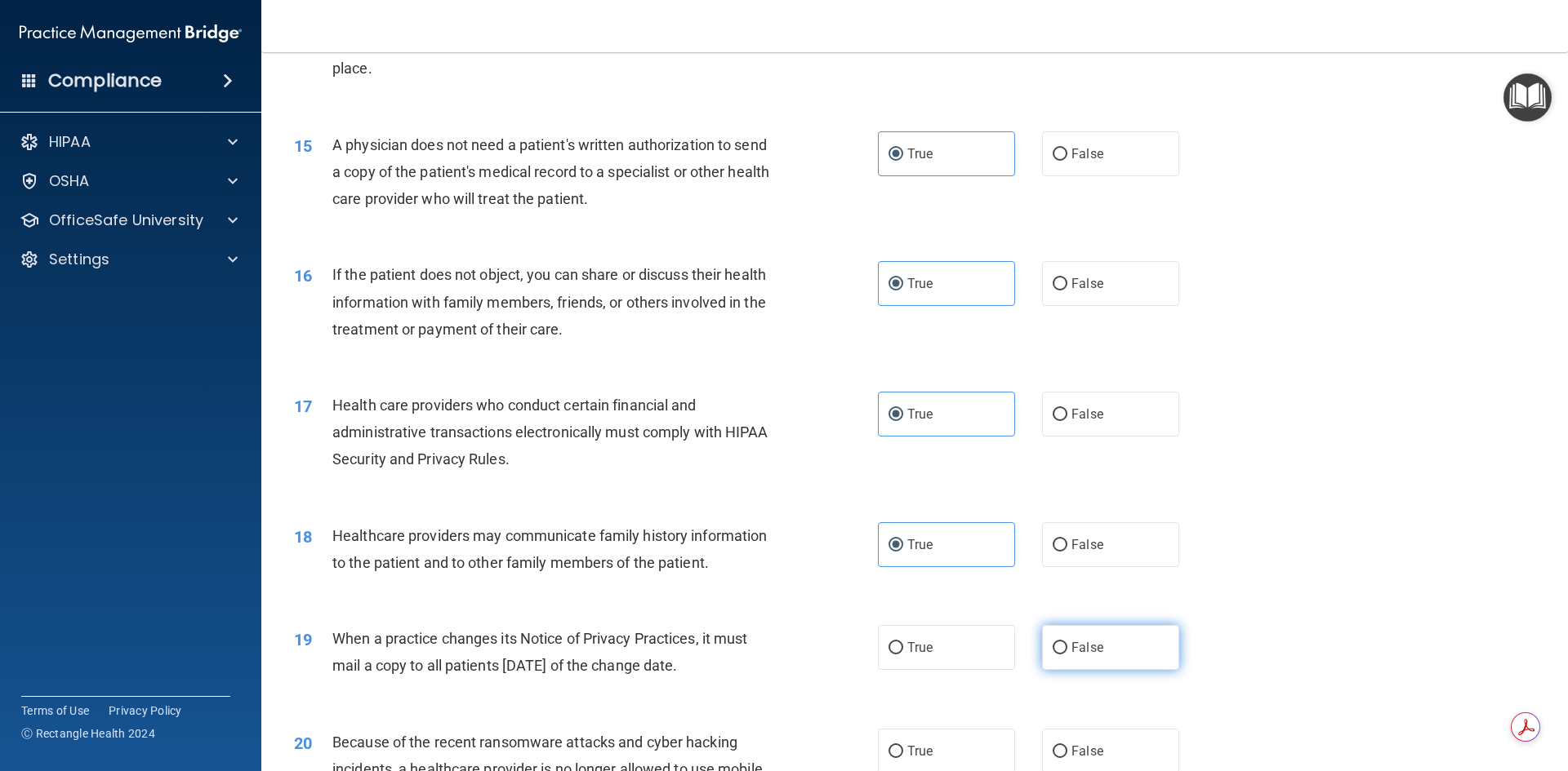
radio input "true"
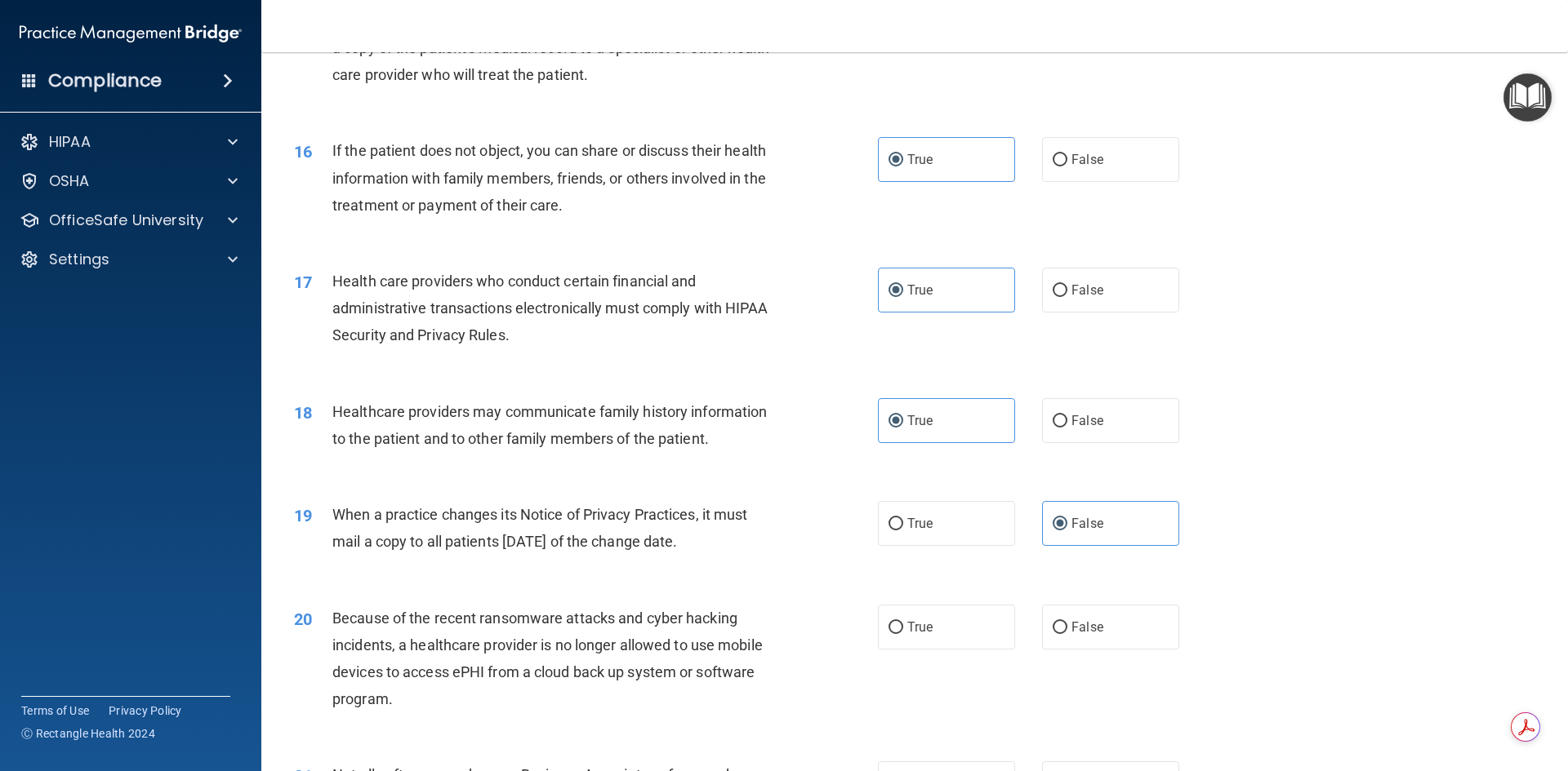
scroll to position [1877, 0]
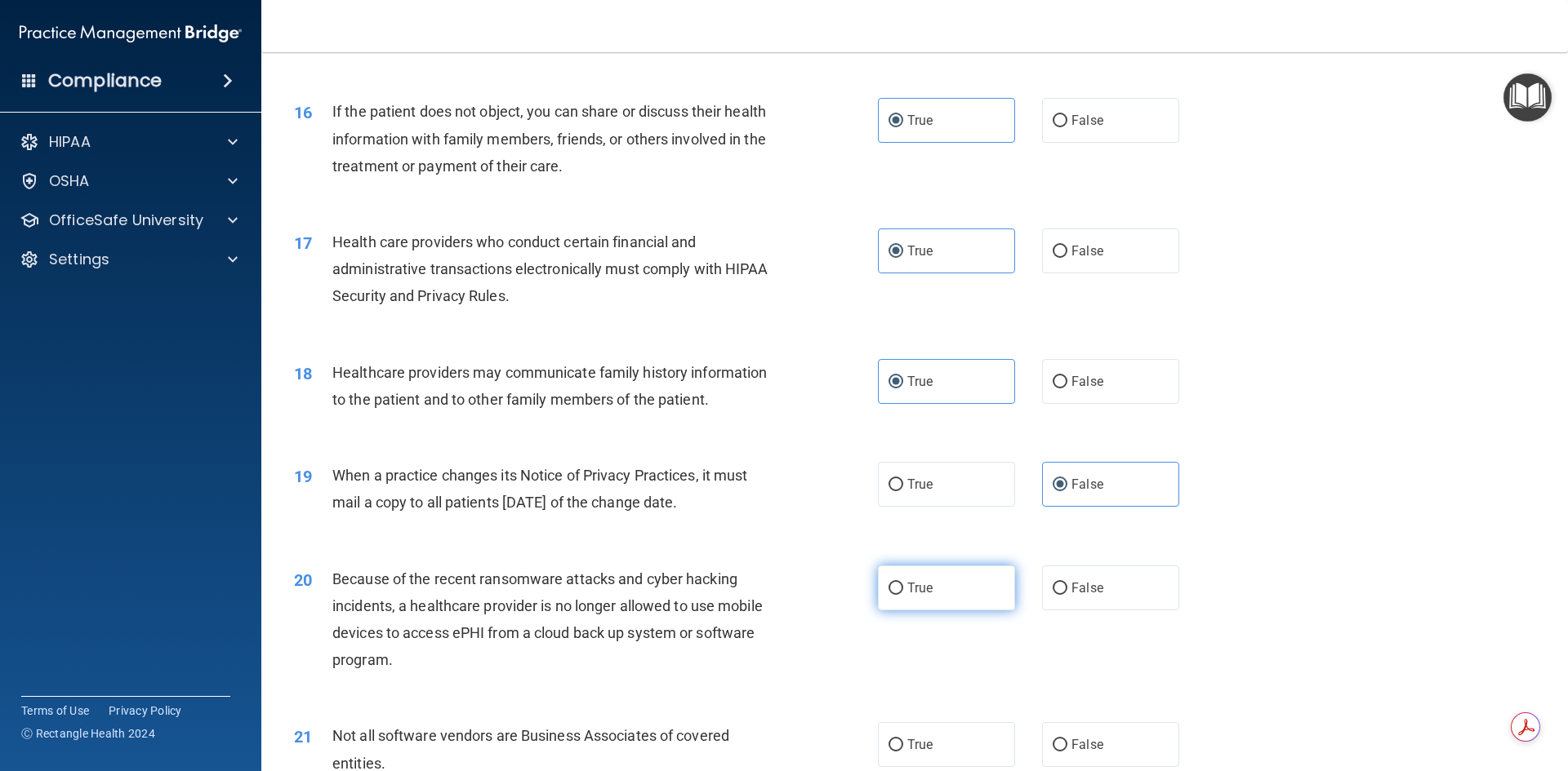
click at [892, 594] on input "True" at bounding box center [896, 589] width 14 height 13
radio input "true"
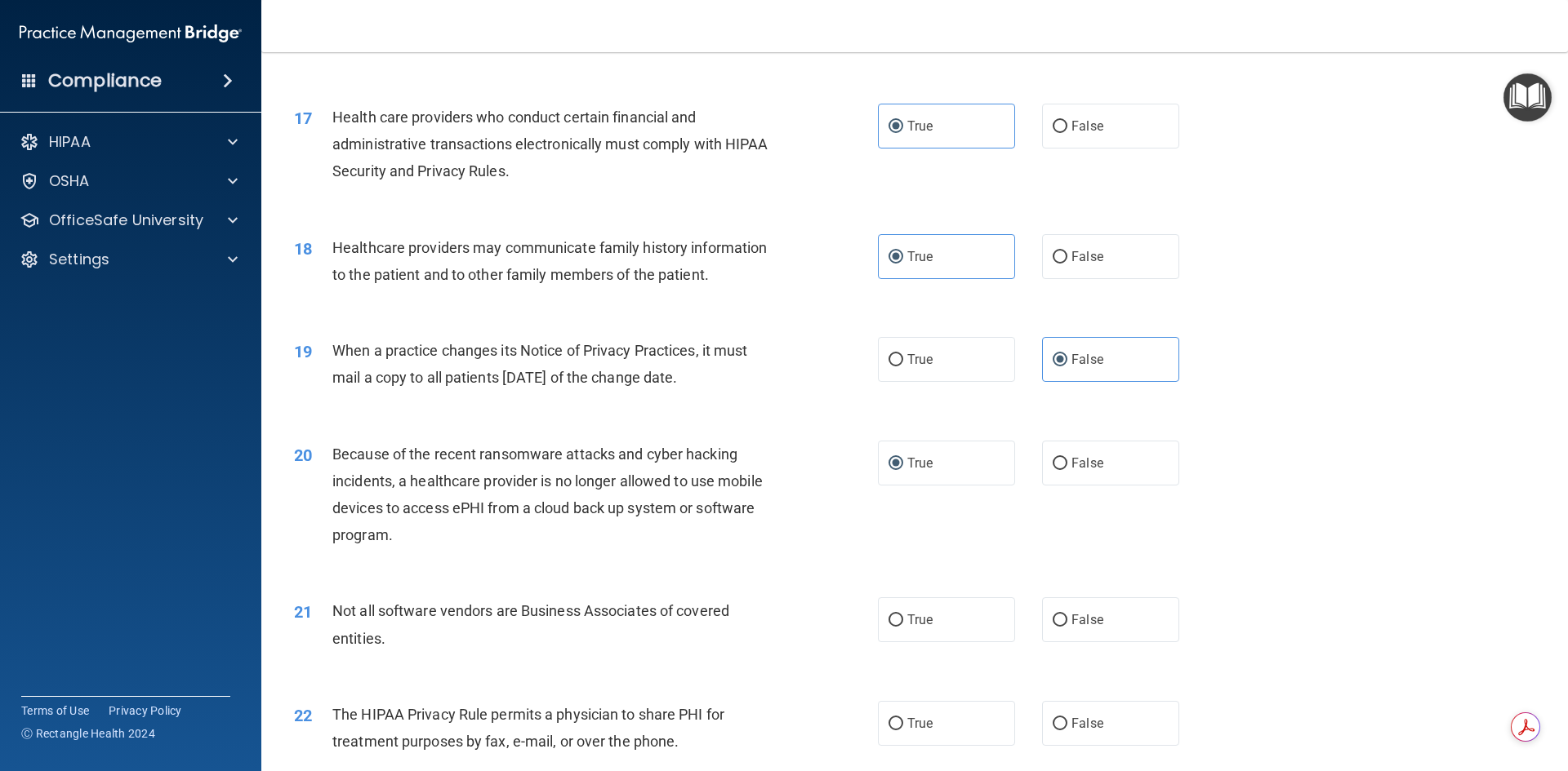
scroll to position [2041, 0]
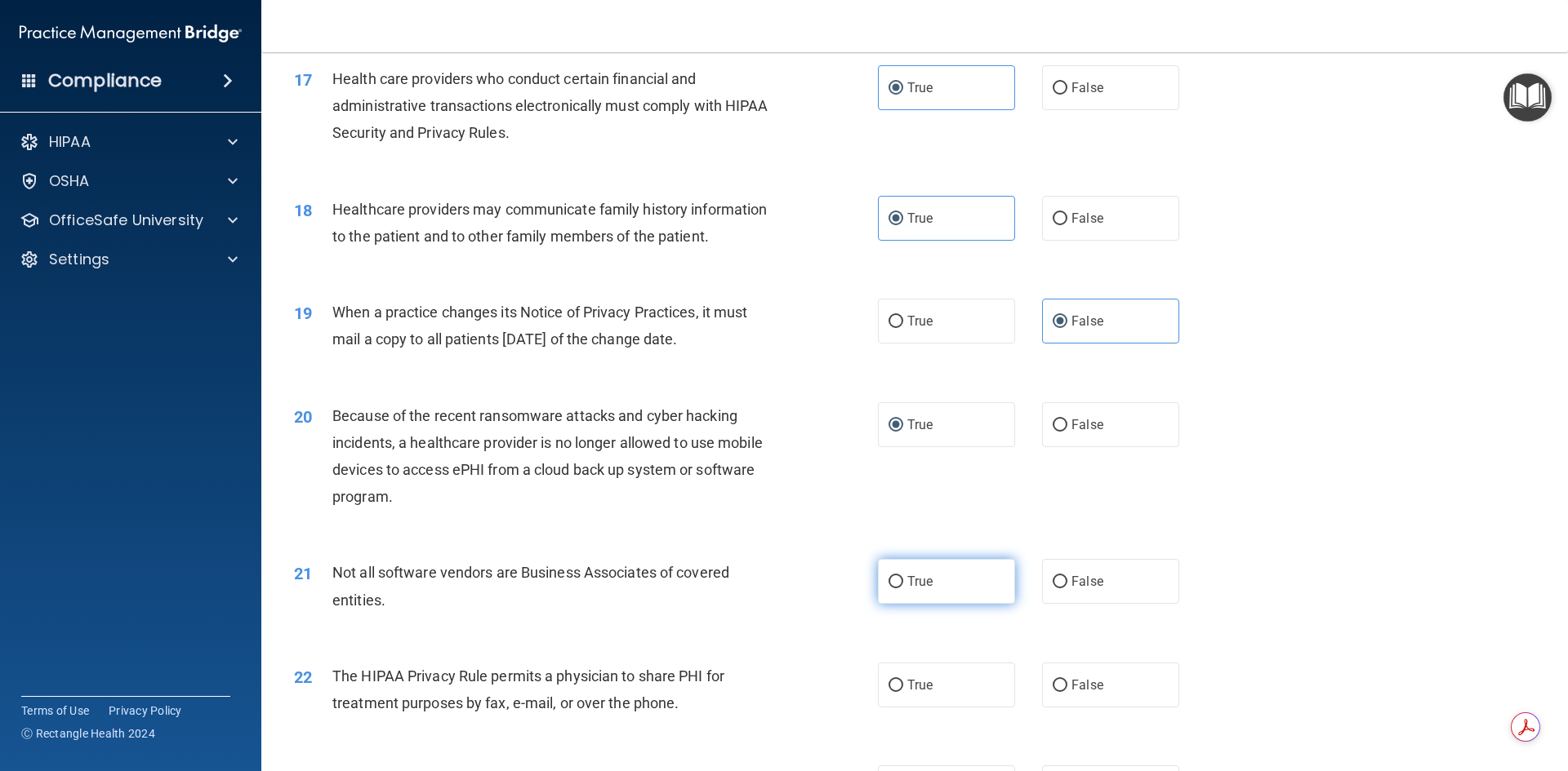
click at [939, 599] on label "True" at bounding box center [946, 581] width 137 height 45
click at [903, 589] on input "True" at bounding box center [896, 582] width 14 height 13
radio input "true"
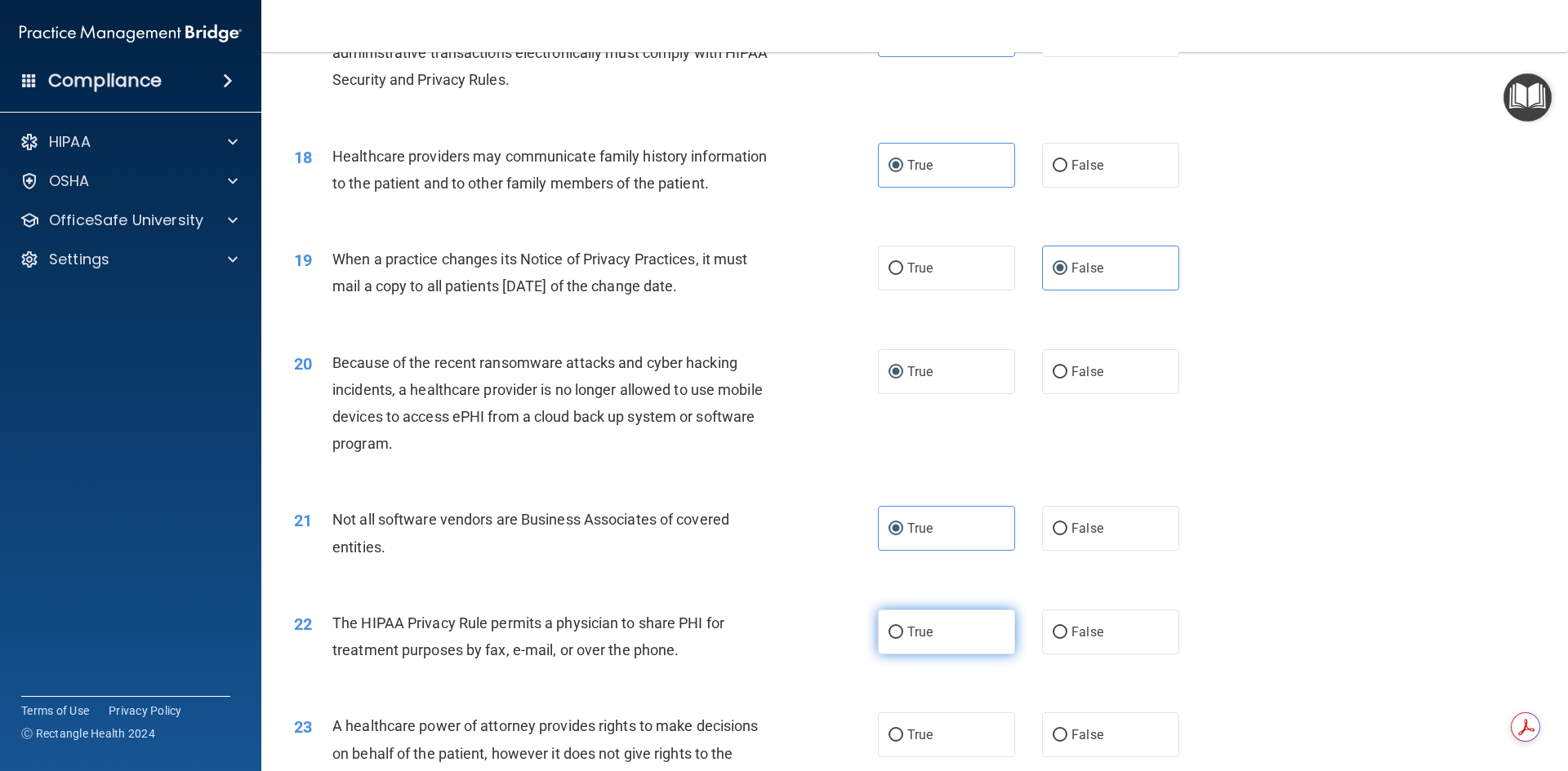
scroll to position [2122, 0]
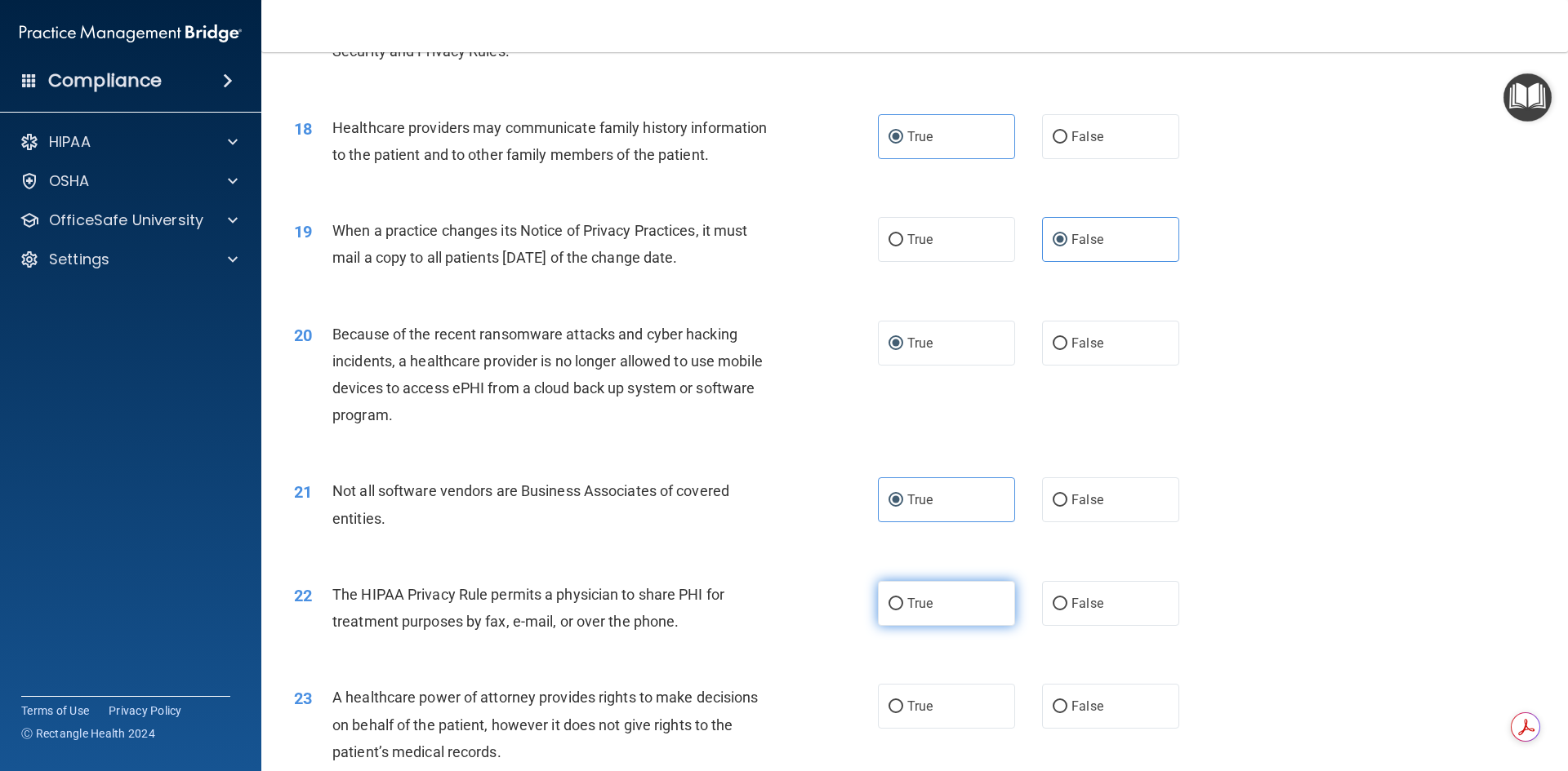
click at [937, 611] on label "True" at bounding box center [946, 604] width 137 height 45
click at [903, 611] on input "True" at bounding box center [896, 605] width 14 height 13
radio input "true"
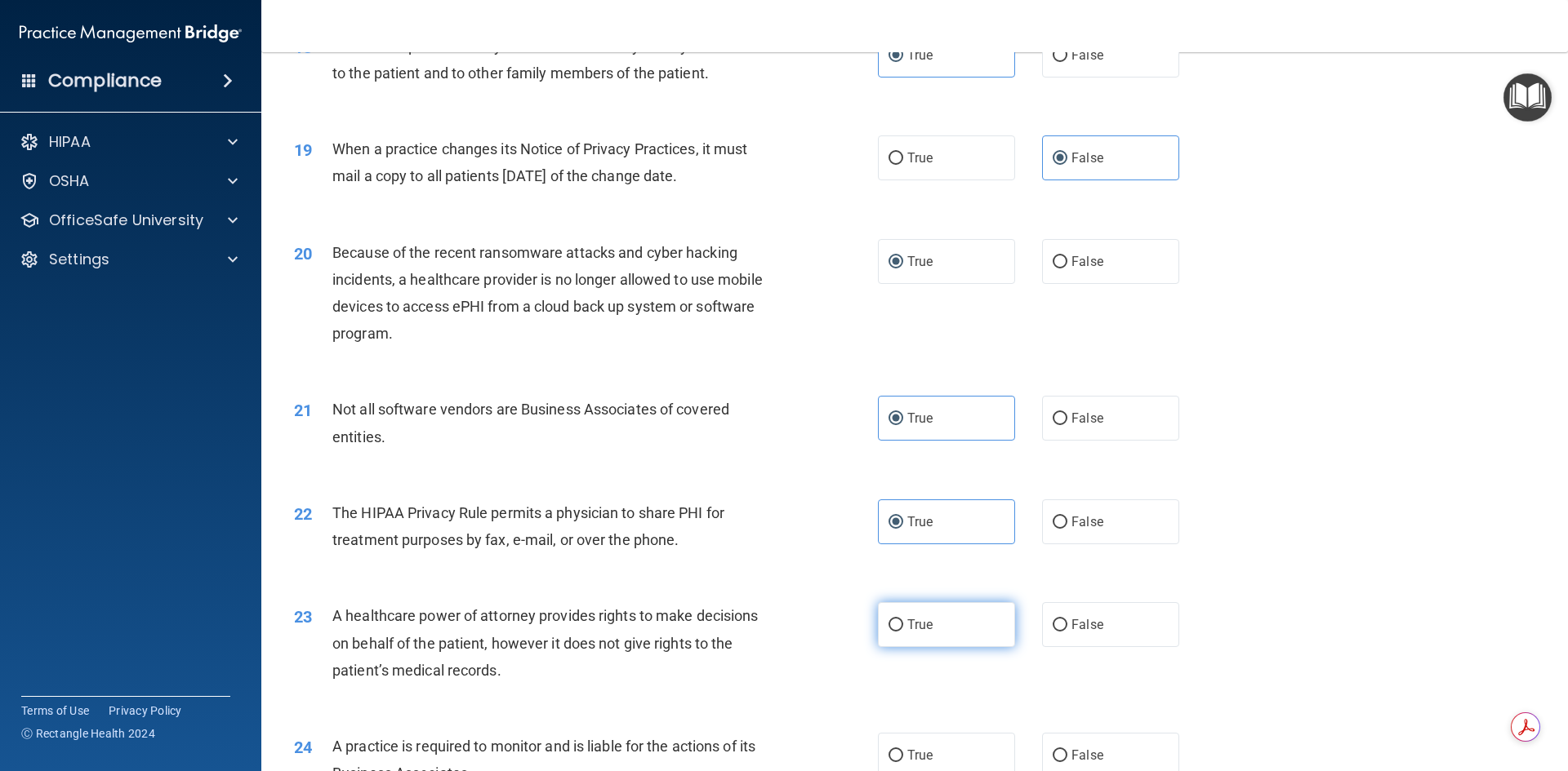
click at [934, 631] on label "True" at bounding box center [946, 625] width 137 height 45
click at [903, 631] on input "True" at bounding box center [896, 626] width 14 height 13
radio input "true"
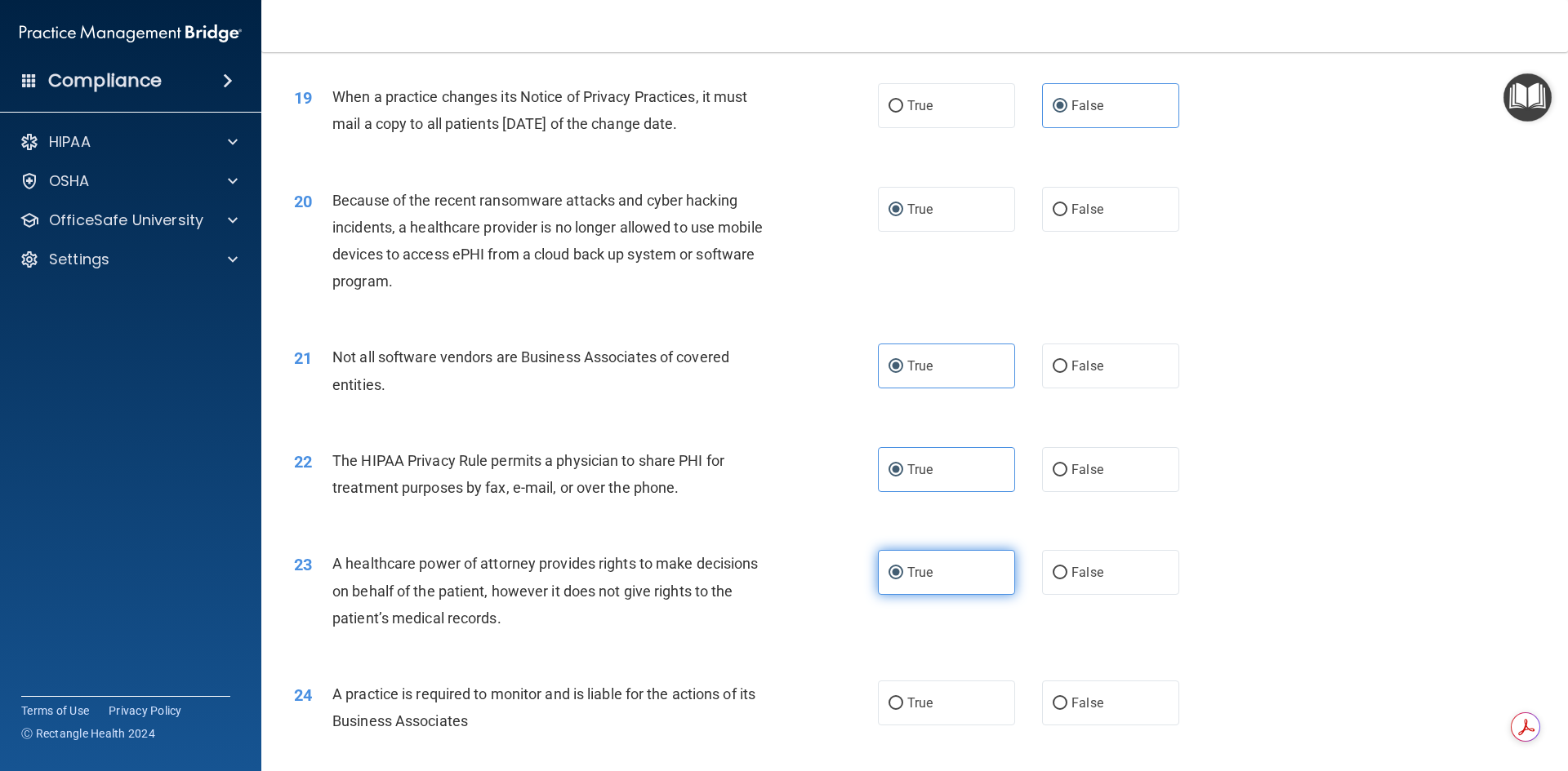
scroll to position [2286, 0]
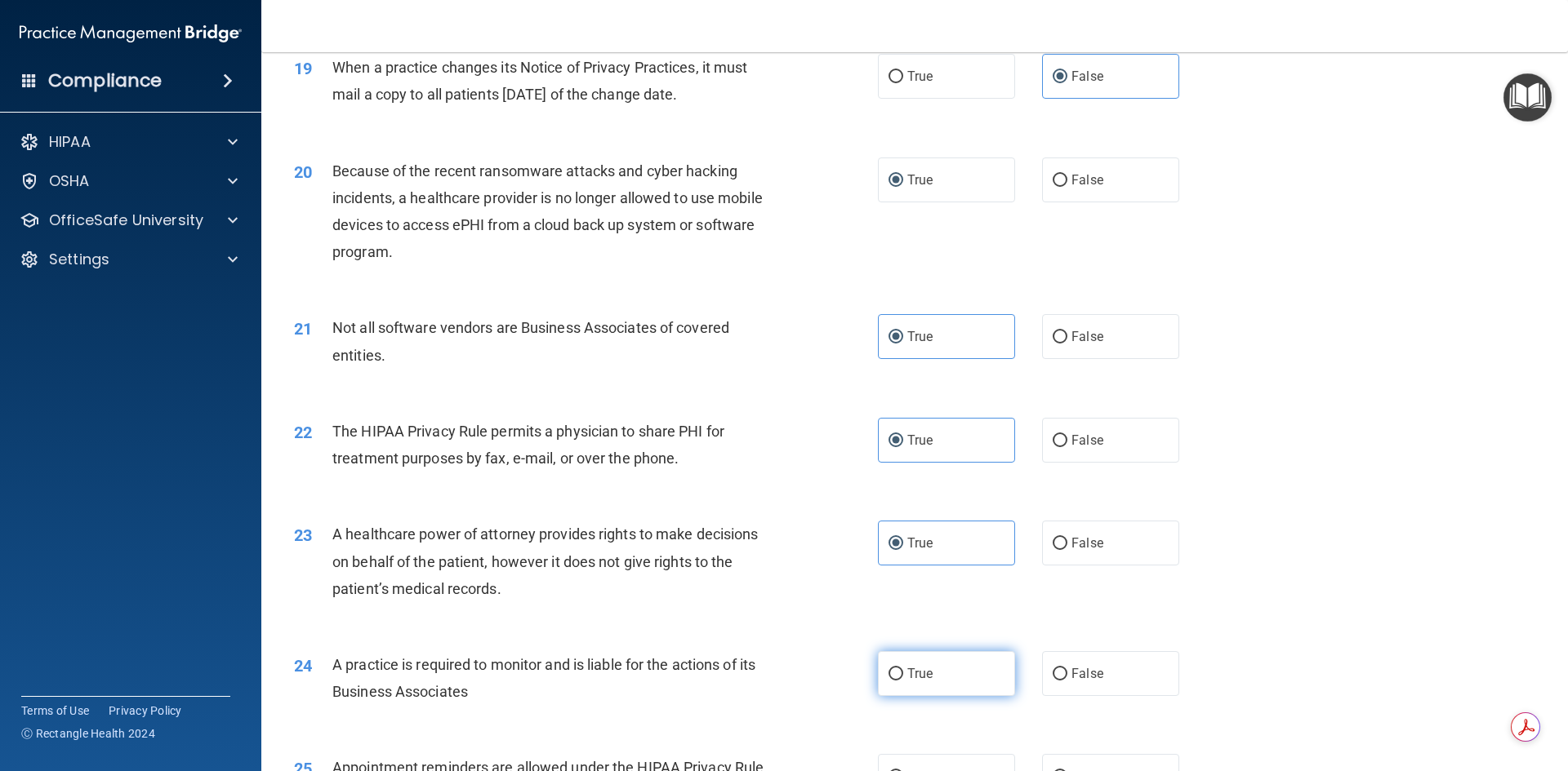
click at [950, 677] on label "True" at bounding box center [946, 674] width 137 height 45
click at [903, 677] on input "True" at bounding box center [896, 674] width 14 height 13
radio input "true"
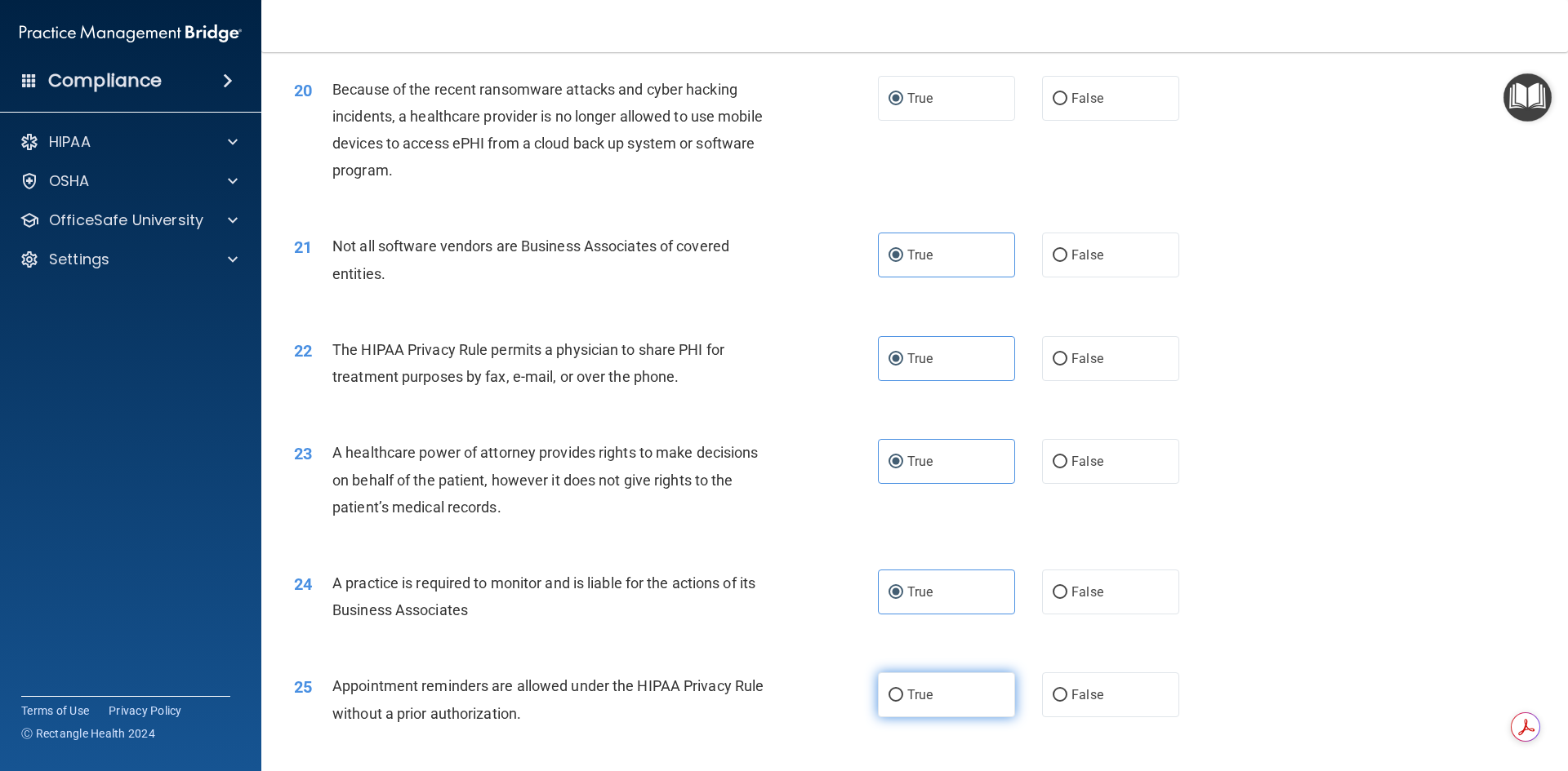
click at [974, 691] on label "True" at bounding box center [946, 695] width 137 height 45
click at [903, 691] on input "True" at bounding box center [896, 696] width 14 height 13
radio input "true"
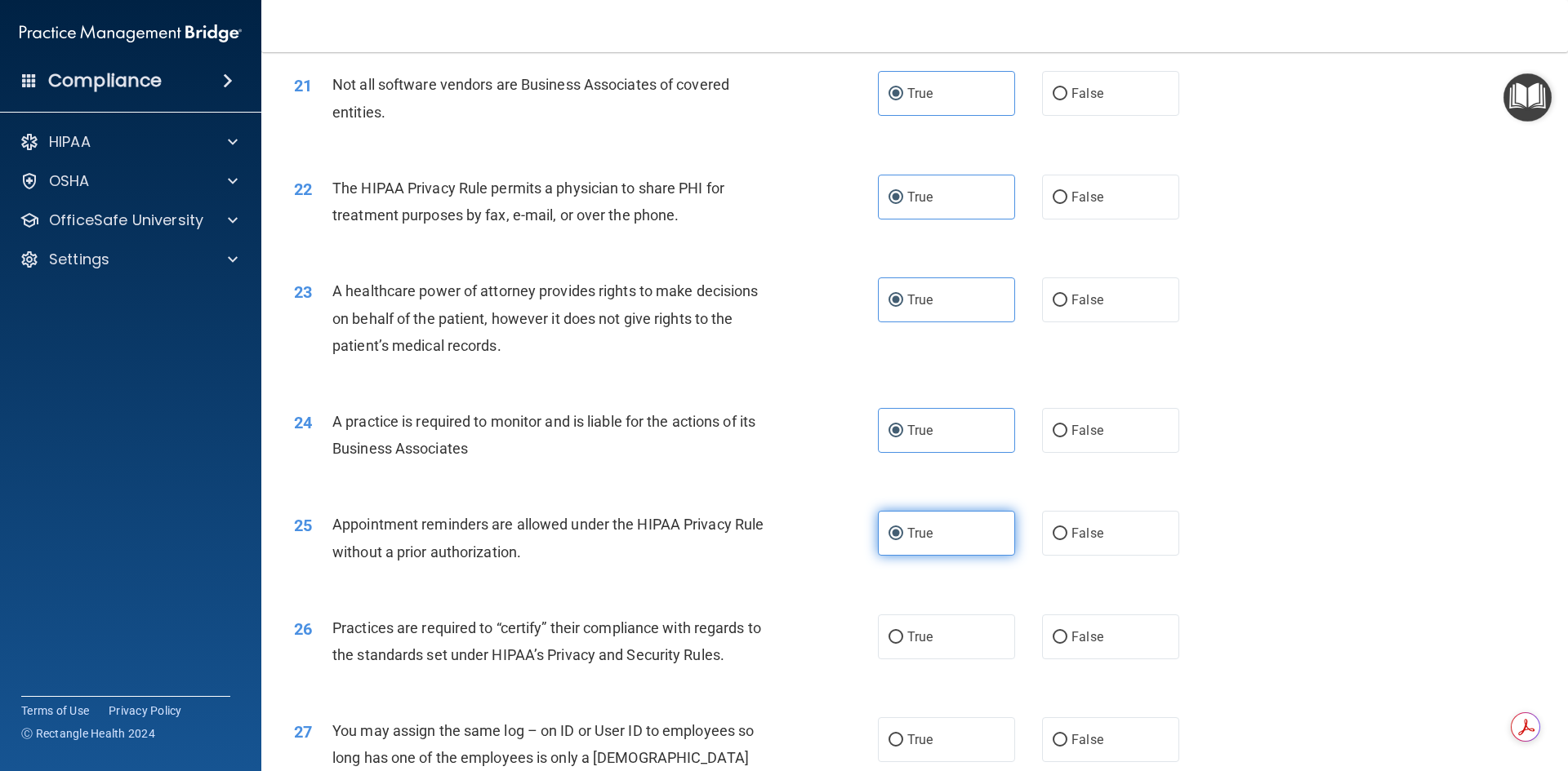
scroll to position [2530, 0]
click at [974, 631] on label "True" at bounding box center [946, 635] width 137 height 45
click at [903, 631] on input "True" at bounding box center [896, 637] width 14 height 13
radio input "true"
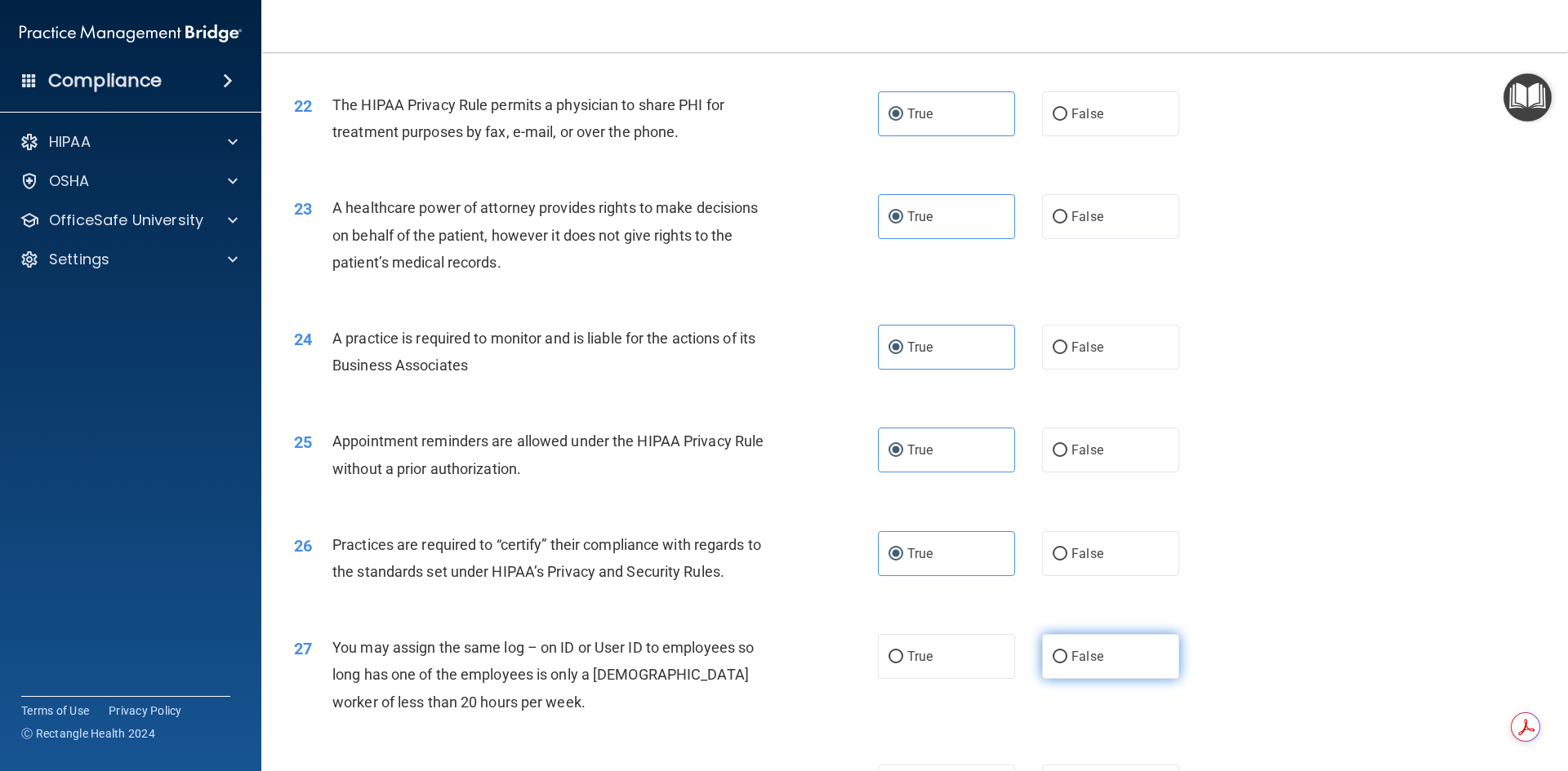
click at [1080, 667] on label "False" at bounding box center [1111, 657] width 137 height 45
click at [1068, 664] on input "False" at bounding box center [1060, 657] width 14 height 13
radio input "true"
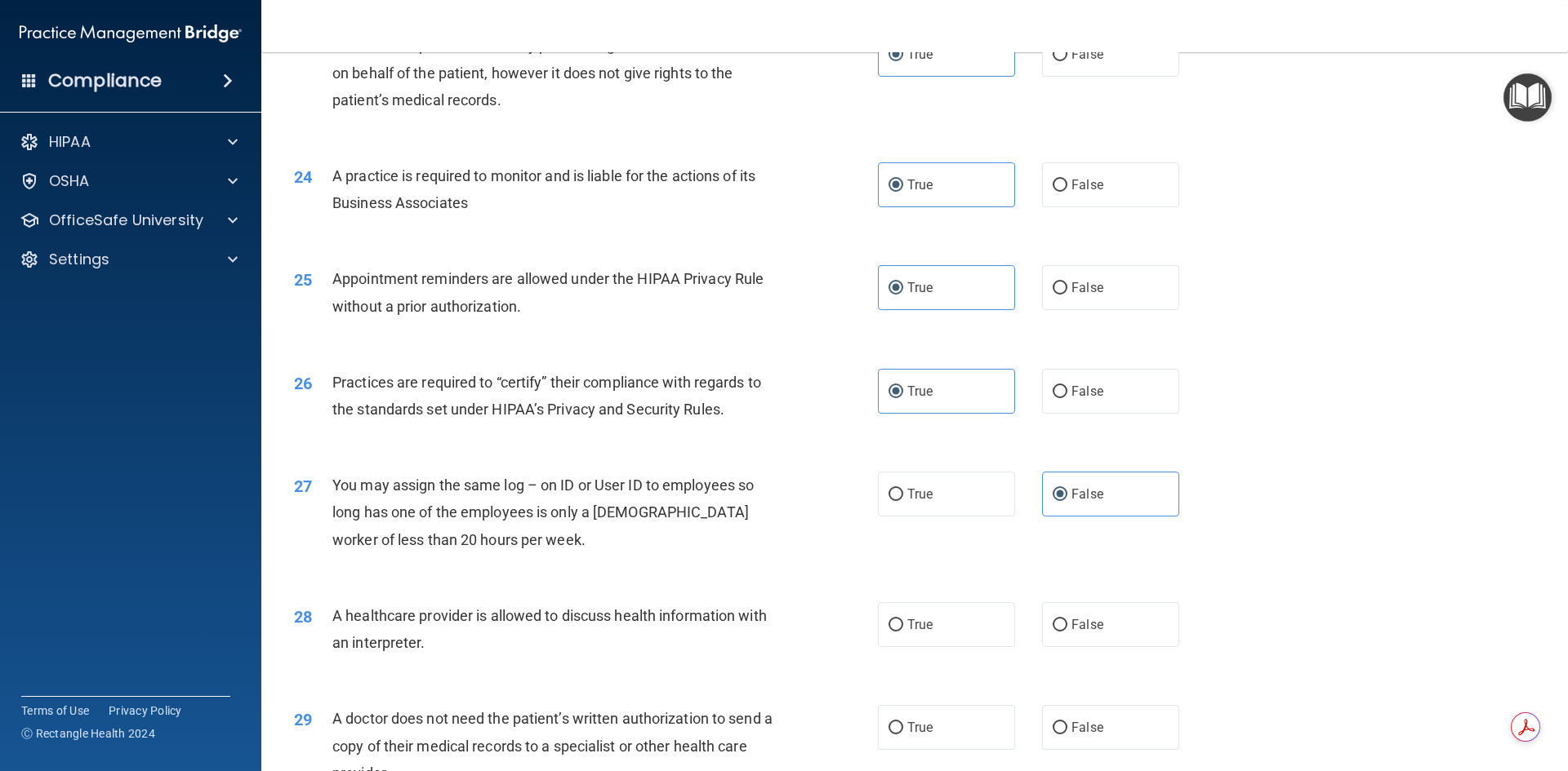
scroll to position [2775, 0]
click at [1052, 629] on input "False" at bounding box center [1060, 625] width 14 height 13
radio input "true"
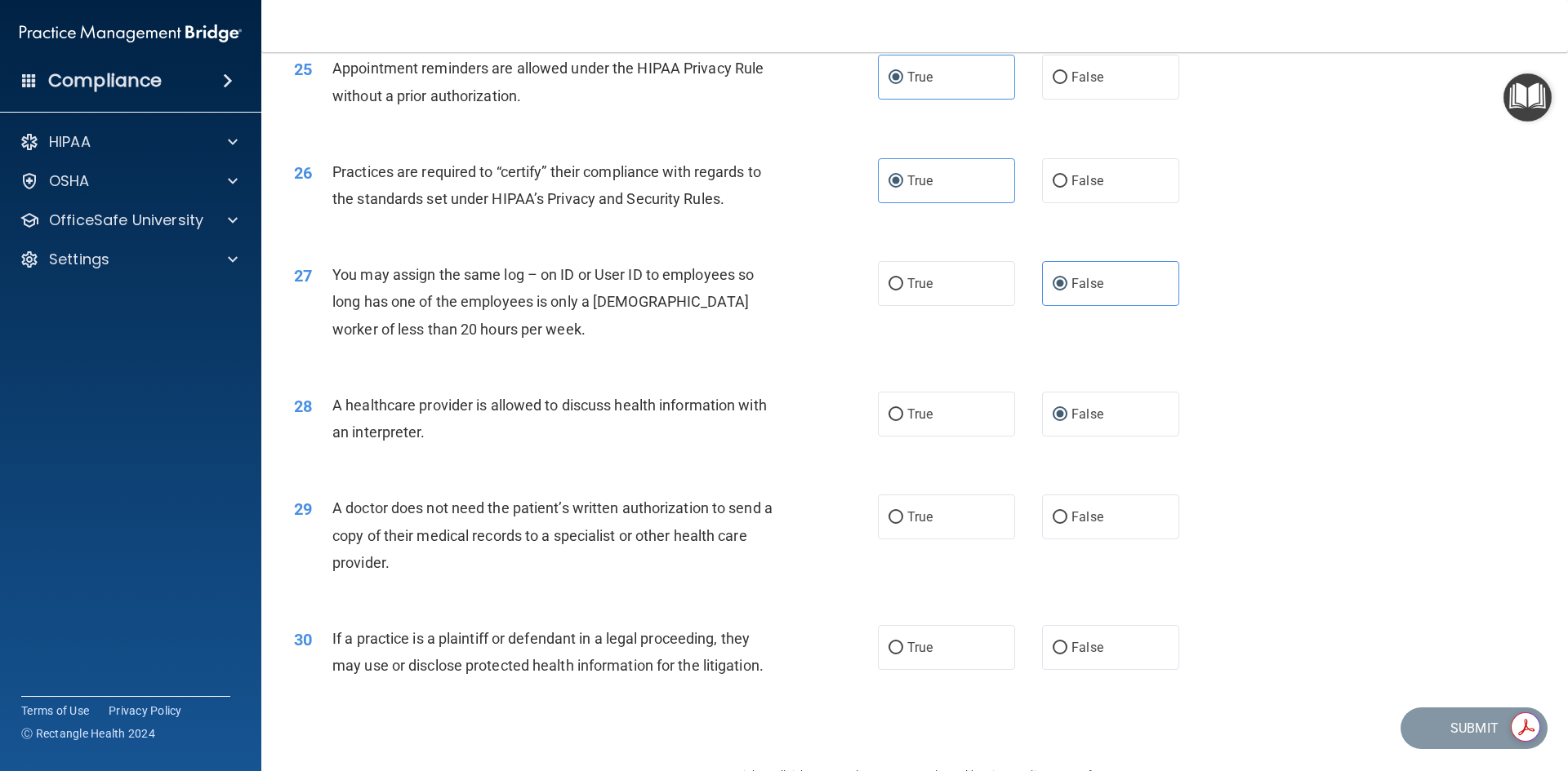
scroll to position [3029, 0]
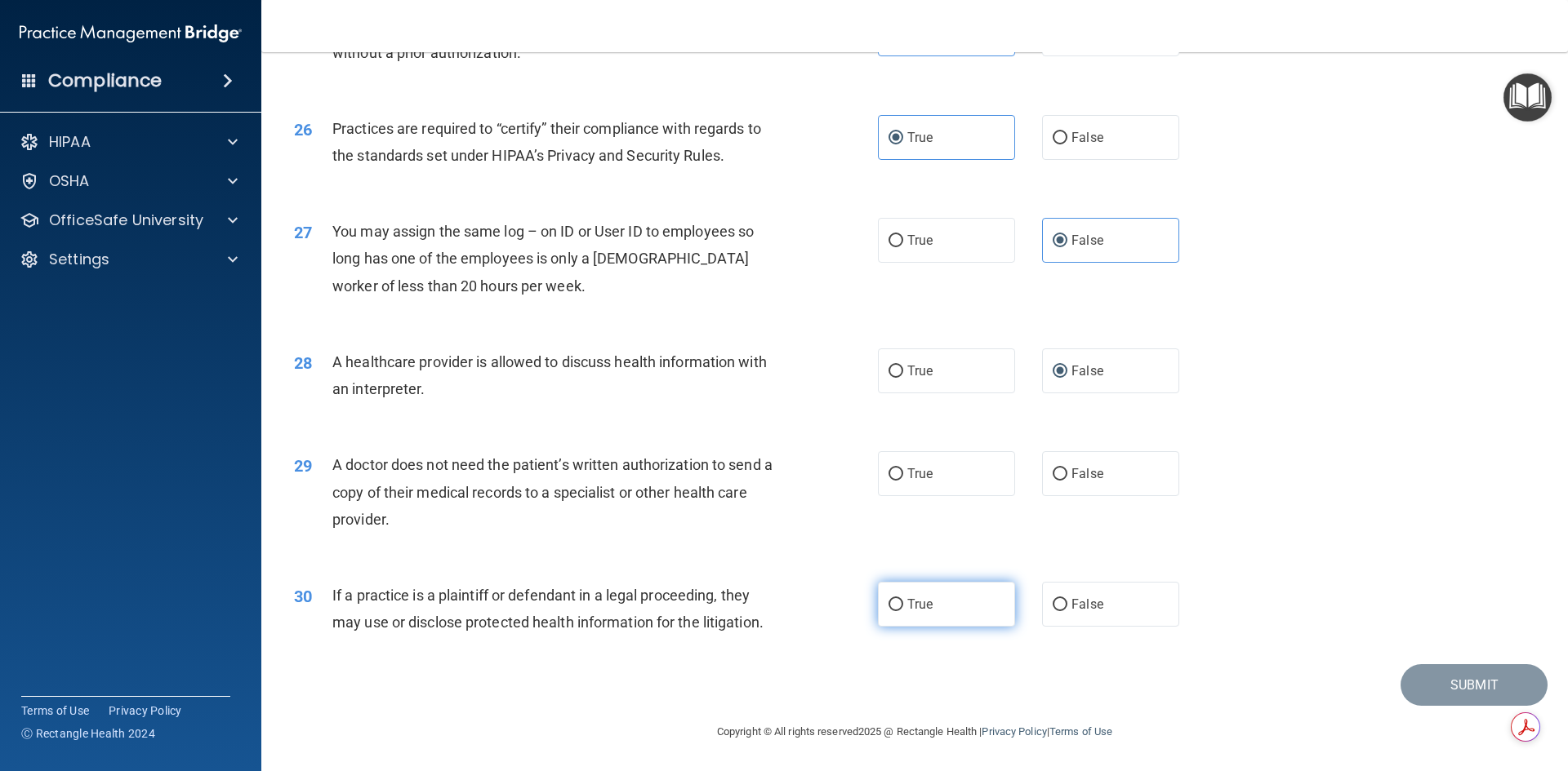
click at [936, 614] on label "True" at bounding box center [946, 605] width 137 height 45
click at [903, 612] on input "True" at bounding box center [896, 606] width 14 height 13
radio input "true"
click at [919, 487] on label "True" at bounding box center [946, 474] width 137 height 45
click at [903, 481] on input "True" at bounding box center [896, 475] width 14 height 13
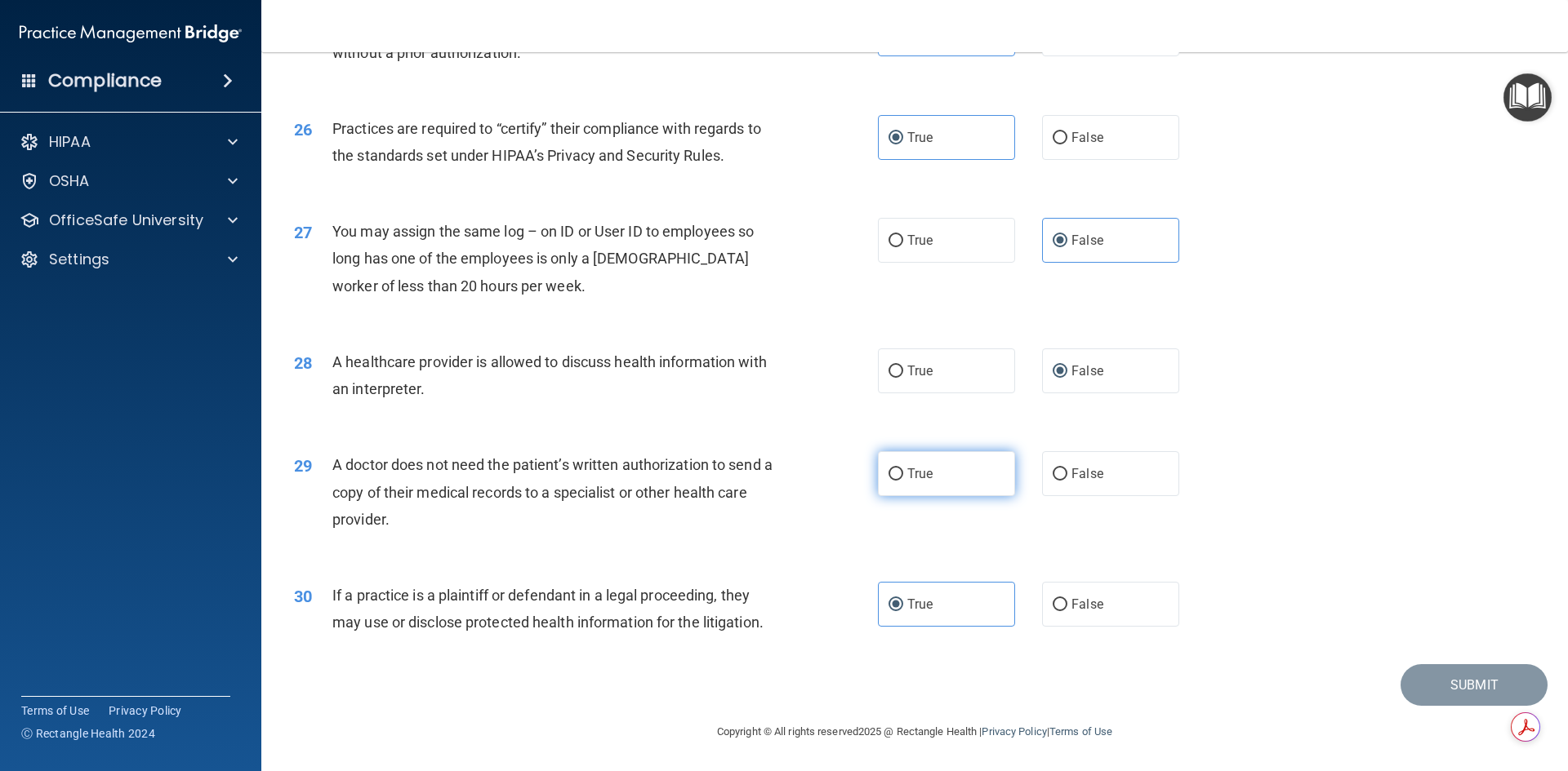
radio input "true"
click at [1424, 691] on button "Submit" at bounding box center [1474, 685] width 147 height 42
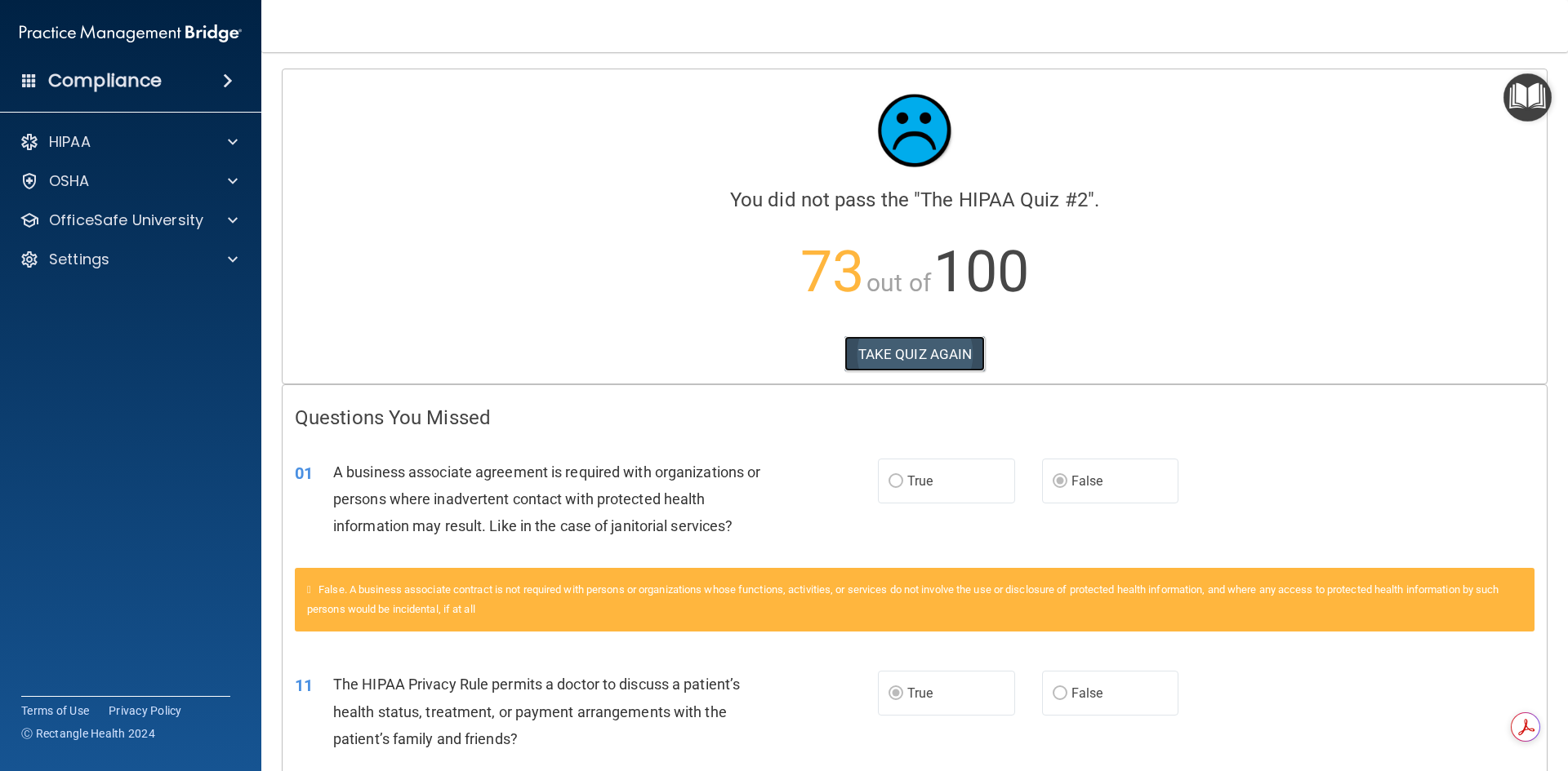
click at [944, 336] on button "TAKE QUIZ AGAIN" at bounding box center [916, 354] width 141 height 36
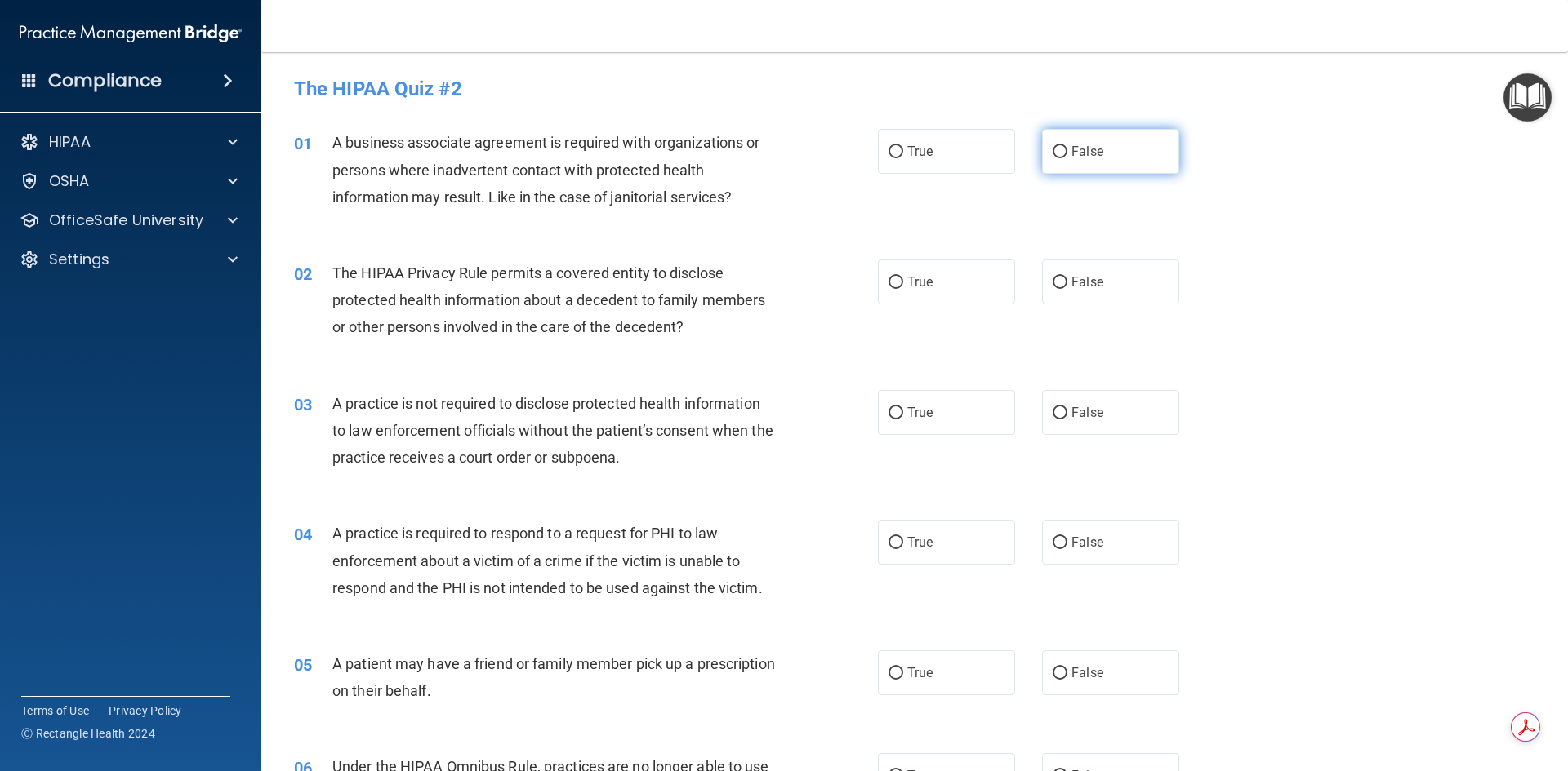
click at [1093, 146] on span "False" at bounding box center [1087, 151] width 32 height 15
click at [1068, 146] on input "False" at bounding box center [1060, 152] width 14 height 13
radio input "true"
click at [931, 286] on label "True" at bounding box center [946, 282] width 137 height 45
click at [903, 286] on input "True" at bounding box center [896, 283] width 14 height 13
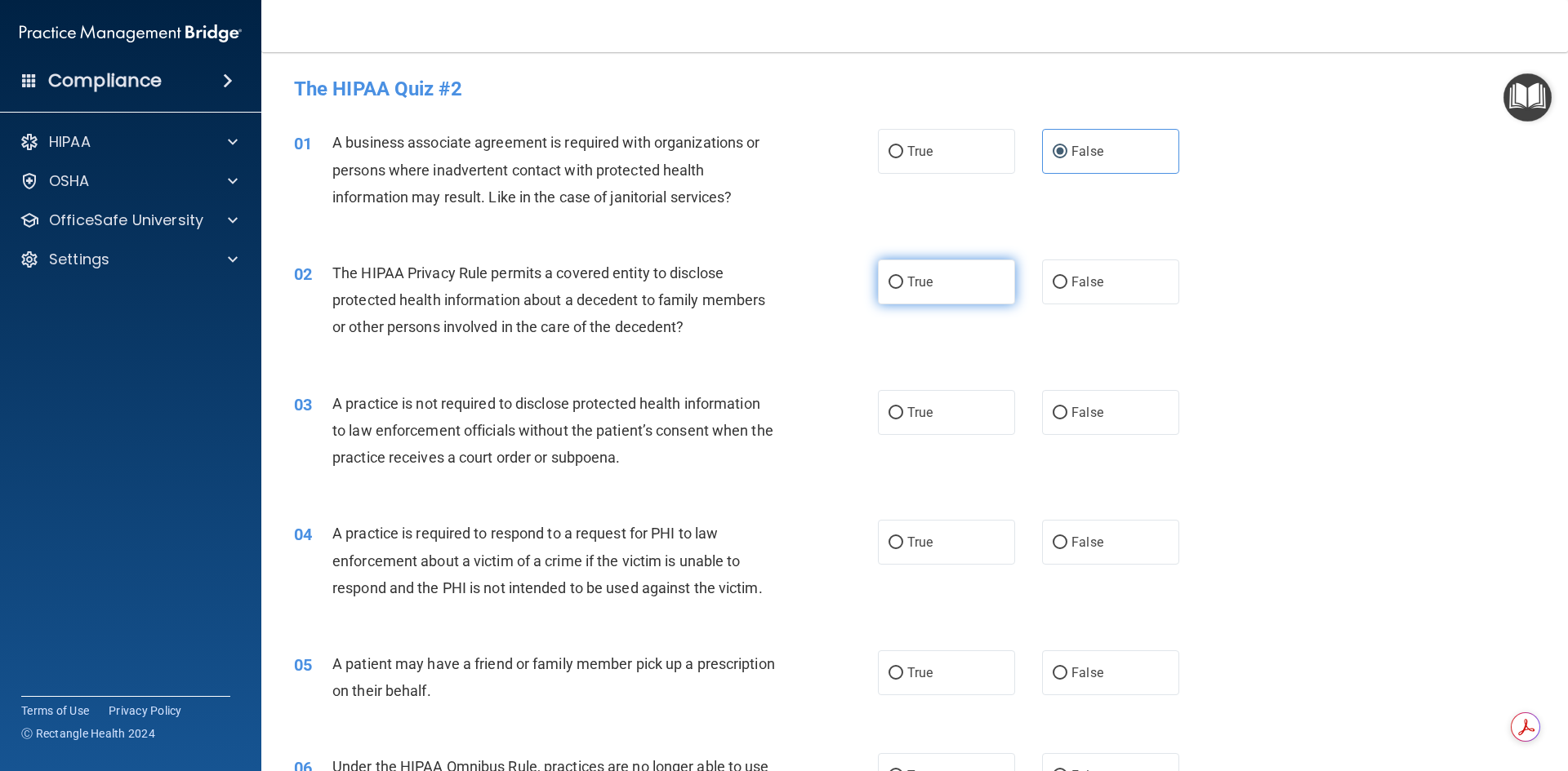
radio input "true"
click at [1112, 411] on label "False" at bounding box center [1111, 412] width 137 height 45
click at [1068, 411] on input "False" at bounding box center [1060, 413] width 14 height 13
radio input "true"
click at [950, 557] on label "True" at bounding box center [946, 542] width 137 height 45
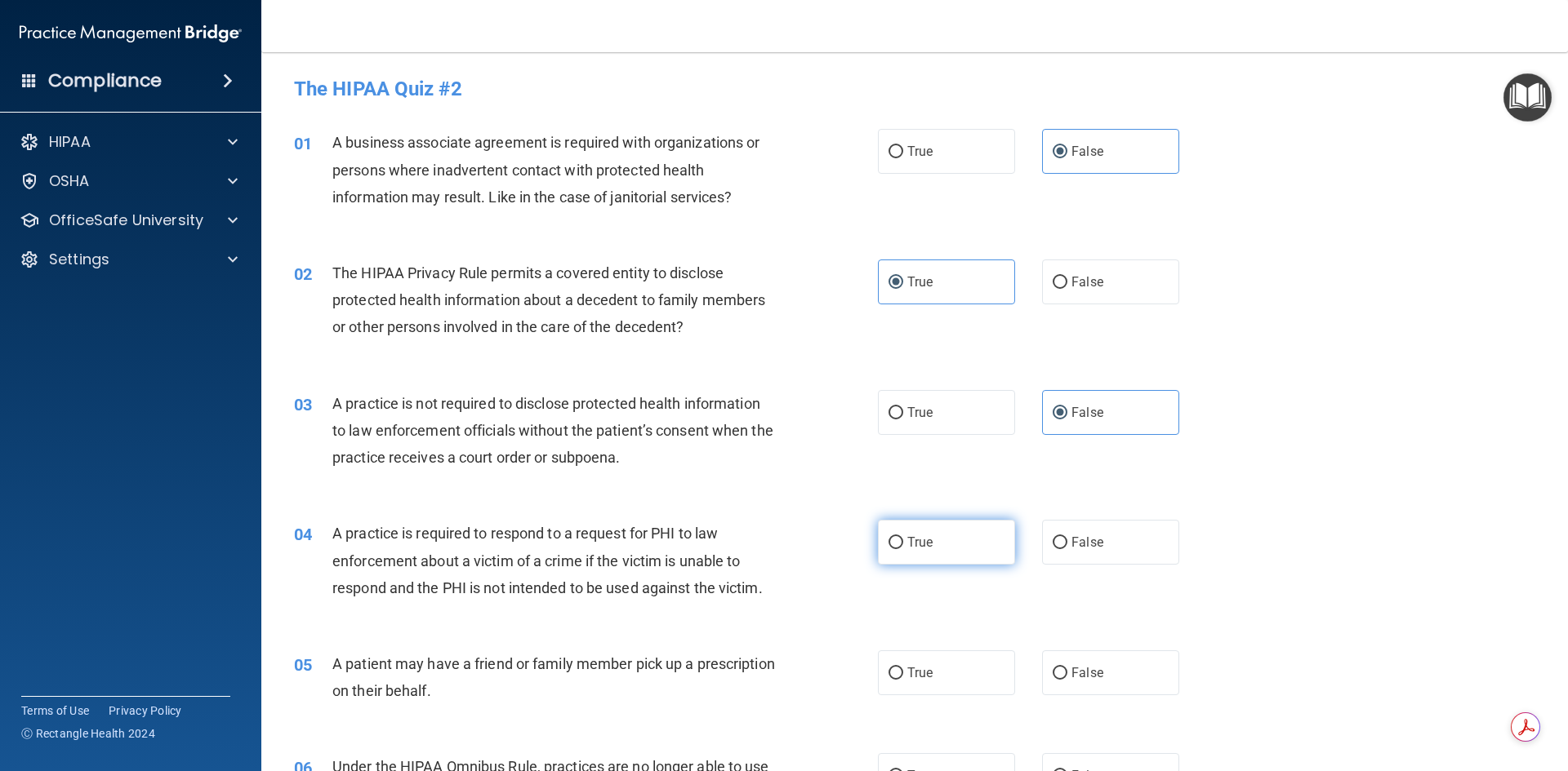
click at [903, 549] on input "True" at bounding box center [896, 544] width 14 height 13
radio input "true"
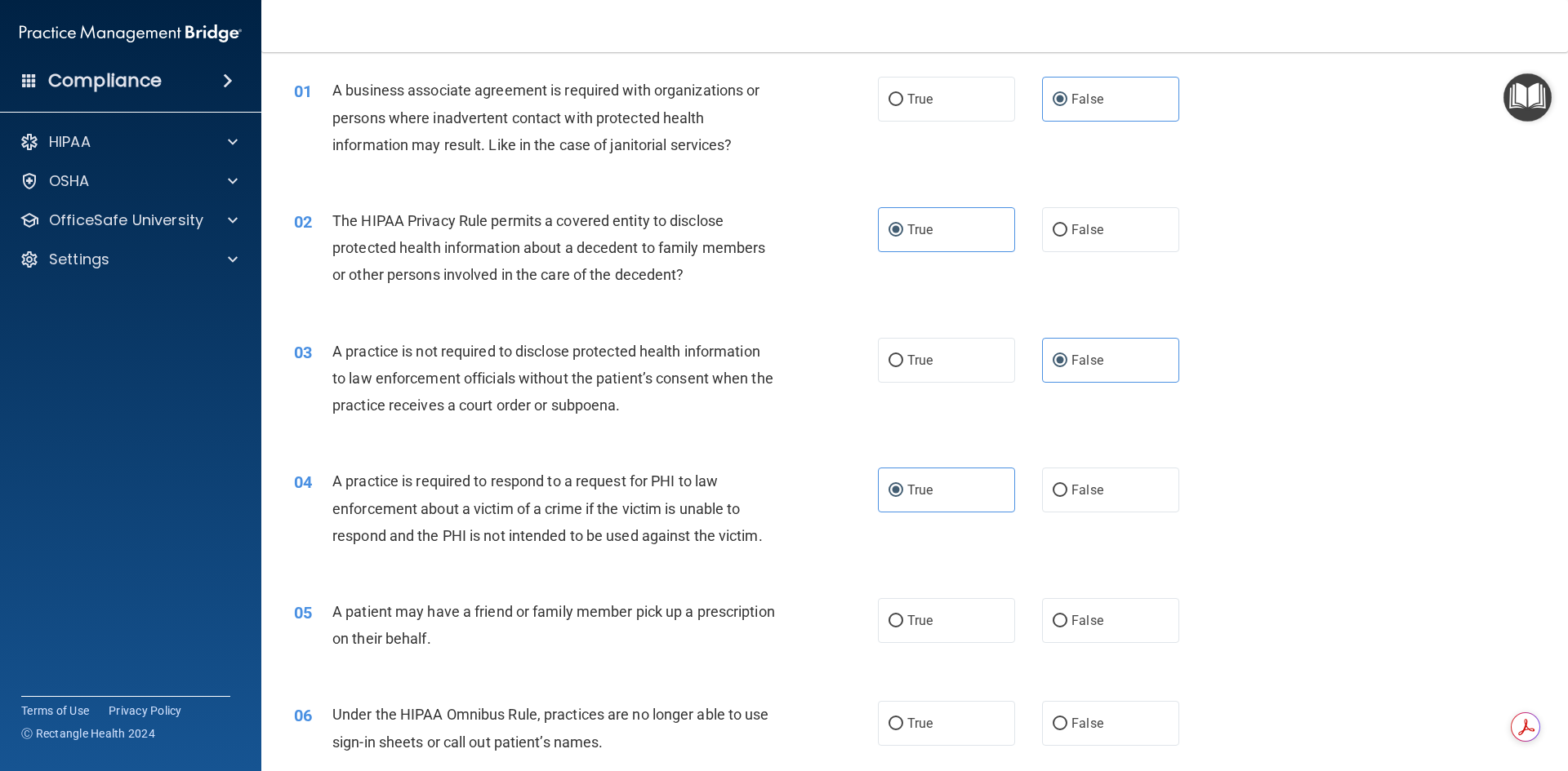
scroll to position [81, 0]
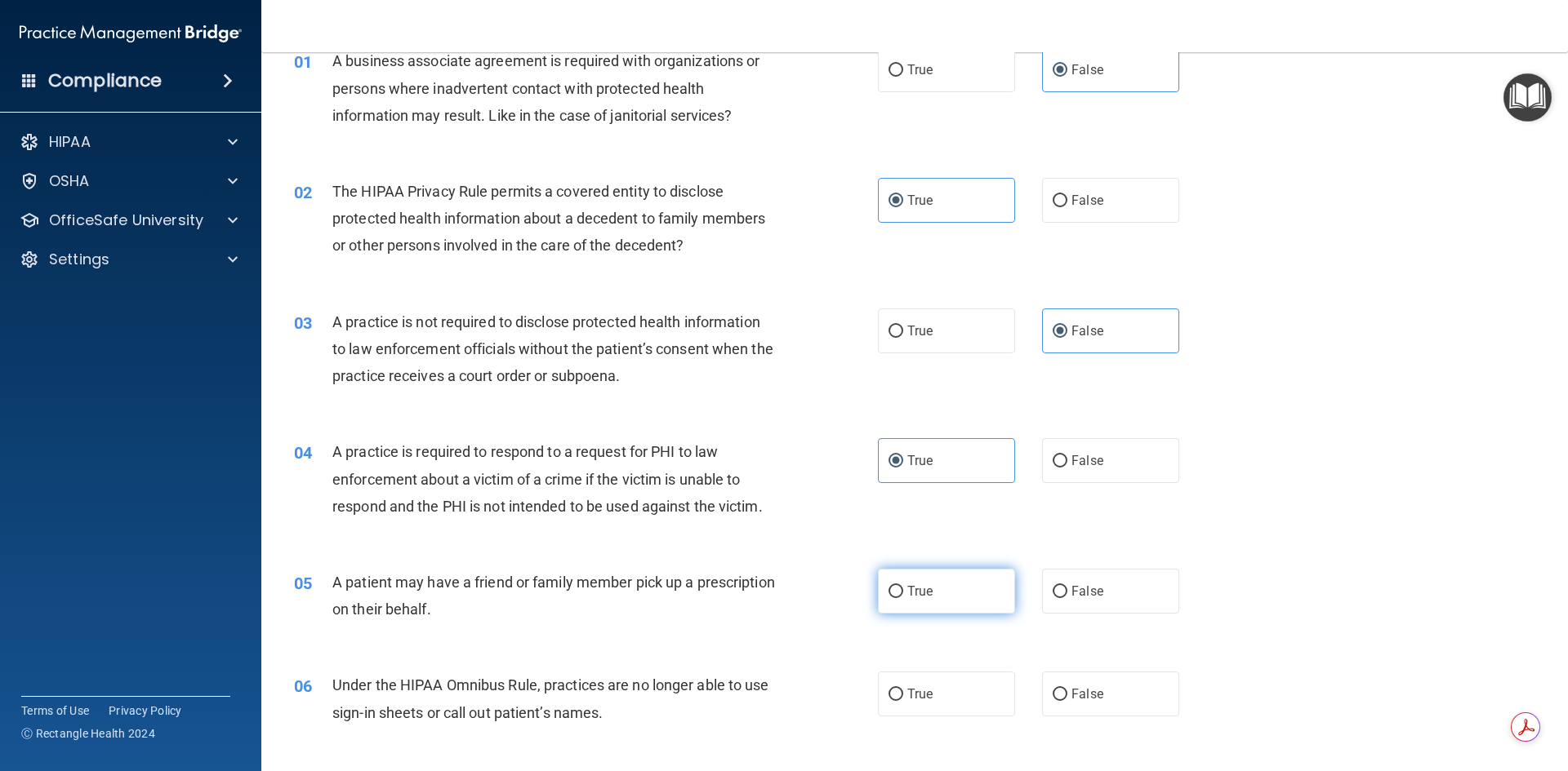
click at [911, 583] on label "True" at bounding box center [946, 591] width 137 height 45
click at [903, 586] on input "True" at bounding box center [896, 592] width 14 height 13
radio input "true"
click at [1044, 678] on label "False" at bounding box center [1111, 694] width 137 height 45
click at [1052, 689] on input "False" at bounding box center [1060, 695] width 14 height 13
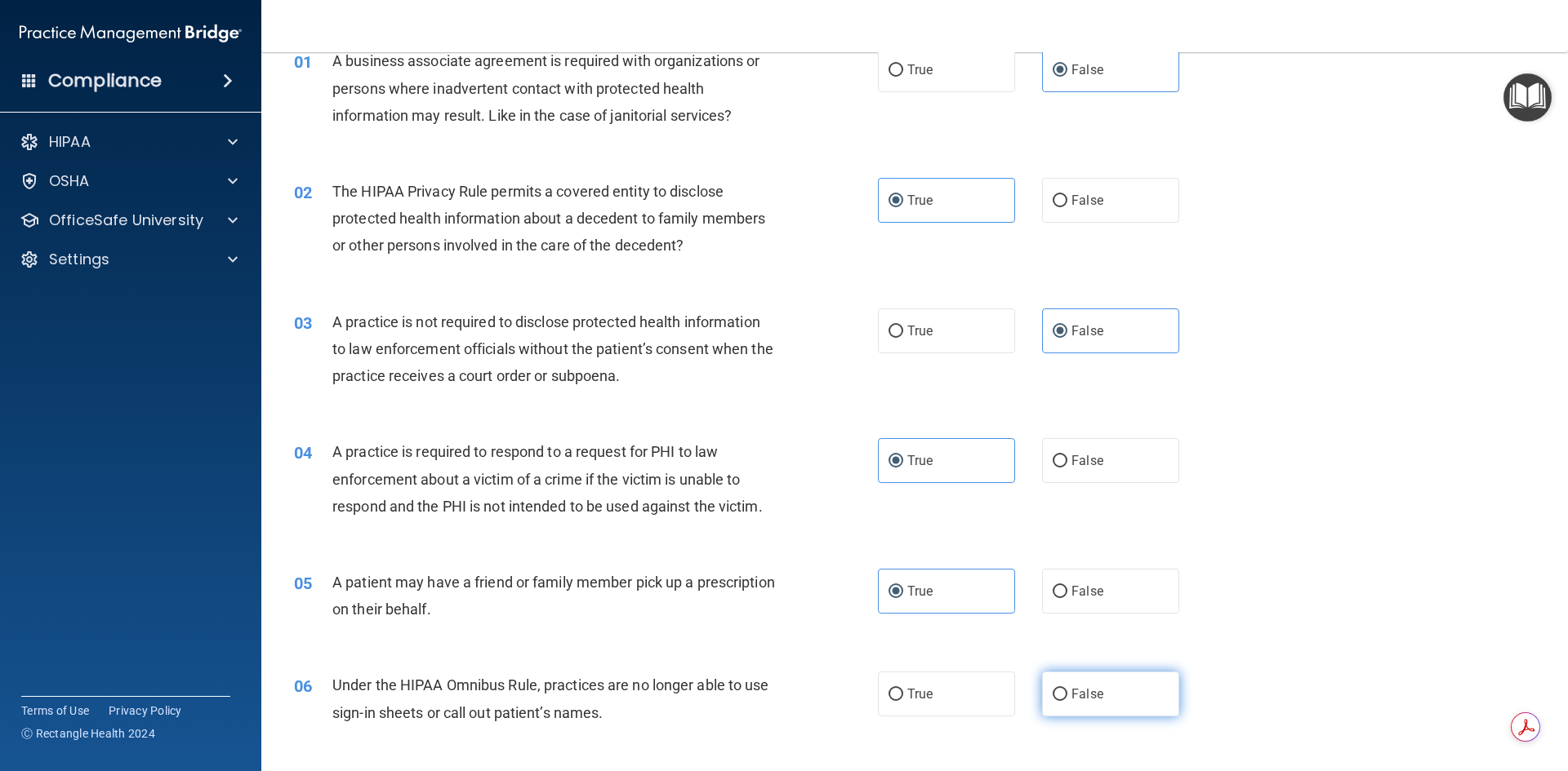
radio input "true"
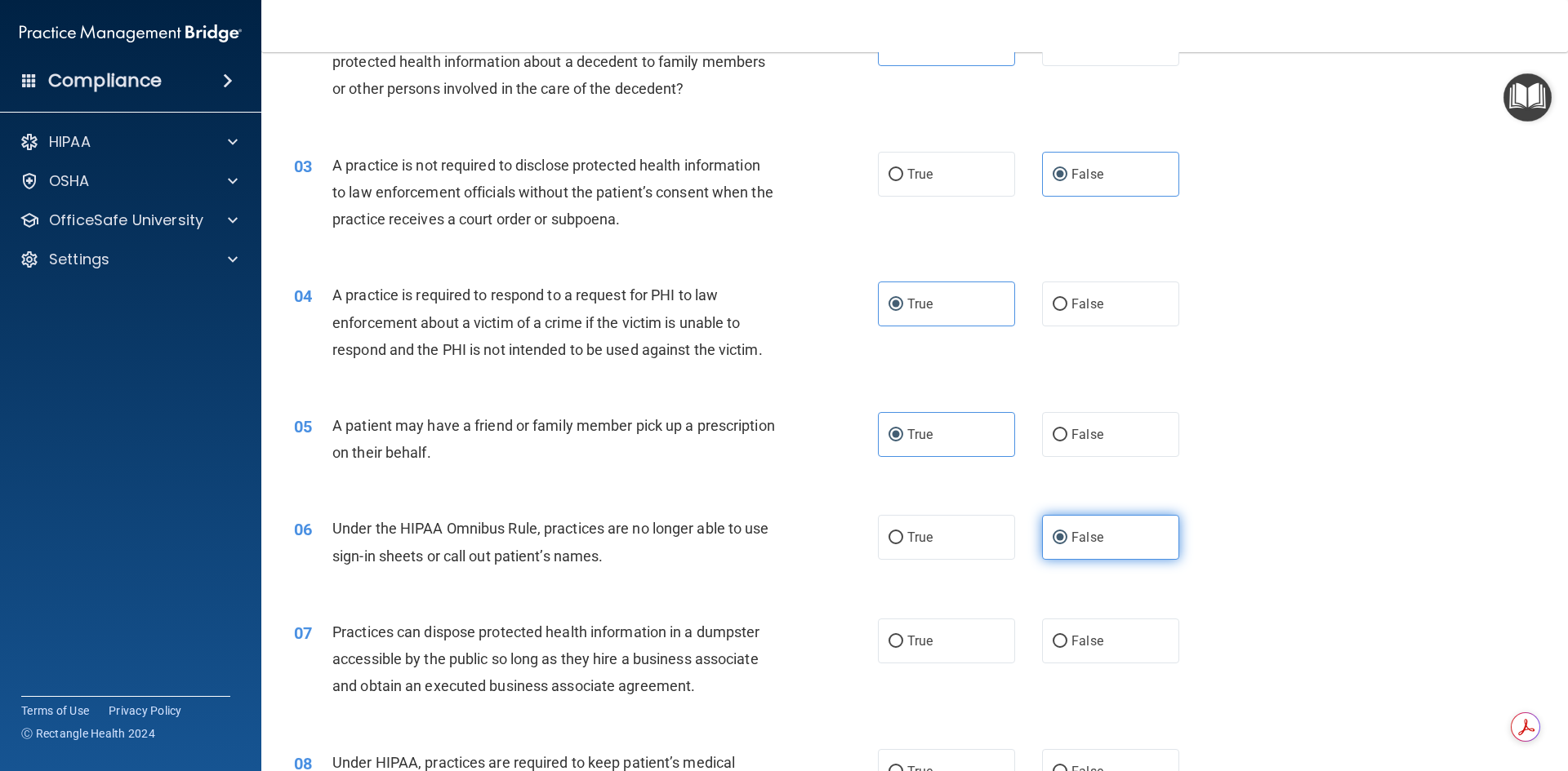
scroll to position [245, 0]
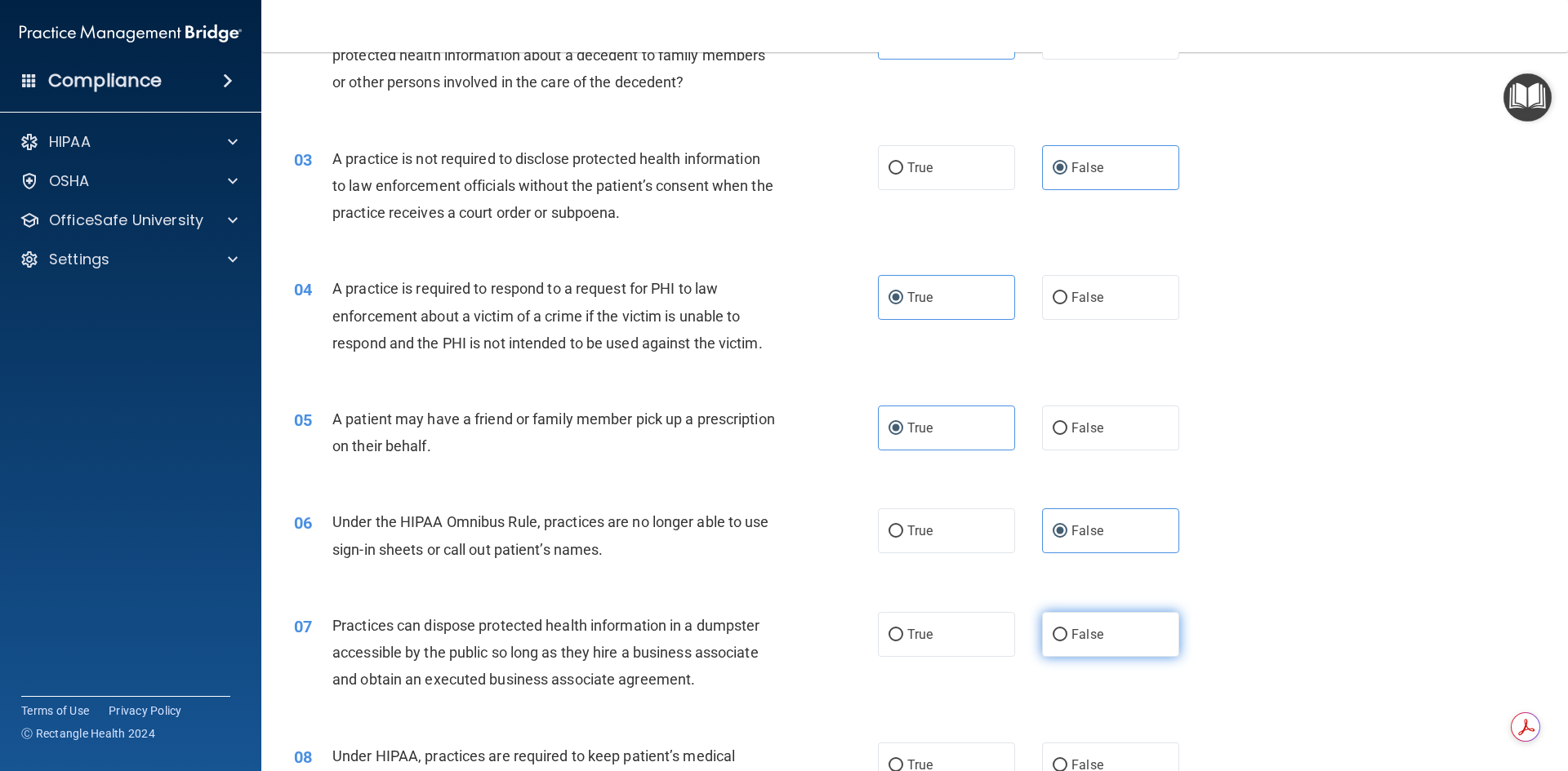
click at [1043, 647] on label "False" at bounding box center [1111, 635] width 137 height 45
click at [1052, 641] on input "False" at bounding box center [1060, 636] width 14 height 13
radio input "true"
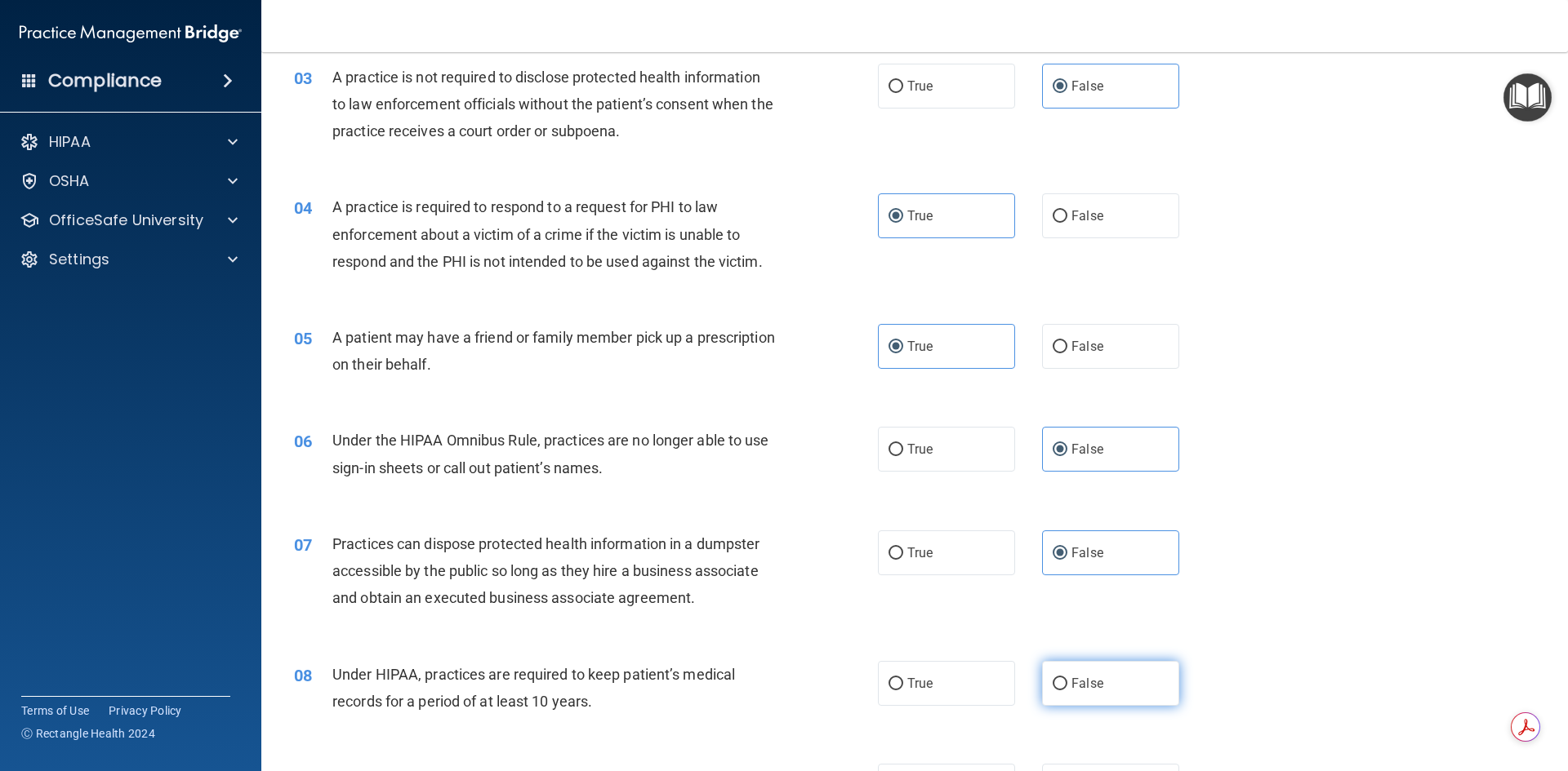
click at [1043, 676] on label "False" at bounding box center [1111, 683] width 137 height 45
click at [1052, 678] on input "False" at bounding box center [1060, 684] width 14 height 13
radio input "true"
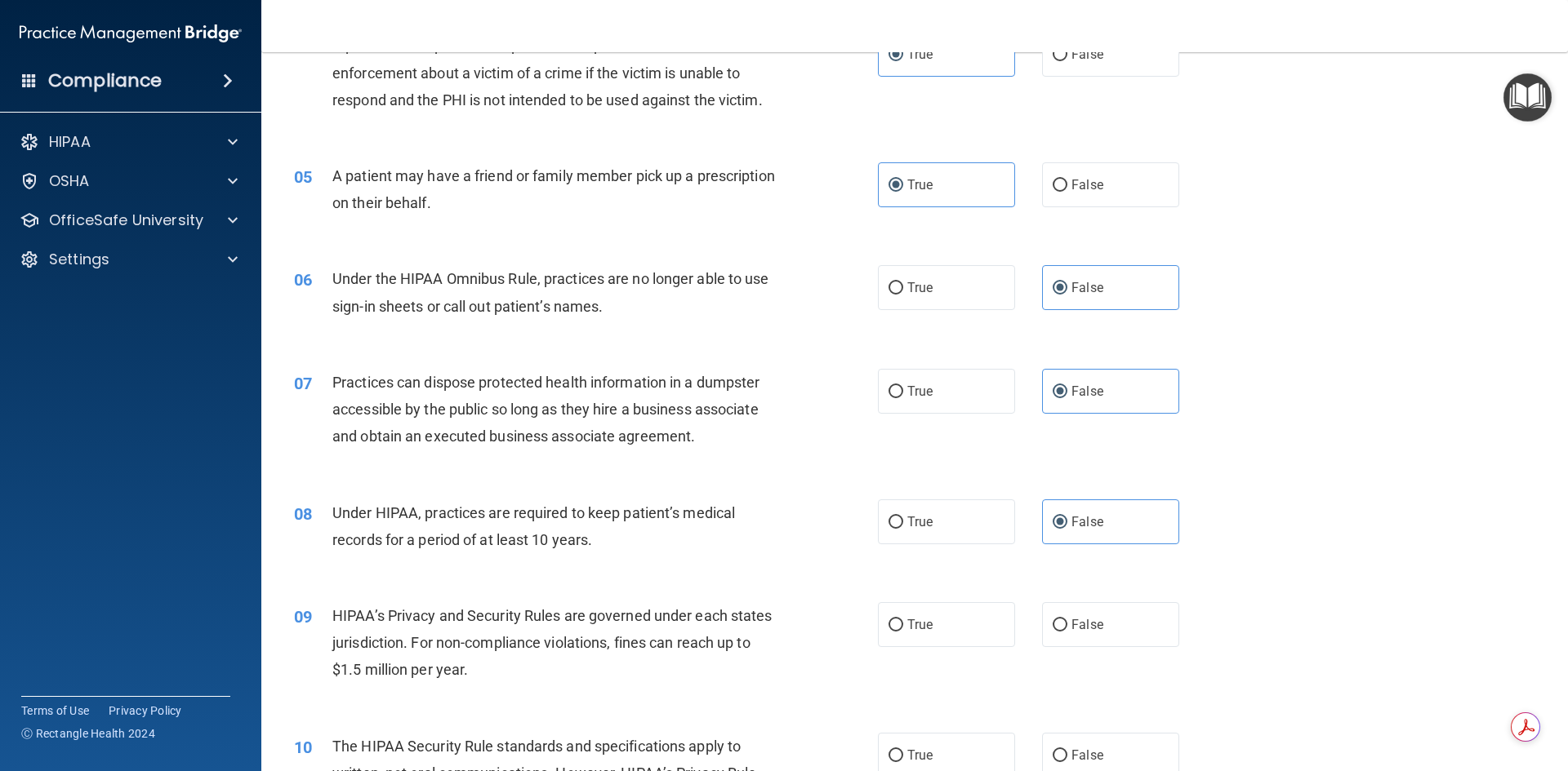
scroll to position [490, 0]
click at [1065, 640] on label "False" at bounding box center [1111, 623] width 137 height 45
click at [1065, 631] on input "False" at bounding box center [1060, 624] width 14 height 13
radio input "true"
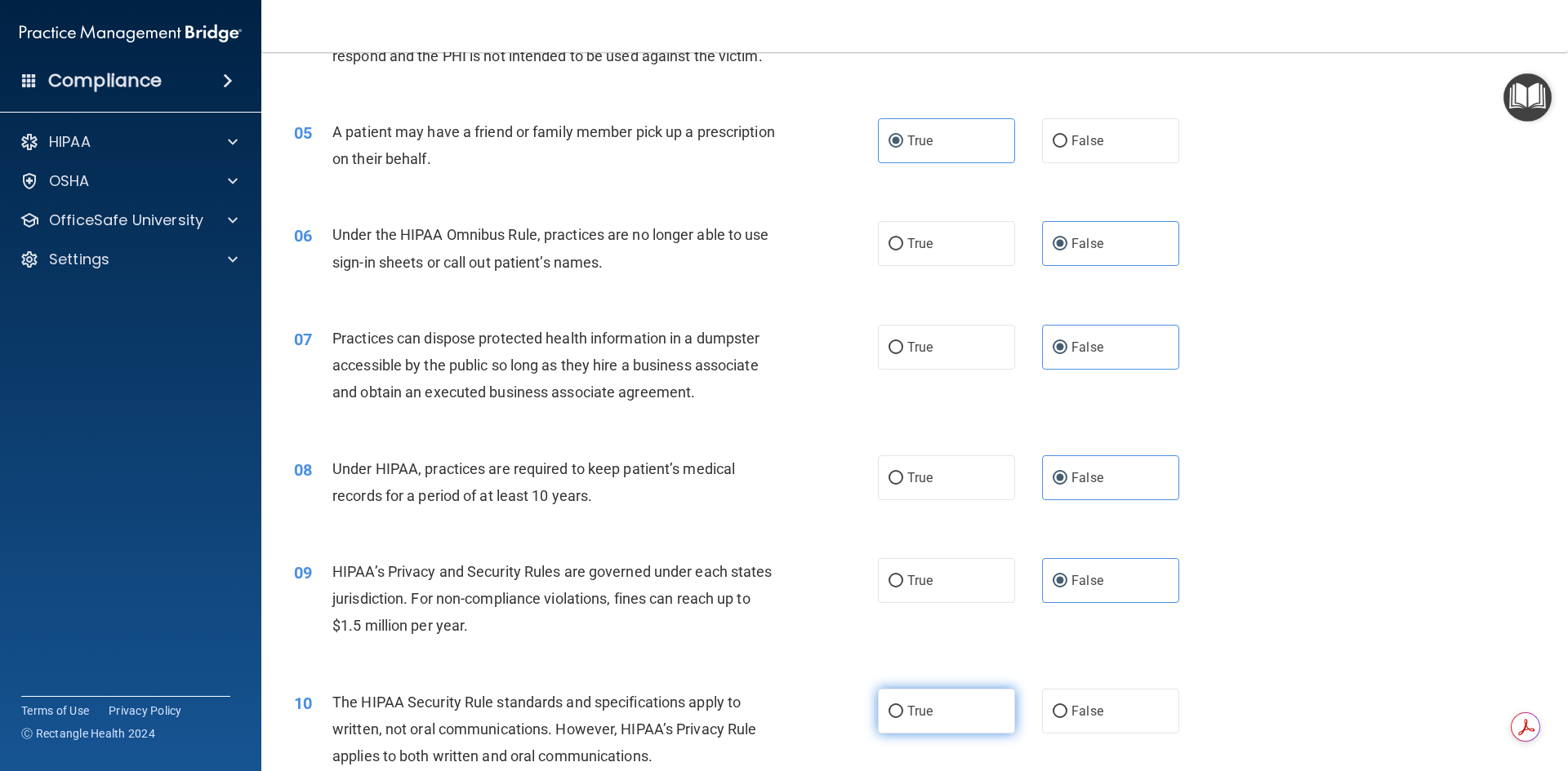
scroll to position [572, 0]
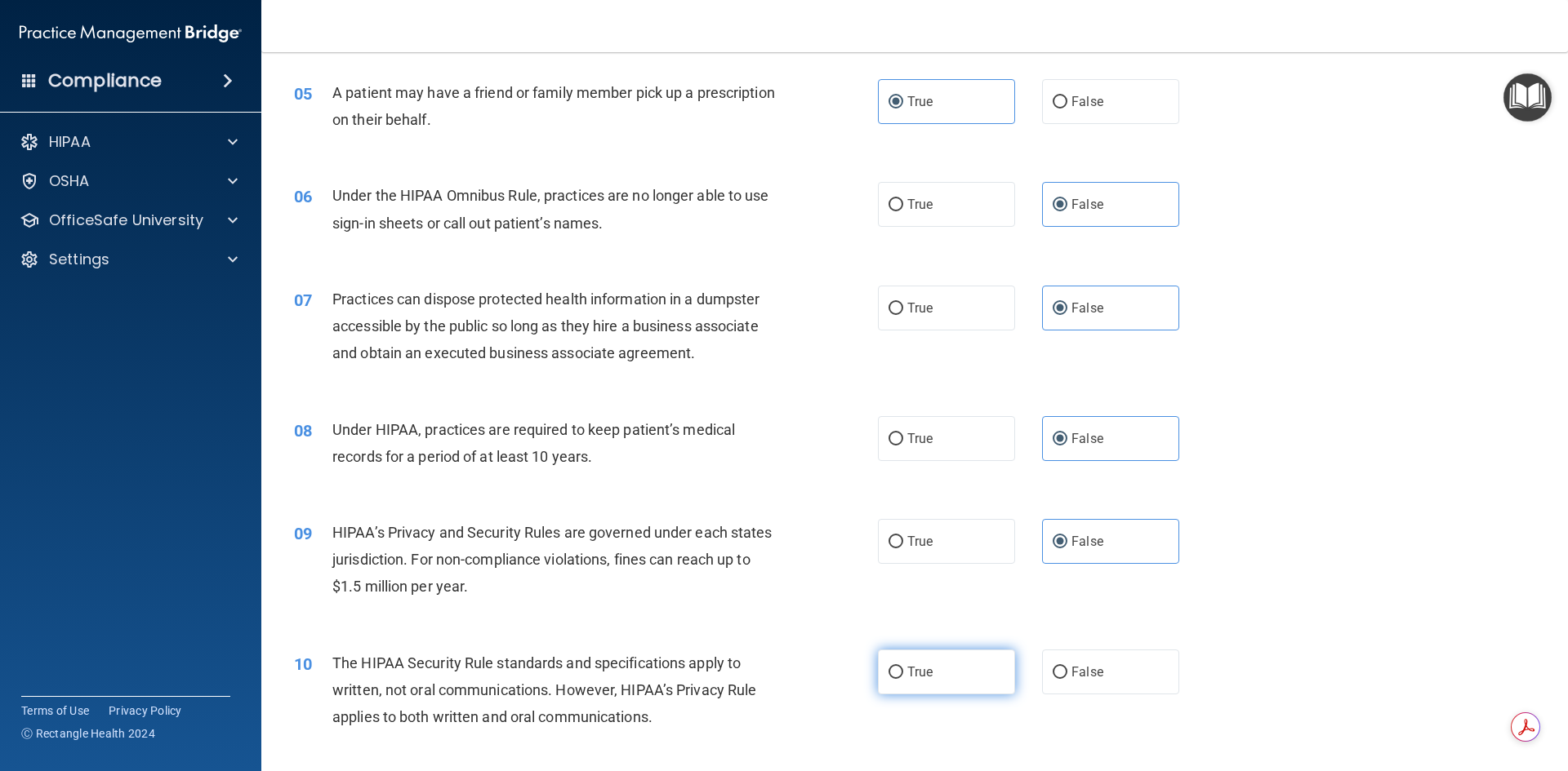
click at [976, 659] on label "True" at bounding box center [946, 673] width 137 height 45
click at [903, 667] on input "True" at bounding box center [896, 674] width 14 height 13
radio input "true"
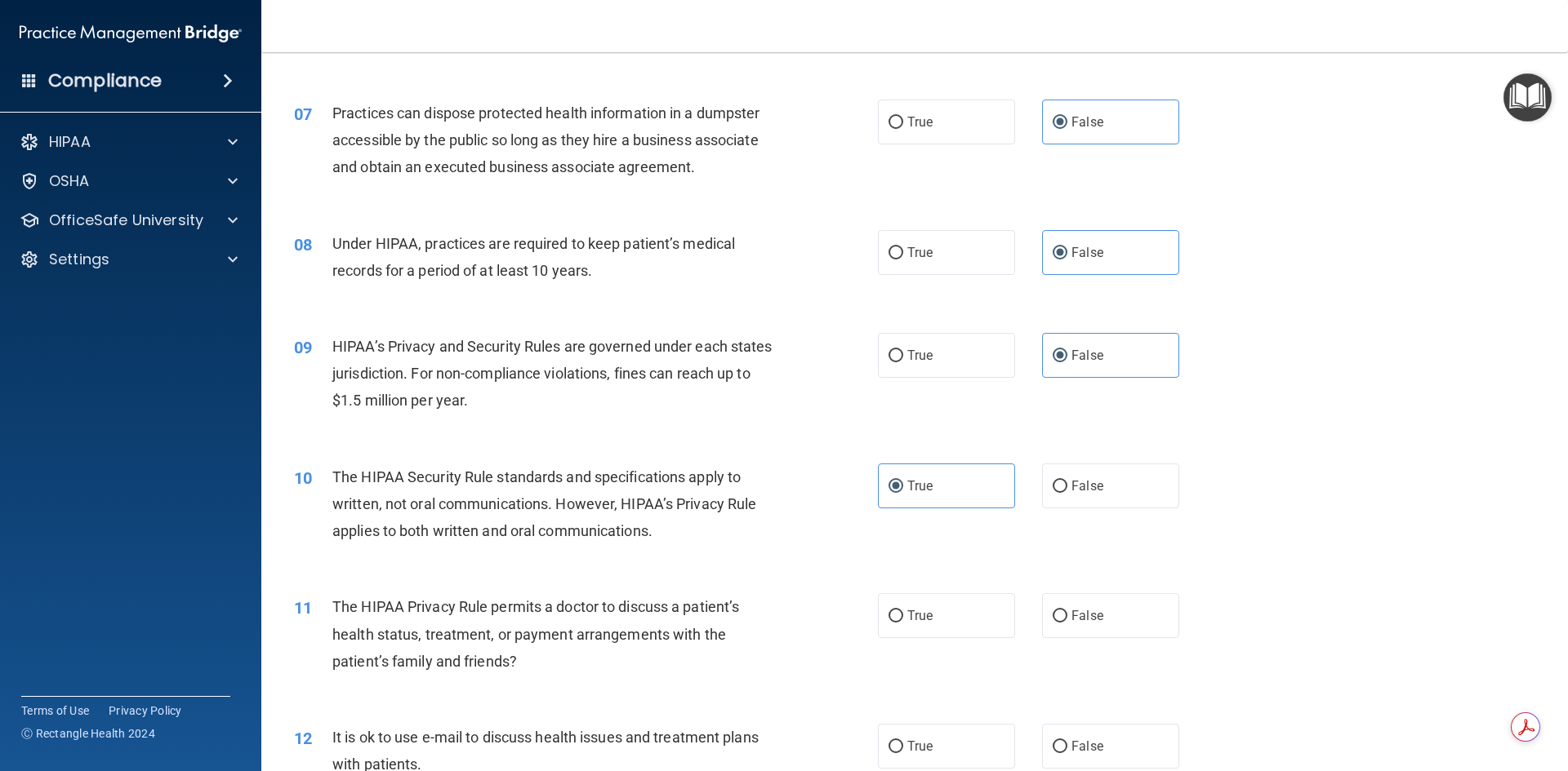
scroll to position [817, 0]
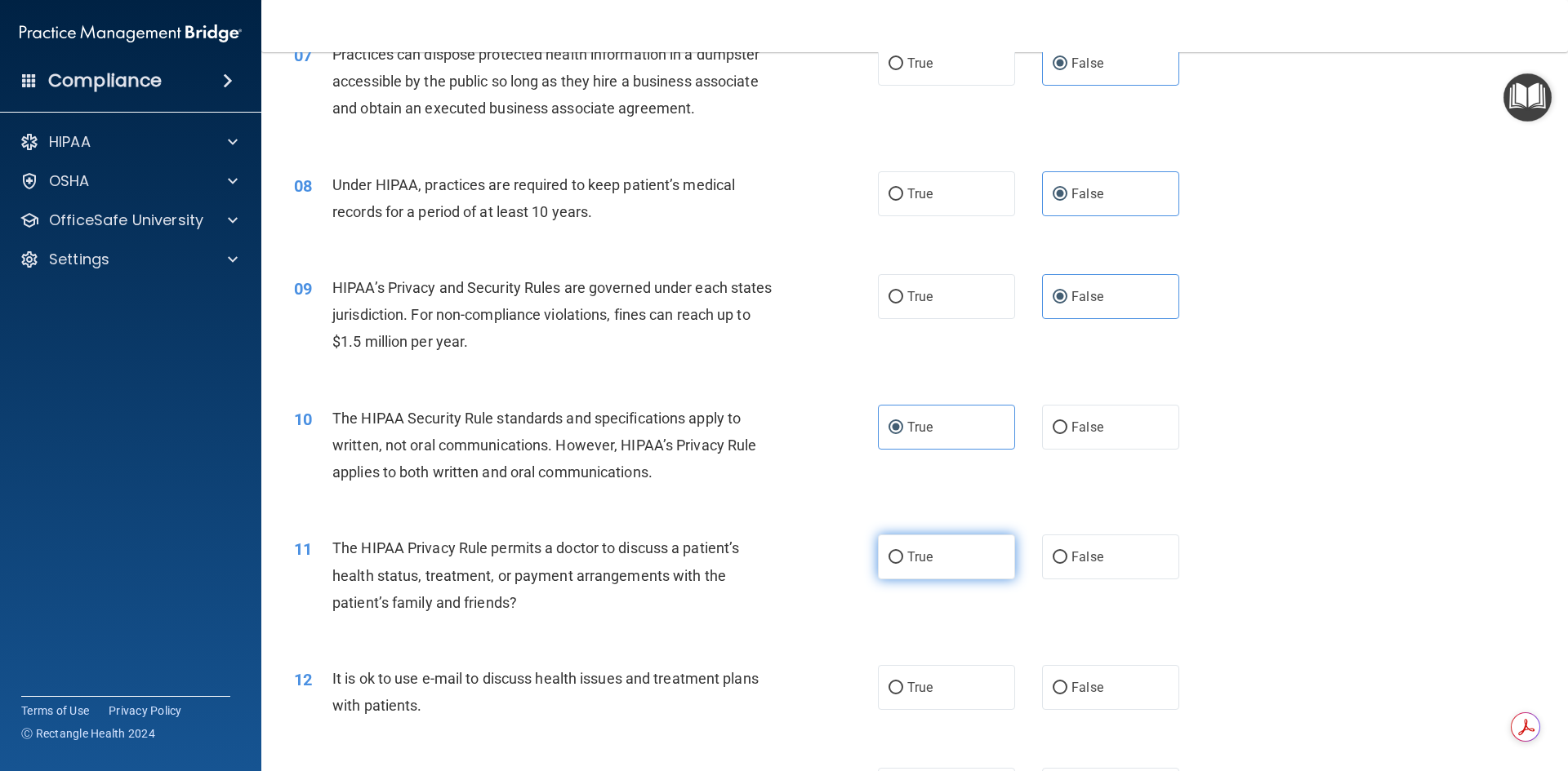
click at [940, 572] on label "True" at bounding box center [946, 557] width 137 height 45
click at [903, 564] on input "True" at bounding box center [896, 558] width 14 height 13
radio input "true"
click at [963, 689] on label "True" at bounding box center [946, 688] width 137 height 45
click at [903, 689] on input "True" at bounding box center [896, 689] width 14 height 13
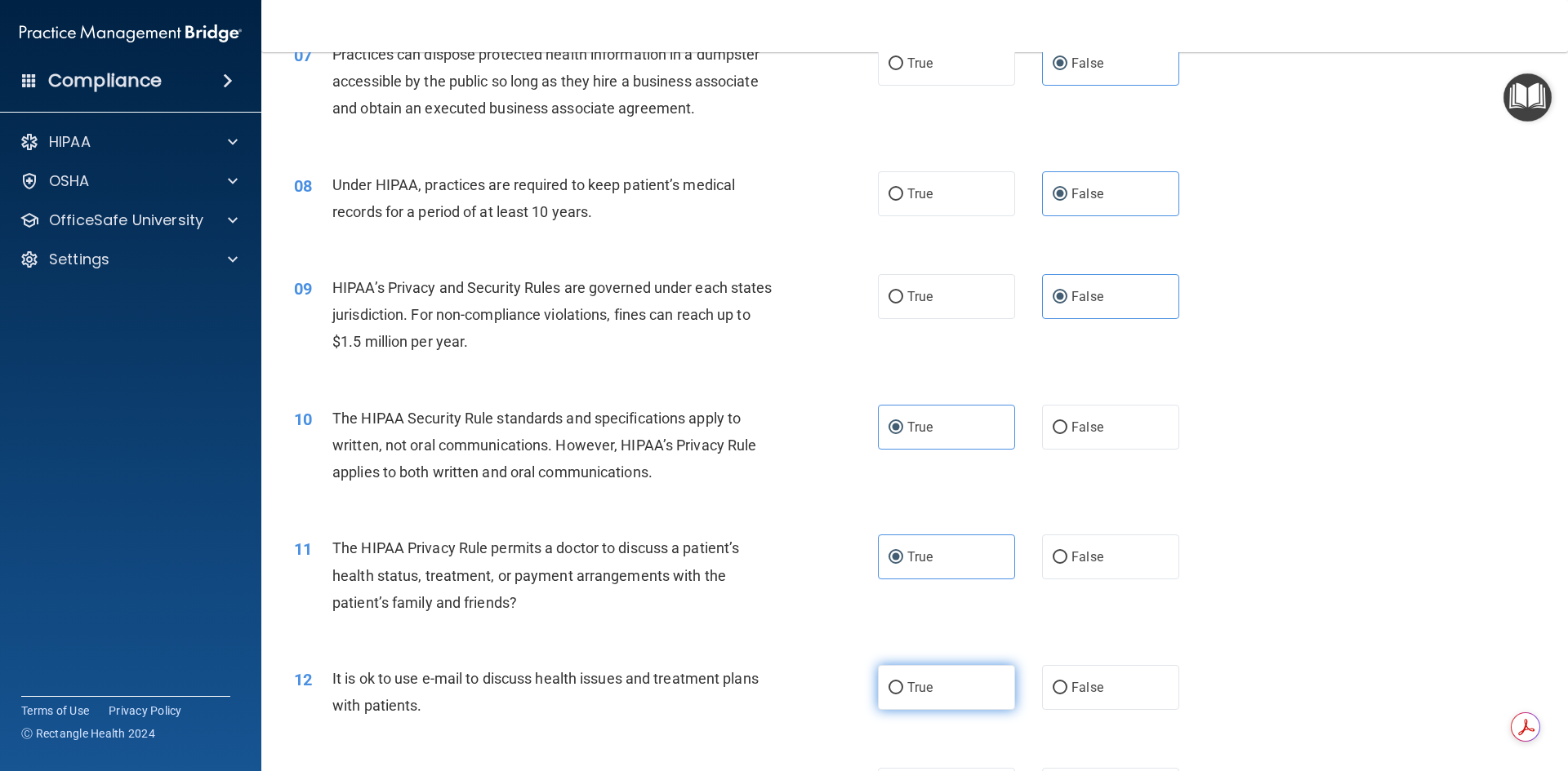
radio input "true"
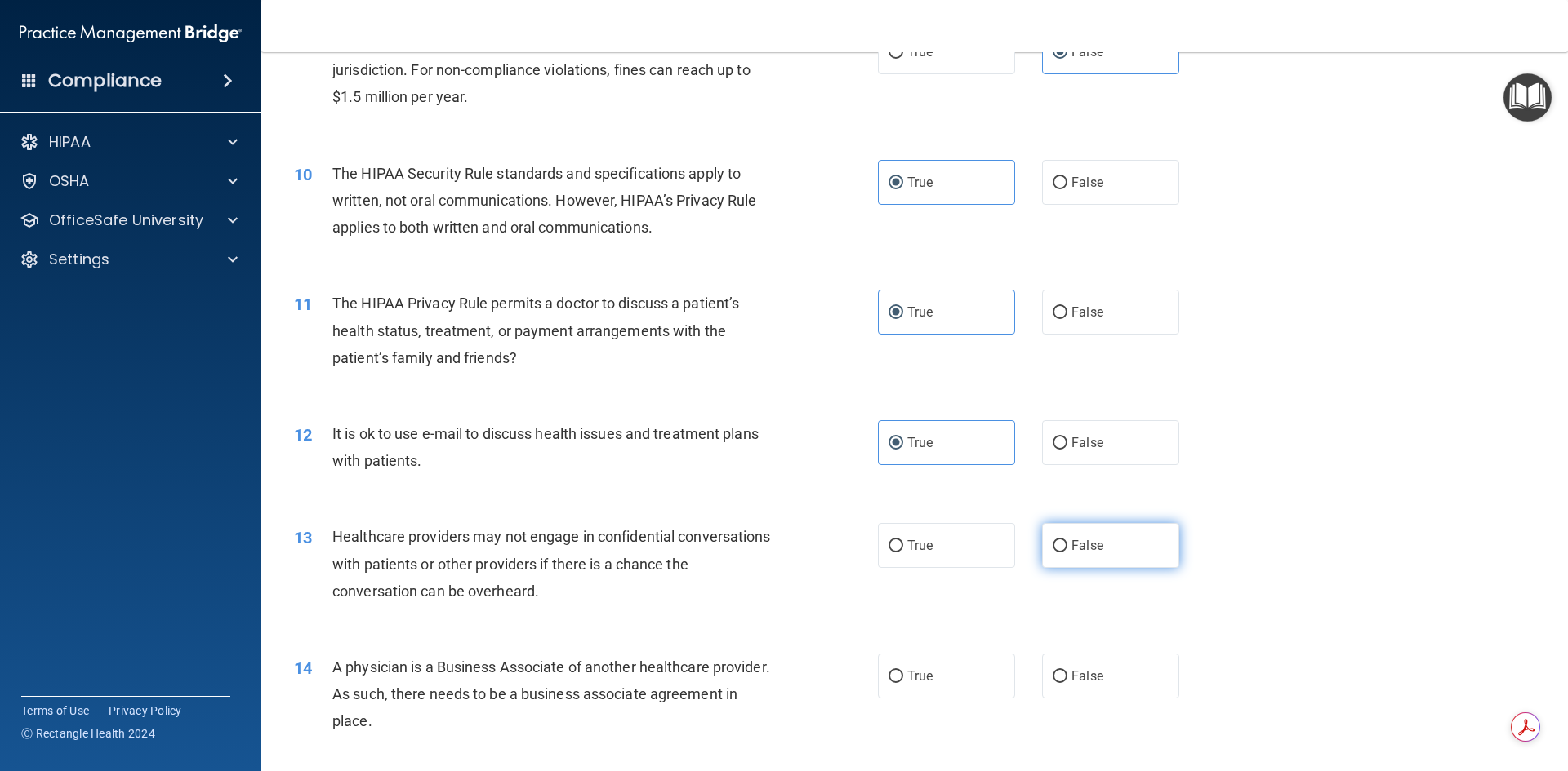
click at [1052, 553] on label "False" at bounding box center [1111, 546] width 137 height 45
click at [1069, 689] on label "False" at bounding box center [1111, 676] width 137 height 45
click at [1068, 683] on input "False" at bounding box center [1060, 677] width 14 height 13
radio input "true"
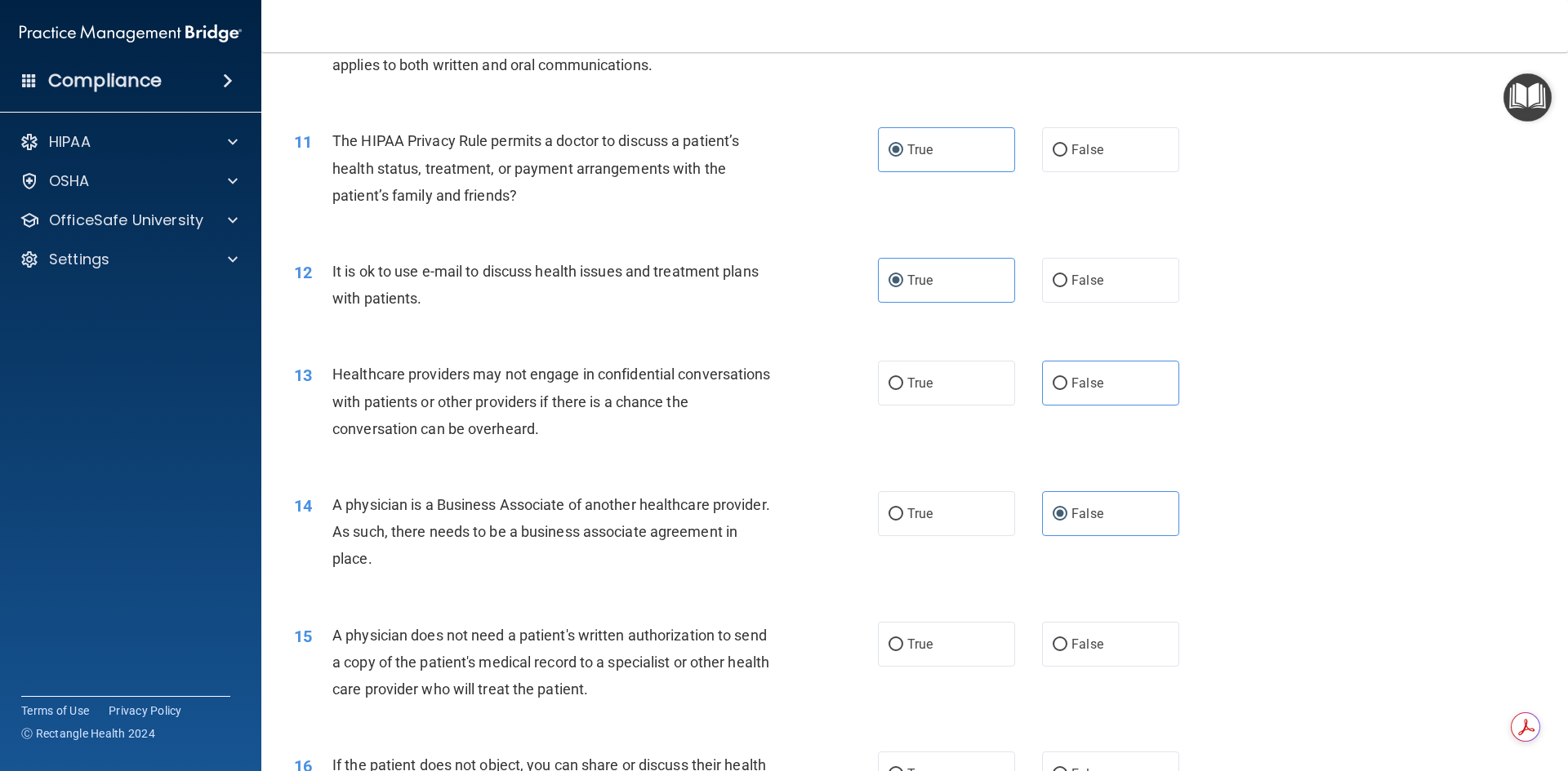
scroll to position [1224, 0]
click at [923, 649] on span "True" at bounding box center [920, 643] width 25 height 15
click at [903, 649] on input "True" at bounding box center [896, 645] width 14 height 13
radio input "true"
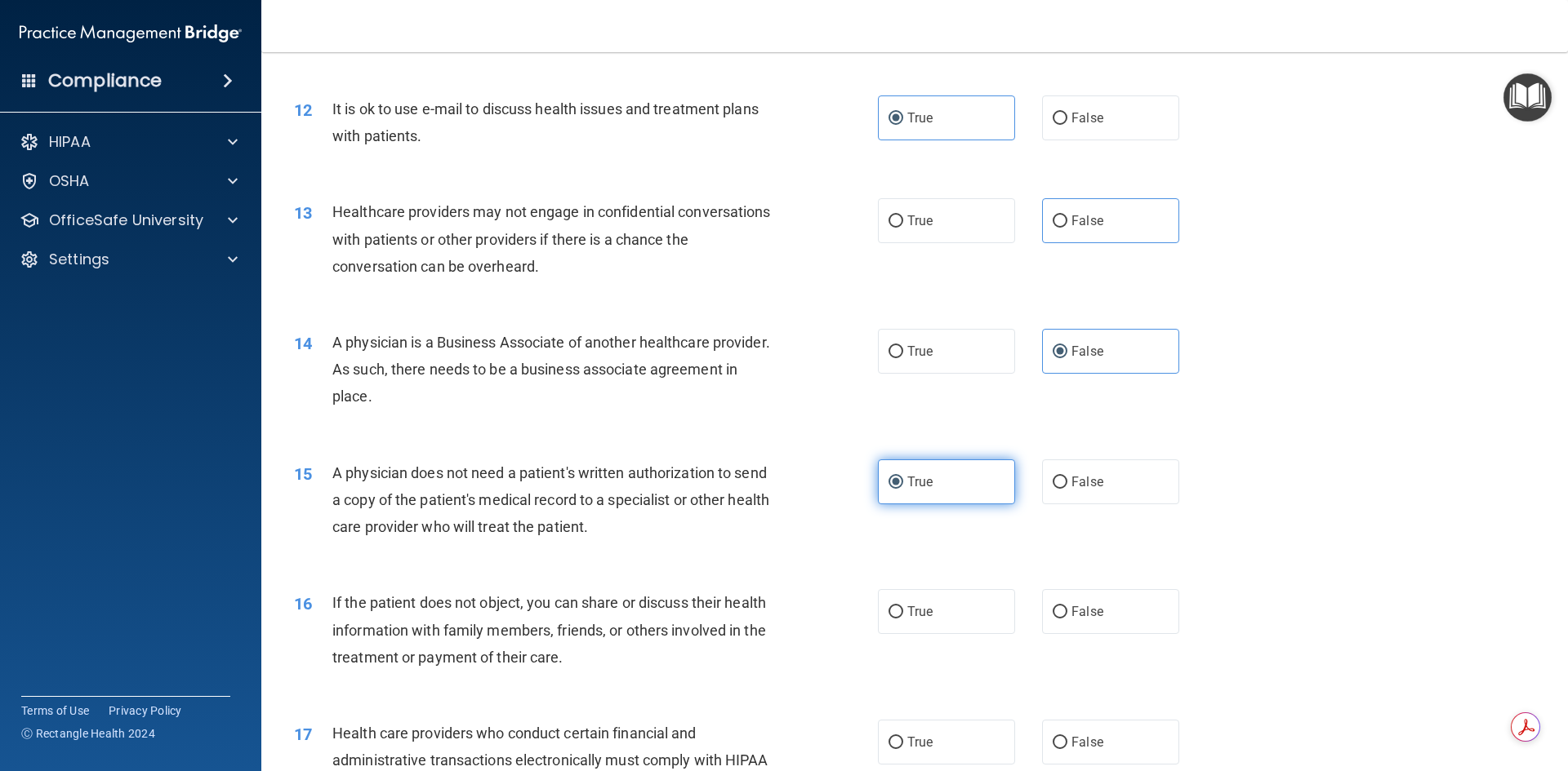
scroll to position [1388, 0]
click at [941, 613] on label "True" at bounding box center [946, 610] width 137 height 45
click at [903, 613] on input "True" at bounding box center [896, 611] width 14 height 13
radio input "true"
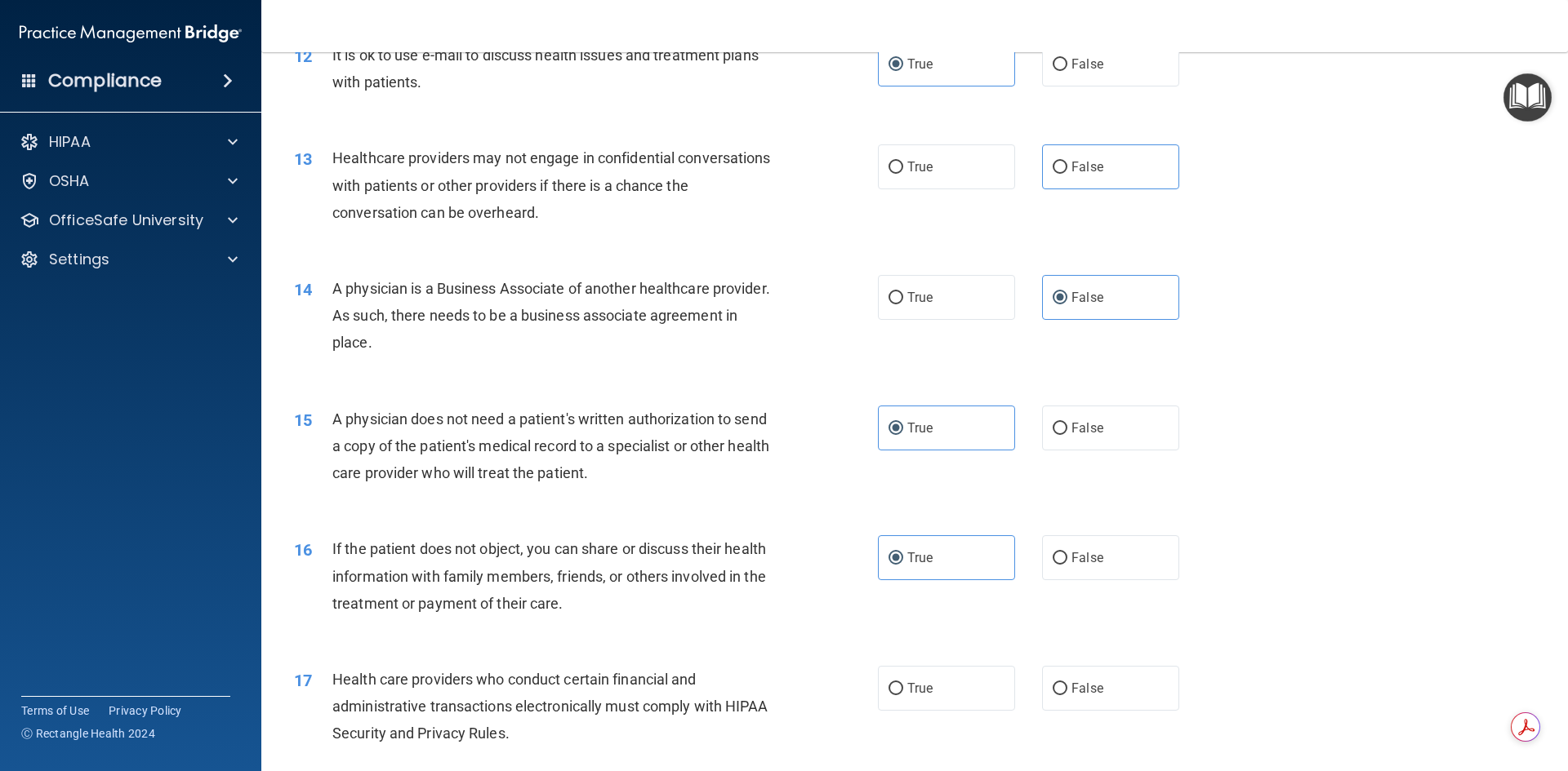
scroll to position [1470, 0]
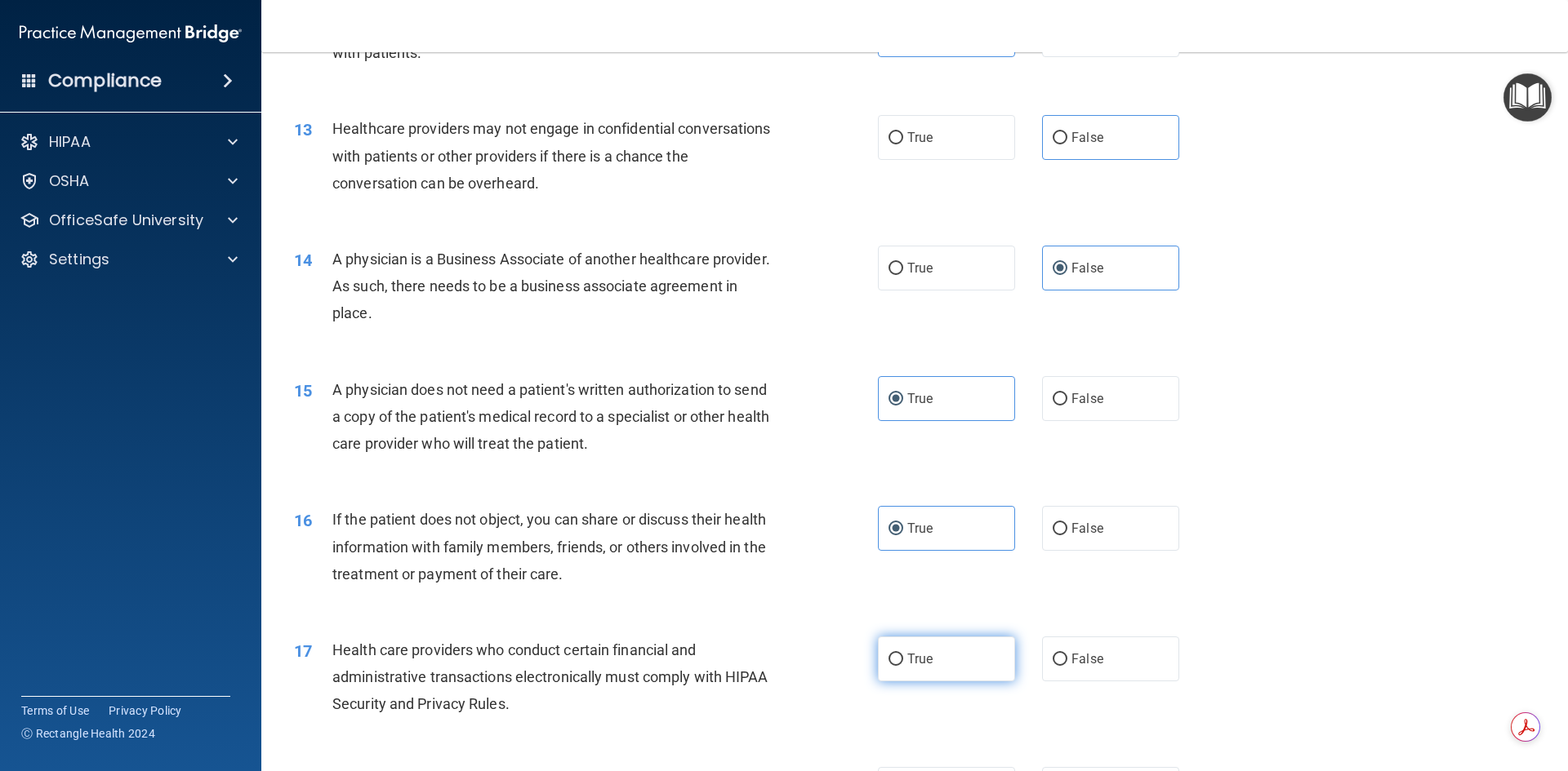
click at [929, 657] on label "True" at bounding box center [946, 659] width 137 height 45
click at [903, 657] on input "True" at bounding box center [896, 660] width 14 height 13
radio input "true"
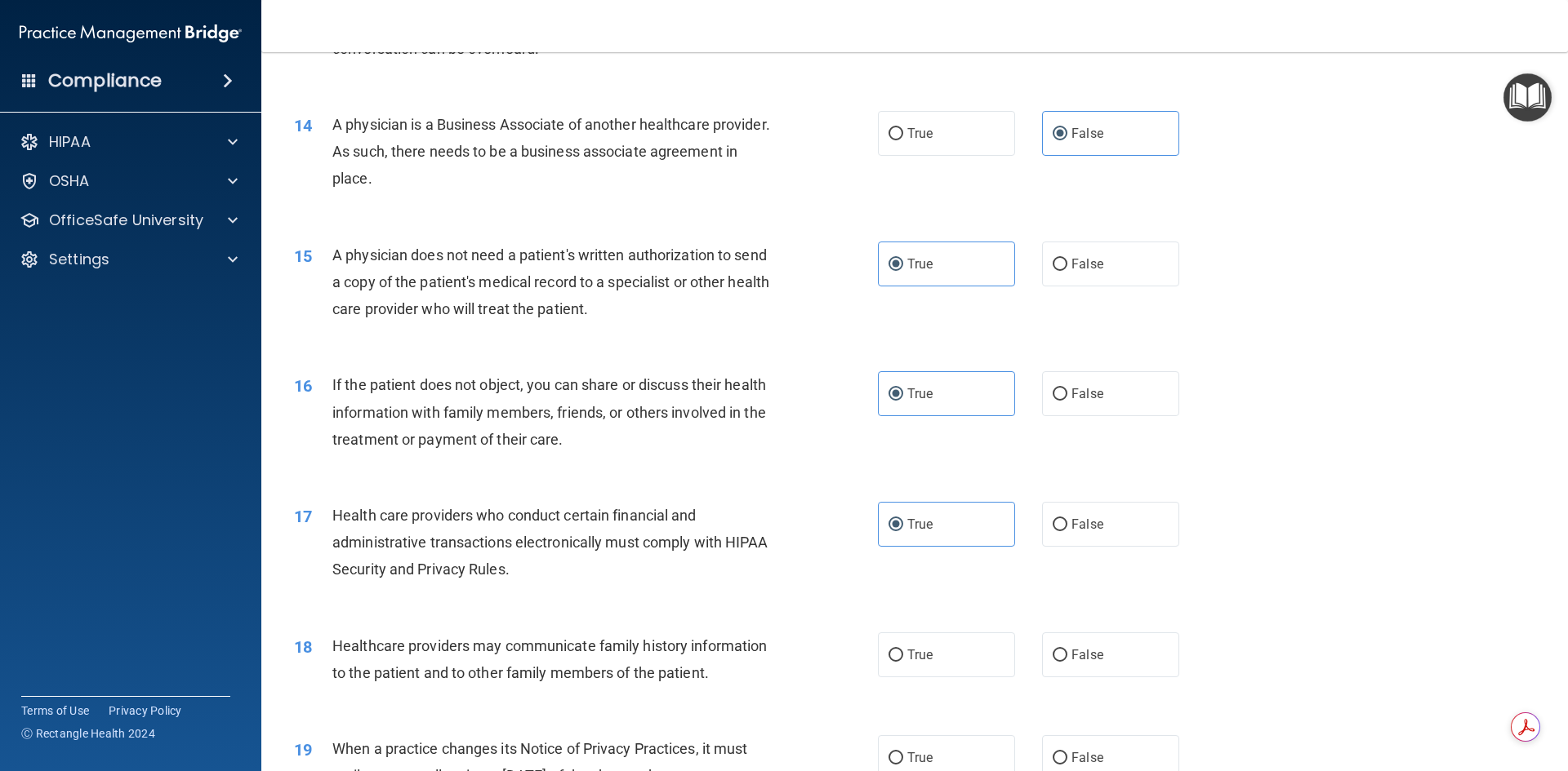
scroll to position [1632, 0]
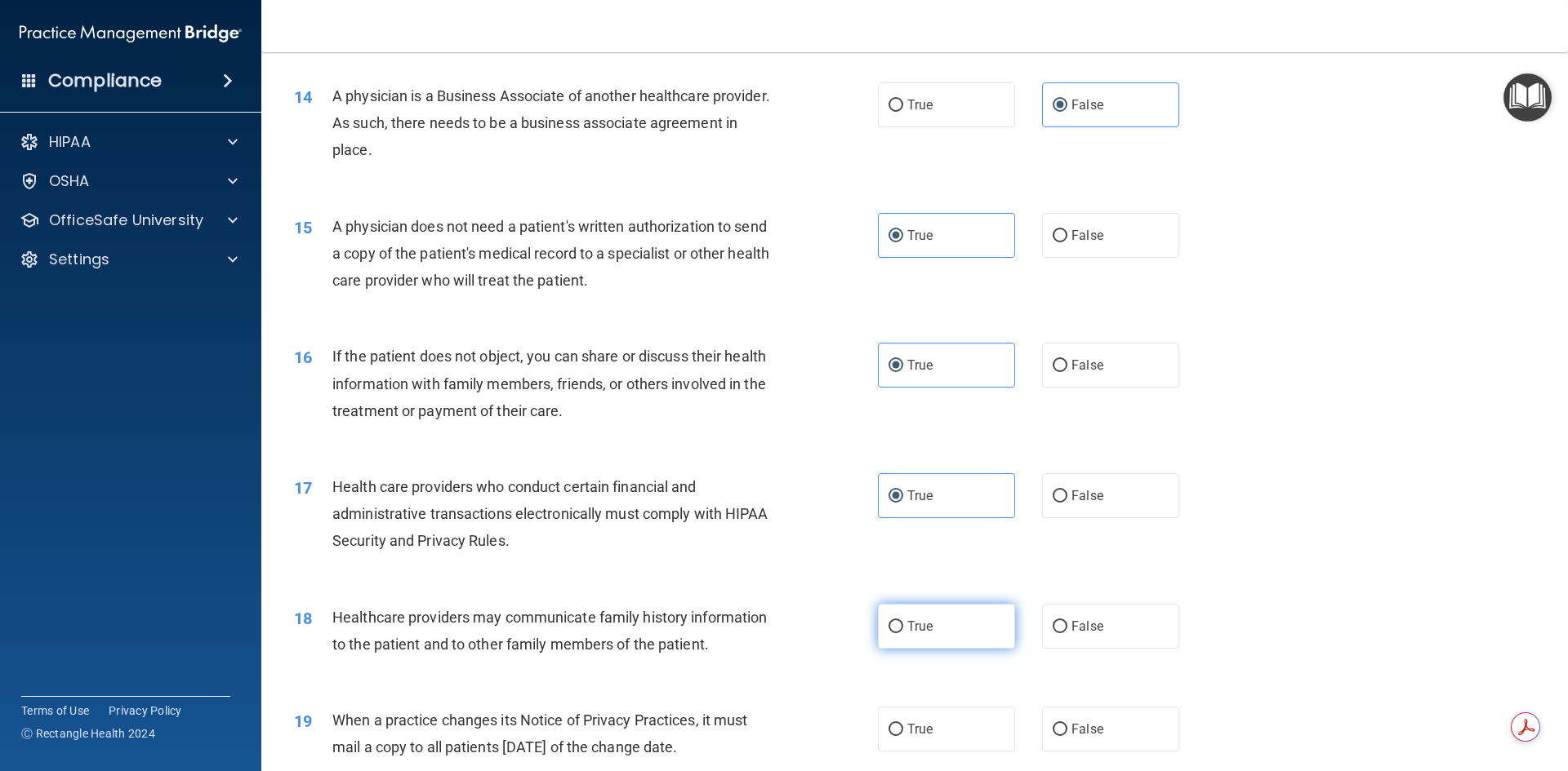
click at [922, 631] on span "True" at bounding box center [920, 626] width 25 height 15
click at [903, 631] on input "True" at bounding box center [896, 628] width 14 height 13
radio input "true"
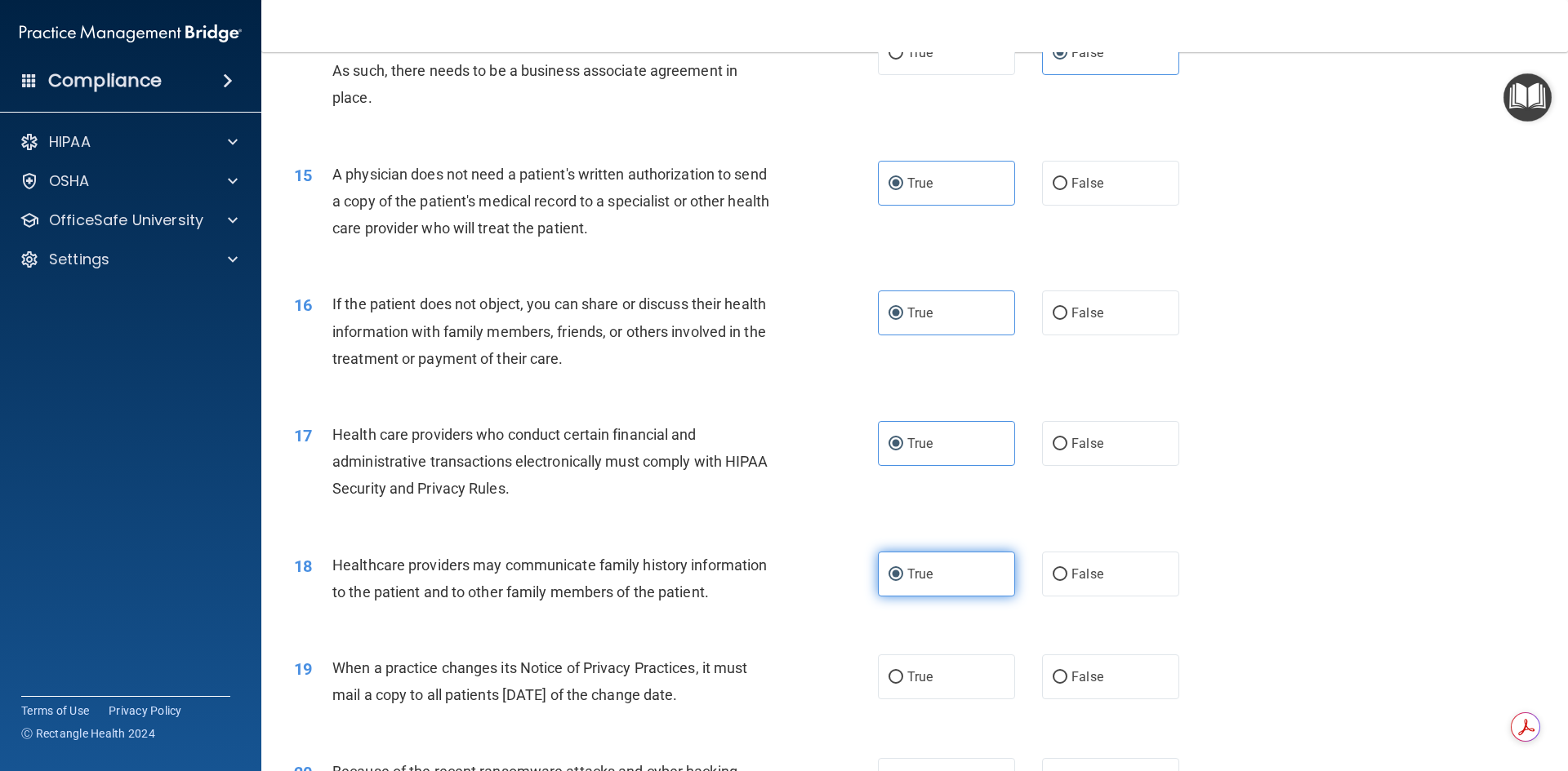
scroll to position [1715, 0]
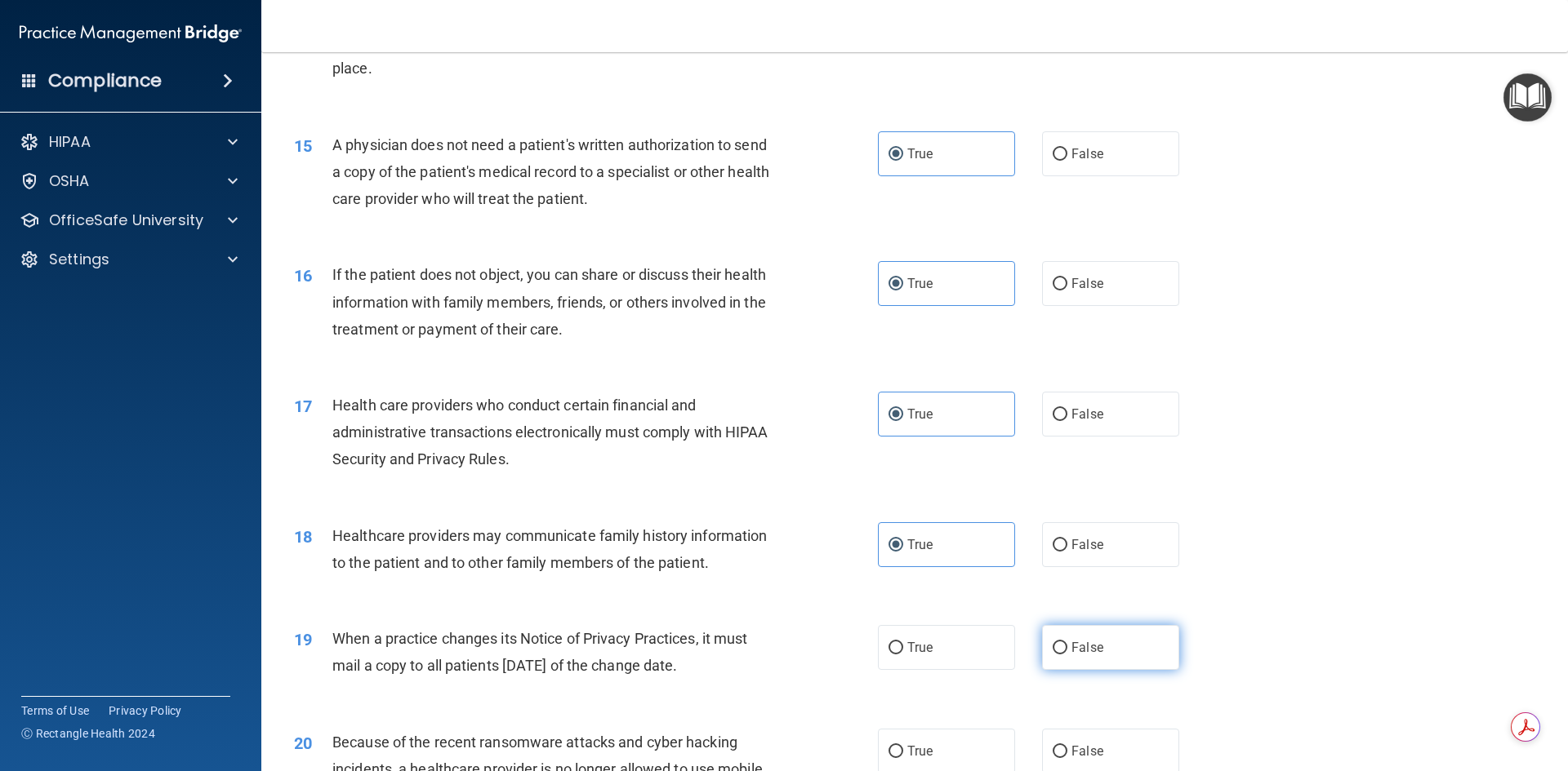
click at [1090, 645] on span "False" at bounding box center [1087, 648] width 32 height 15
click at [1068, 645] on input "False" at bounding box center [1060, 648] width 14 height 13
radio input "true"
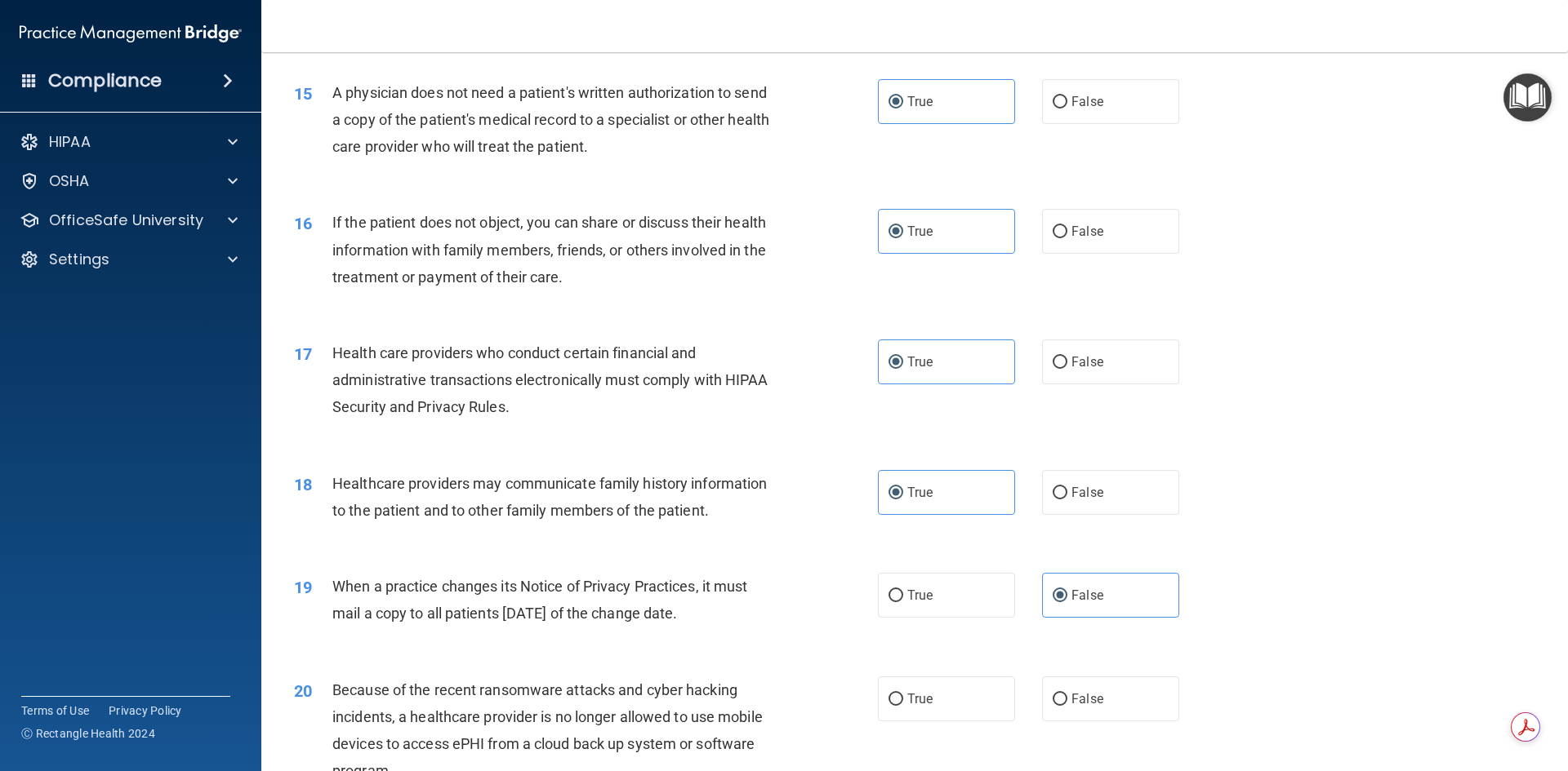
scroll to position [1796, 0]
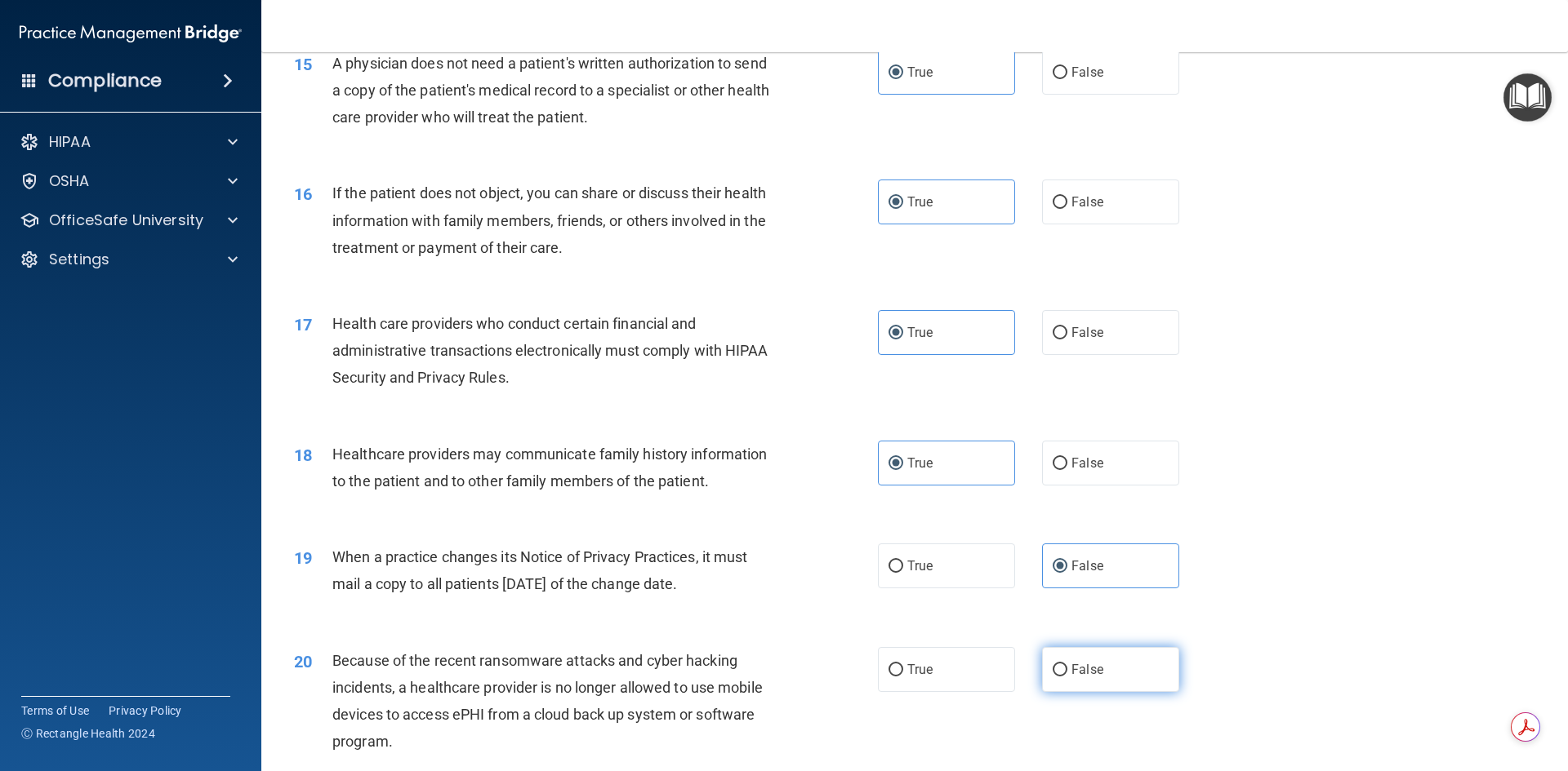
click at [1060, 684] on label "False" at bounding box center [1111, 670] width 137 height 45
click at [1060, 677] on input "False" at bounding box center [1060, 671] width 14 height 13
radio input "true"
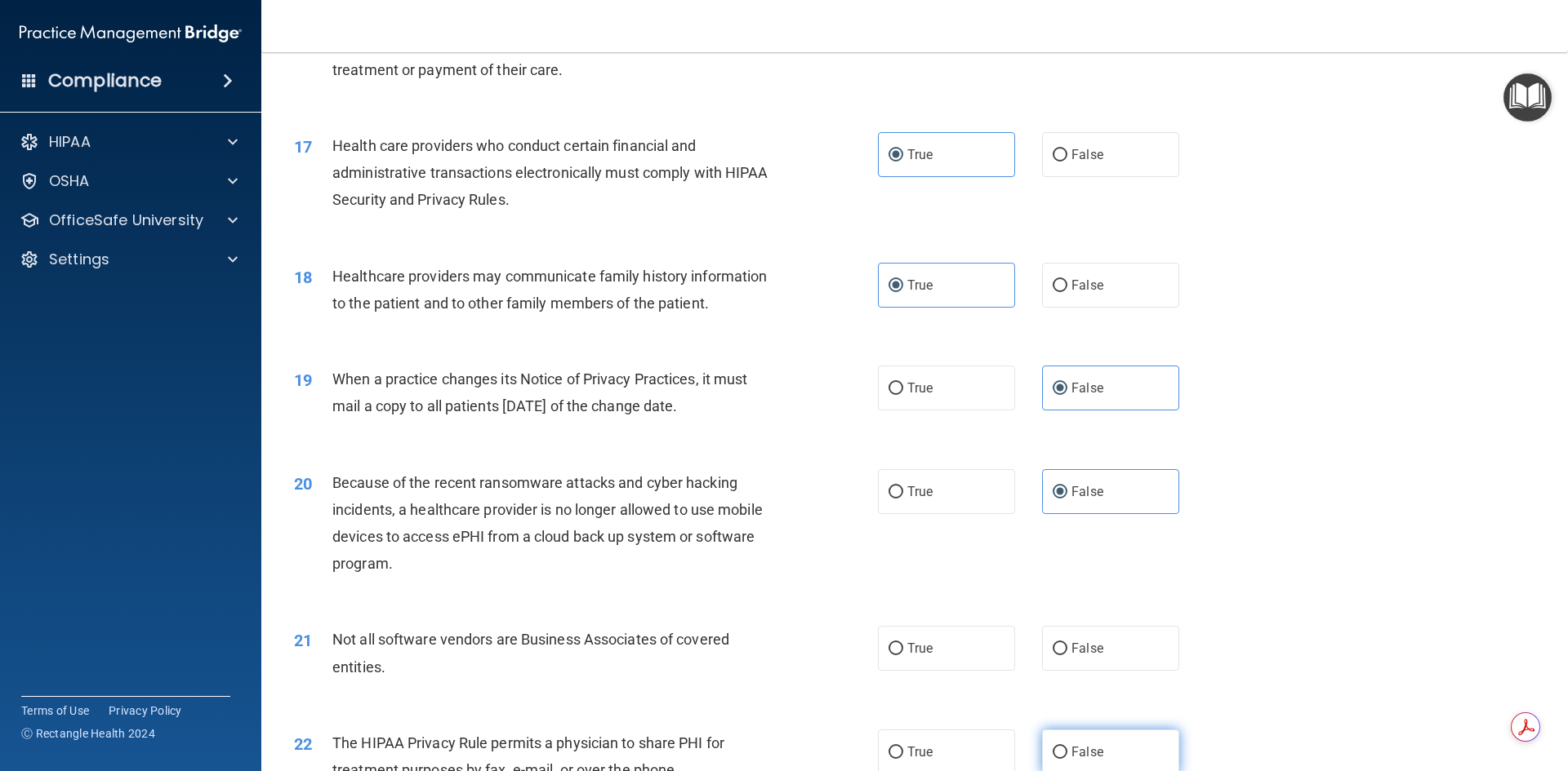
scroll to position [2041, 0]
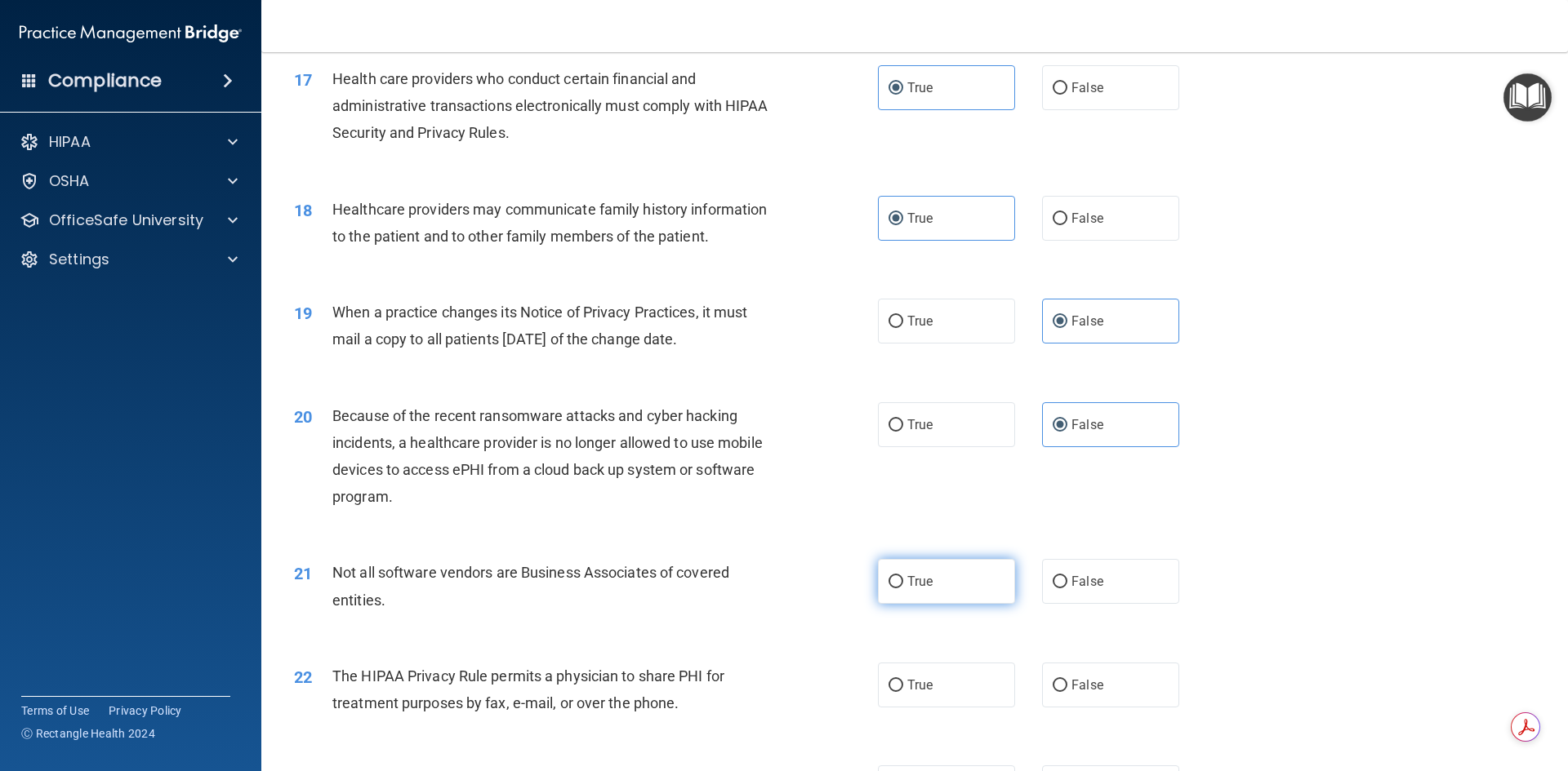
click at [936, 596] on label "True" at bounding box center [946, 581] width 137 height 45
click at [903, 589] on input "True" at bounding box center [896, 582] width 14 height 13
radio input "true"
click at [933, 674] on label "True" at bounding box center [946, 685] width 137 height 45
click at [903, 680] on input "True" at bounding box center [896, 686] width 14 height 13
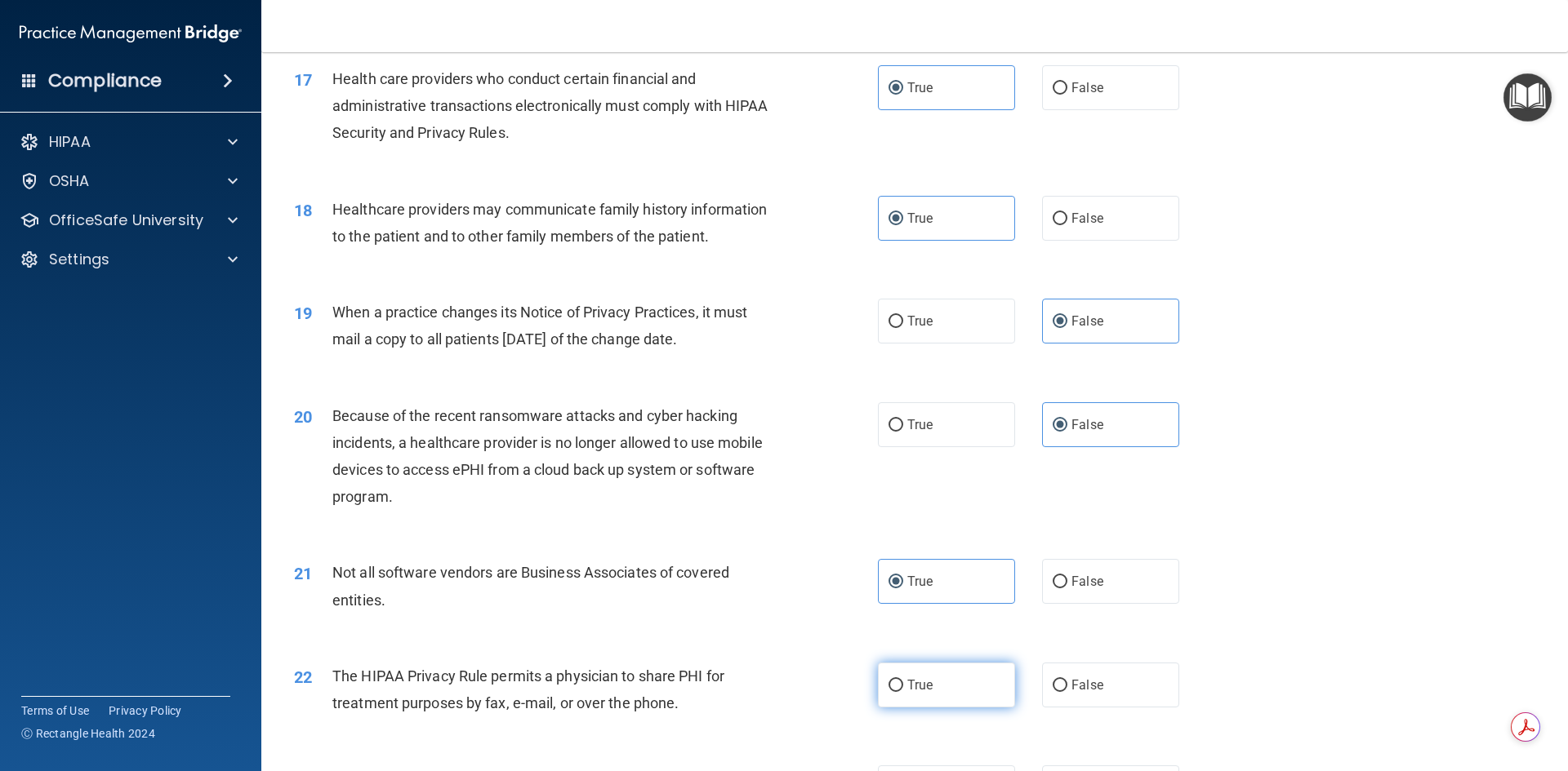
radio input "true"
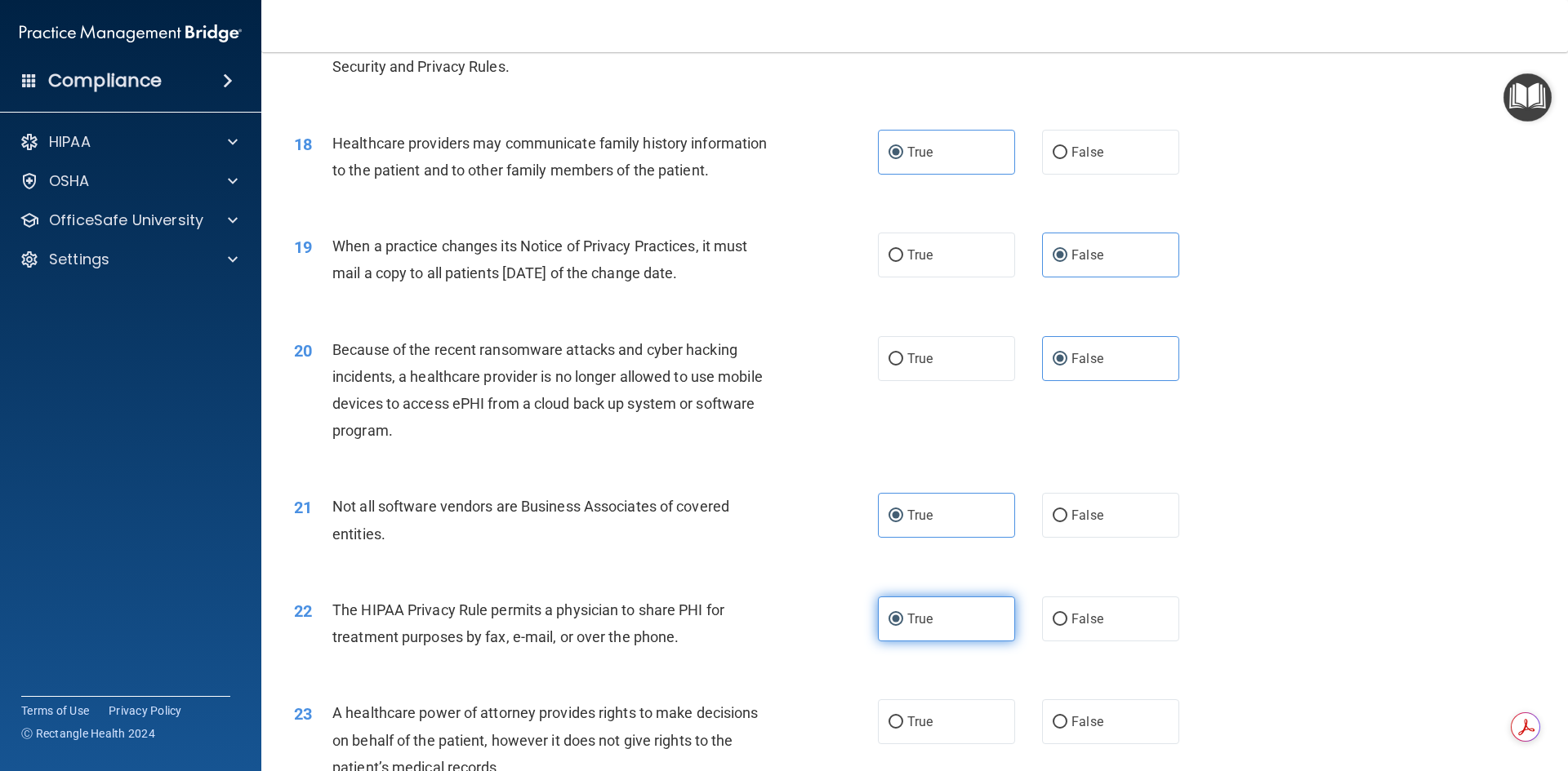
scroll to position [2204, 0]
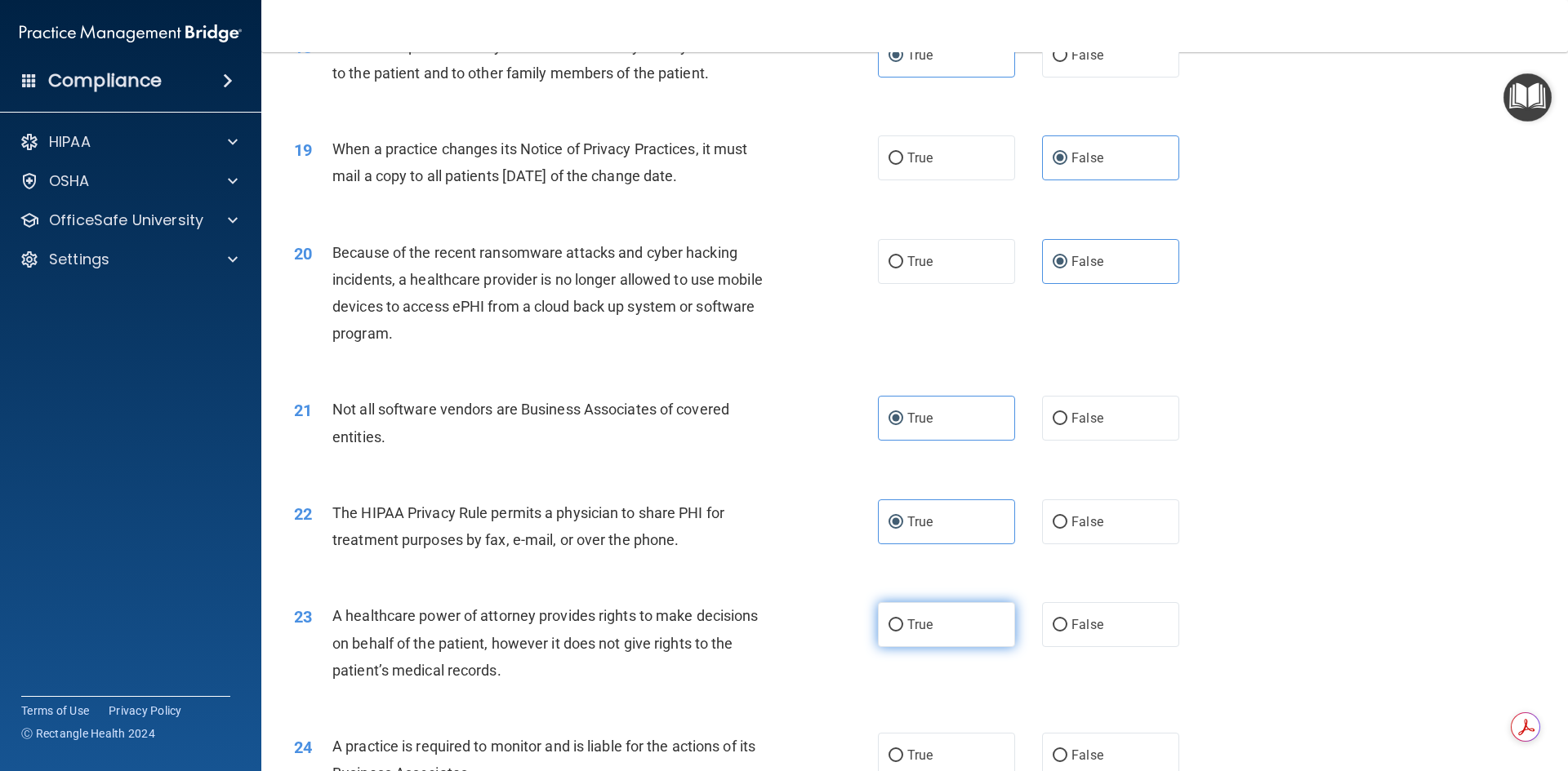
click at [908, 622] on span "True" at bounding box center [920, 624] width 25 height 15
click at [902, 622] on input "True" at bounding box center [896, 626] width 14 height 13
radio input "true"
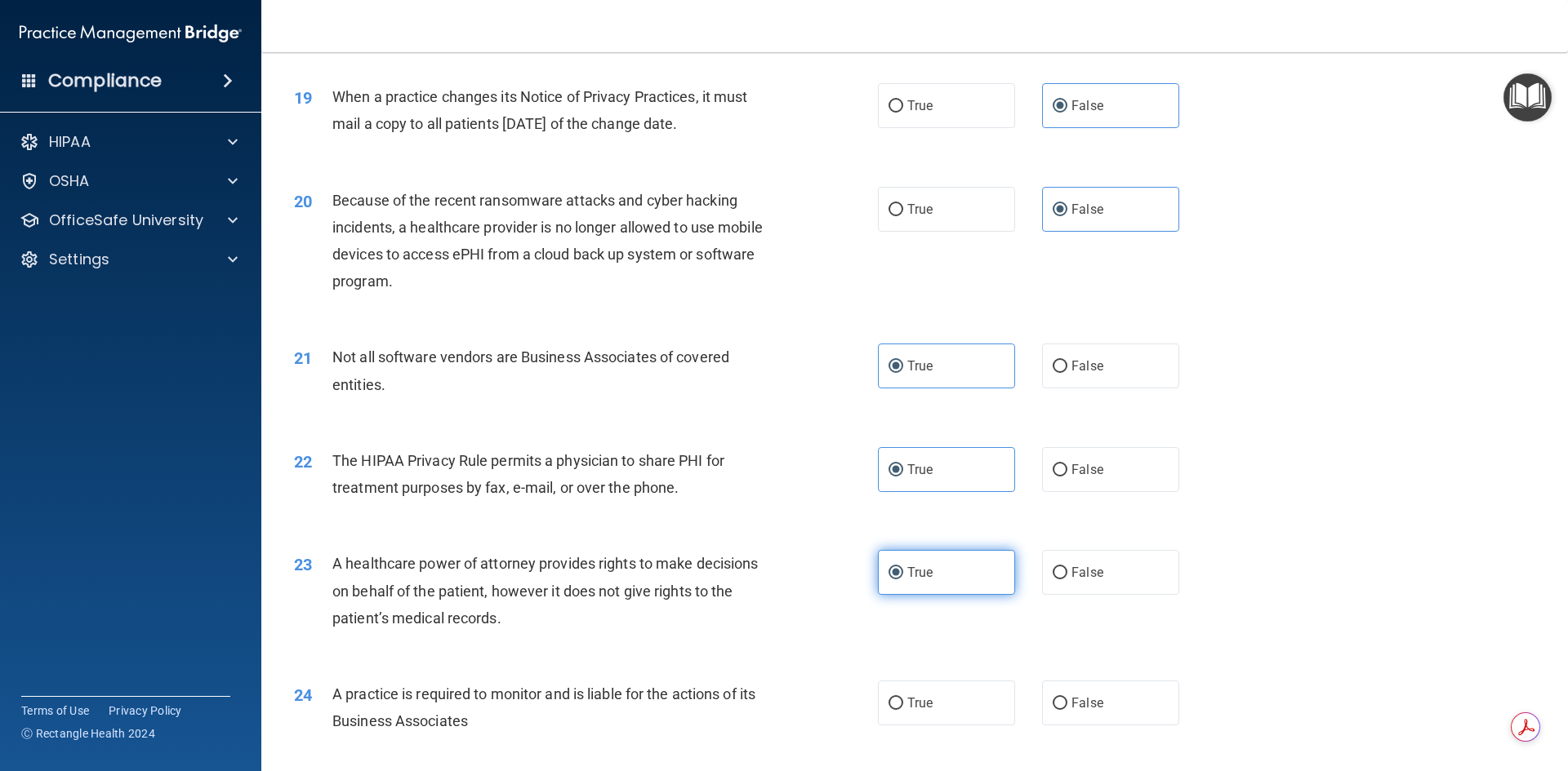
scroll to position [2286, 0]
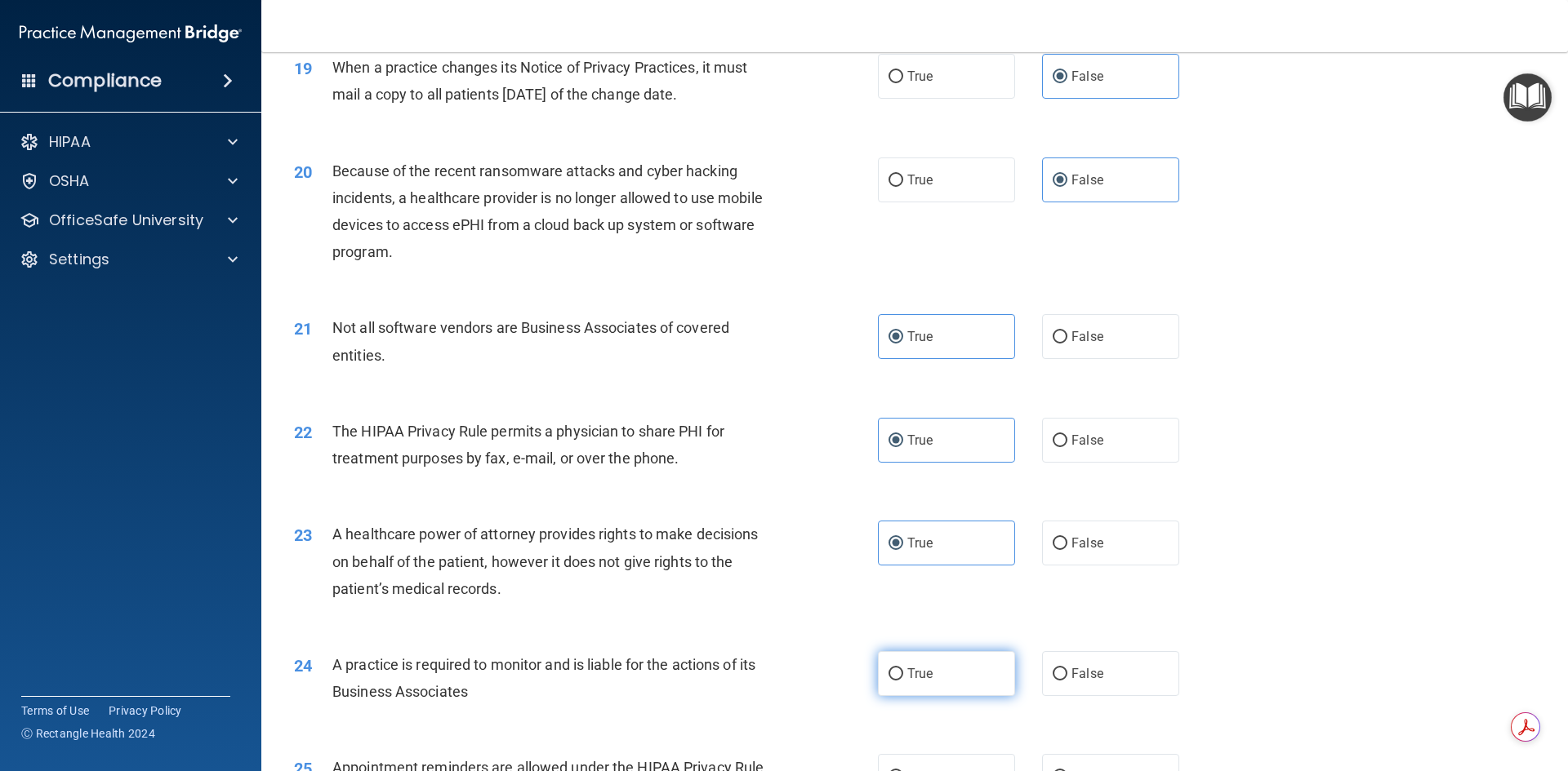
click at [901, 674] on label "True" at bounding box center [946, 674] width 137 height 45
click at [901, 674] on input "True" at bounding box center [896, 674] width 14 height 13
radio input "true"
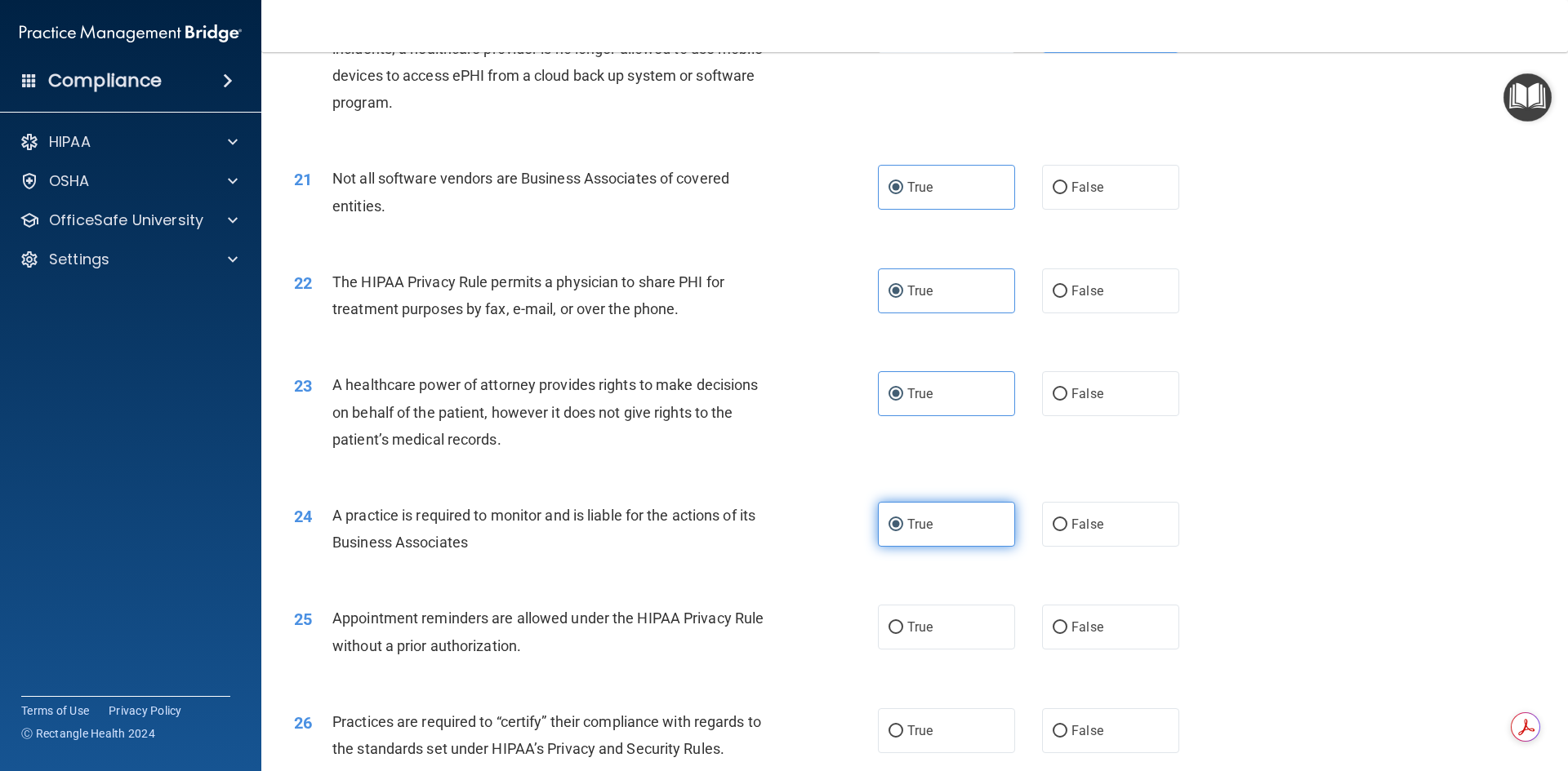
scroll to position [2449, 0]
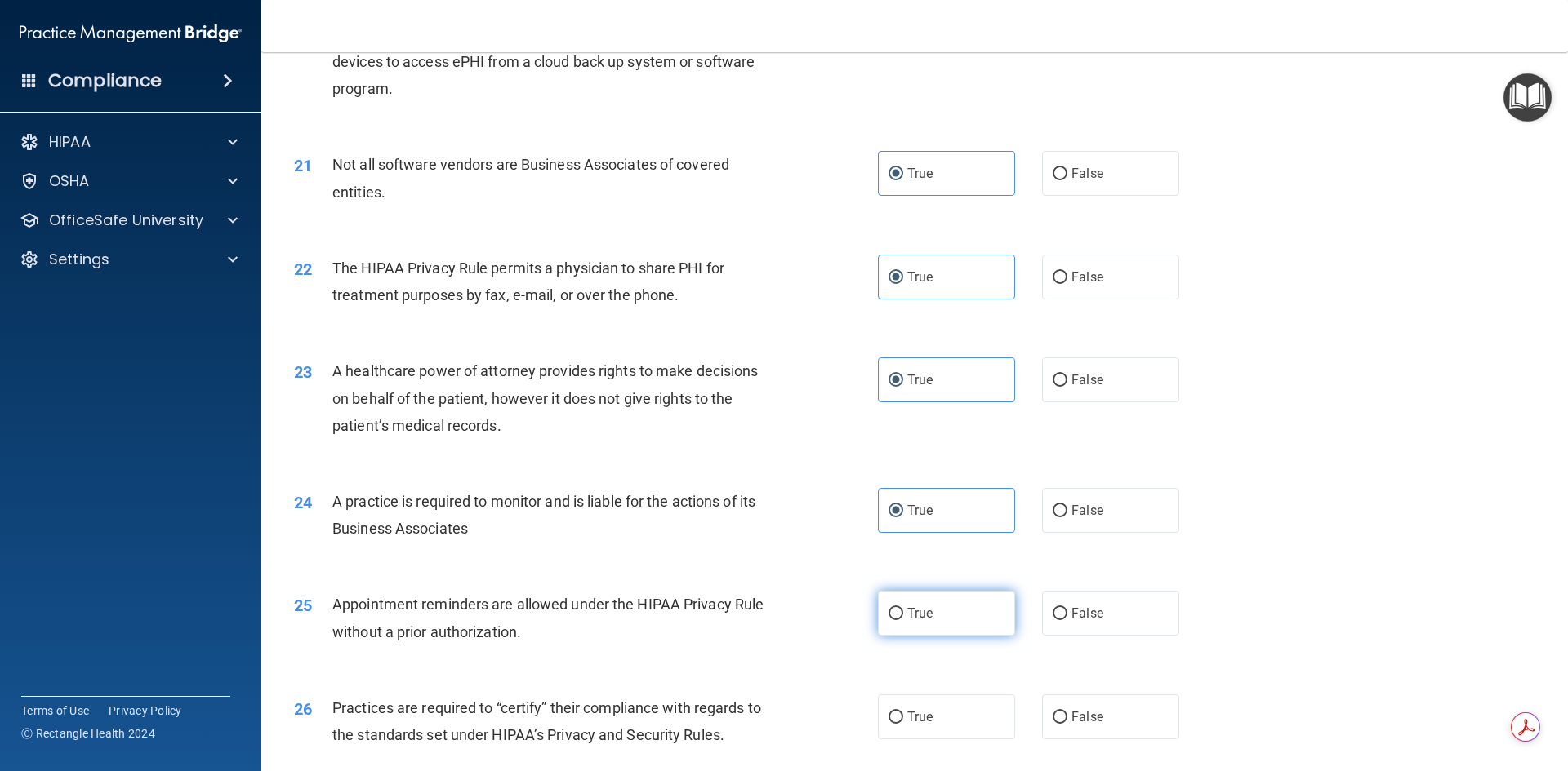
click at [901, 623] on label "True" at bounding box center [946, 614] width 137 height 45
click at [901, 621] on input "True" at bounding box center [896, 614] width 14 height 13
radio input "true"
click at [945, 716] on label "True" at bounding box center [946, 717] width 137 height 45
click at [903, 716] on input "True" at bounding box center [896, 718] width 14 height 13
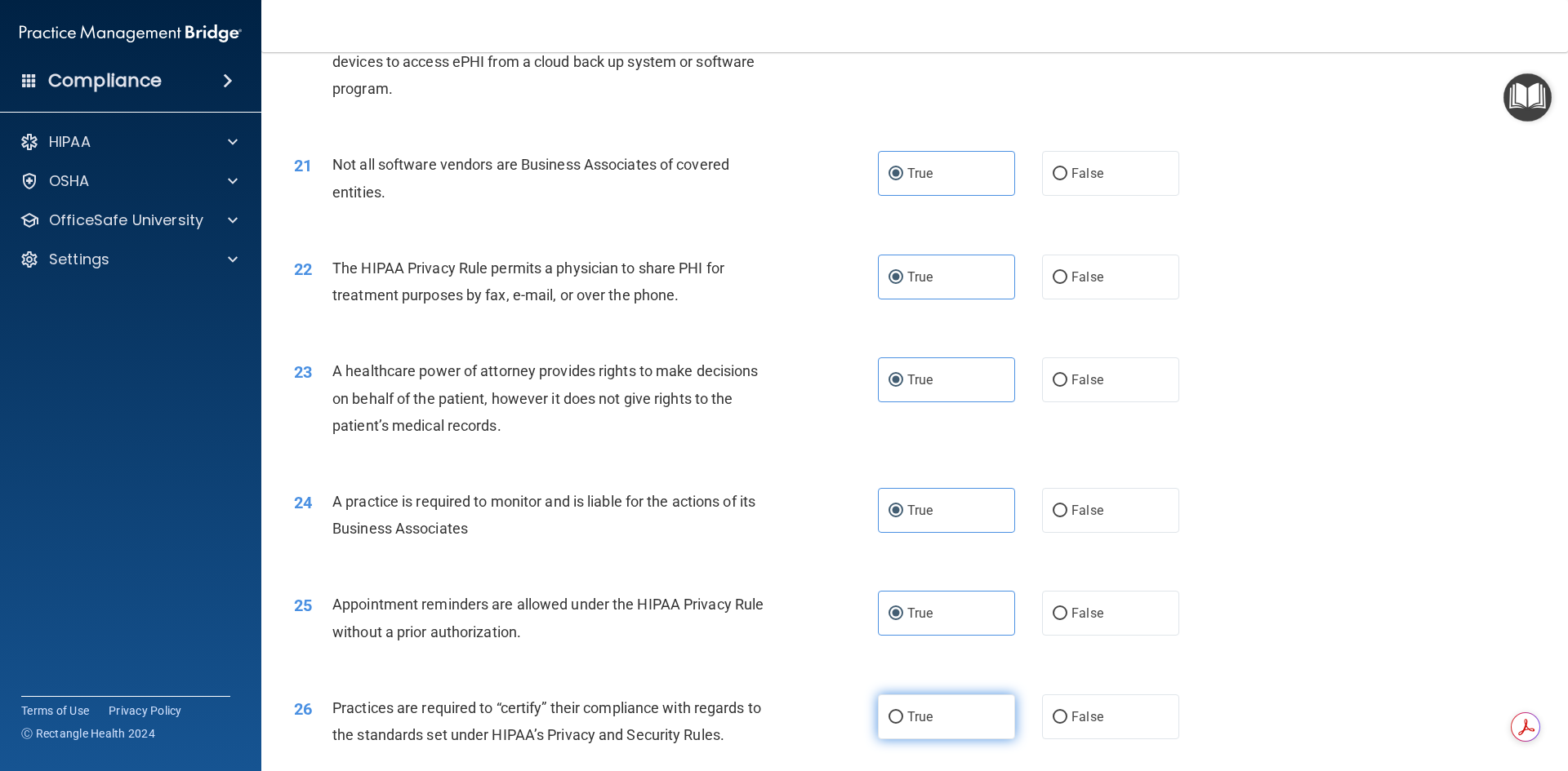
radio input "true"
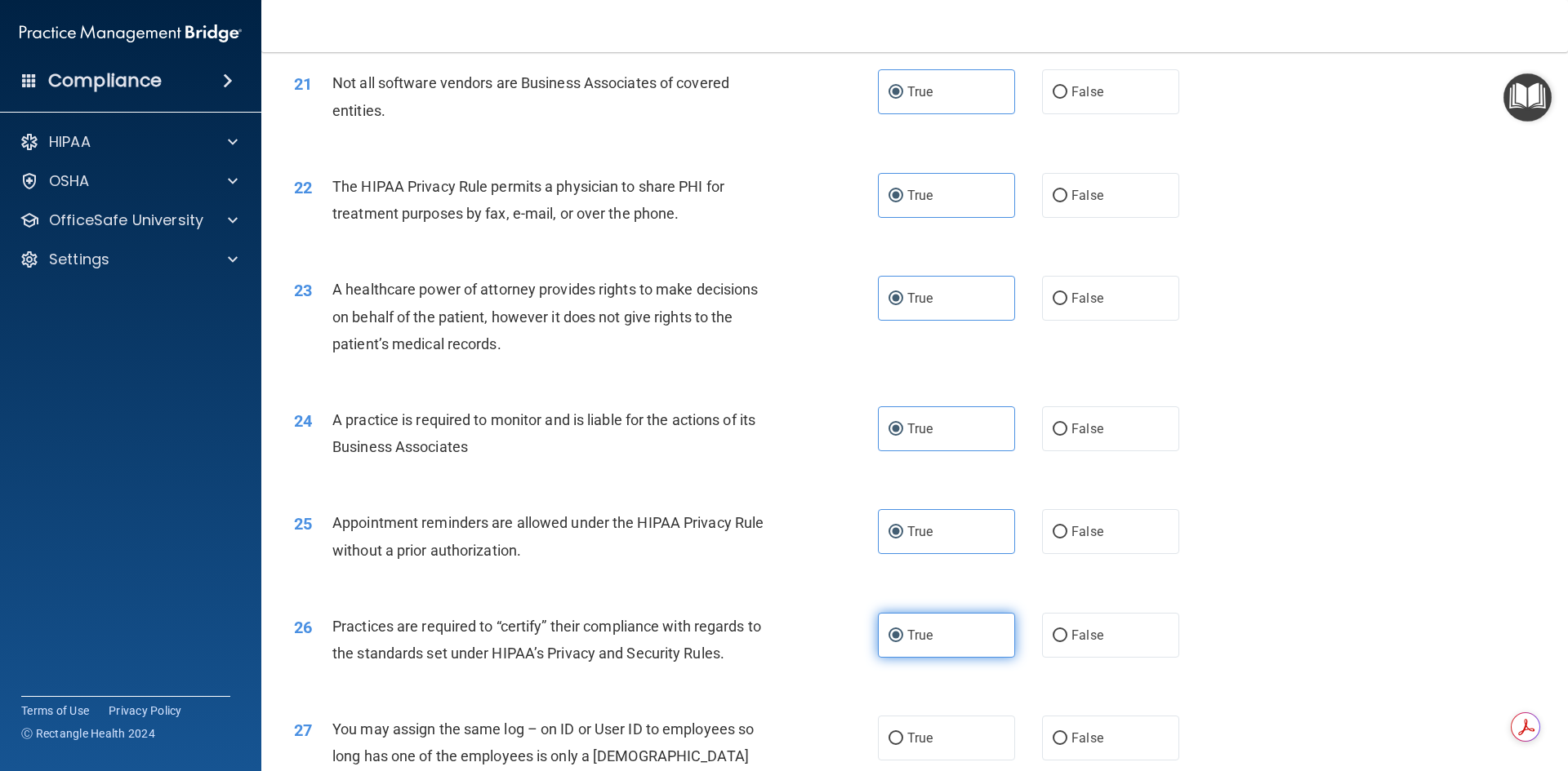
scroll to position [2613, 0]
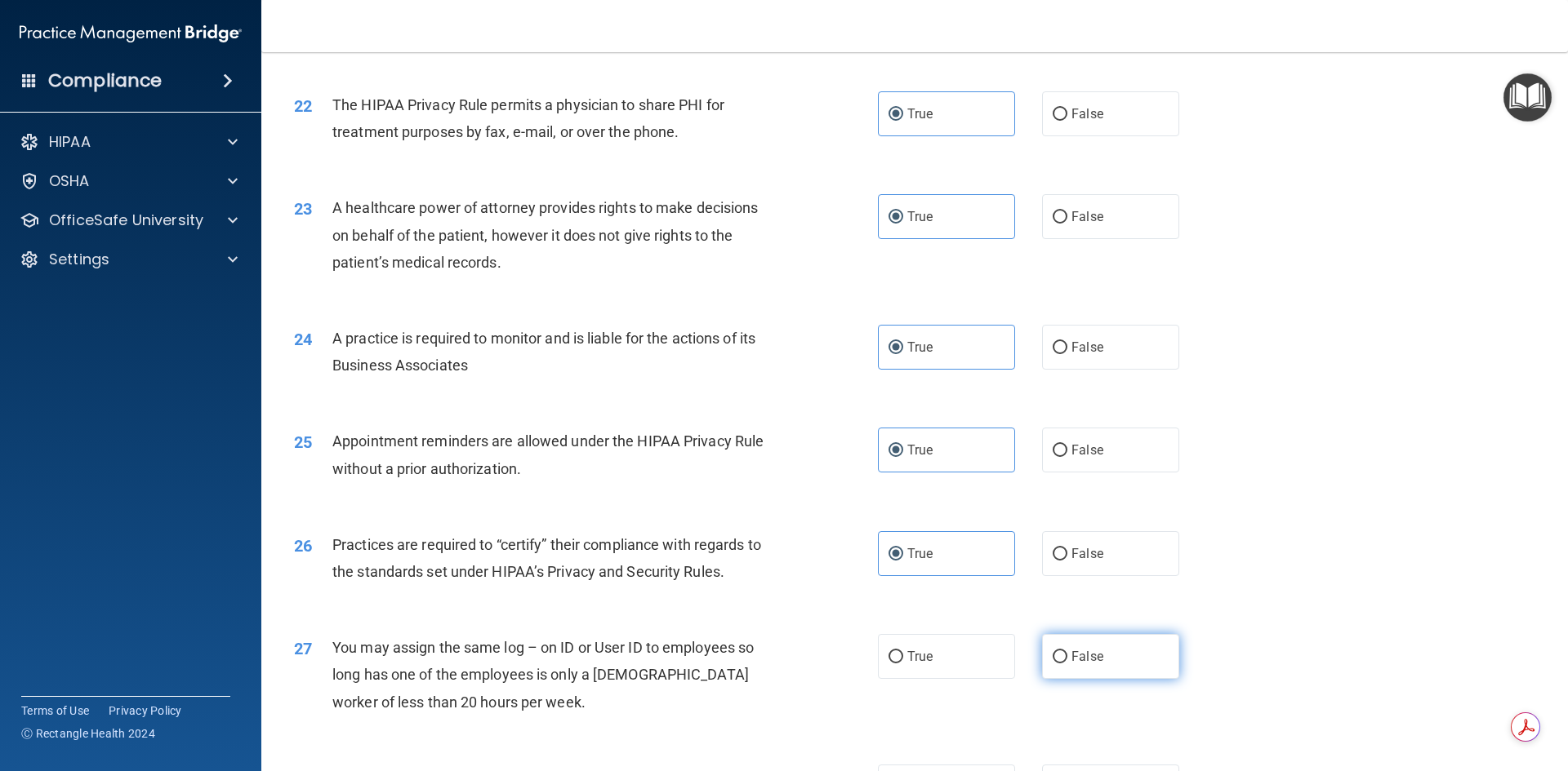
click at [1064, 666] on label "False" at bounding box center [1111, 657] width 137 height 45
click at [1064, 664] on input "False" at bounding box center [1060, 657] width 14 height 13
radio input "true"
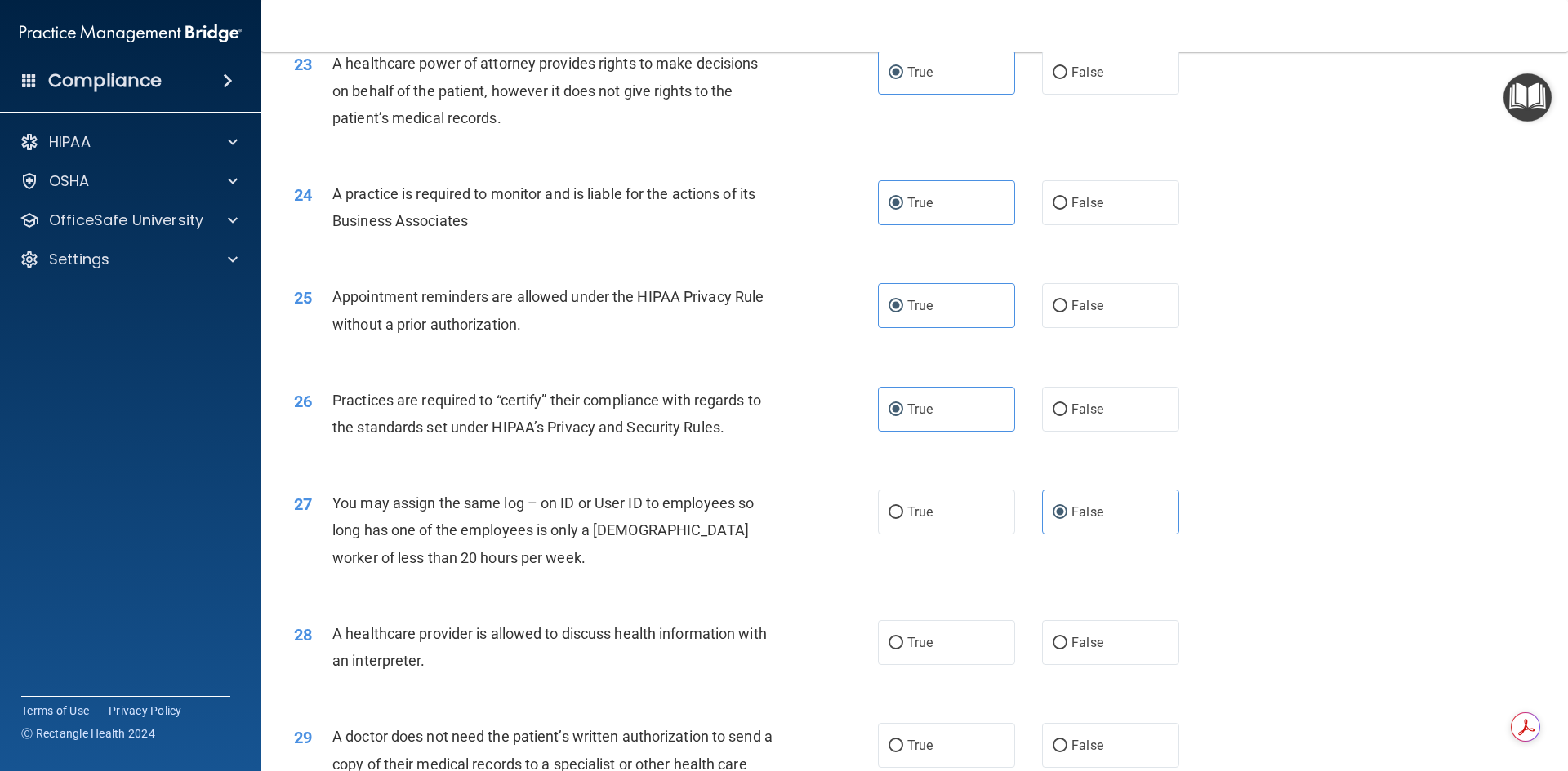
scroll to position [2775, 0]
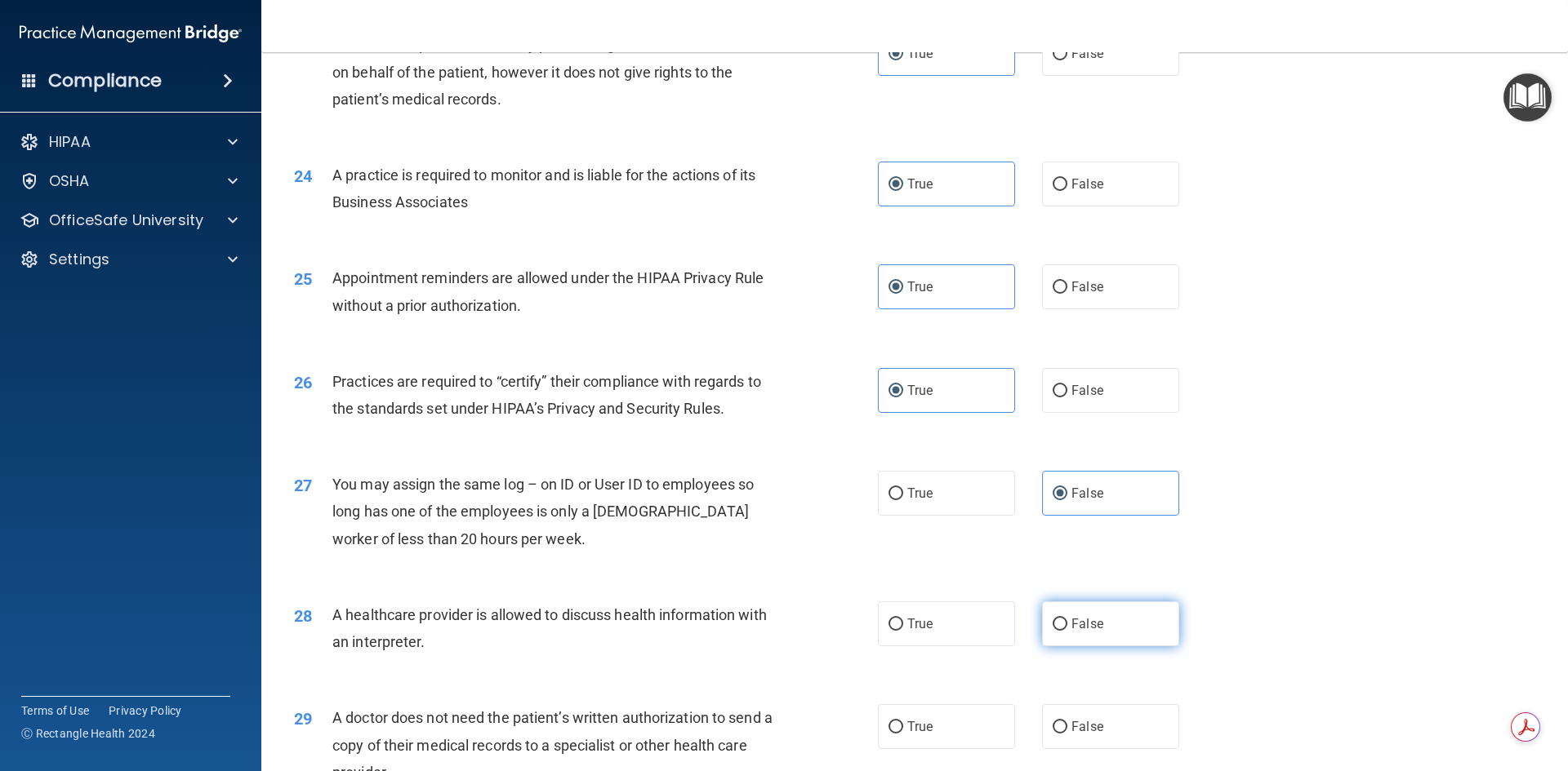
click at [1093, 636] on label "False" at bounding box center [1111, 624] width 137 height 45
click at [1068, 631] on input "False" at bounding box center [1060, 625] width 14 height 13
radio input "true"
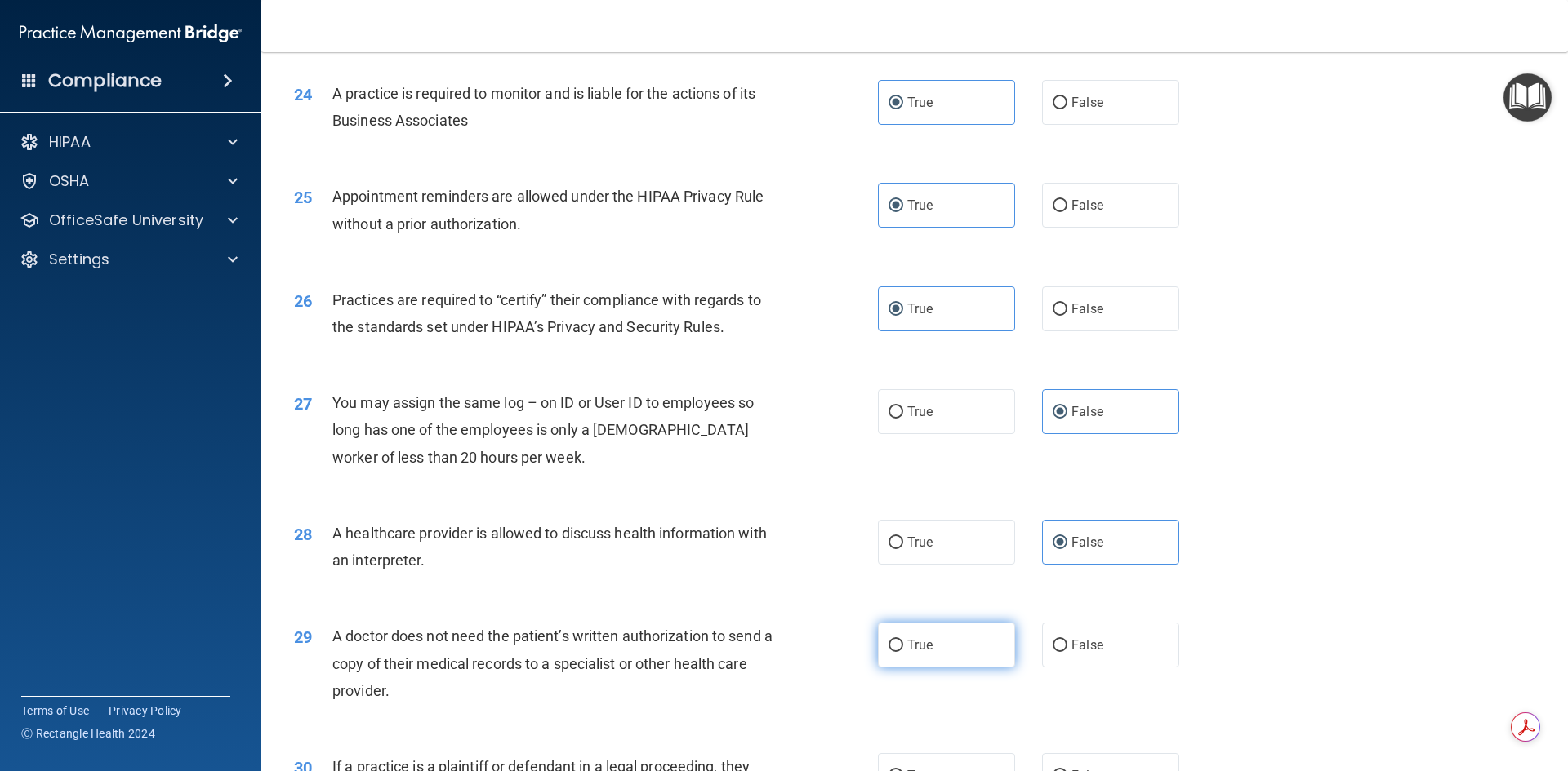
click at [942, 647] on label "True" at bounding box center [946, 645] width 137 height 45
click at [903, 647] on input "True" at bounding box center [896, 647] width 14 height 13
radio input "true"
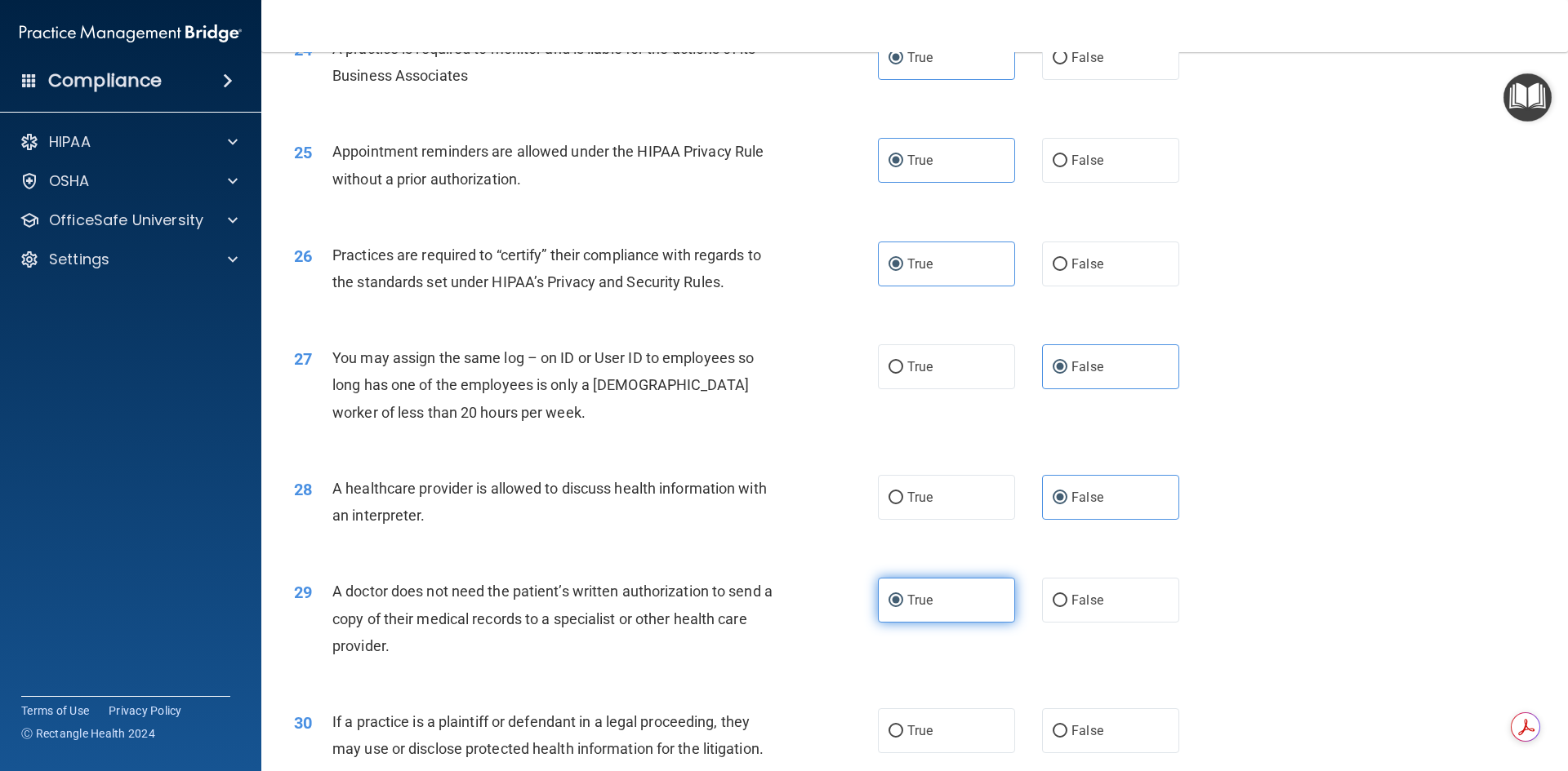
scroll to position [2939, 0]
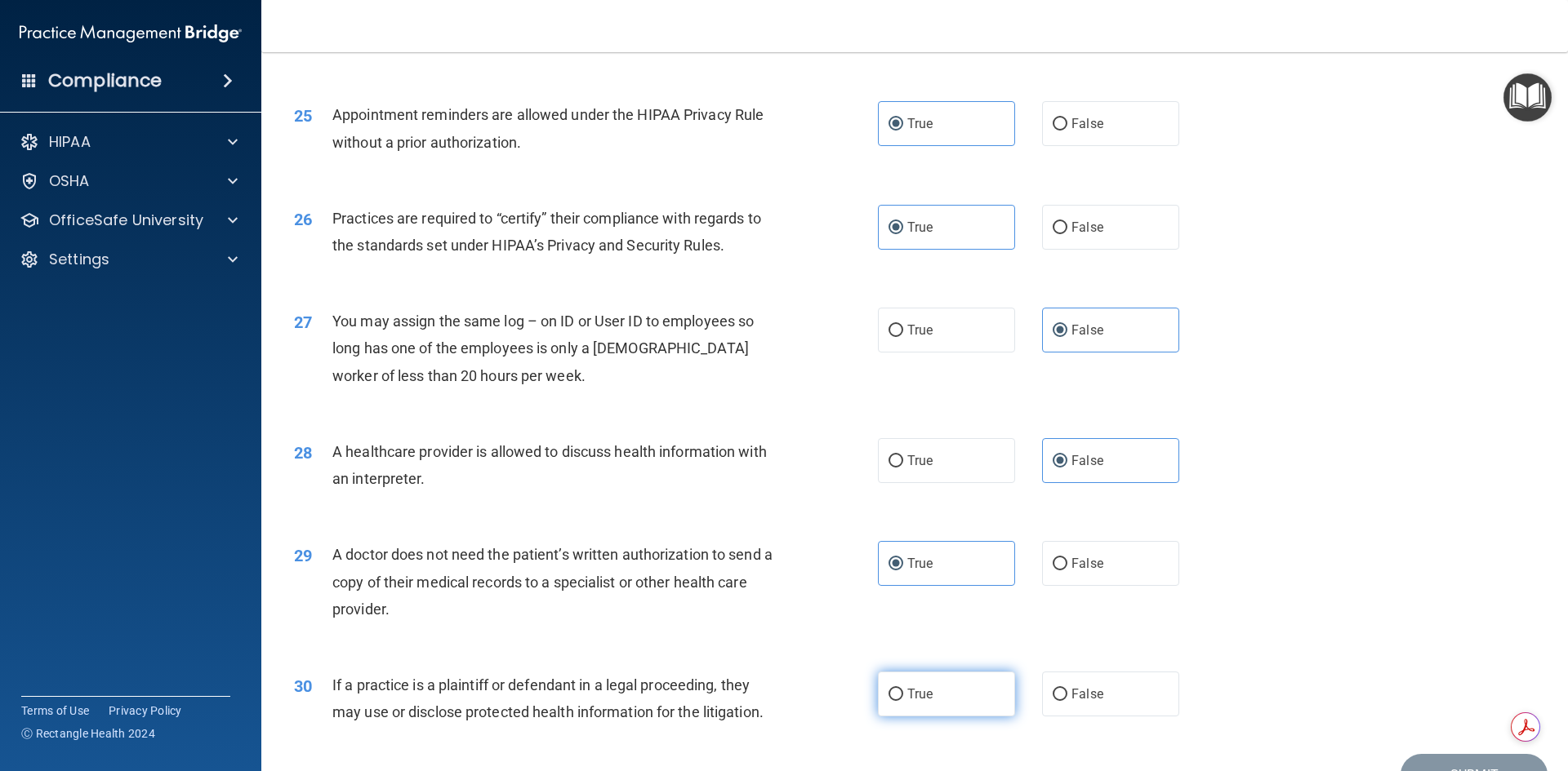
click at [941, 684] on label "True" at bounding box center [946, 694] width 137 height 45
click at [903, 689] on input "True" at bounding box center [896, 695] width 14 height 13
radio input "true"
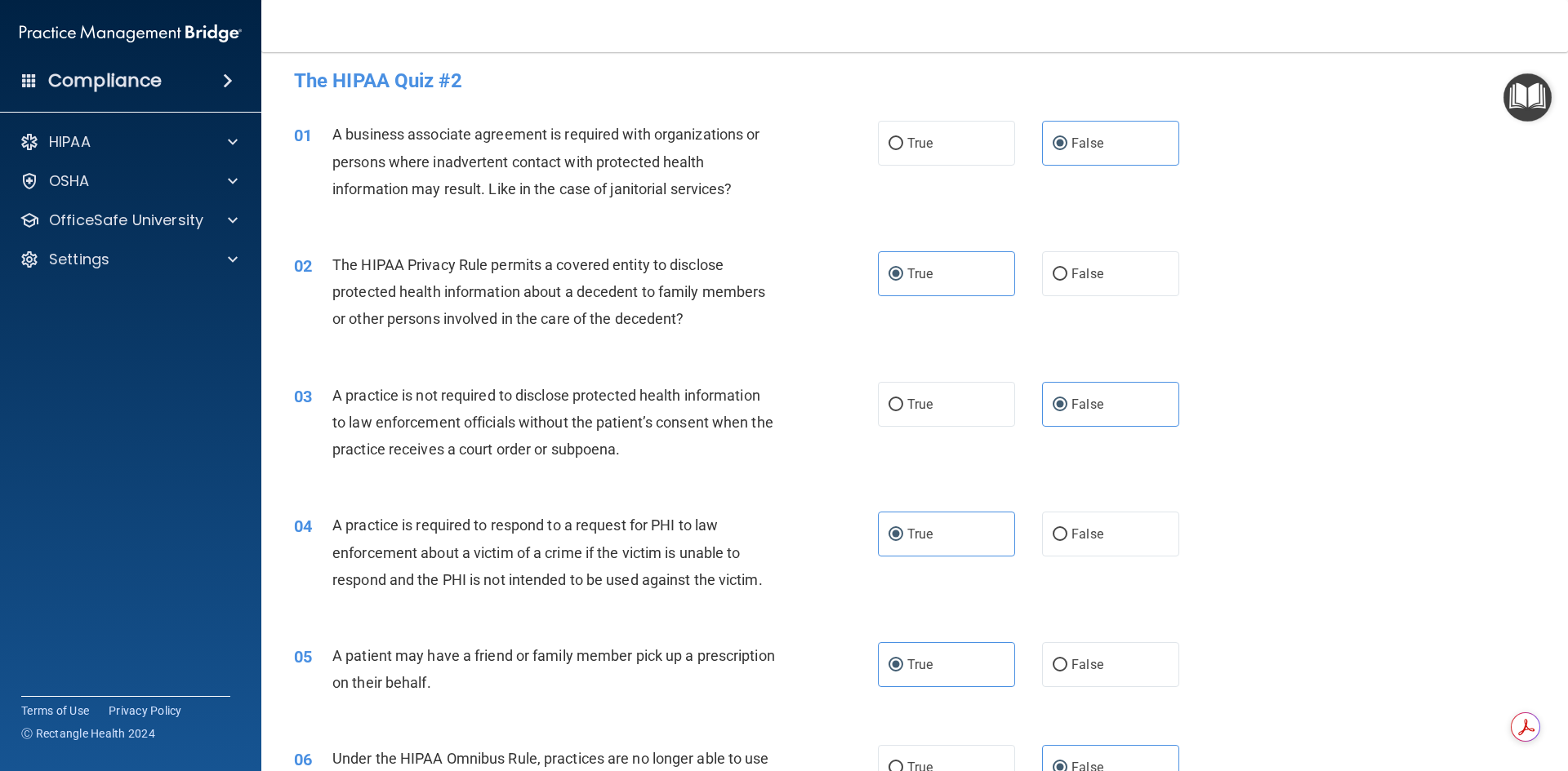
scroll to position [0, 0]
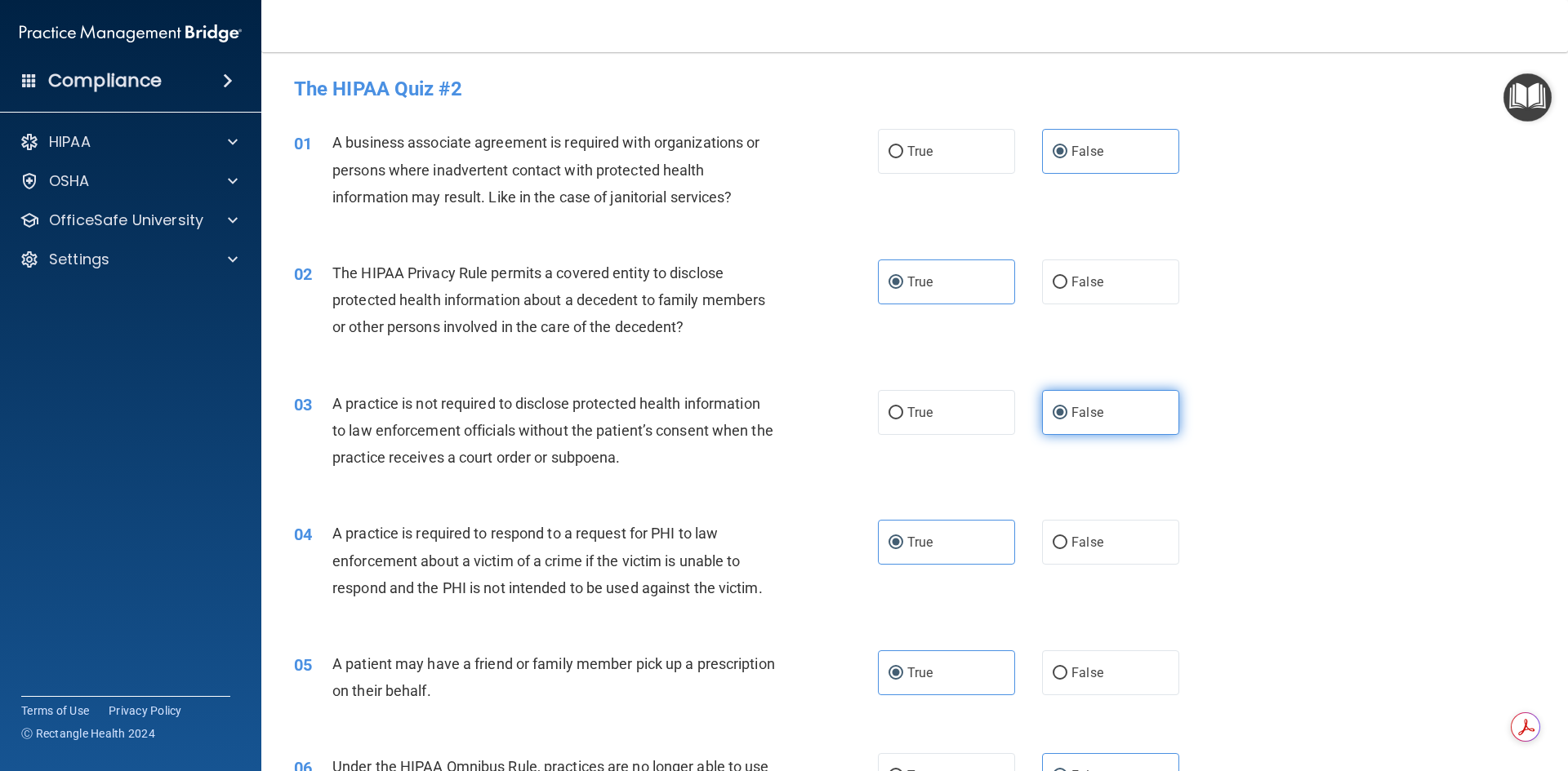
click at [1052, 416] on input "False" at bounding box center [1060, 413] width 14 height 13
click at [923, 534] on label "True" at bounding box center [946, 542] width 137 height 45
click at [903, 538] on input "True" at bounding box center [896, 544] width 14 height 13
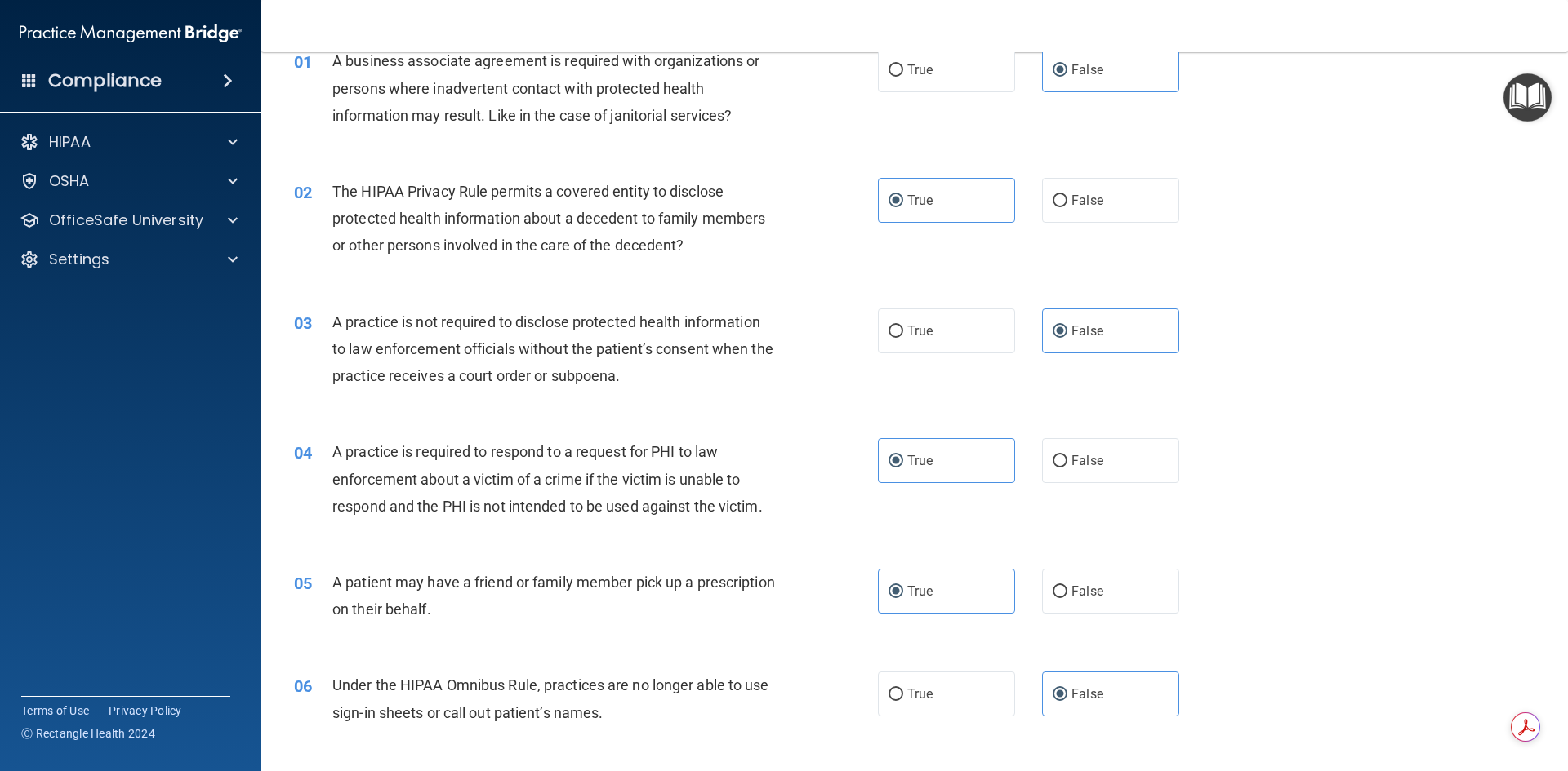
click at [942, 567] on div "05 A patient may have a friend or family member pick up a prescription on their…" at bounding box center [915, 599] width 1266 height 103
click at [1070, 682] on label "False" at bounding box center [1111, 694] width 137 height 45
click at [1068, 689] on input "False" at bounding box center [1060, 695] width 14 height 13
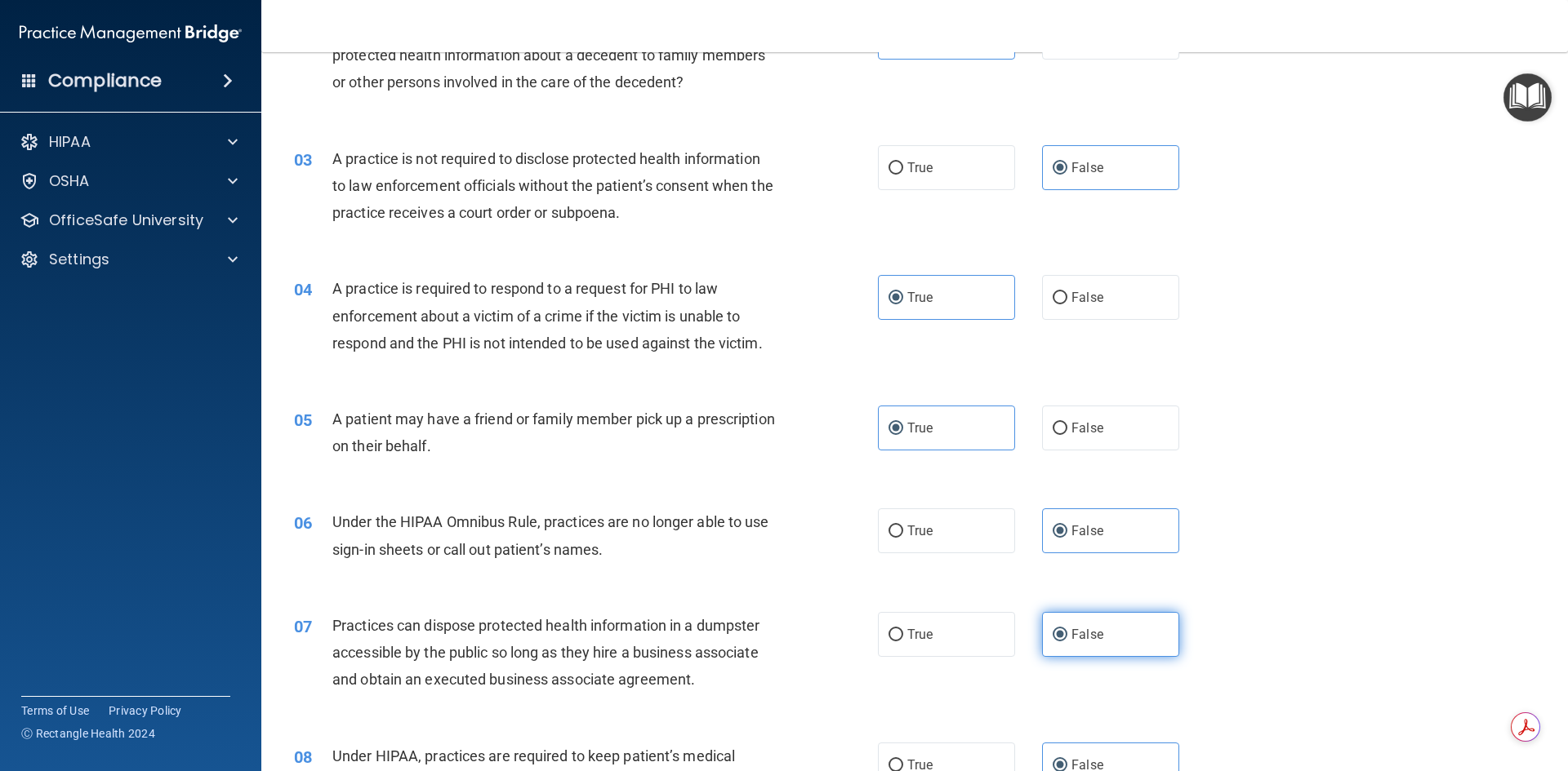
click at [1080, 640] on span "False" at bounding box center [1087, 634] width 32 height 15
click at [1068, 640] on input "False" at bounding box center [1060, 636] width 14 height 13
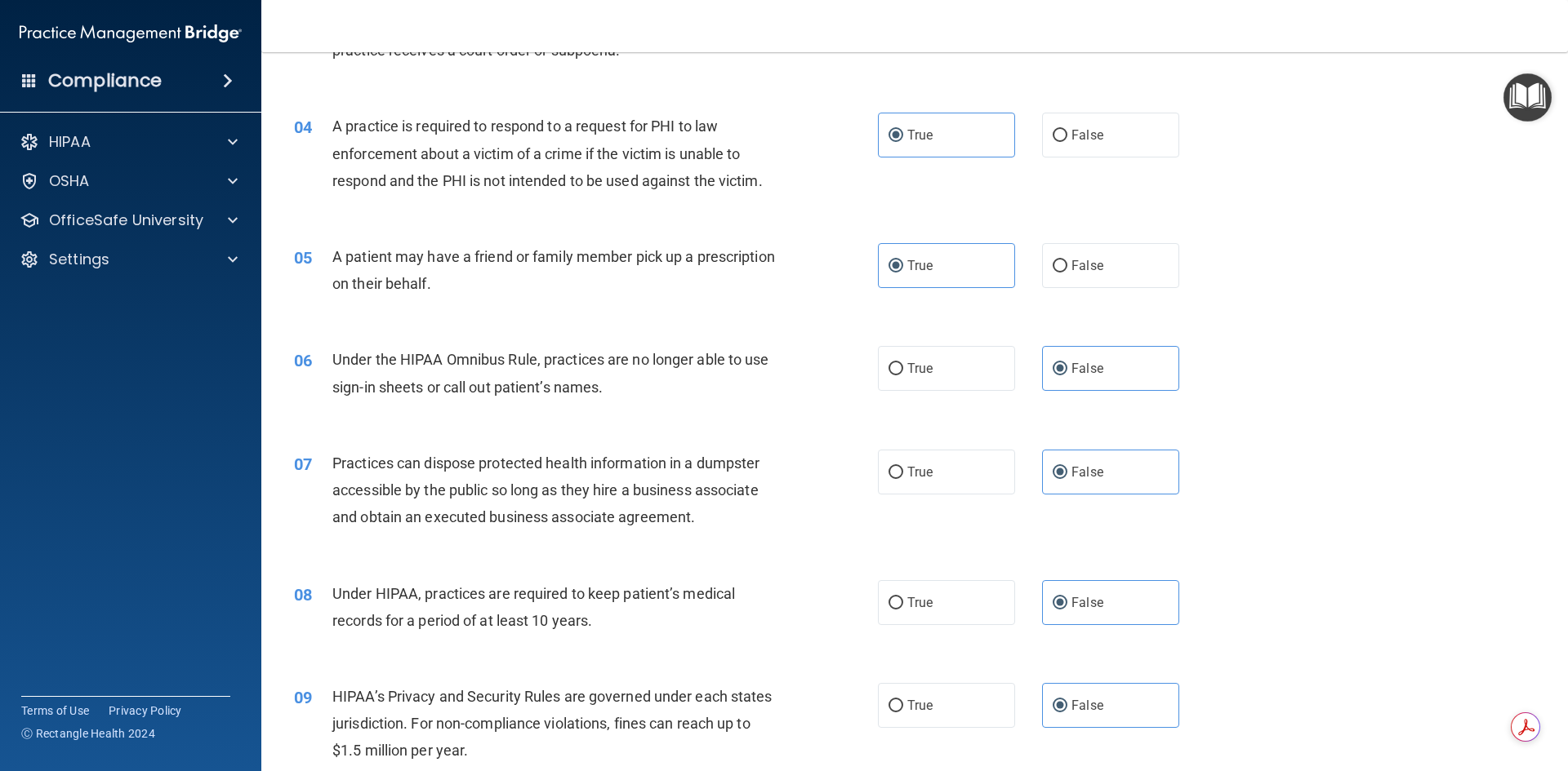
scroll to position [408, 0]
click at [1096, 627] on div "08 Under HIPAA, practices are required to keep patient’s medical records for a …" at bounding box center [915, 610] width 1266 height 103
click at [1101, 610] on label "False" at bounding box center [1111, 602] width 137 height 45
click at [1068, 609] on input "False" at bounding box center [1060, 603] width 14 height 13
click at [1099, 687] on label "False" at bounding box center [1111, 705] width 137 height 45
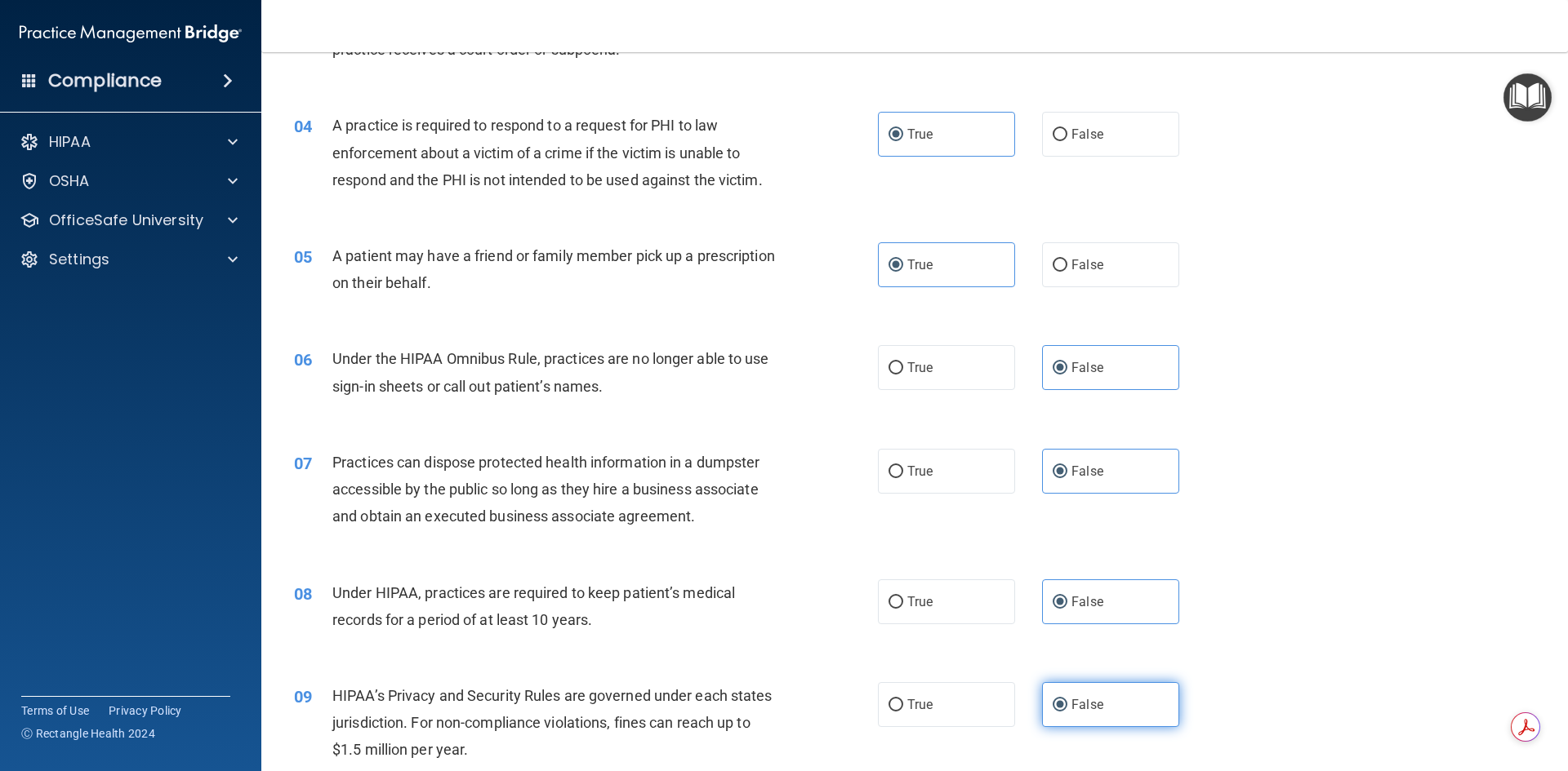
click at [1068, 699] on input "False" at bounding box center [1060, 706] width 14 height 13
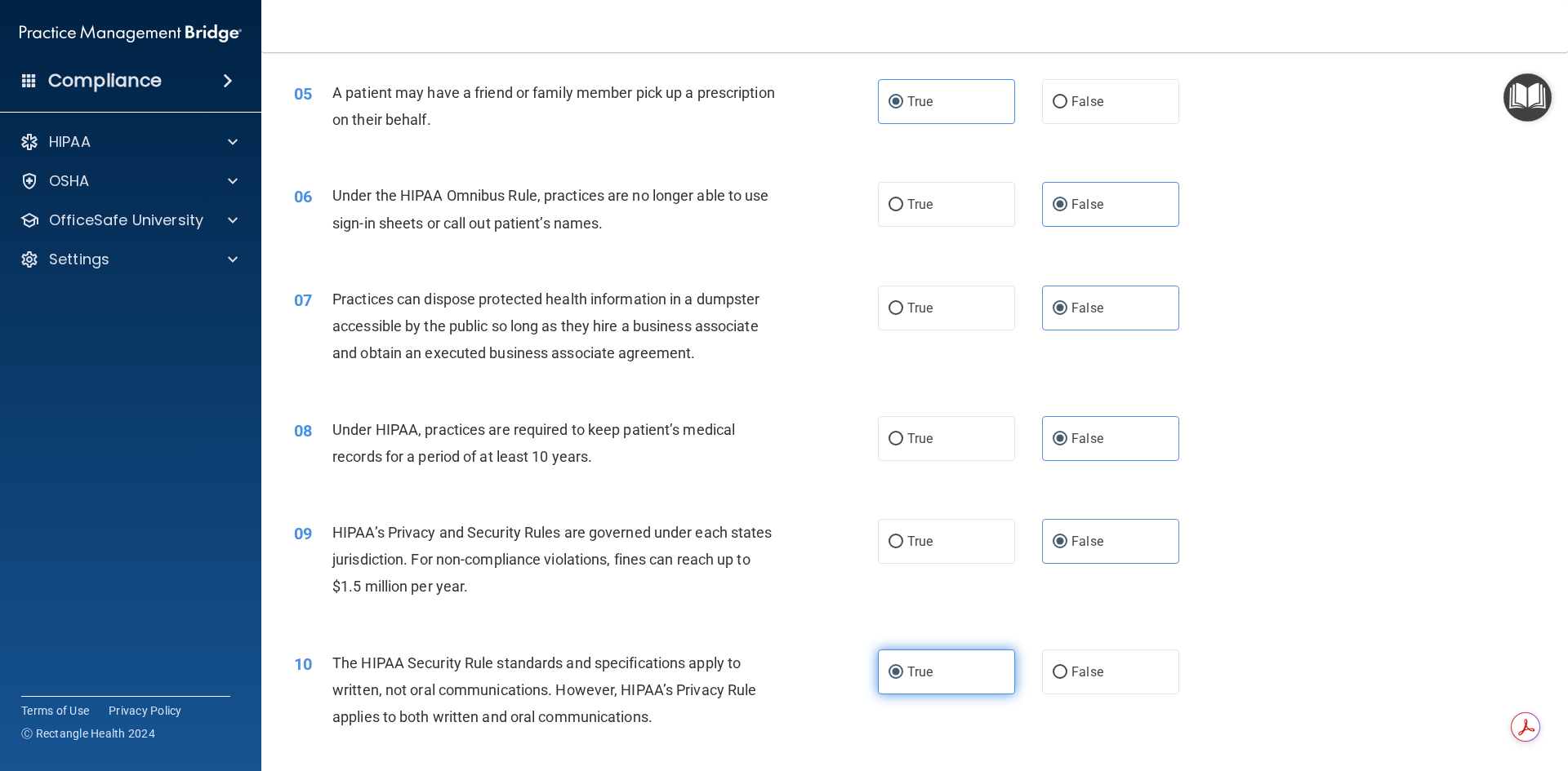
click at [960, 670] on label "True" at bounding box center [946, 673] width 137 height 45
click at [903, 670] on input "True" at bounding box center [896, 674] width 14 height 13
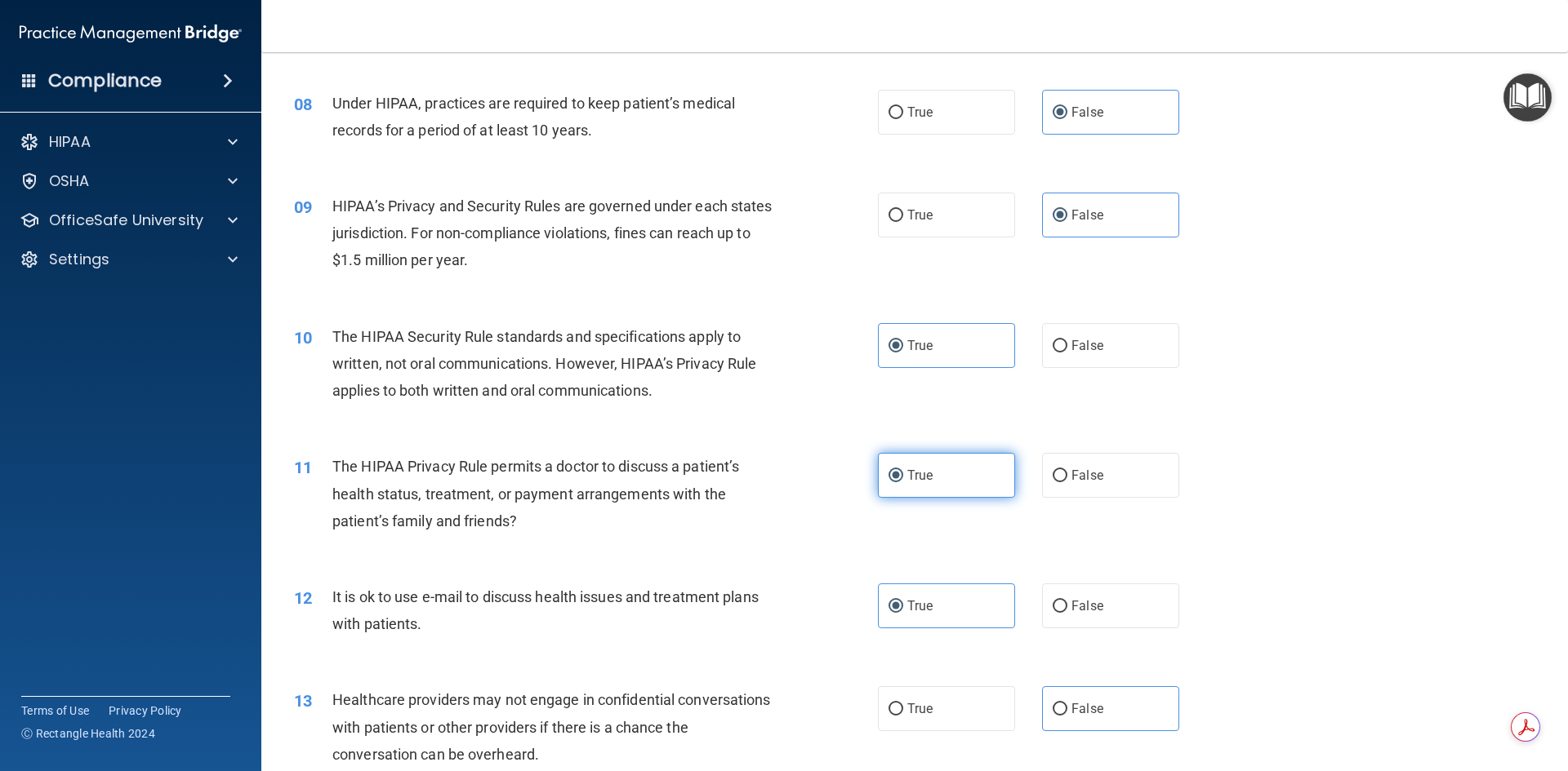
click at [946, 496] on label "True" at bounding box center [946, 476] width 137 height 45
click at [903, 482] on input "True" at bounding box center [896, 477] width 14 height 13
click at [935, 589] on label "True" at bounding box center [946, 606] width 137 height 45
click at [903, 601] on input "True" at bounding box center [896, 607] width 14 height 13
click at [1046, 702] on label "False" at bounding box center [1111, 709] width 137 height 45
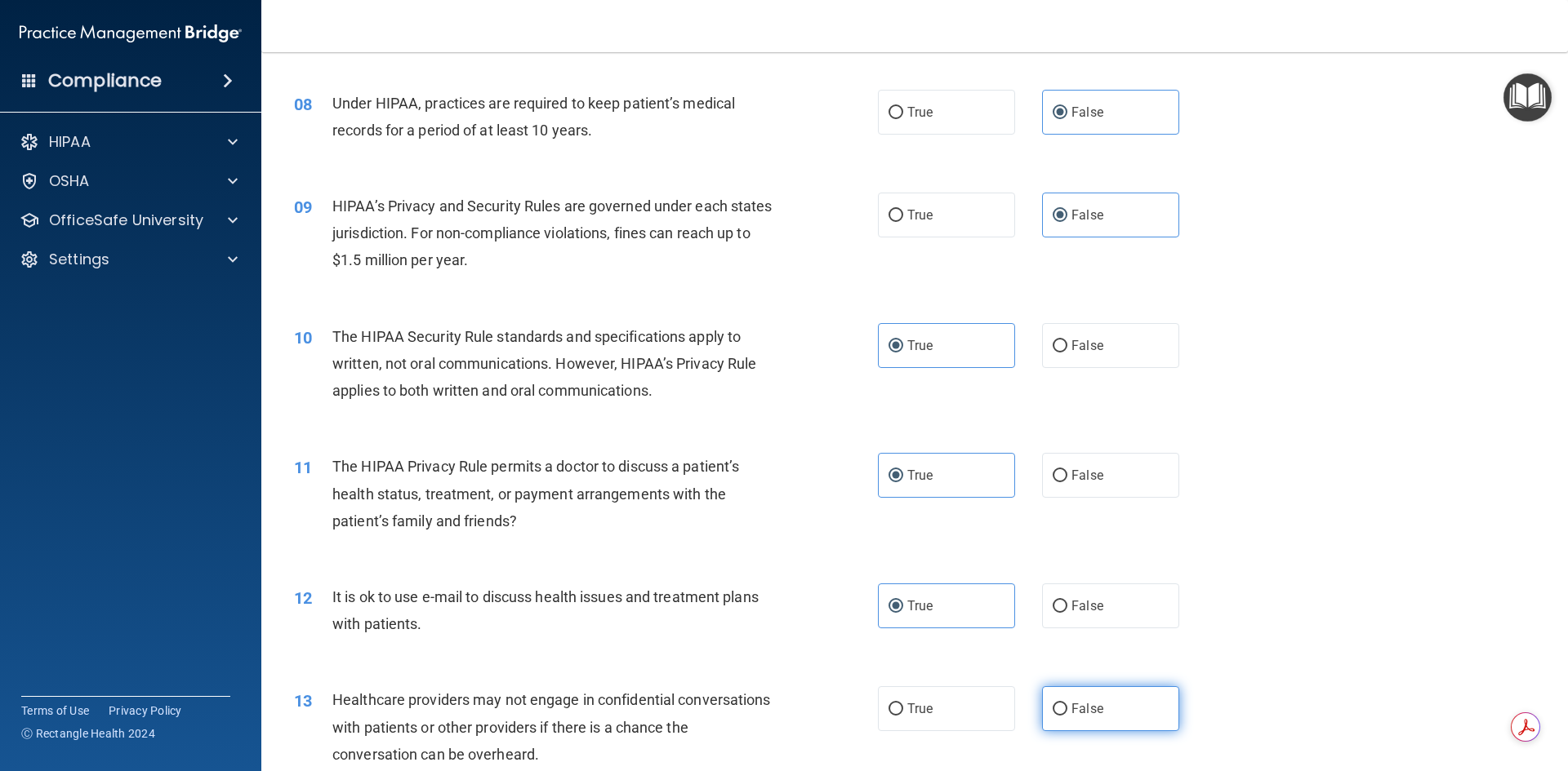
click at [1052, 704] on input "False" at bounding box center [1060, 710] width 14 height 13
radio input "true"
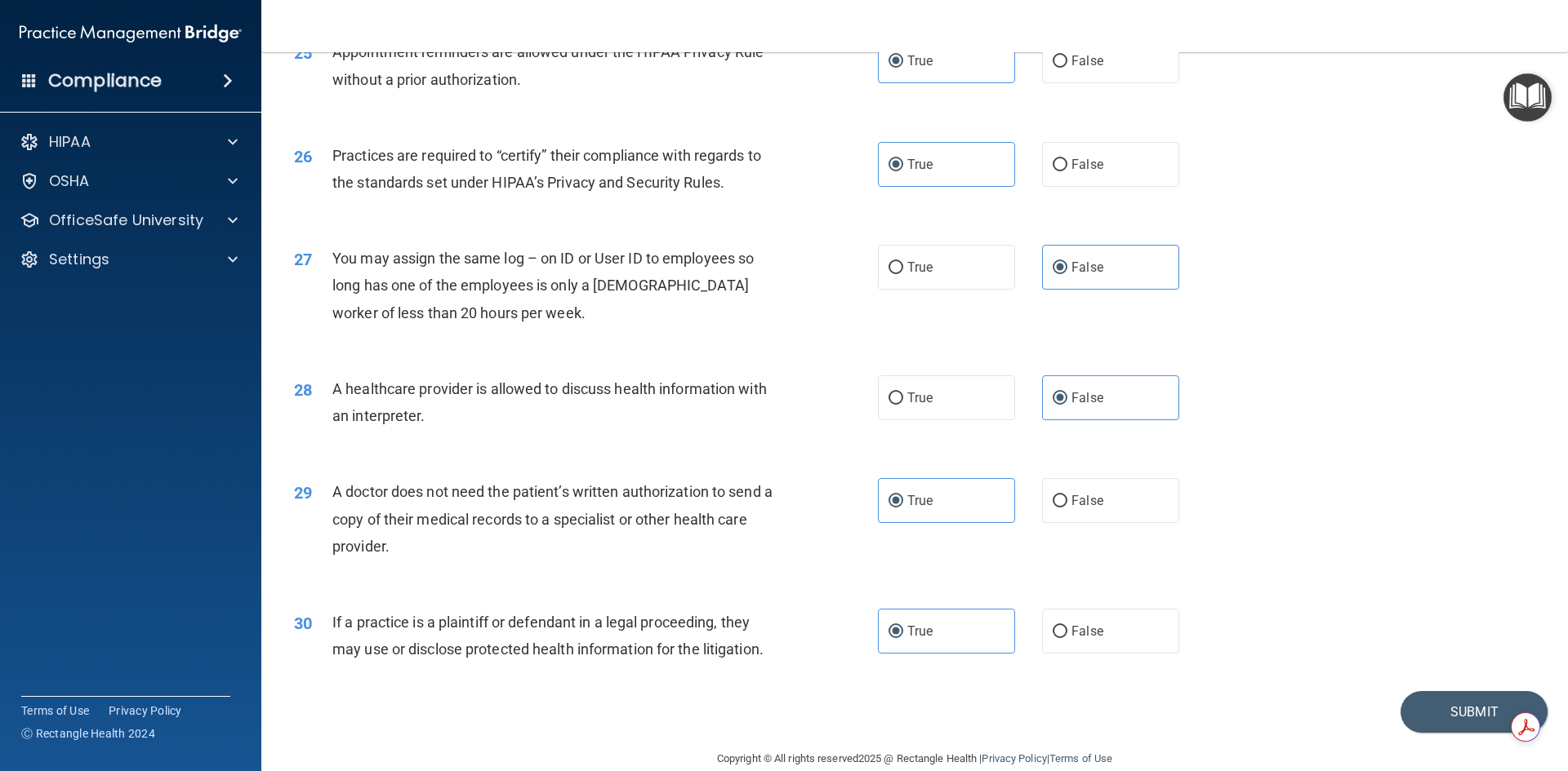
scroll to position [3029, 0]
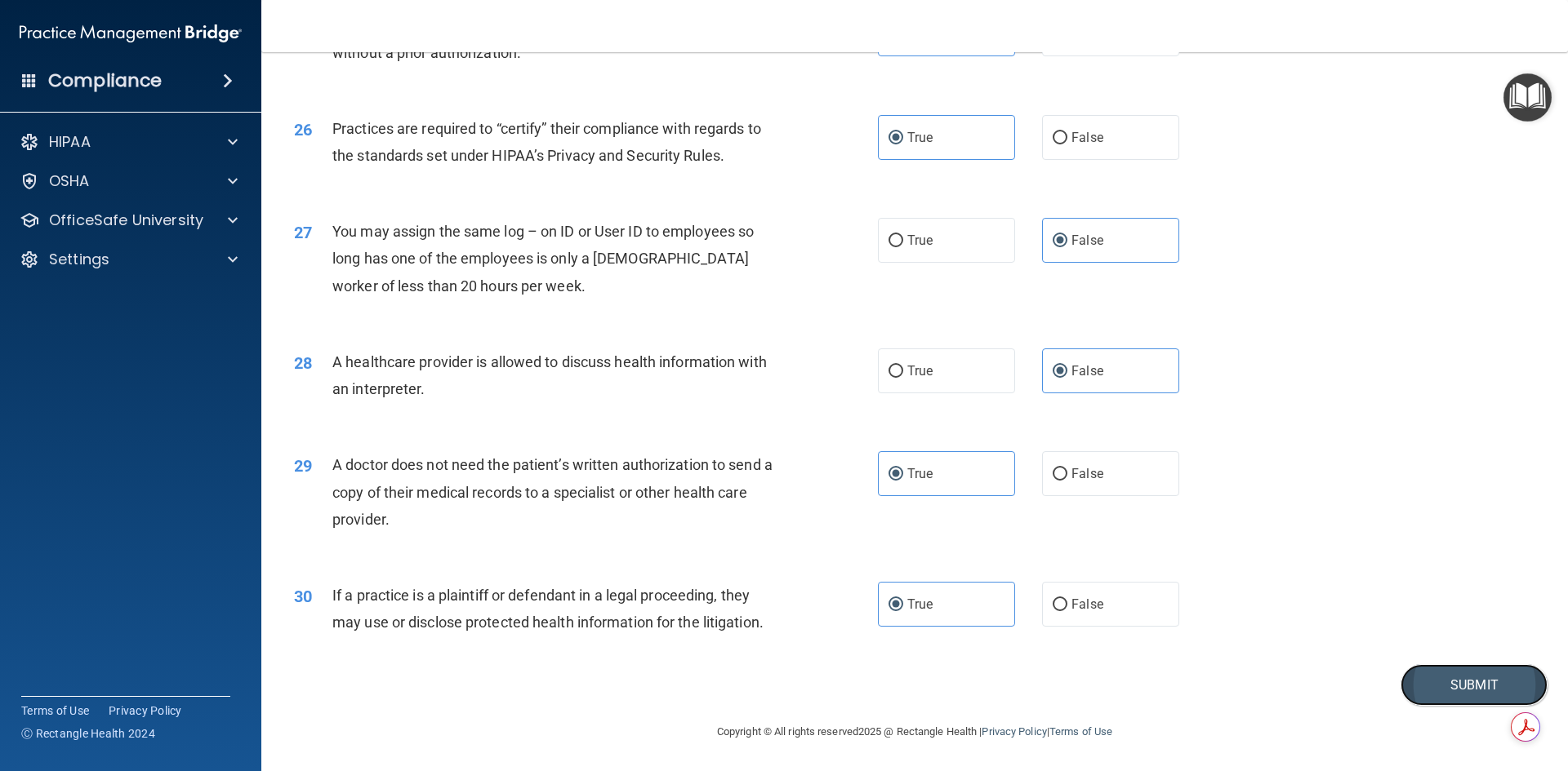
click at [1414, 698] on button "Submit" at bounding box center [1474, 685] width 147 height 42
